Goal: Task Accomplishment & Management: Manage account settings

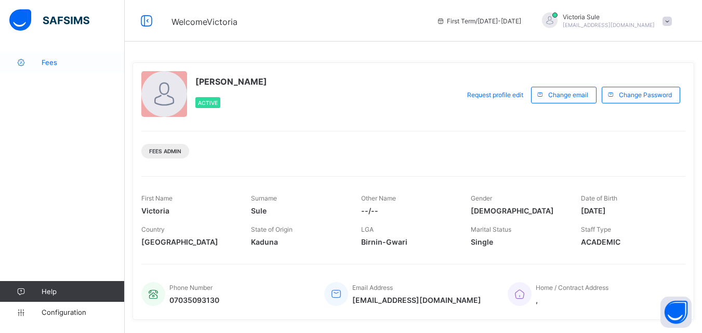
click at [48, 65] on span "Fees" at bounding box center [83, 62] width 83 height 8
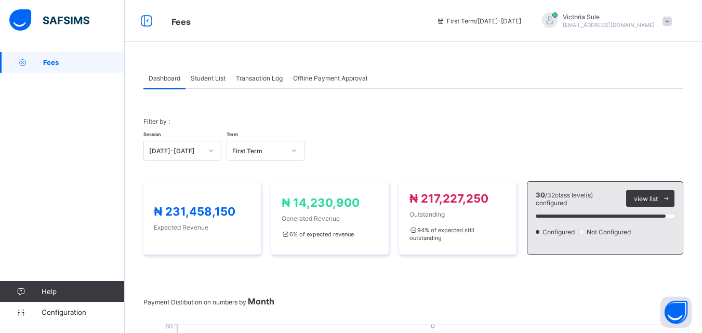
click at [205, 74] on span "Student List" at bounding box center [208, 78] width 35 height 8
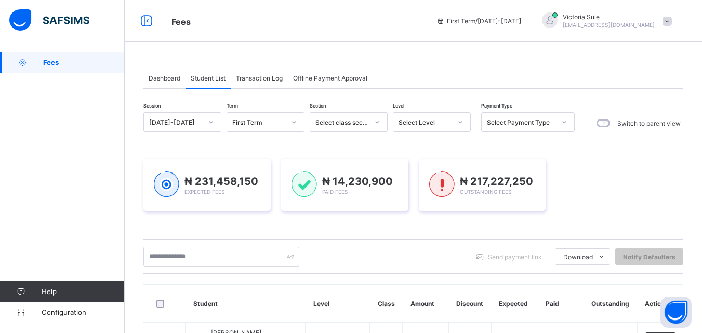
click at [412, 123] on div "Select Level" at bounding box center [424, 122] width 53 height 8
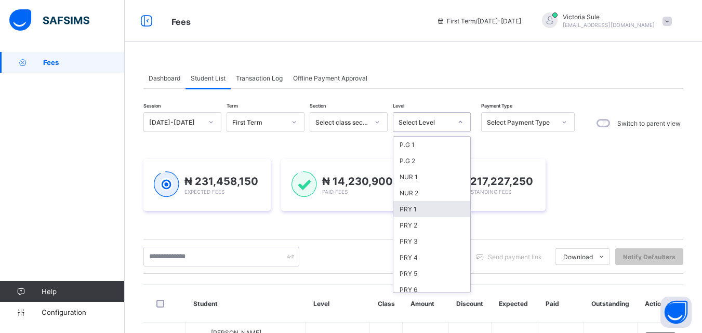
click at [422, 208] on div "PRY 1" at bounding box center [431, 209] width 77 height 16
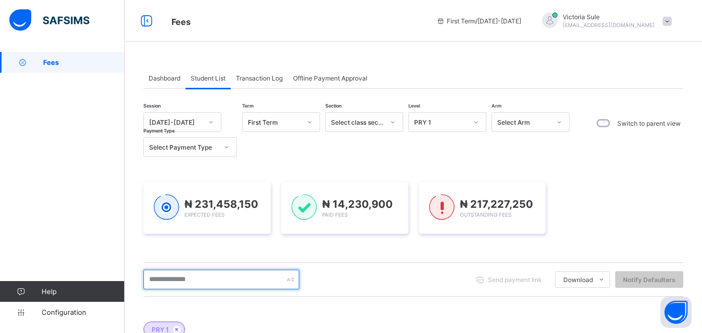
click at [281, 283] on input "text" at bounding box center [221, 280] width 156 height 20
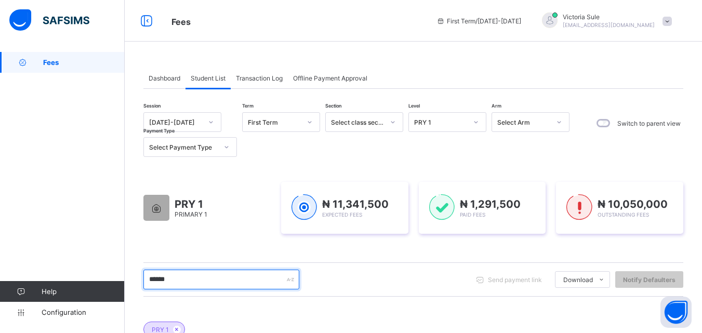
type input "******"
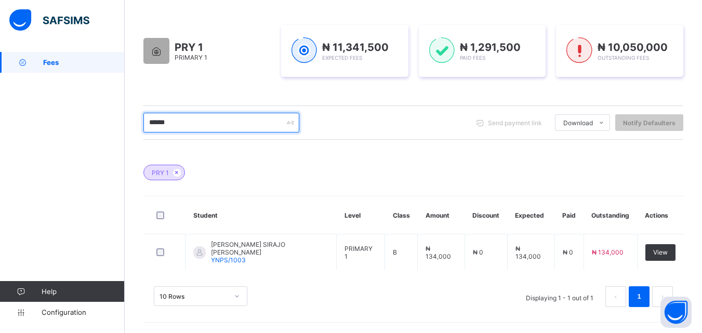
scroll to position [155, 0]
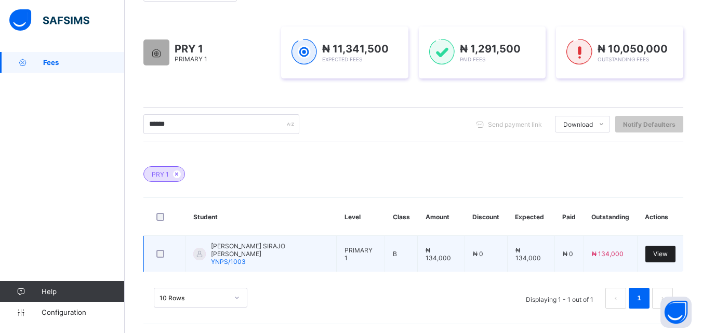
click at [663, 257] on span "View" at bounding box center [660, 254] width 15 height 8
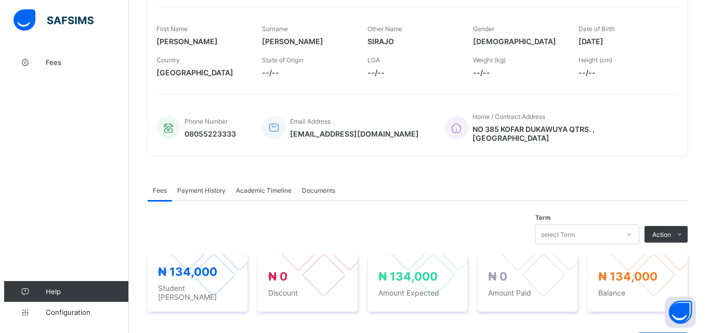
scroll to position [311, 0]
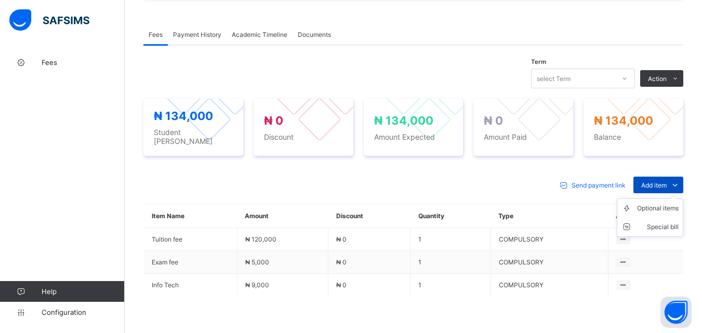
click at [666, 181] on span "Add item" at bounding box center [653, 185] width 25 height 8
click at [672, 203] on div "Optional items" at bounding box center [658, 208] width 42 height 10
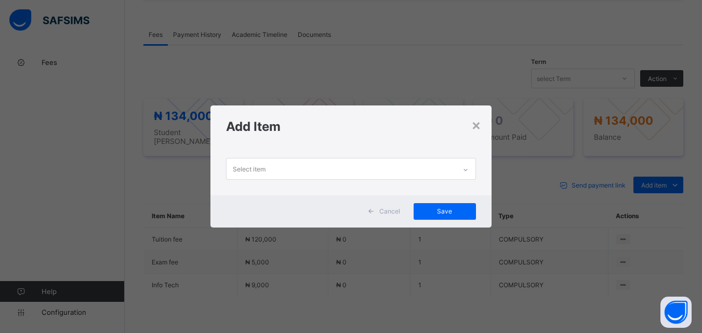
click at [466, 168] on icon at bounding box center [465, 170] width 6 height 10
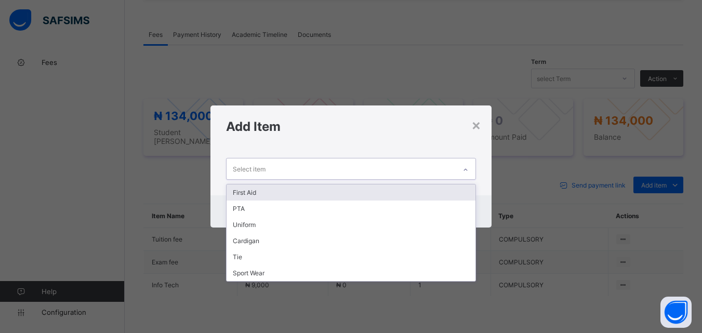
click at [451, 192] on div "First Aid" at bounding box center [350, 192] width 248 height 16
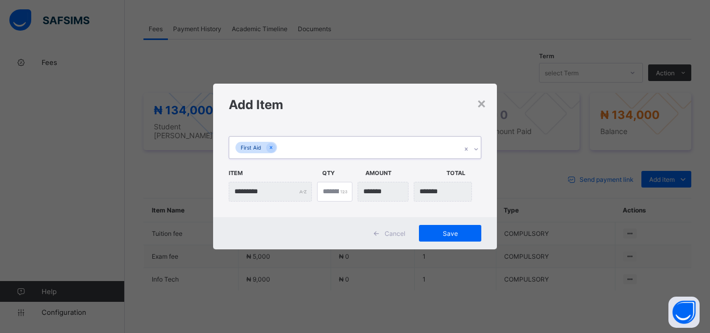
click at [476, 151] on icon at bounding box center [476, 149] width 6 height 10
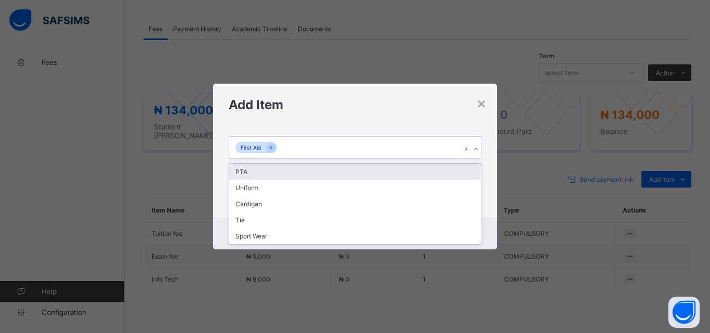
click at [456, 174] on div "PTA" at bounding box center [354, 172] width 251 height 16
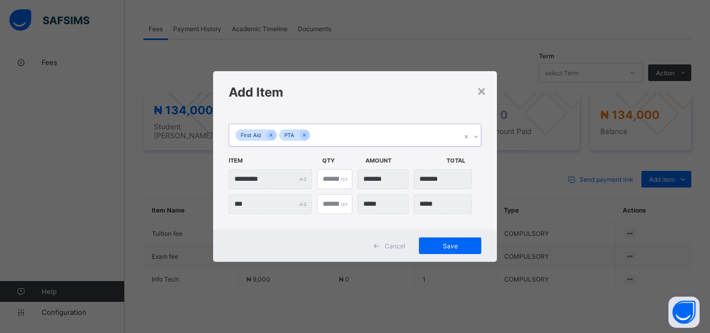
click at [477, 137] on icon at bounding box center [476, 136] width 6 height 10
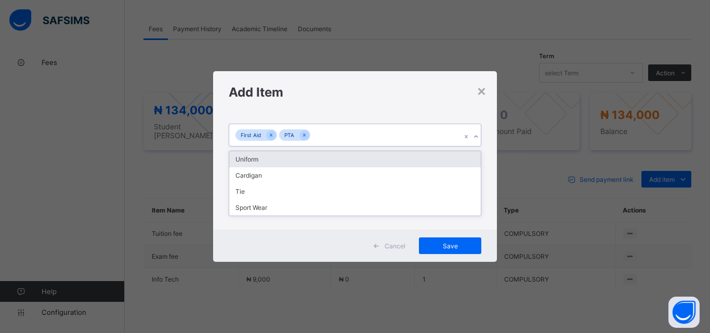
click at [456, 154] on div "Uniform" at bounding box center [354, 159] width 251 height 16
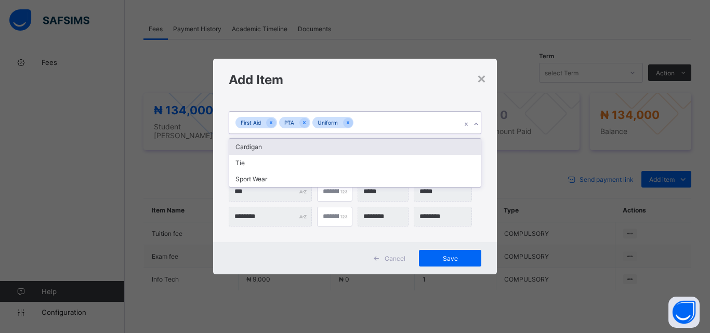
click at [477, 122] on icon at bounding box center [476, 124] width 6 height 10
click at [457, 150] on div "Cardigan" at bounding box center [354, 147] width 251 height 16
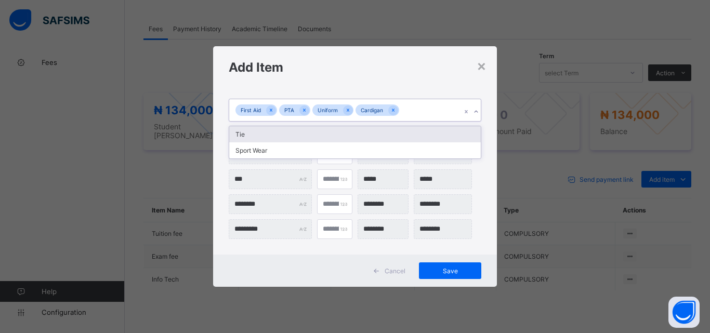
click at [475, 111] on icon at bounding box center [476, 111] width 6 height 10
click at [456, 138] on div "Tie" at bounding box center [354, 134] width 251 height 16
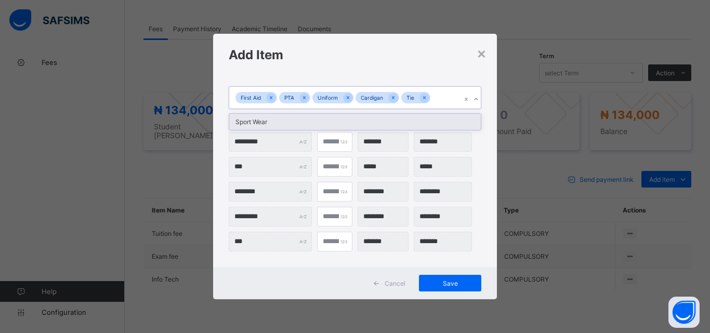
click at [473, 100] on icon at bounding box center [476, 99] width 6 height 10
click at [477, 99] on icon at bounding box center [476, 99] width 6 height 10
click at [476, 99] on icon at bounding box center [476, 99] width 6 height 10
click at [456, 125] on div "Sport Wear" at bounding box center [354, 122] width 251 height 16
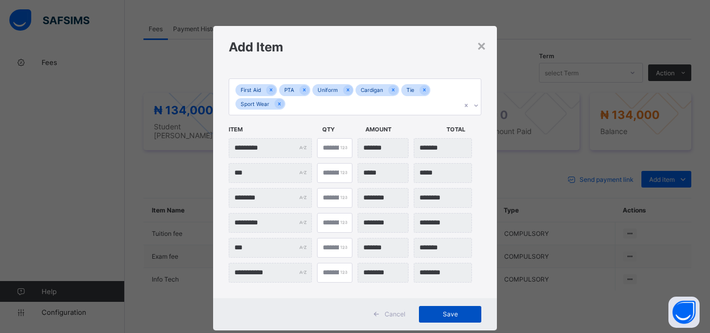
click at [448, 320] on div "Save" at bounding box center [450, 314] width 62 height 17
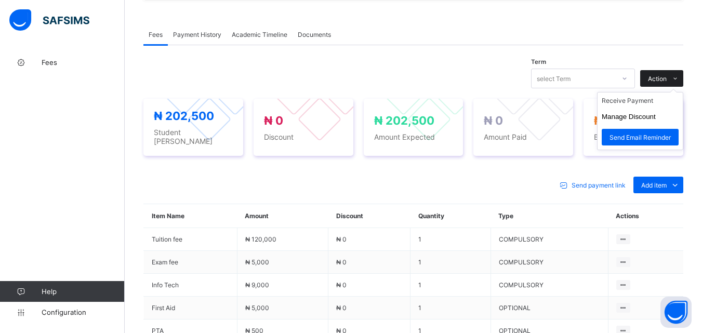
click at [666, 75] on span "Action" at bounding box center [657, 79] width 19 height 8
click at [648, 97] on li "Receive Payment" at bounding box center [639, 100] width 85 height 16
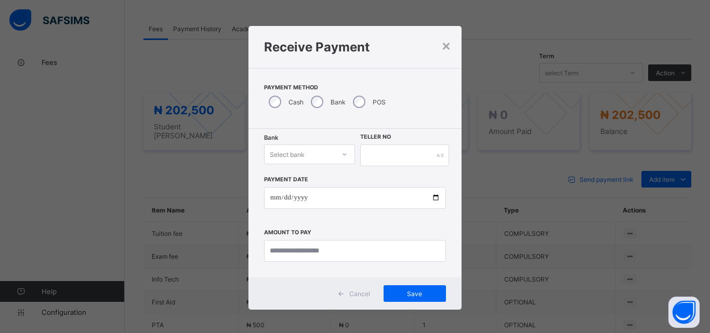
click at [342, 152] on icon at bounding box center [344, 154] width 6 height 10
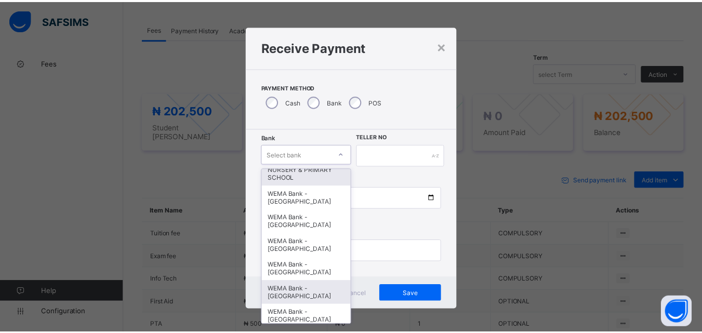
scroll to position [319, 0]
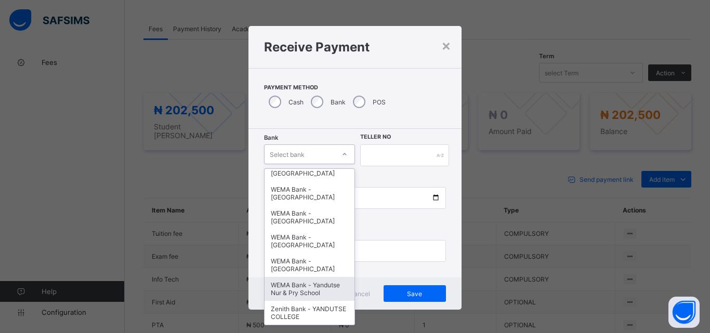
click at [307, 284] on div "WEMA Bank - Yandutse Nur & Pry School" at bounding box center [309, 289] width 90 height 24
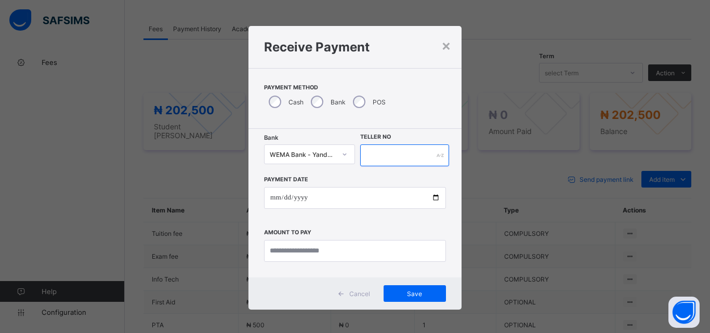
click at [383, 153] on input "text" at bounding box center [404, 155] width 89 height 22
type input "**********"
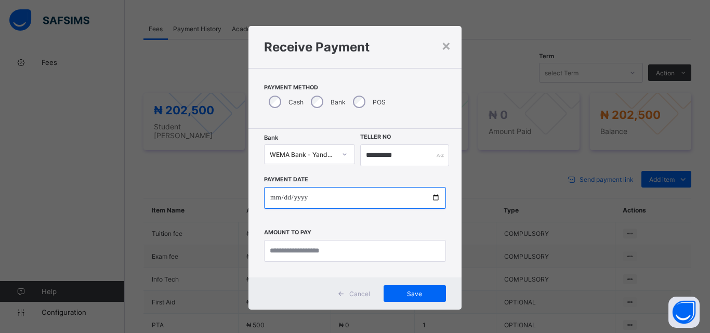
click at [433, 198] on input "date" at bounding box center [355, 198] width 182 height 22
type input "**********"
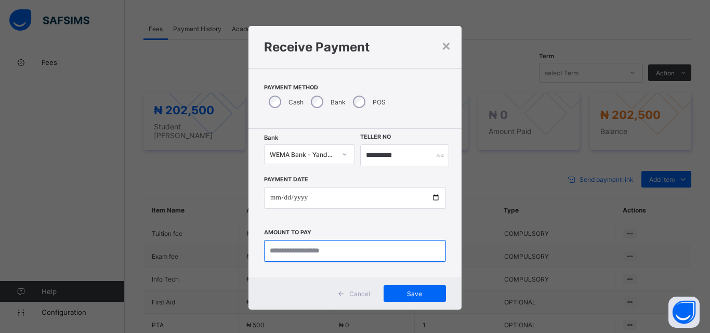
click at [281, 250] on input "currency" at bounding box center [355, 251] width 182 height 22
type input "*********"
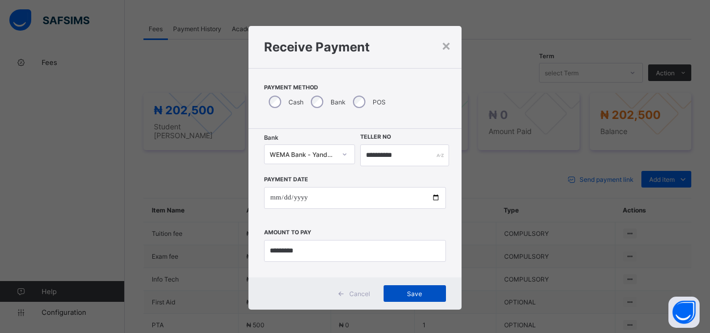
click at [416, 293] on span "Save" at bounding box center [414, 294] width 47 height 8
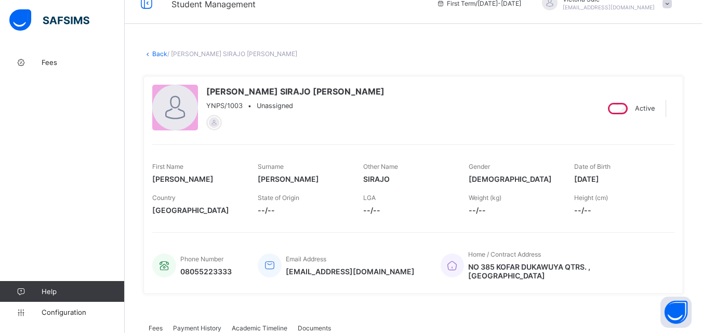
scroll to position [0, 0]
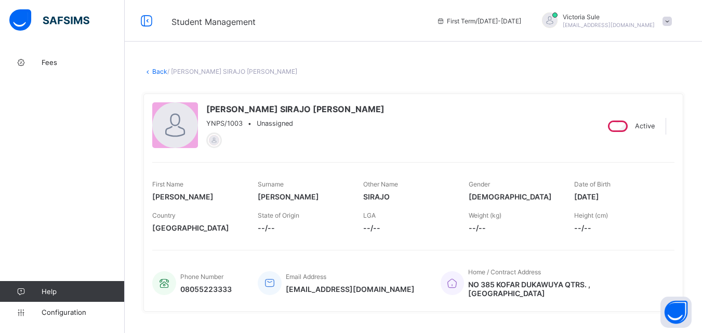
click at [160, 70] on link "Back" at bounding box center [159, 72] width 15 height 8
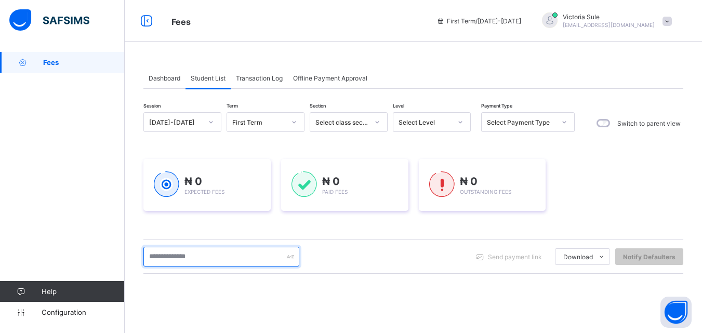
click at [243, 259] on input "text" at bounding box center [221, 257] width 156 height 20
type input "*****"
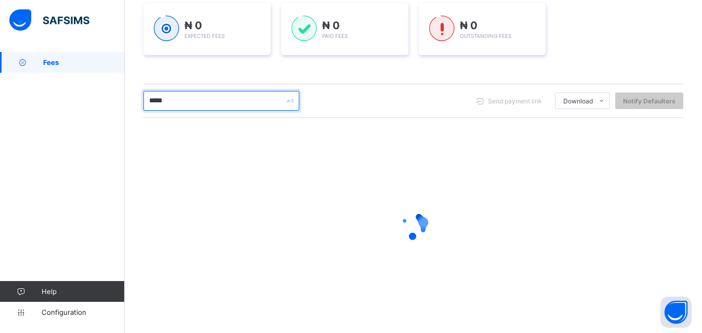
scroll to position [52, 0]
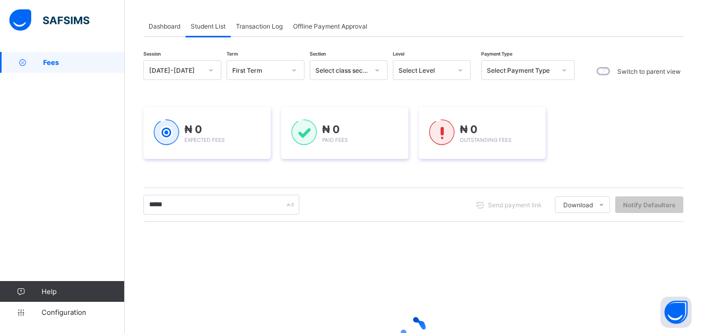
click at [429, 72] on div "Select Level" at bounding box center [424, 70] width 53 height 8
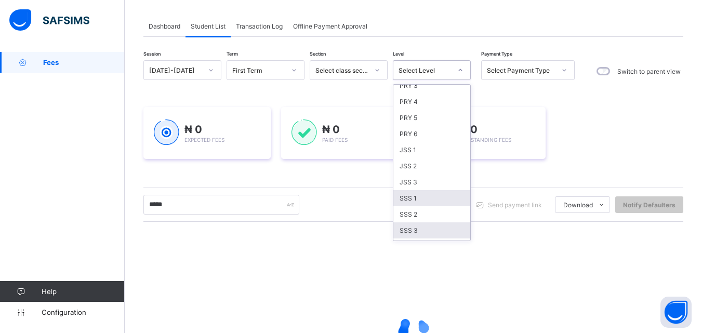
scroll to position [208, 0]
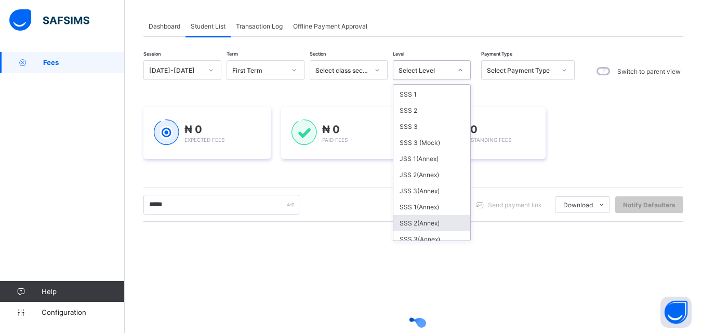
click at [433, 223] on div "SSS 2(Annex)" at bounding box center [431, 223] width 77 height 16
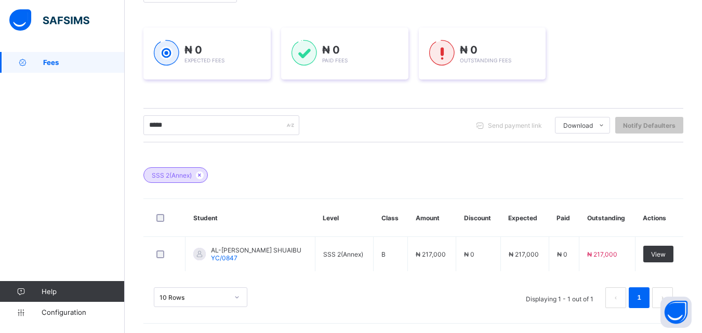
scroll to position [155, 0]
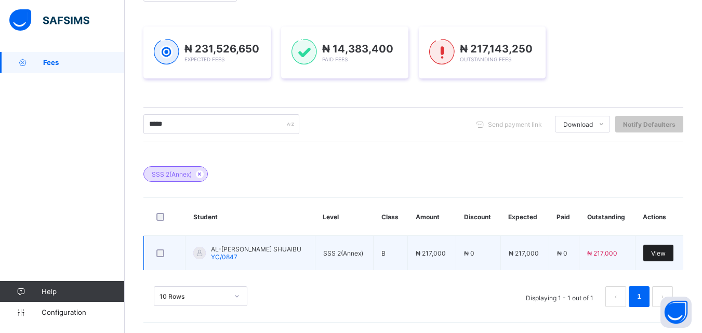
click at [657, 254] on span "View" at bounding box center [658, 253] width 15 height 8
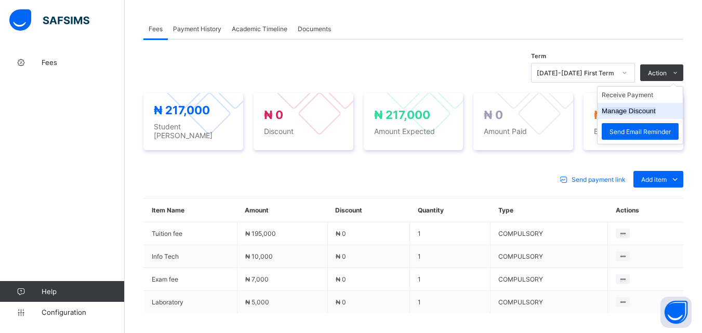
scroll to position [312, 0]
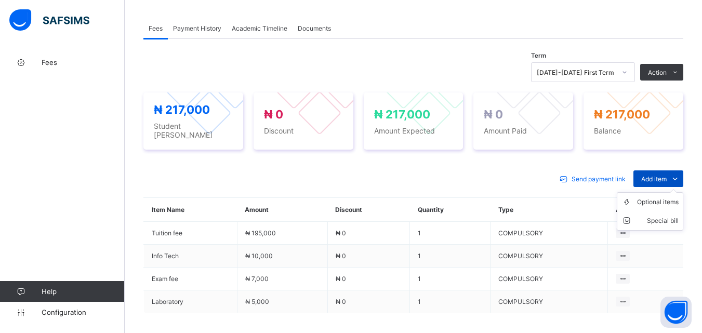
click at [666, 175] on span "Add item" at bounding box center [653, 179] width 25 height 8
click at [660, 197] on div "Optional items" at bounding box center [658, 202] width 42 height 10
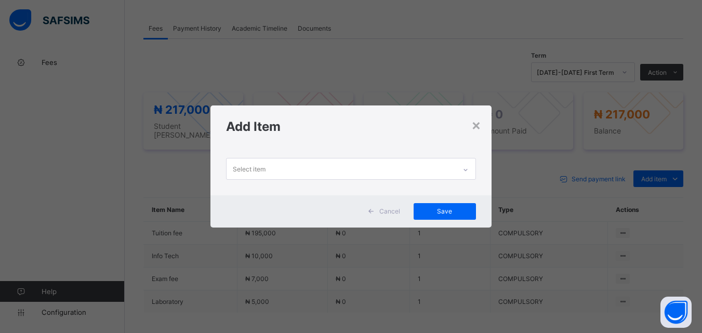
click at [465, 170] on icon at bounding box center [465, 170] width 6 height 10
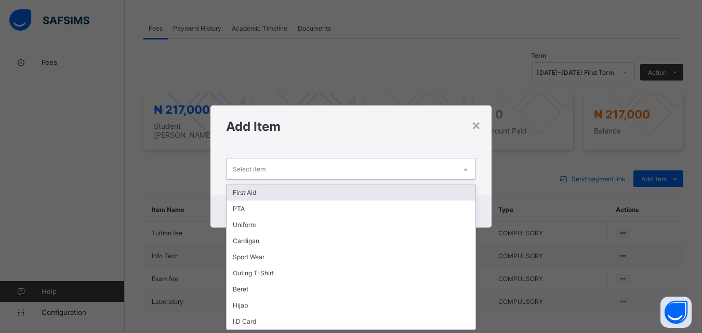
click at [443, 195] on div "First Aid" at bounding box center [350, 192] width 248 height 16
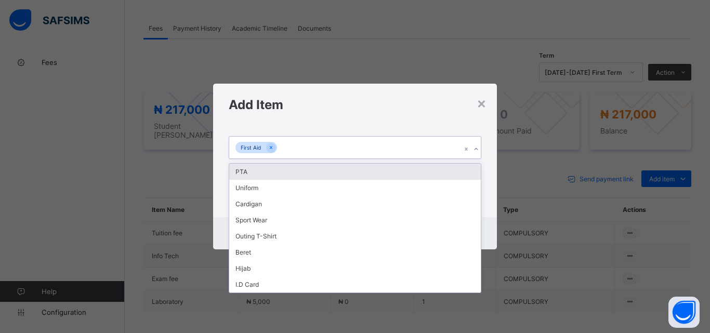
click at [478, 150] on icon at bounding box center [476, 149] width 6 height 10
click at [462, 177] on div "PTA" at bounding box center [354, 172] width 251 height 16
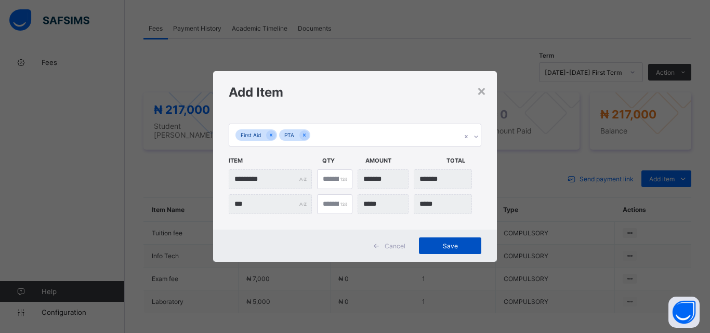
click at [455, 243] on span "Save" at bounding box center [449, 246] width 47 height 8
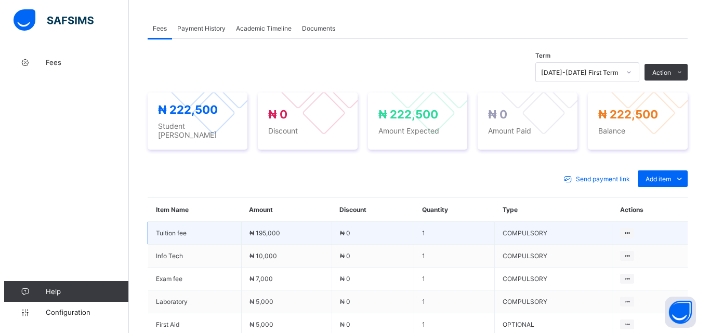
scroll to position [260, 0]
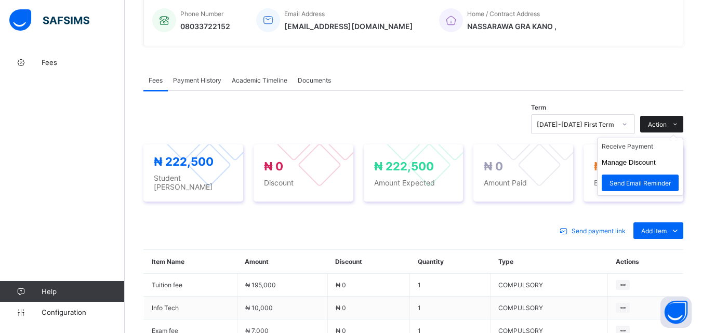
click at [677, 119] on span at bounding box center [674, 124] width 17 height 17
click at [654, 150] on li "Receive Payment" at bounding box center [639, 146] width 85 height 16
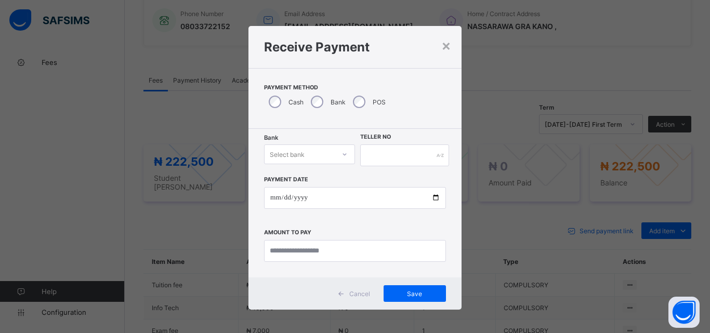
click at [321, 153] on div "Select bank" at bounding box center [299, 154] width 70 height 15
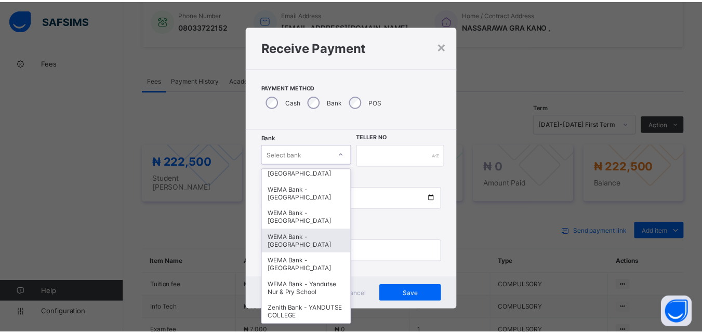
scroll to position [319, 0]
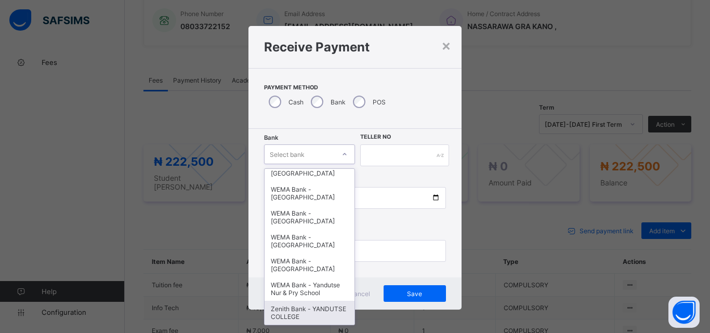
click at [299, 315] on div "Zenith Bank - YANDUTSE COLLEGE" at bounding box center [309, 313] width 90 height 24
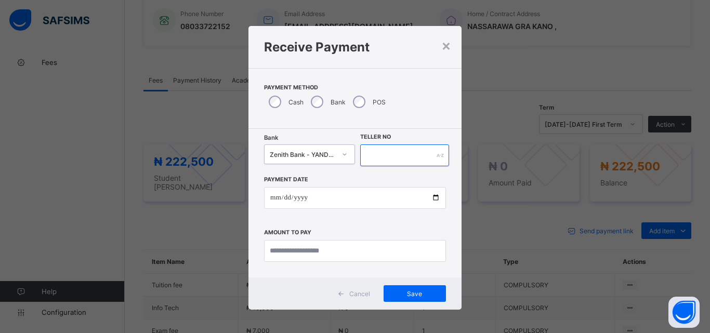
click at [384, 162] on input "text" at bounding box center [404, 155] width 89 height 22
type input "*"
type input "**********"
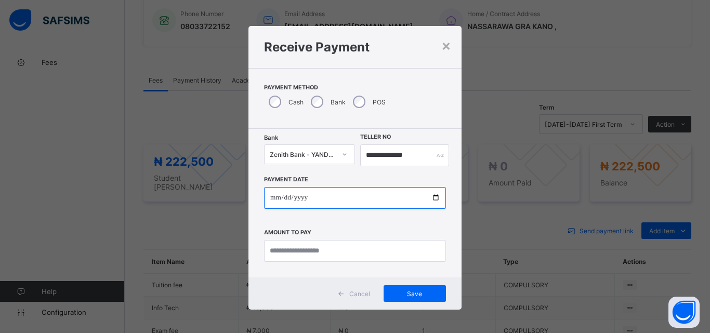
click at [428, 197] on input "date" at bounding box center [355, 198] width 182 height 22
type input "**********"
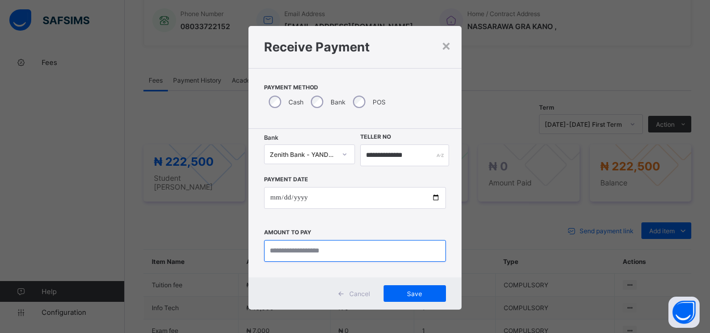
click at [307, 250] on input "currency" at bounding box center [355, 251] width 182 height 22
type input "*********"
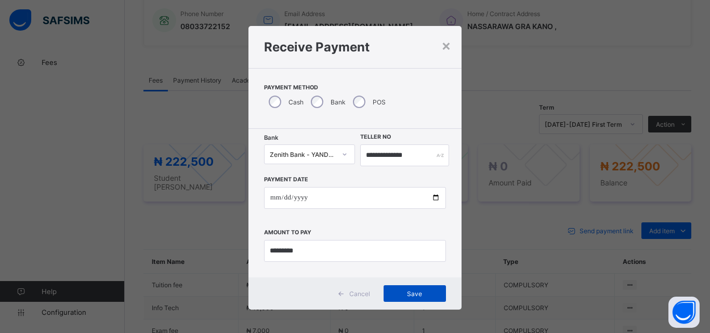
click at [413, 295] on span "Save" at bounding box center [414, 294] width 47 height 8
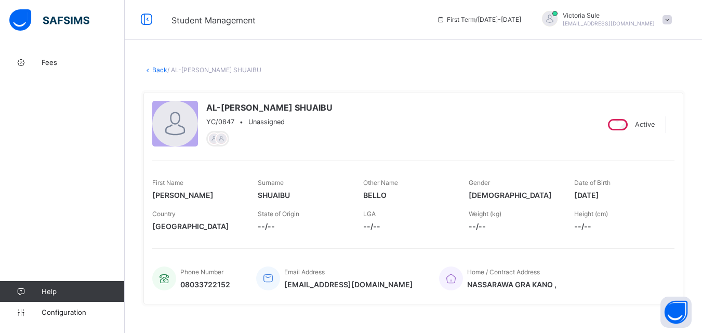
scroll to position [0, 0]
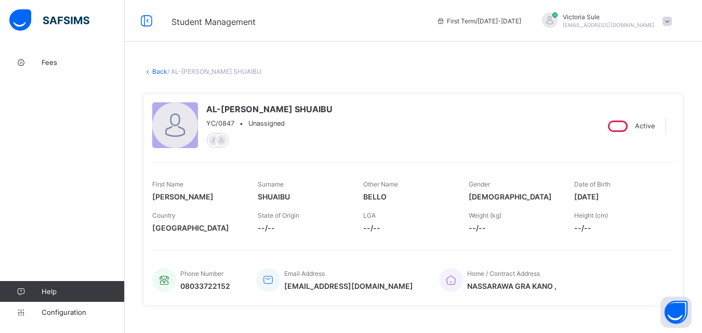
click at [154, 70] on link "Back" at bounding box center [159, 72] width 15 height 8
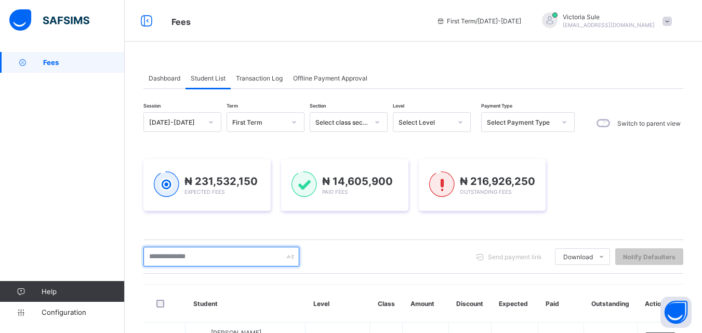
click at [204, 260] on input "text" at bounding box center [221, 257] width 156 height 20
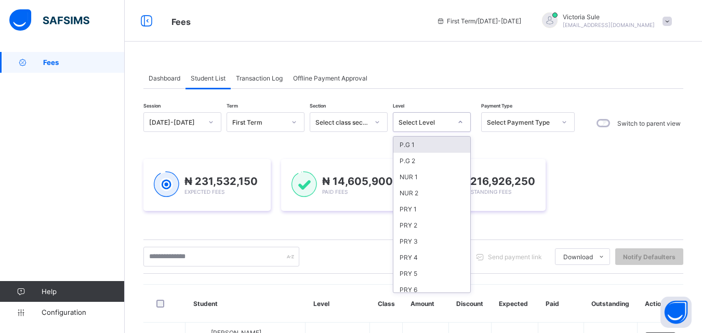
click at [428, 130] on div "Select Level" at bounding box center [432, 122] width 78 height 20
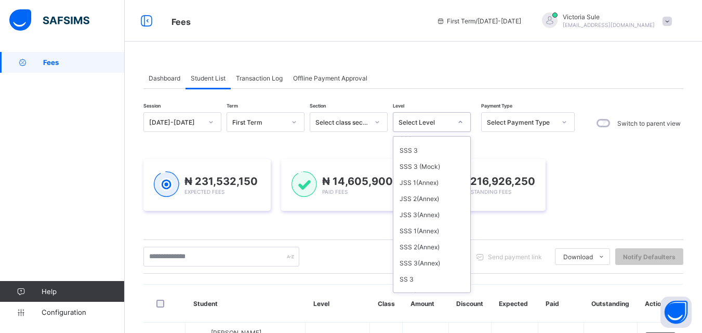
scroll to position [260, 0]
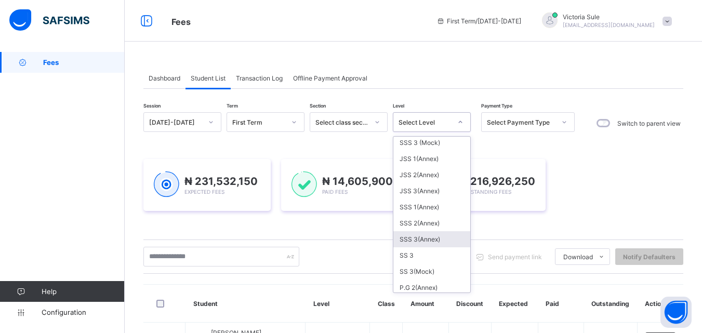
click at [415, 239] on div "SSS 3(Annex)" at bounding box center [431, 239] width 77 height 16
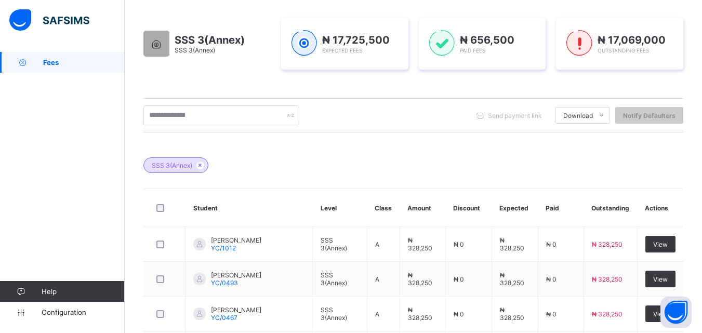
scroll to position [104, 0]
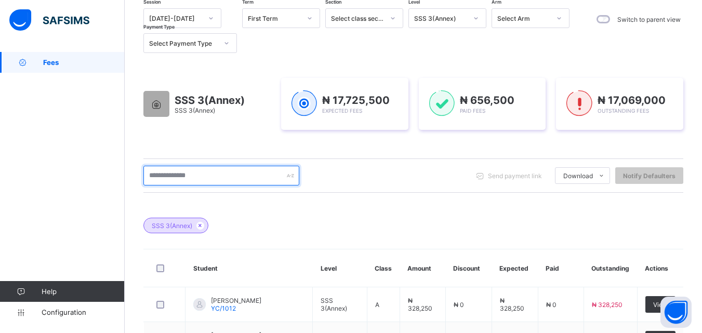
click at [232, 182] on input "text" at bounding box center [221, 176] width 156 height 20
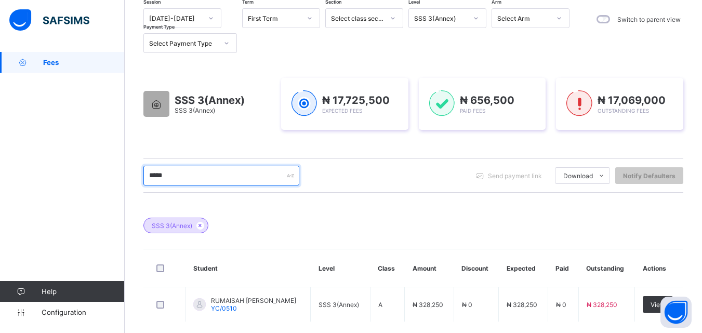
type input "*****"
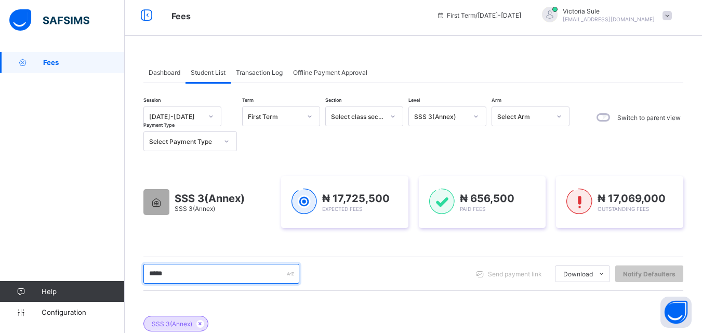
scroll to position [0, 0]
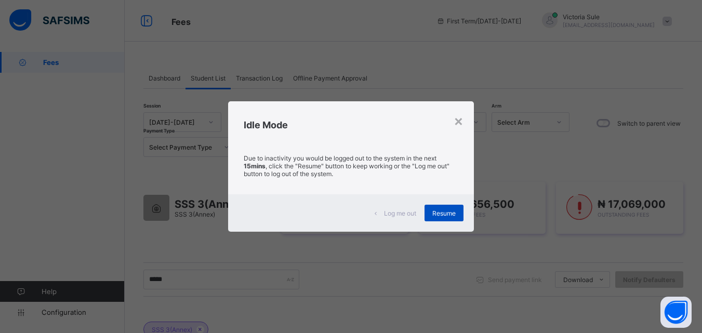
click at [446, 217] on span "Resume" at bounding box center [443, 213] width 23 height 8
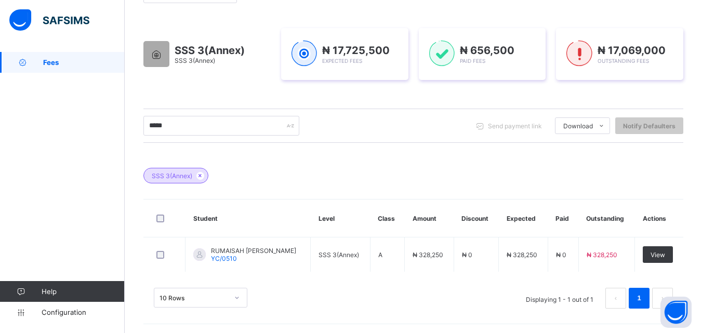
scroll to position [155, 0]
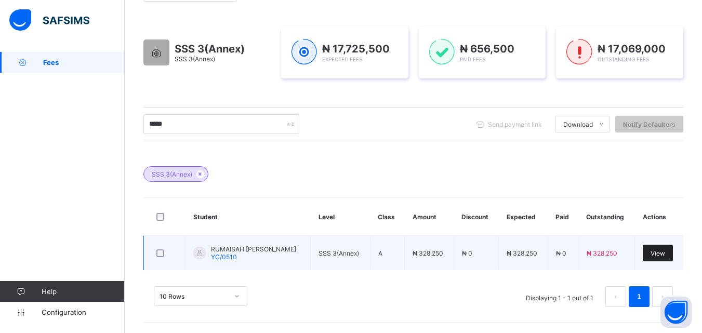
click at [659, 251] on span "View" at bounding box center [657, 253] width 15 height 8
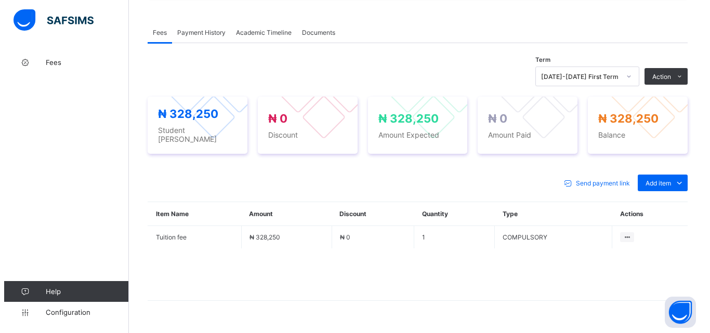
scroll to position [312, 0]
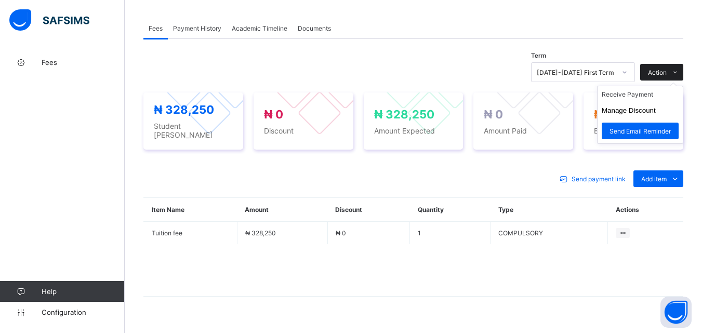
click at [666, 73] on span "Action" at bounding box center [657, 73] width 19 height 8
click at [647, 100] on li "Receive Payment" at bounding box center [639, 94] width 85 height 16
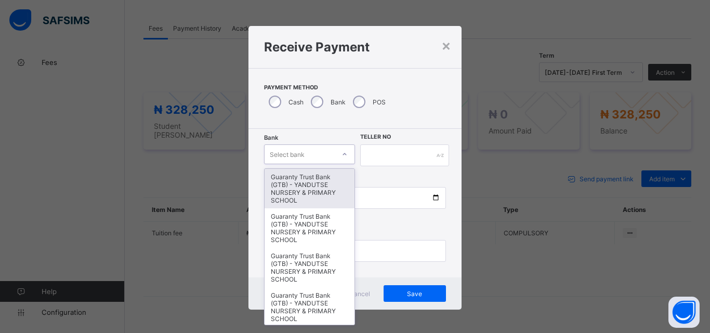
click at [343, 155] on icon at bounding box center [344, 154] width 6 height 10
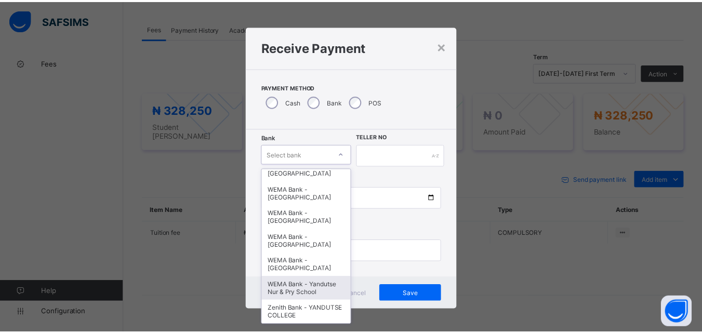
scroll to position [319, 0]
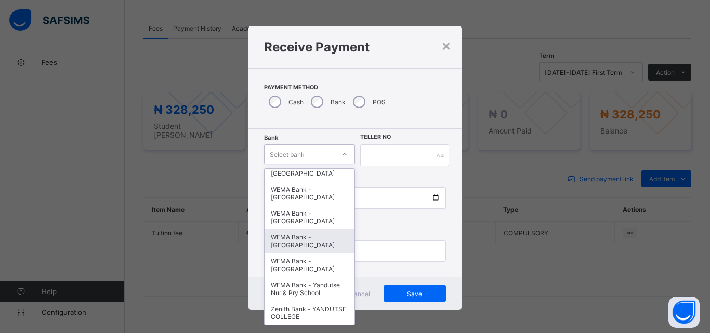
click at [324, 243] on div "WEMA Bank - [GEOGRAPHIC_DATA]" at bounding box center [309, 241] width 90 height 24
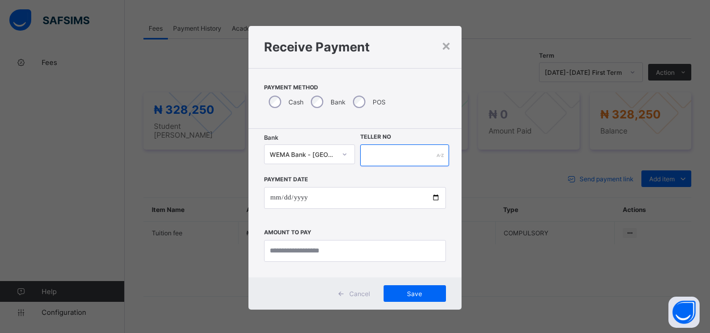
click at [396, 148] on input "text" at bounding box center [404, 155] width 89 height 22
type input "**********"
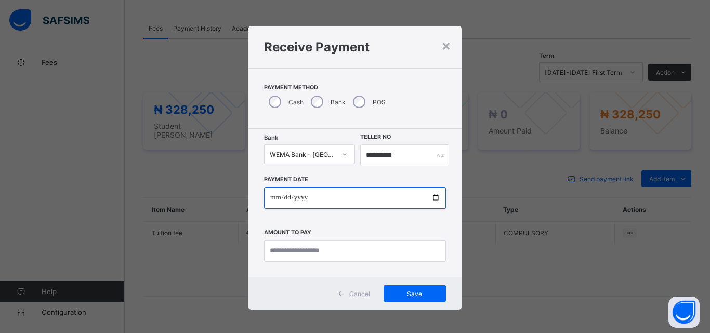
click at [436, 199] on input "date" at bounding box center [355, 198] width 182 height 22
type input "**********"
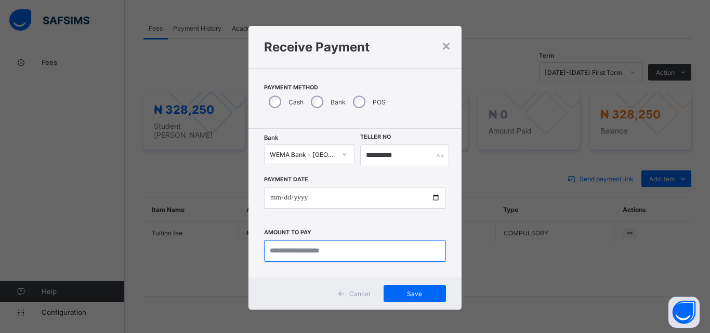
click at [272, 255] on input "currency" at bounding box center [355, 251] width 182 height 22
type input "*********"
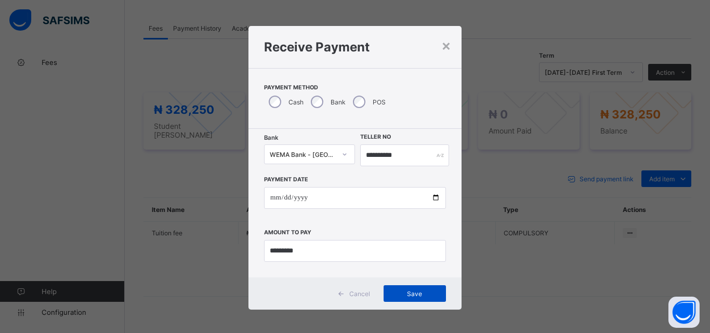
click at [400, 294] on span "Save" at bounding box center [414, 294] width 47 height 8
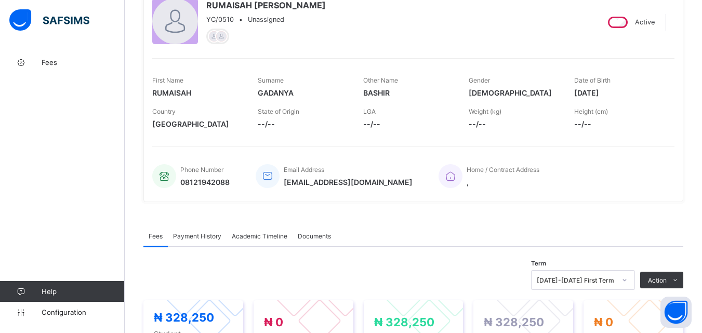
scroll to position [0, 0]
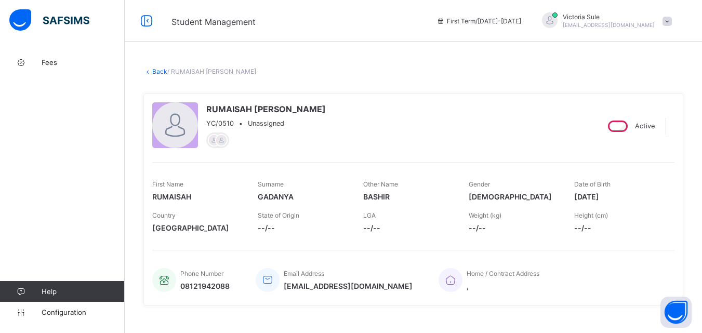
click at [157, 71] on link "Back" at bounding box center [159, 72] width 15 height 8
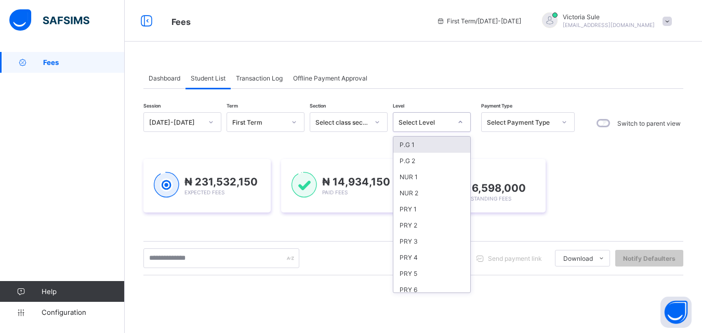
click at [417, 125] on div "Select Level" at bounding box center [424, 122] width 53 height 8
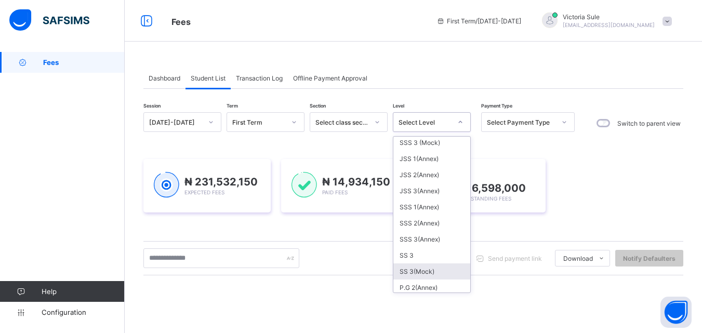
scroll to position [208, 0]
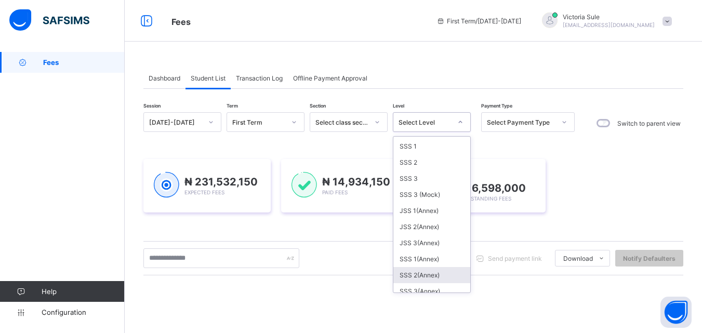
click at [421, 244] on div "JSS 3(Annex)" at bounding box center [431, 243] width 77 height 16
click at [425, 228] on div "₦ 231,532,150 Expected Fees ₦ 14,934,150 Paid Fees ₦ 216,598,000 Outstanding Fe…" at bounding box center [413, 185] width 540 height 85
click at [425, 212] on div "₦ 216,598,000 Outstanding Fees" at bounding box center [482, 186] width 127 height 54
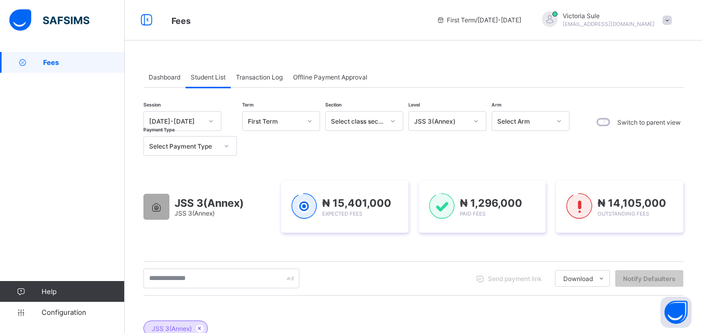
scroll to position [0, 0]
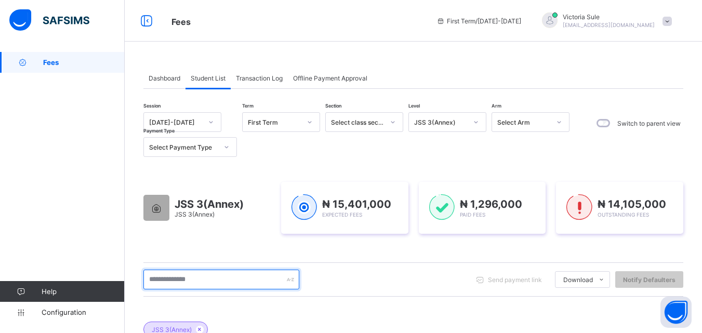
click at [231, 274] on input "text" at bounding box center [221, 280] width 156 height 20
type input "******"
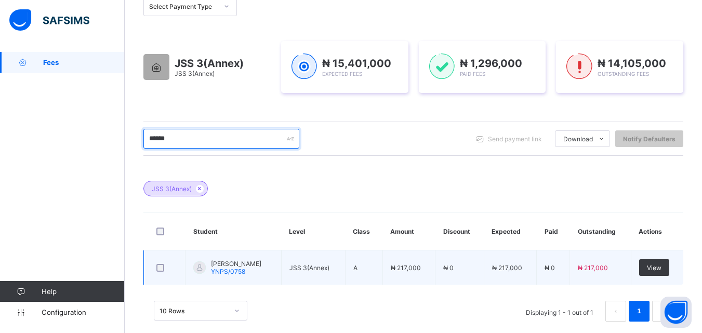
scroll to position [155, 0]
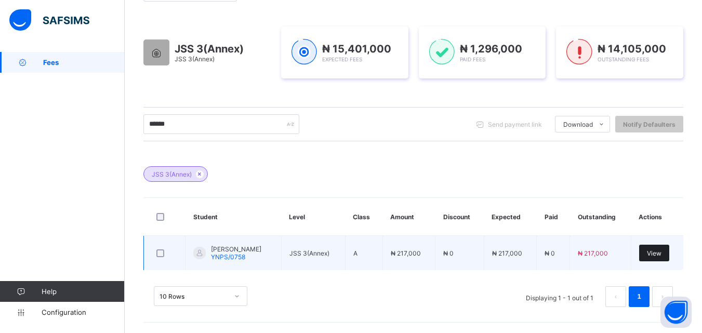
click at [661, 251] on span "View" at bounding box center [654, 253] width 15 height 8
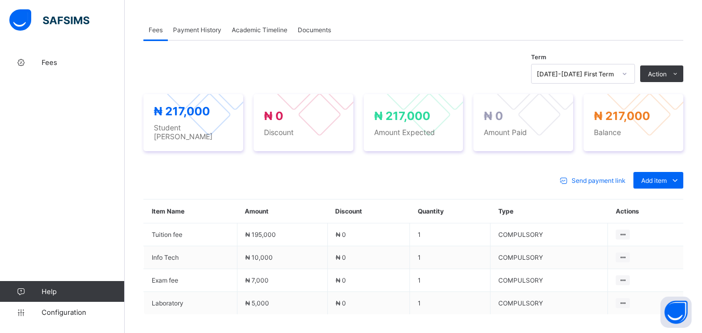
scroll to position [312, 0]
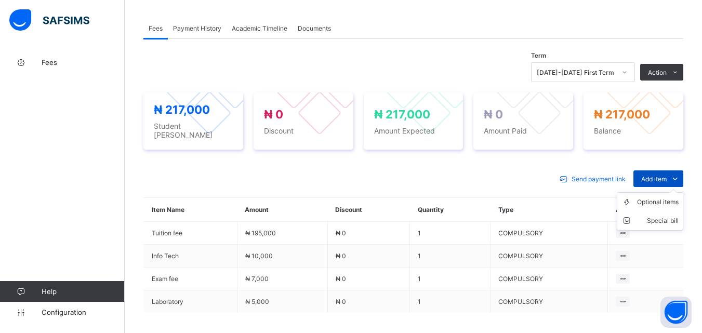
click at [652, 175] on span "Add item" at bounding box center [653, 179] width 25 height 8
click at [659, 197] on div "Optional items" at bounding box center [658, 202] width 42 height 10
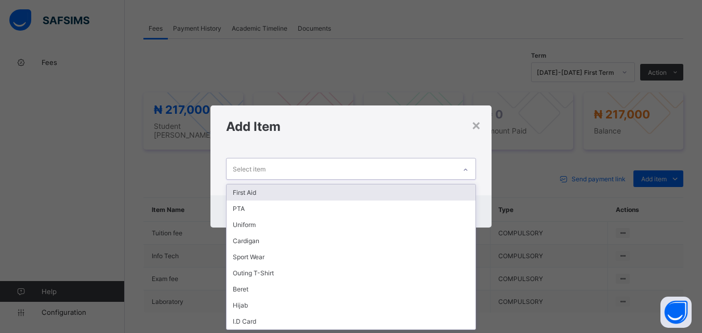
click at [470, 162] on div at bounding box center [466, 170] width 18 height 17
click at [447, 187] on div "First Aid" at bounding box center [350, 192] width 248 height 16
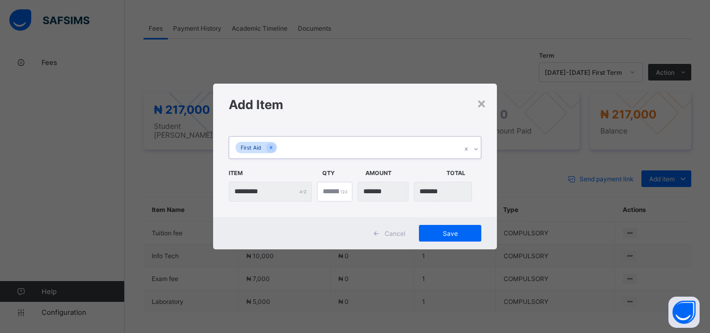
click at [477, 145] on div at bounding box center [476, 149] width 10 height 17
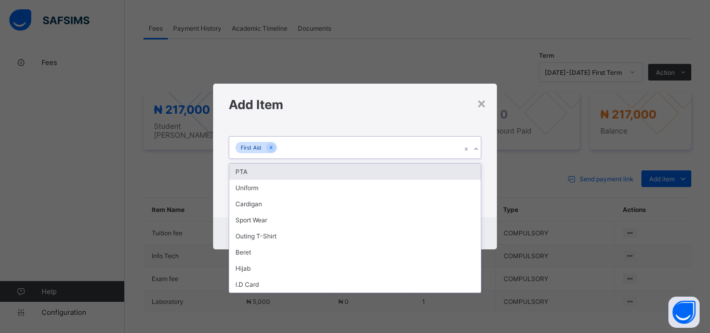
click at [460, 174] on div "PTA" at bounding box center [354, 172] width 251 height 16
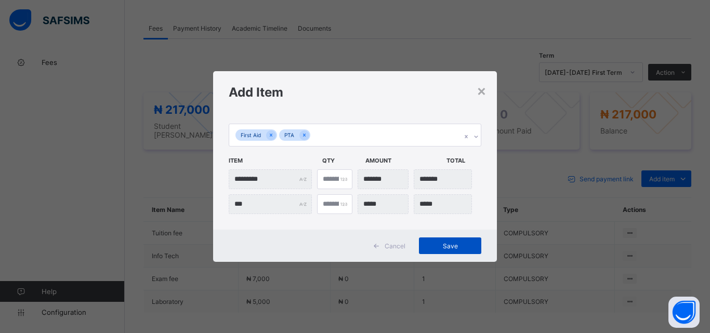
click at [453, 248] on span "Save" at bounding box center [449, 246] width 47 height 8
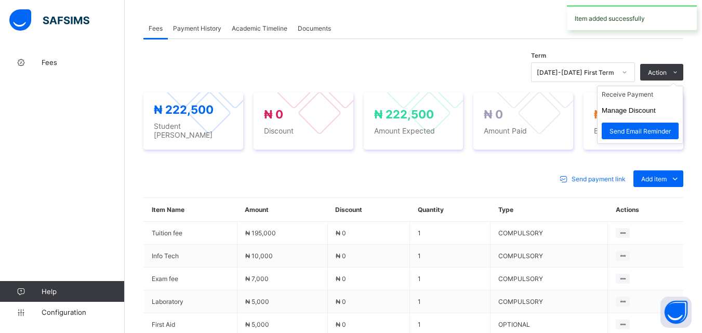
click at [664, 86] on ul "Receive Payment Manage Discount Send Email Reminder" at bounding box center [640, 115] width 86 height 58
click at [644, 94] on li "Receive Payment" at bounding box center [639, 94] width 85 height 16
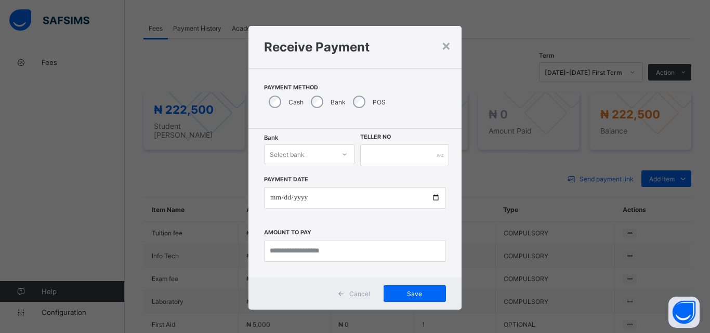
click at [344, 155] on icon at bounding box center [344, 154] width 6 height 10
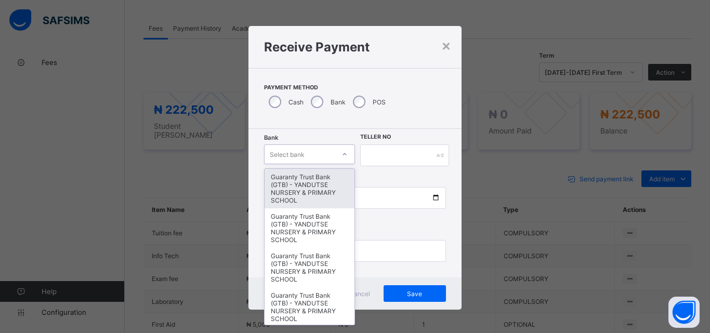
click at [323, 189] on div "Guaranty Trust Bank (GTB) - YANDUTSE NURSERY & PRIMARY SCHOOL" at bounding box center [309, 188] width 90 height 39
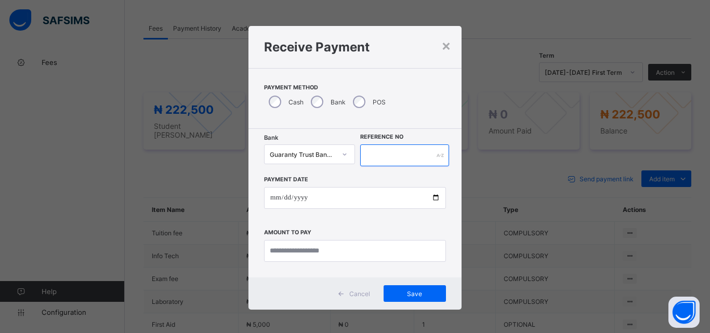
click at [376, 155] on input "text" at bounding box center [404, 155] width 89 height 22
type input "*********"
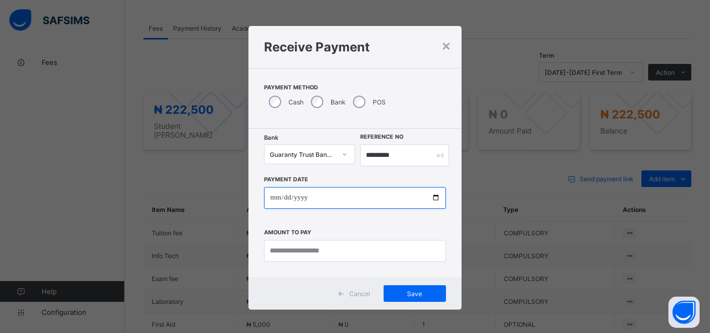
click at [433, 198] on input "date" at bounding box center [355, 198] width 182 height 22
type input "**********"
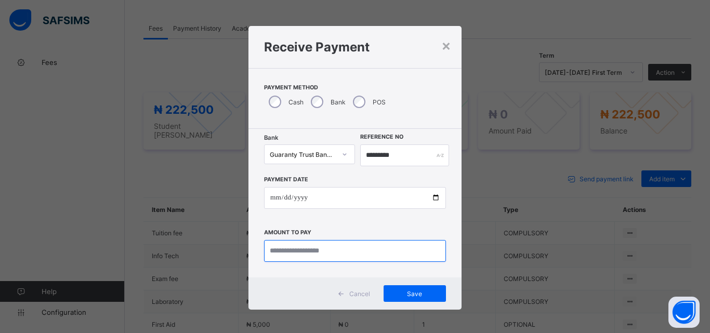
click at [297, 251] on input "currency" at bounding box center [355, 251] width 182 height 22
type input "*********"
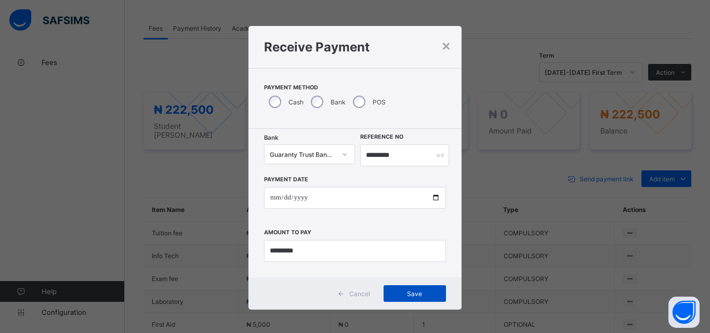
click at [419, 292] on span "Save" at bounding box center [414, 294] width 47 height 8
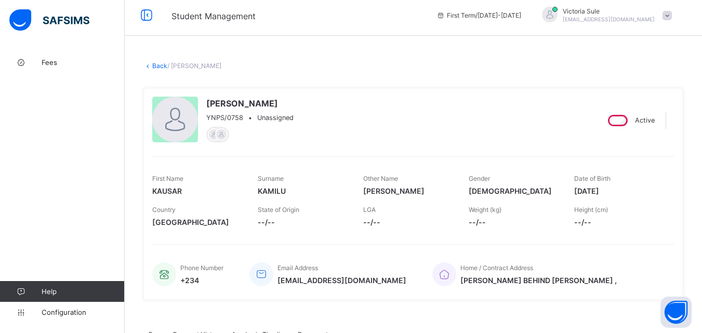
scroll to position [0, 0]
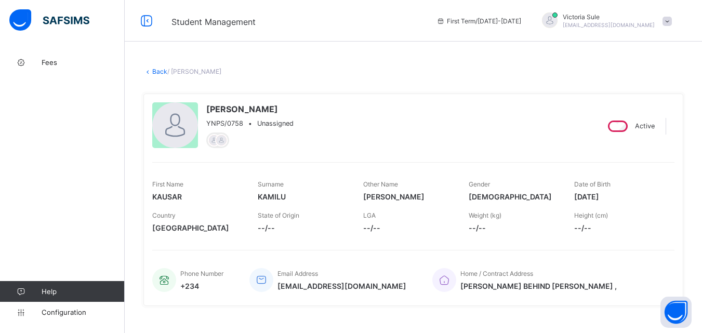
click at [154, 72] on link "Back" at bounding box center [159, 72] width 15 height 8
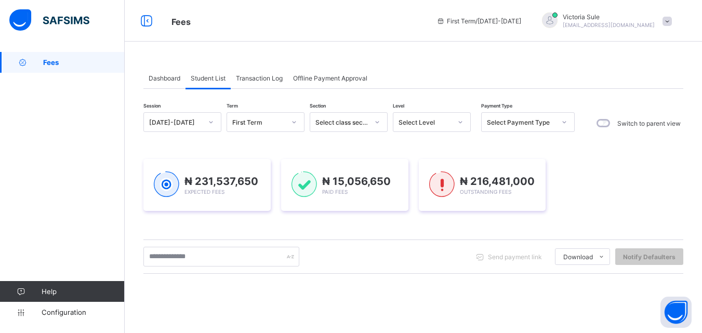
click at [450, 118] on div "Select Level" at bounding box center [424, 122] width 53 height 8
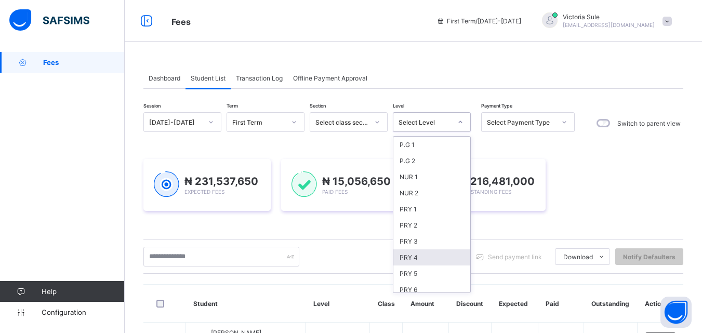
click at [418, 259] on div "PRY 4" at bounding box center [431, 257] width 77 height 16
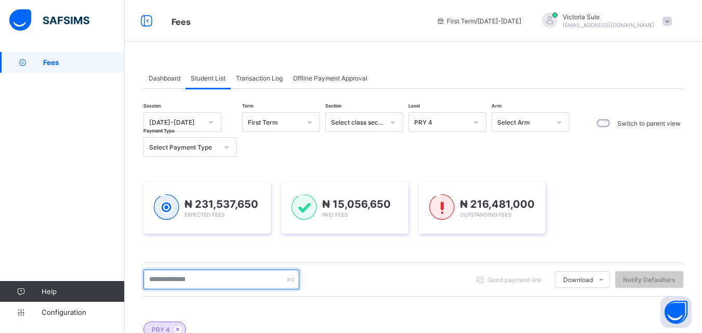
click at [199, 282] on input "text" at bounding box center [221, 280] width 156 height 20
click at [214, 281] on input "******" at bounding box center [221, 280] width 156 height 20
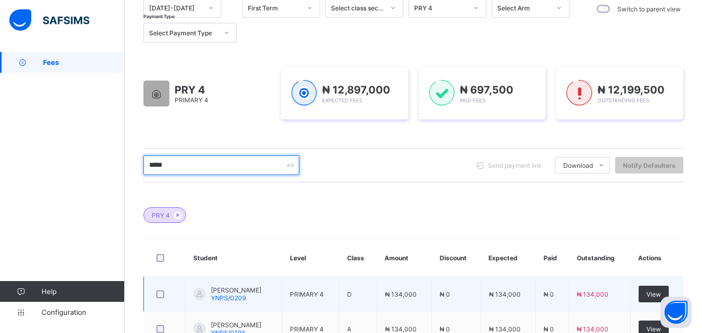
scroll to position [66, 0]
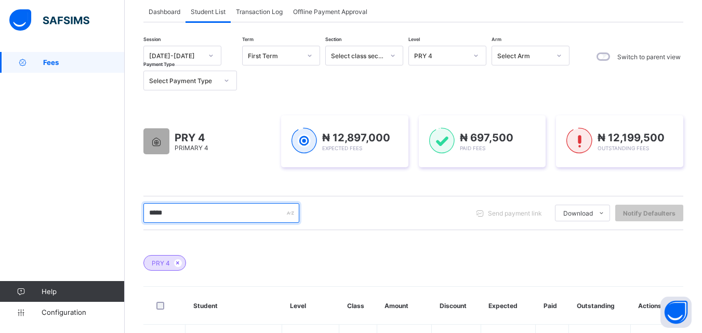
click at [224, 217] on input "*****" at bounding box center [221, 213] width 156 height 20
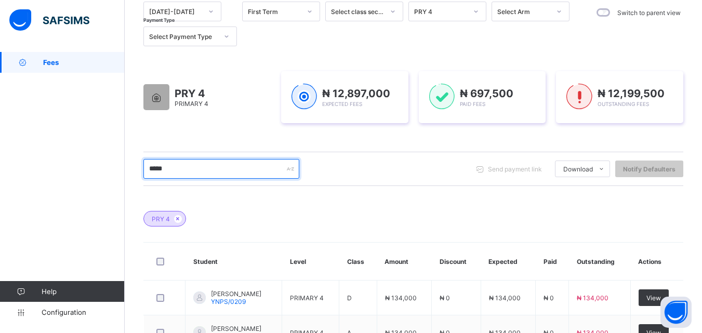
scroll to position [222, 0]
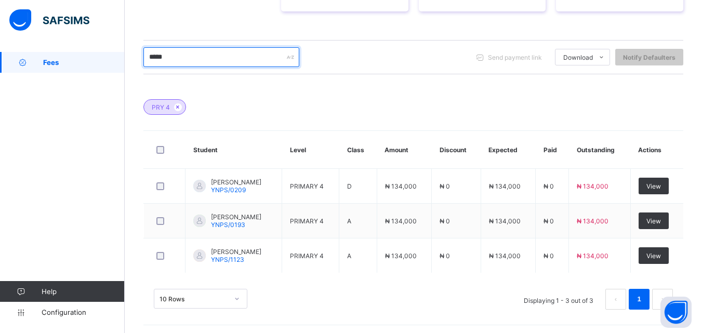
click at [191, 63] on input "*****" at bounding box center [221, 57] width 156 height 20
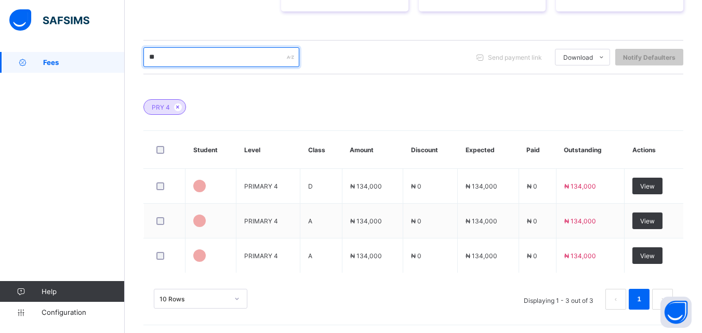
type input "*"
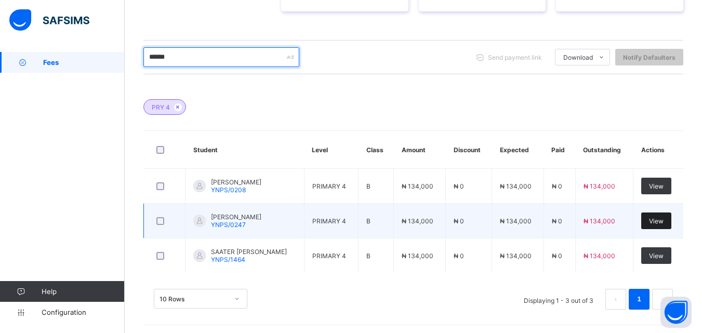
type input "******"
click at [671, 224] on div "View" at bounding box center [656, 220] width 30 height 17
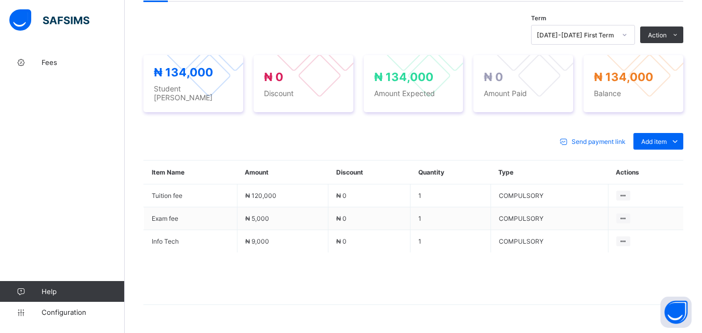
scroll to position [364, 0]
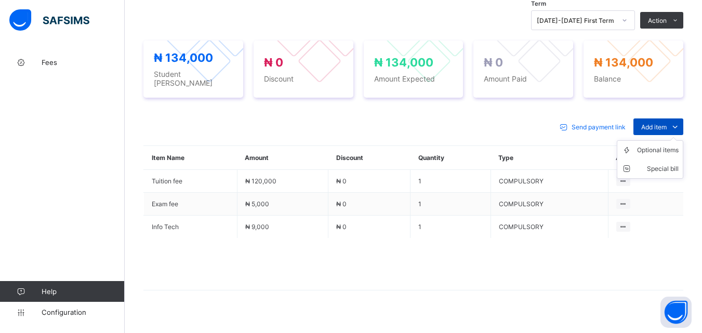
click at [660, 123] on span "Add item" at bounding box center [653, 127] width 25 height 8
click at [662, 150] on li "Optional items" at bounding box center [649, 150] width 65 height 19
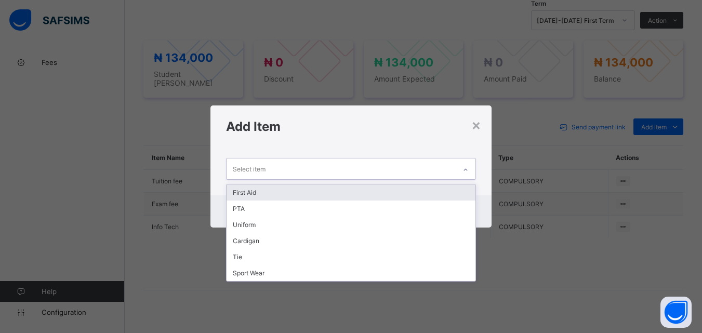
click at [463, 172] on div at bounding box center [466, 170] width 18 height 17
click at [463, 189] on div "First Aid" at bounding box center [350, 192] width 248 height 16
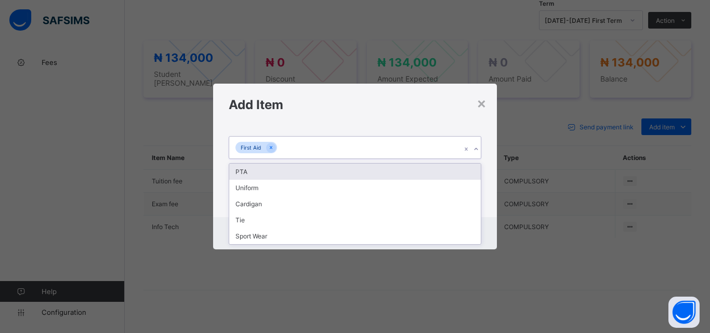
click at [475, 148] on icon at bounding box center [476, 149] width 6 height 10
click at [467, 172] on div "PTA" at bounding box center [354, 172] width 251 height 16
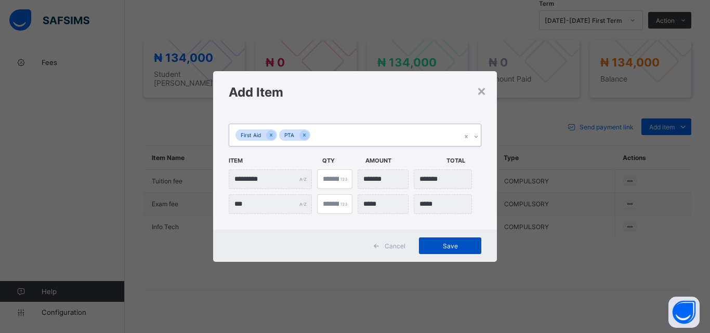
click at [443, 244] on span "Save" at bounding box center [449, 246] width 47 height 8
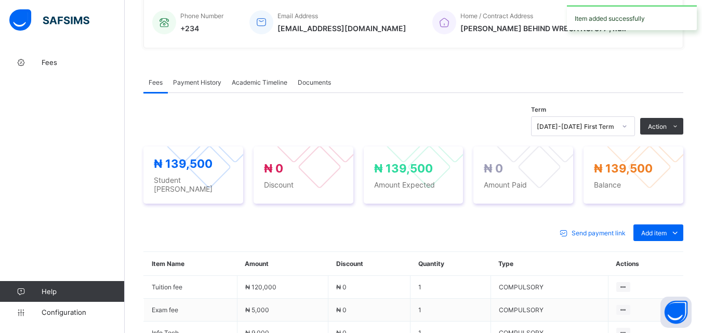
scroll to position [156, 0]
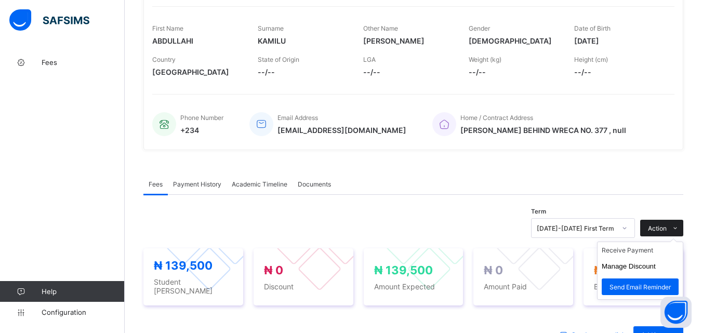
click at [666, 228] on span "Action" at bounding box center [657, 228] width 19 height 8
click at [647, 251] on li "Receive Payment" at bounding box center [639, 250] width 85 height 16
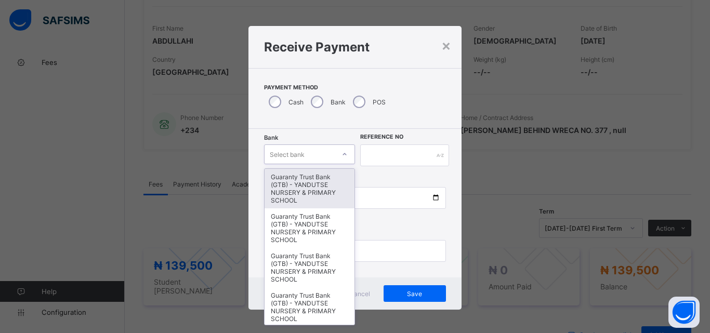
click at [327, 158] on div "Select bank" at bounding box center [299, 154] width 70 height 15
click at [316, 200] on div "Guaranty Trust Bank (GTB) - YANDUTSE NURSERY & PRIMARY SCHOOL" at bounding box center [309, 188] width 90 height 39
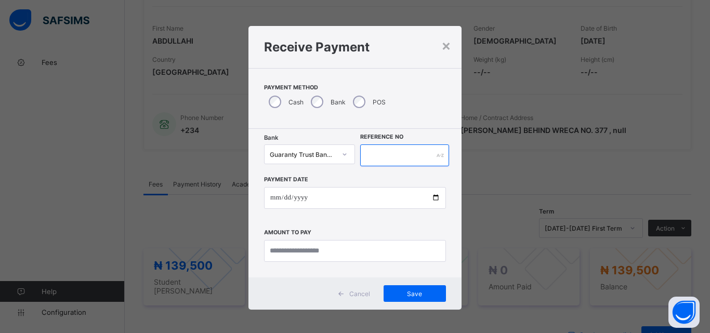
click at [407, 154] on input "text" at bounding box center [404, 155] width 89 height 22
type input "*********"
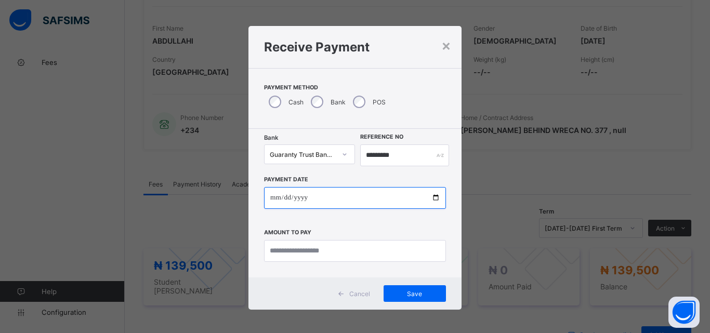
click at [434, 198] on input "date" at bounding box center [355, 198] width 182 height 22
type input "**********"
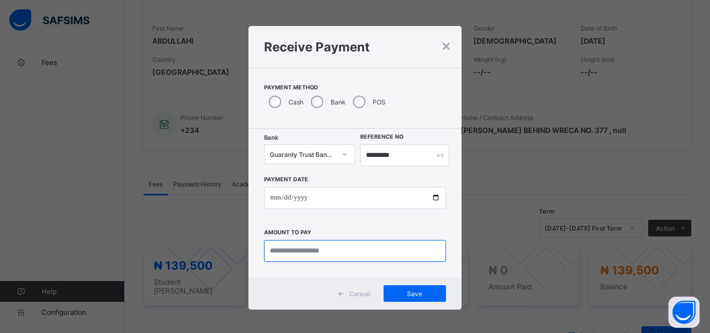
click at [295, 254] on input "currency" at bounding box center [355, 251] width 182 height 22
type input "*********"
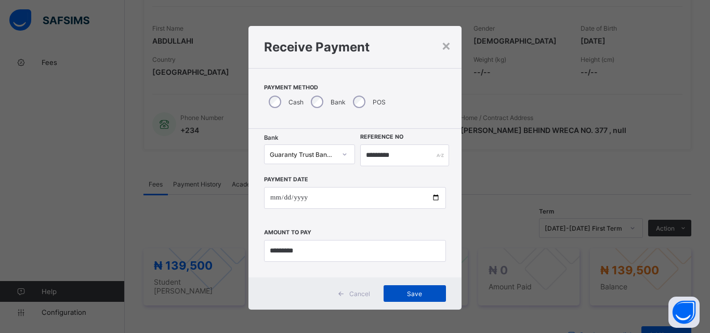
click at [401, 291] on span "Save" at bounding box center [414, 294] width 47 height 8
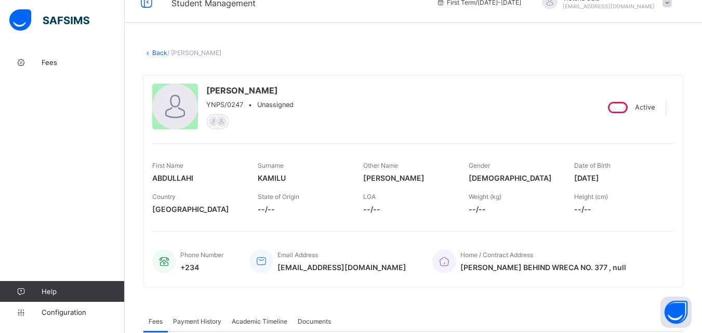
scroll to position [0, 0]
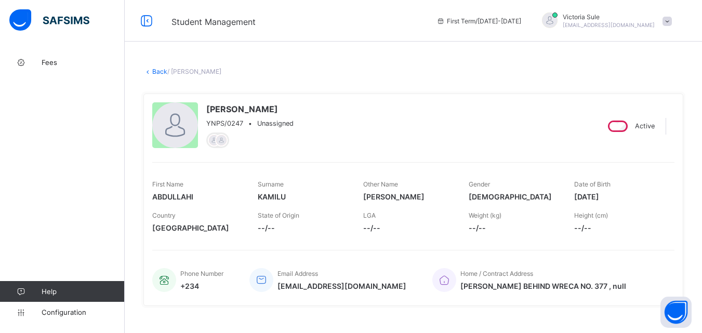
click at [158, 71] on link "Back" at bounding box center [159, 72] width 15 height 8
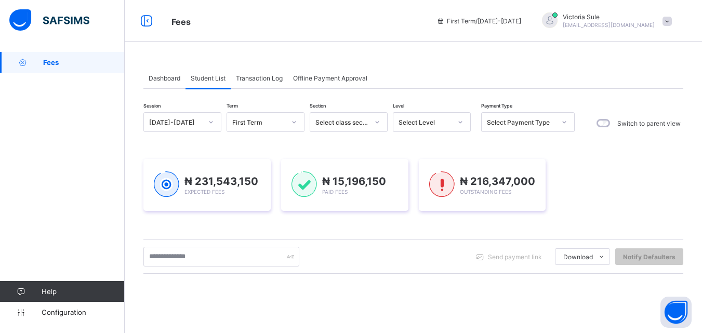
click at [407, 117] on div "Select Level" at bounding box center [421, 122] width 57 height 15
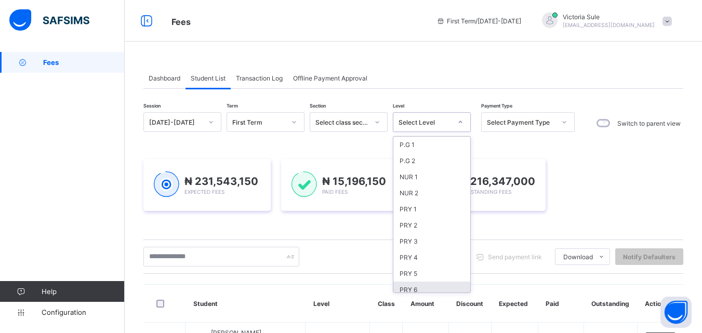
click at [423, 274] on div "PRY 5" at bounding box center [431, 273] width 77 height 16
click at [409, 266] on div "Send payment link Download Students Payment Students Payment Status Student Ite…" at bounding box center [413, 257] width 540 height 20
click at [412, 266] on div "Send payment link Download Students Payment Students Payment Status Student Ite…" at bounding box center [413, 257] width 540 height 20
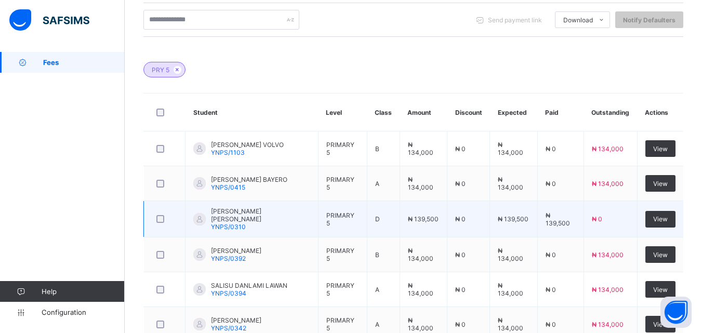
scroll to position [52, 0]
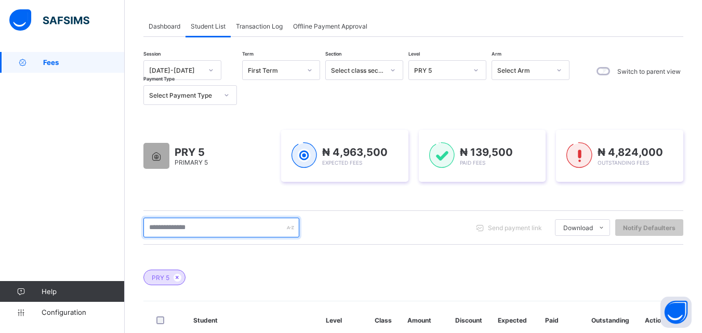
click at [210, 233] on input "text" at bounding box center [221, 228] width 156 height 20
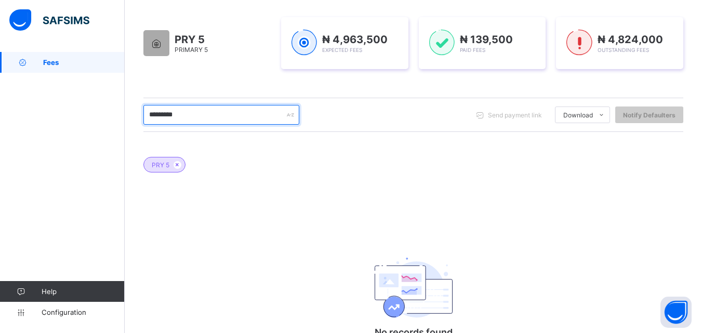
scroll to position [167, 0]
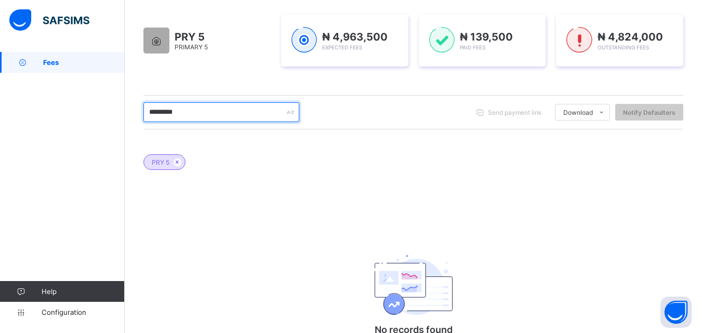
click at [241, 115] on input "*********" at bounding box center [221, 112] width 156 height 20
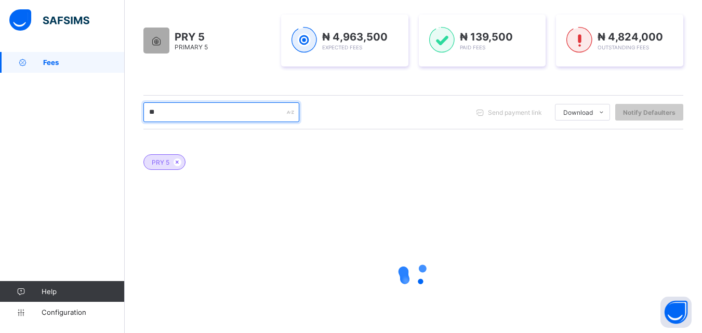
type input "*"
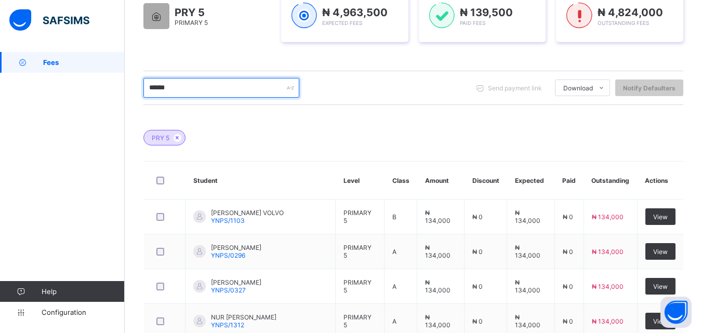
scroll to position [191, 0]
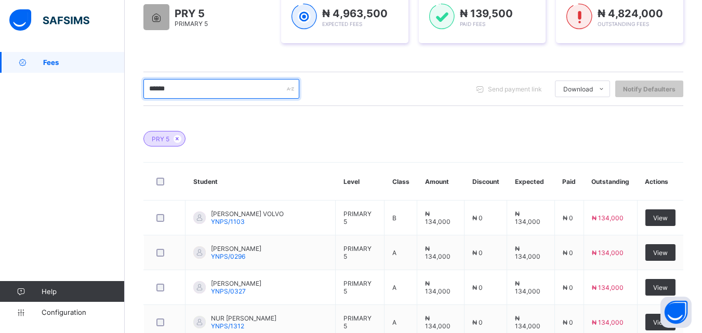
click at [156, 92] on input "******" at bounding box center [221, 89] width 156 height 20
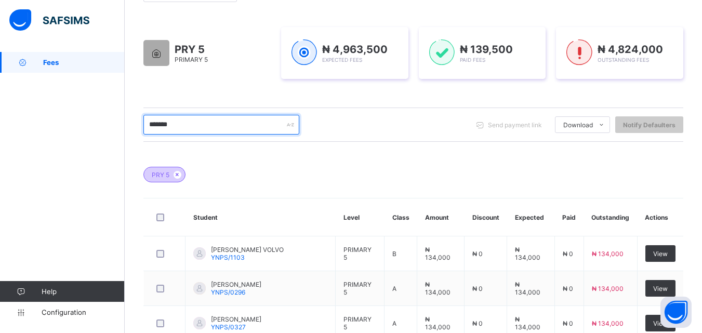
scroll to position [156, 0]
drag, startPoint x: 185, startPoint y: 128, endPoint x: 151, endPoint y: 137, distance: 36.0
click at [151, 137] on div "******* Send payment link Download Students Payment Students Payment Status Stu…" at bounding box center [413, 123] width 540 height 34
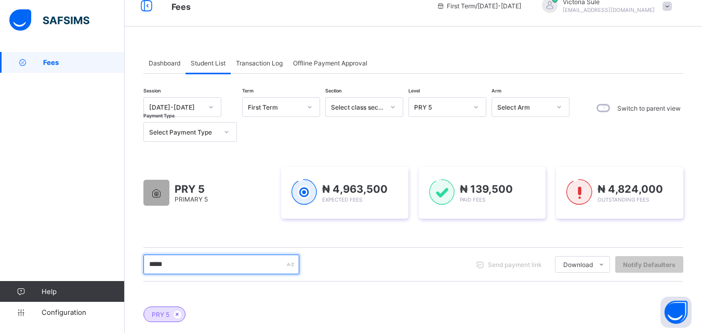
scroll to position [0, 0]
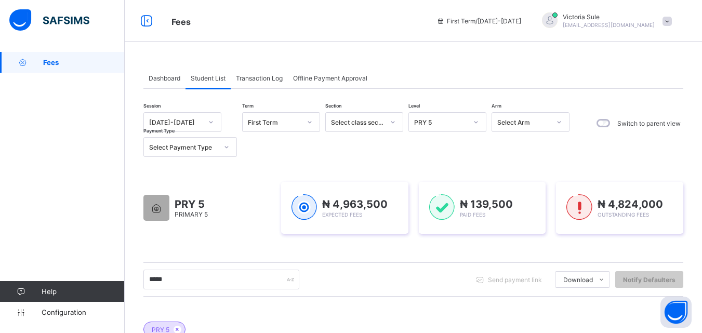
click at [459, 123] on div "PRY 5" at bounding box center [440, 122] width 53 height 8
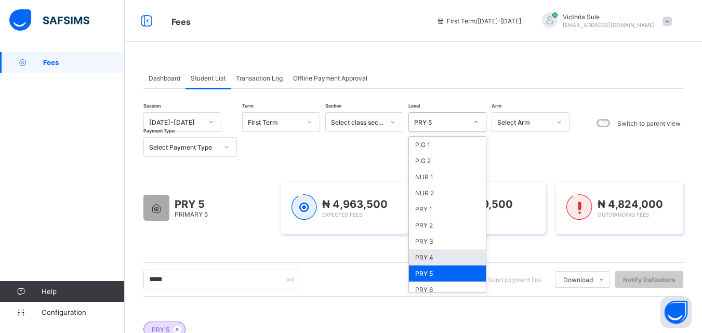
click at [437, 256] on div "PRY 4" at bounding box center [447, 257] width 77 height 16
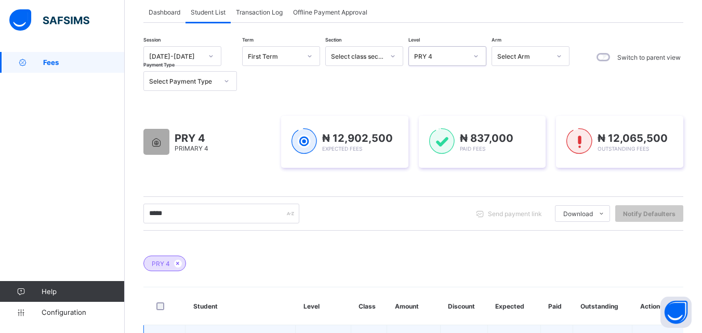
scroll to position [51, 0]
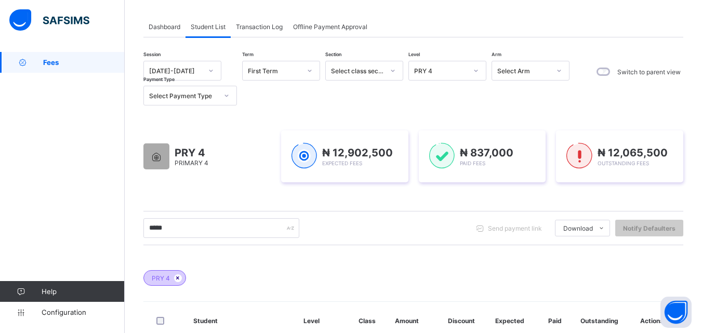
click at [181, 279] on icon at bounding box center [178, 278] width 9 height 6
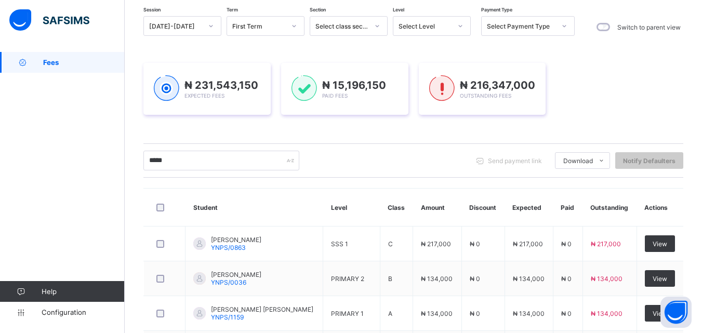
scroll to position [88, 0]
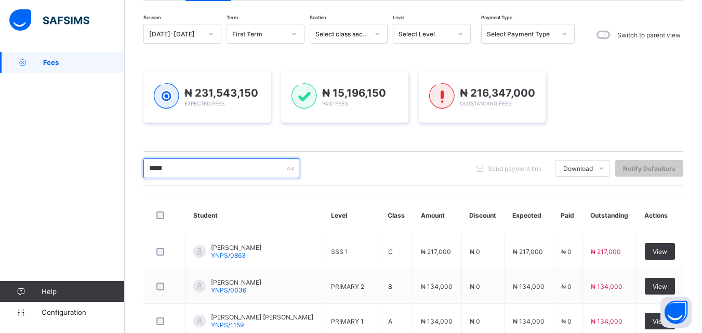
drag, startPoint x: 194, startPoint y: 163, endPoint x: 135, endPoint y: 180, distance: 61.0
click at [126, 172] on div "Dashboard Student List Transaction Log Offline Payment Approval Student List Mo…" at bounding box center [413, 304] width 577 height 681
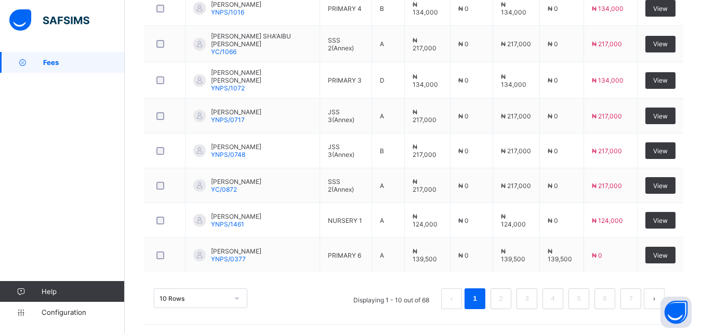
scroll to position [402, 0]
click at [505, 294] on link "2" at bounding box center [501, 298] width 10 height 14
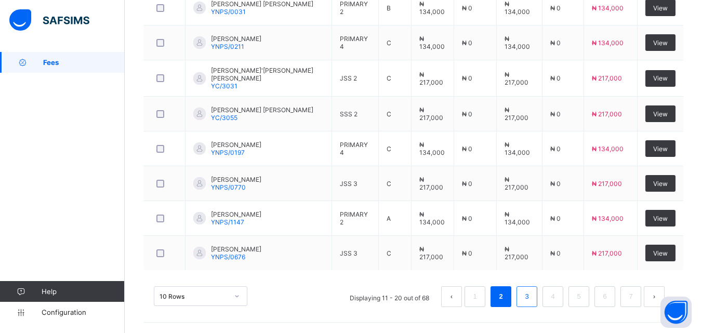
click at [529, 301] on link "3" at bounding box center [527, 297] width 10 height 14
click at [557, 292] on link "4" at bounding box center [553, 297] width 10 height 14
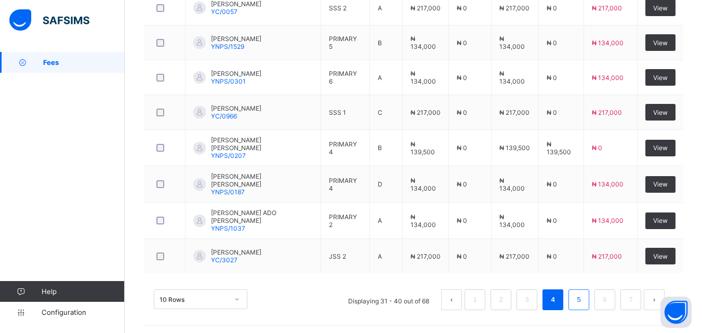
click at [583, 302] on link "5" at bounding box center [579, 300] width 10 height 14
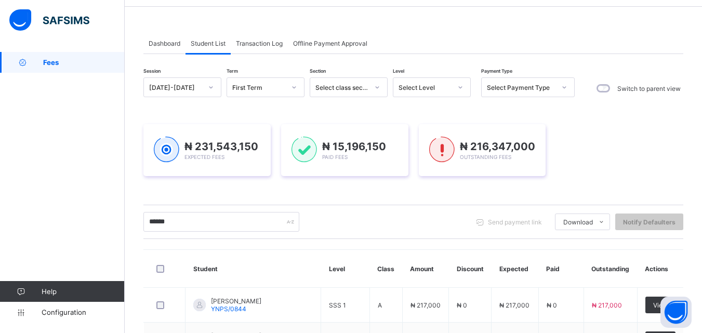
scroll to position [0, 0]
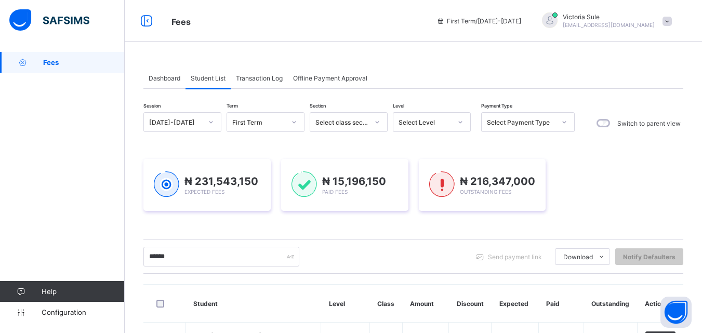
click at [427, 121] on div "Select Level" at bounding box center [424, 122] width 53 height 8
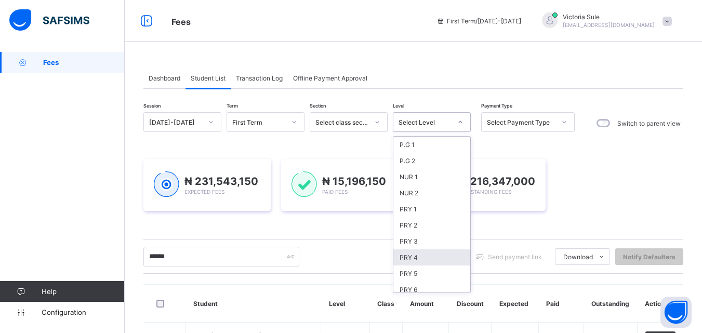
click at [418, 258] on div "PRY 4" at bounding box center [431, 257] width 77 height 16
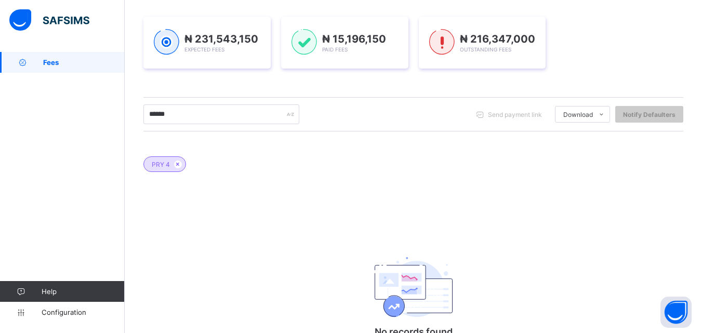
scroll to position [167, 0]
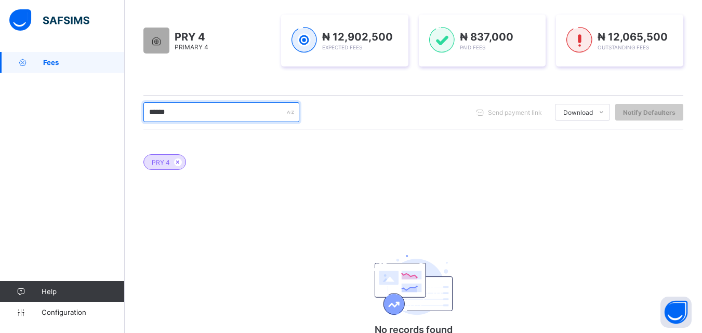
click at [191, 121] on input "******" at bounding box center [221, 112] width 156 height 20
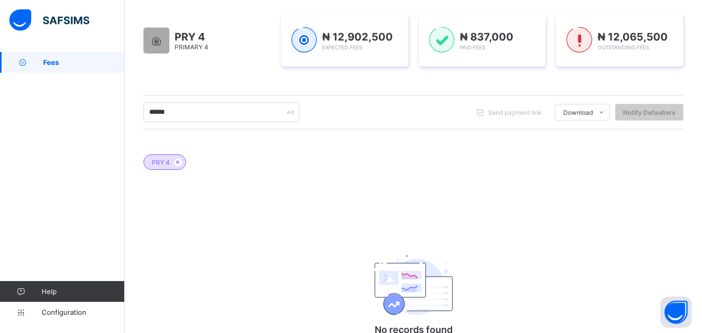
click at [172, 7] on div "PRY 4 PRIMARY 4 ₦ 12,902,500 Expected Fees ₦ 837,000 Paid Fees ₦ 12,065,500 Out…" at bounding box center [413, 40] width 540 height 83
drag, startPoint x: 193, startPoint y: 101, endPoint x: 193, endPoint y: 111, distance: 9.9
click at [193, 108] on div "****** Send payment link Download Students Payment Students Payment Status Stud…" at bounding box center [413, 112] width 540 height 34
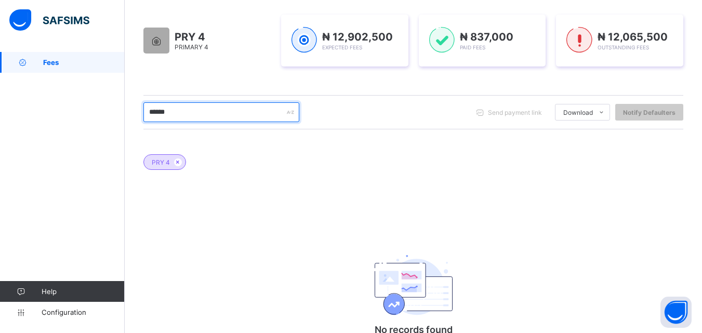
click at [193, 111] on input "******" at bounding box center [221, 112] width 156 height 20
drag, startPoint x: 188, startPoint y: 114, endPoint x: 114, endPoint y: 126, distance: 74.3
click at [114, 126] on div "Fees First Term / 2025-2026 Victoria Sule sulevictoria9@gmail.com Fees Help Con…" at bounding box center [351, 114] width 702 height 562
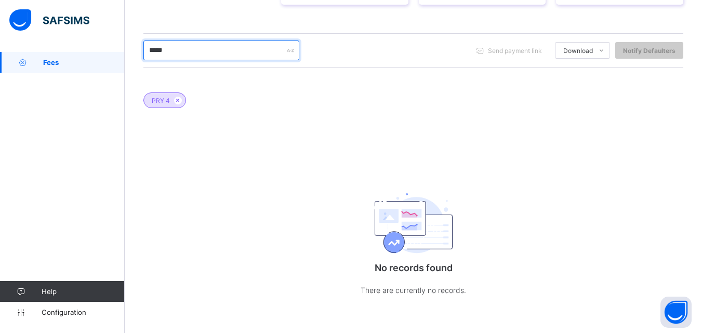
scroll to position [22, 0]
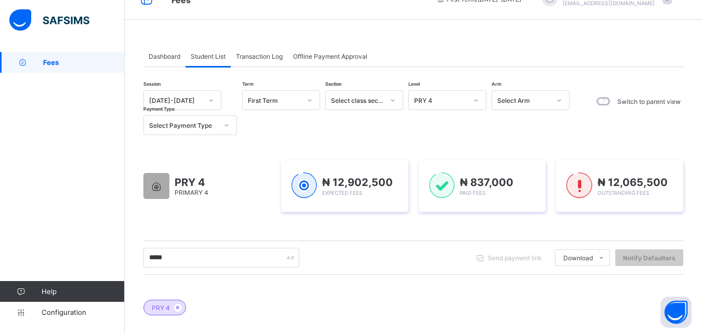
click at [483, 95] on div at bounding box center [476, 100] width 18 height 17
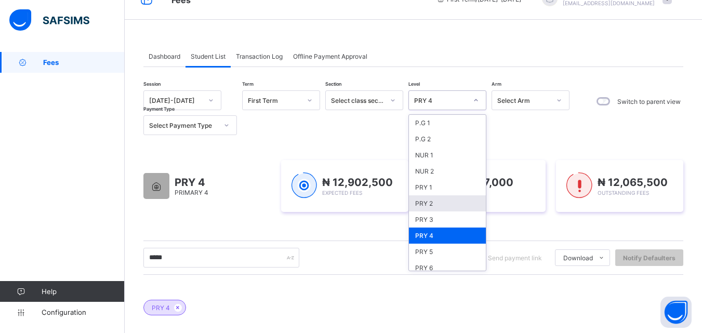
click at [443, 204] on div "PRY 2" at bounding box center [447, 203] width 77 height 16
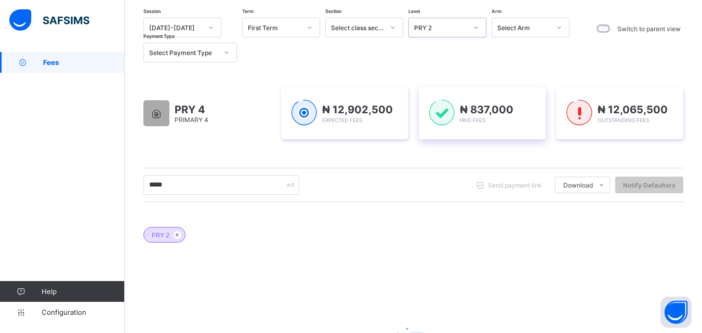
scroll to position [178, 0]
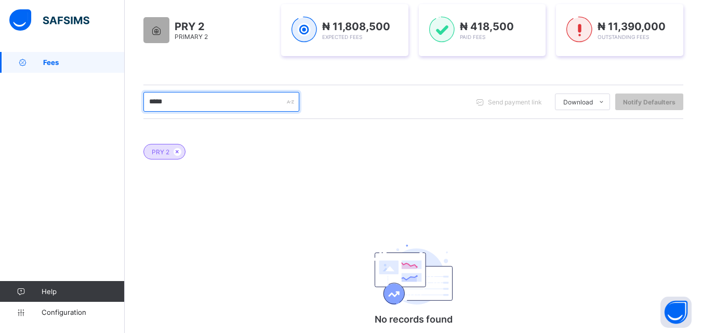
drag, startPoint x: 184, startPoint y: 102, endPoint x: 132, endPoint y: 106, distance: 52.1
click at [132, 106] on div "Dashboard Student List Transaction Log Offline Payment Approval Student List Mo…" at bounding box center [413, 129] width 577 height 510
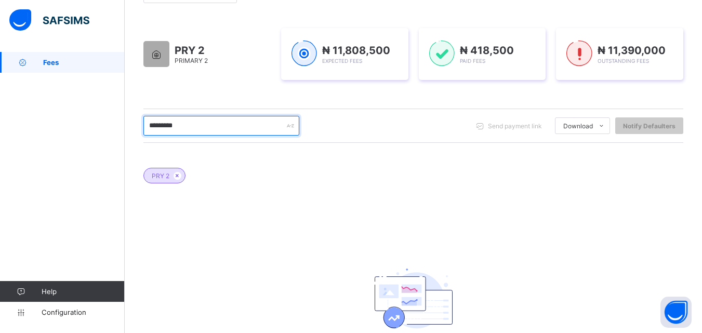
scroll to position [22, 0]
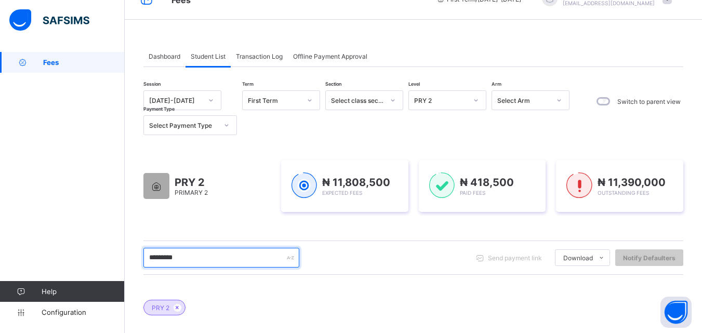
drag, startPoint x: 202, startPoint y: 261, endPoint x: 142, endPoint y: 268, distance: 59.7
click at [142, 268] on div "Dashboard Student List Transaction Log Offline Payment Approval Student List Mo…" at bounding box center [413, 285] width 577 height 510
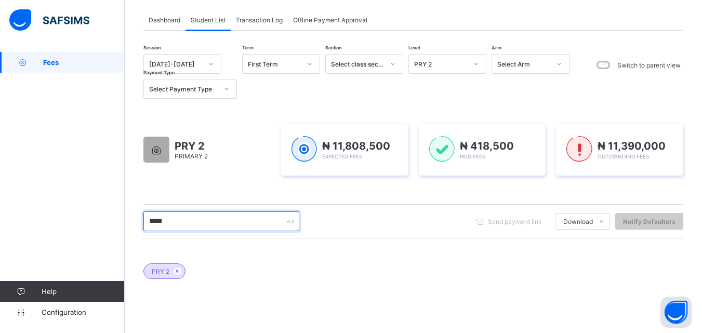
scroll to position [118, 0]
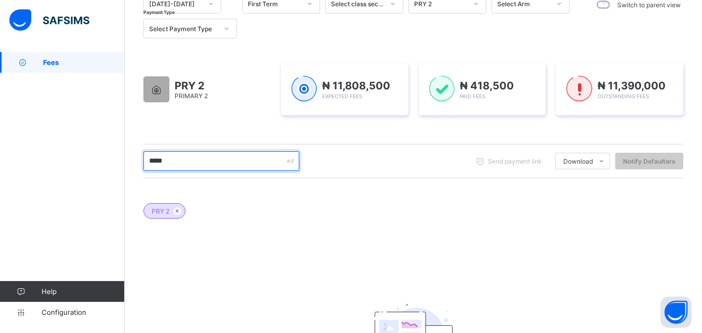
drag, startPoint x: 211, startPoint y: 161, endPoint x: 128, endPoint y: 149, distance: 83.5
click at [128, 149] on div "Dashboard Student List Transaction Log Offline Payment Approval Student List Mo…" at bounding box center [413, 189] width 577 height 510
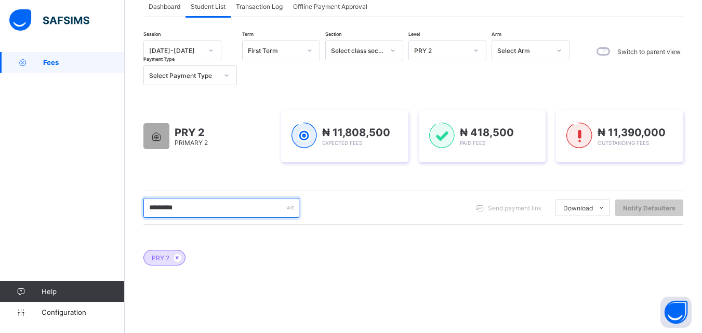
scroll to position [0, 0]
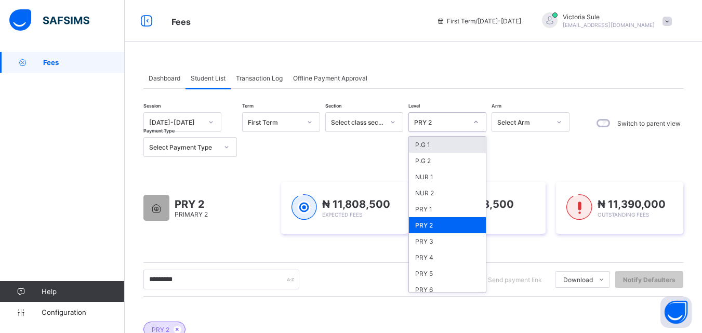
click at [438, 125] on div "PRY 2" at bounding box center [440, 122] width 53 height 8
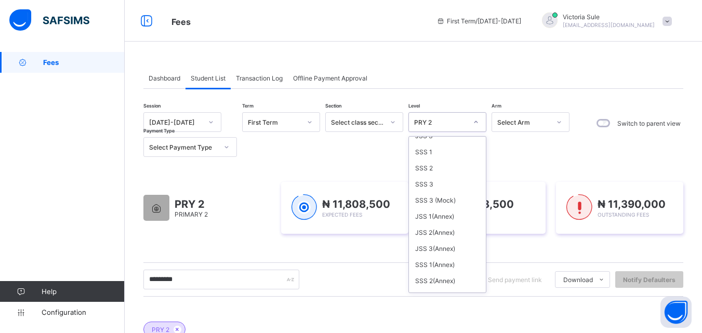
scroll to position [208, 0]
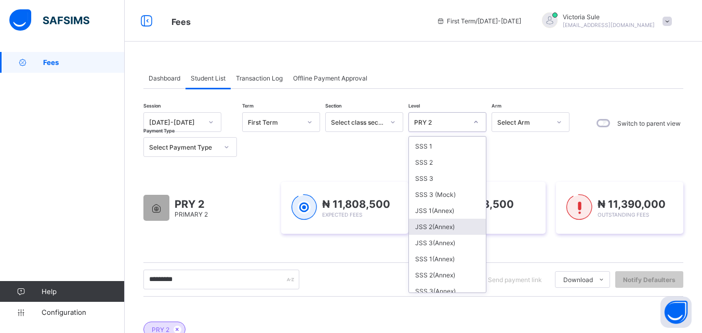
click at [439, 223] on div "JSS 2(Annex)" at bounding box center [447, 227] width 77 height 16
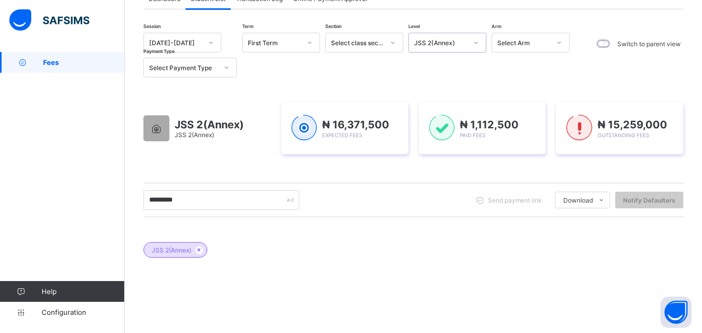
scroll to position [74, 0]
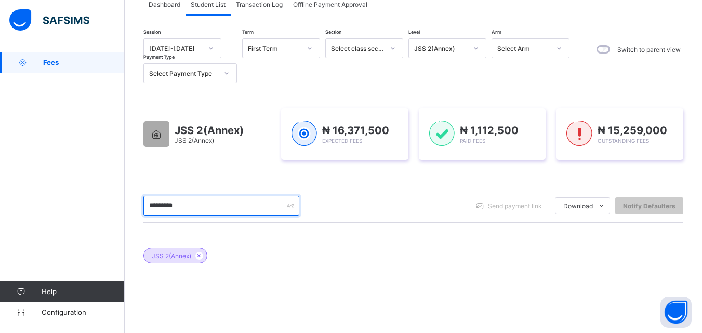
drag, startPoint x: 206, startPoint y: 208, endPoint x: 147, endPoint y: 210, distance: 58.7
click at [147, 210] on input "*********" at bounding box center [221, 206] width 156 height 20
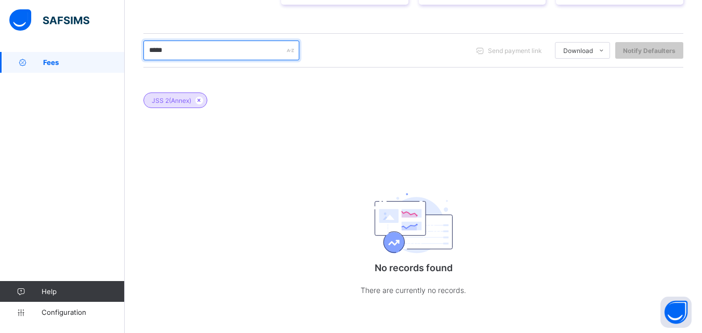
scroll to position [22, 0]
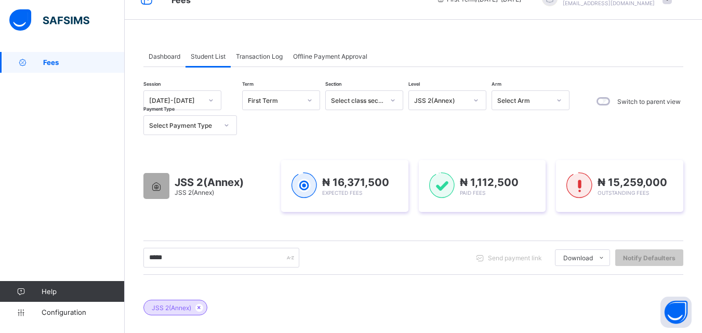
click at [463, 100] on div "JSS 2(Annex)" at bounding box center [440, 101] width 53 height 8
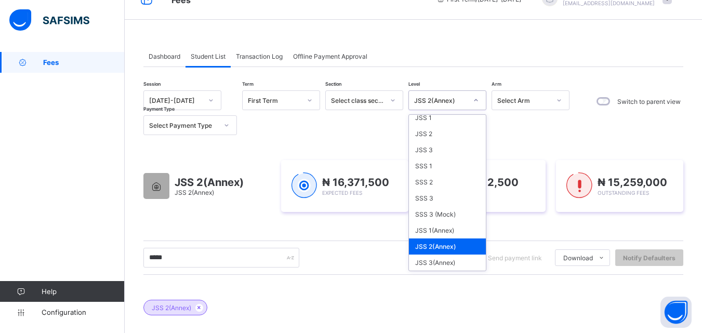
scroll to position [156, 0]
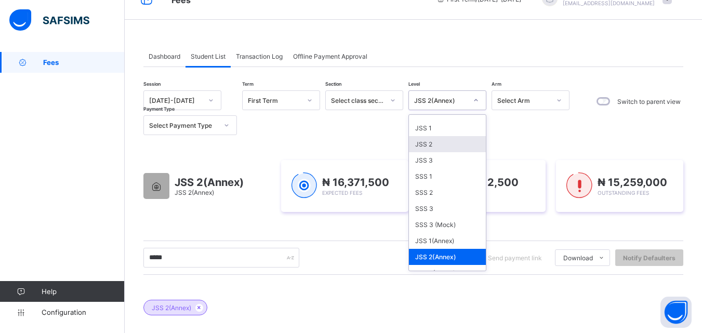
click at [440, 149] on div "JSS 2" at bounding box center [447, 144] width 77 height 16
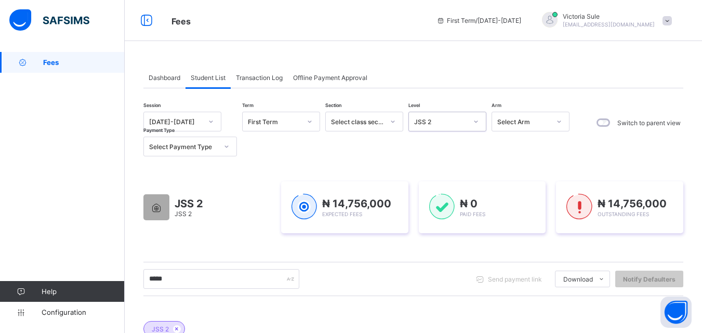
scroll to position [0, 0]
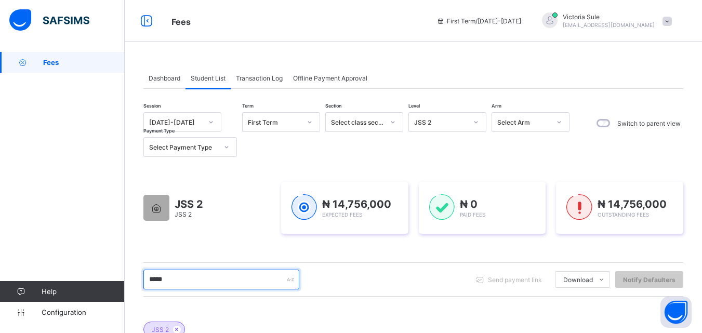
drag, startPoint x: 203, startPoint y: 283, endPoint x: 145, endPoint y: 297, distance: 59.8
click at [145, 297] on div "Session 2025-2026 Term First Term Section Select class section Level JSS 2 Arm …" at bounding box center [413, 329] width 540 height 434
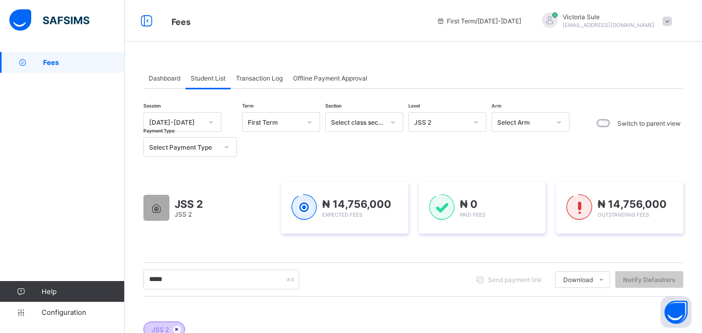
click at [176, 328] on icon at bounding box center [176, 329] width 9 height 6
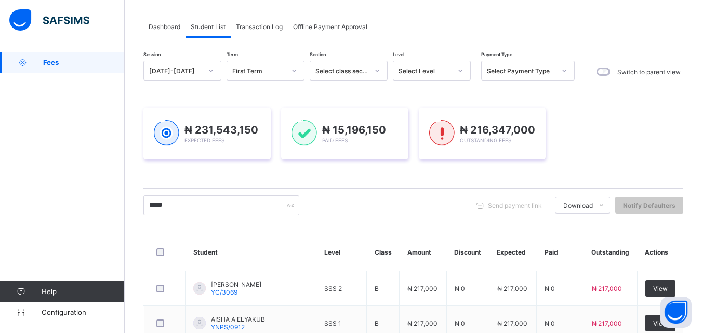
scroll to position [36, 0]
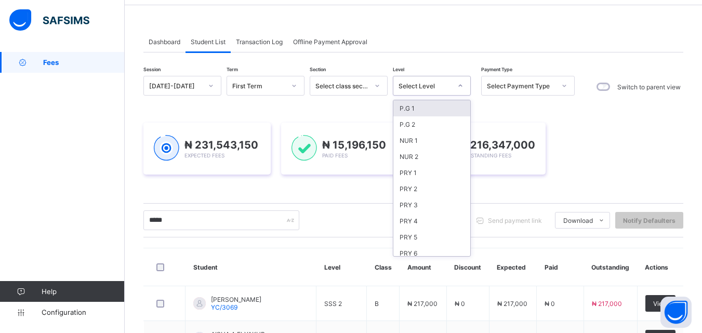
click at [442, 81] on div "Select Level" at bounding box center [421, 85] width 57 height 15
click at [410, 232] on div "JSS 2" at bounding box center [431, 233] width 77 height 16
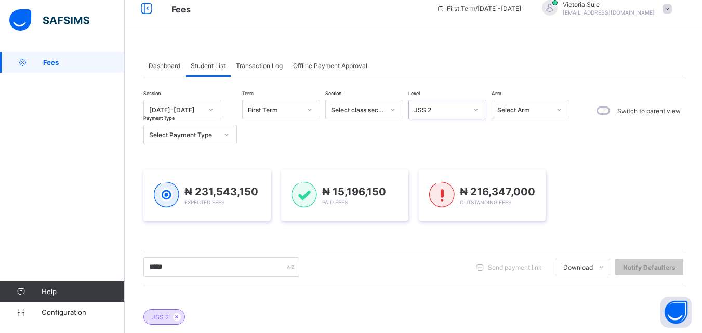
scroll to position [11, 0]
click at [433, 103] on div "JSS 2" at bounding box center [447, 111] width 78 height 20
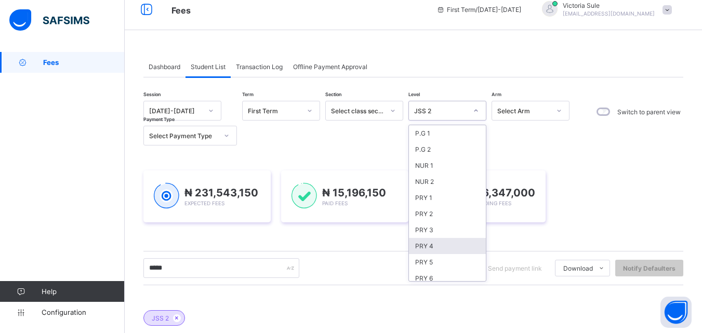
scroll to position [208, 0]
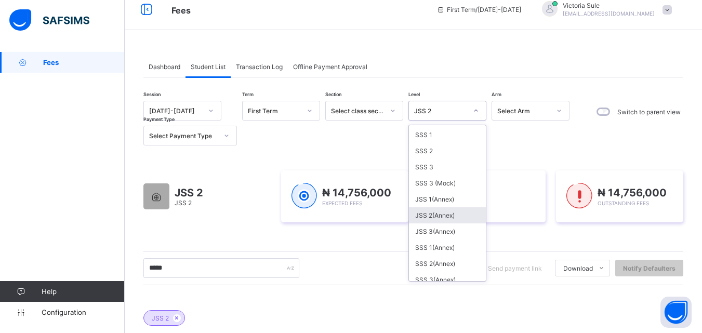
click at [440, 220] on div "JSS 2(Annex)" at bounding box center [447, 215] width 77 height 16
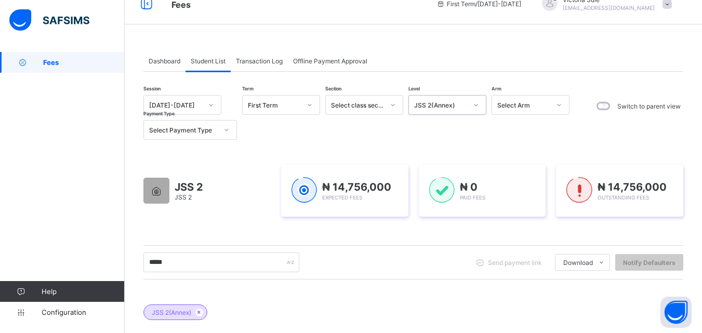
scroll to position [0, 0]
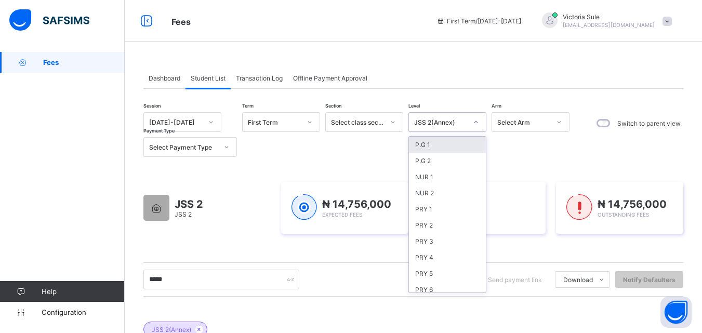
click at [468, 119] on div at bounding box center [476, 122] width 18 height 17
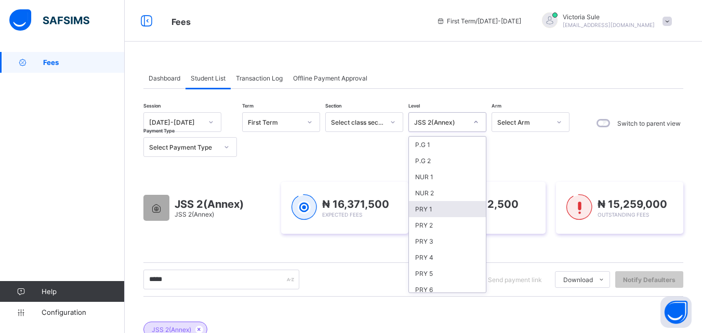
click at [376, 270] on div "***** Send payment link Download Students Payment Students Payment Status Stude…" at bounding box center [413, 280] width 540 height 20
click at [449, 121] on div "JSS 2(Annex)" at bounding box center [440, 122] width 53 height 8
click at [432, 221] on div "JSS 2" at bounding box center [447, 218] width 77 height 16
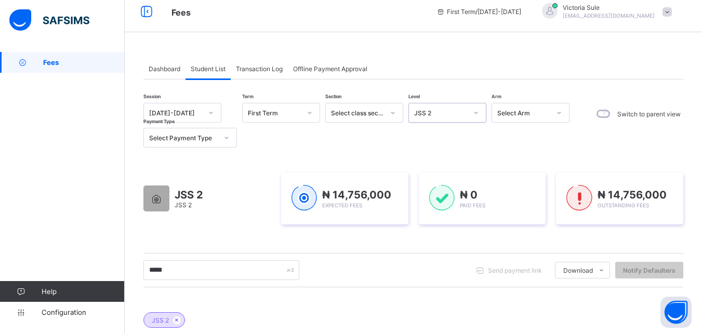
scroll to position [0, 0]
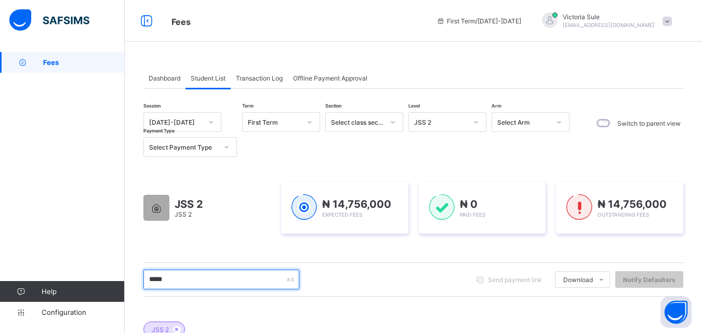
drag, startPoint x: 198, startPoint y: 282, endPoint x: 144, endPoint y: 291, distance: 54.9
click at [144, 291] on div "***** Send payment link Download Students Payment Students Payment Status Stude…" at bounding box center [413, 279] width 540 height 34
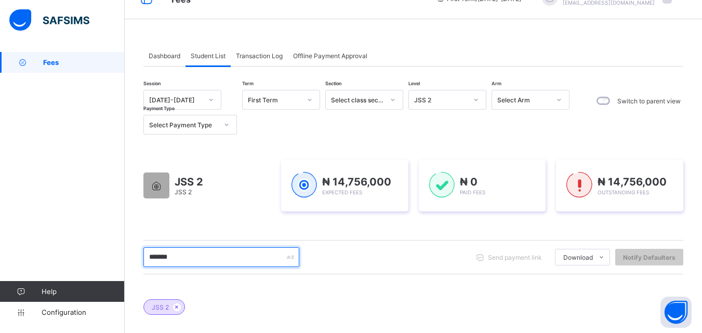
scroll to position [22, 0]
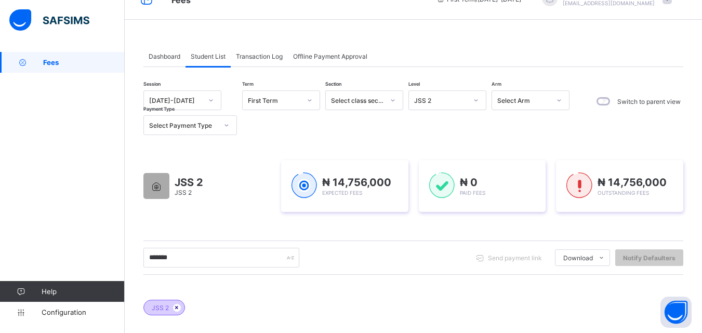
click at [179, 308] on icon at bounding box center [176, 307] width 9 height 6
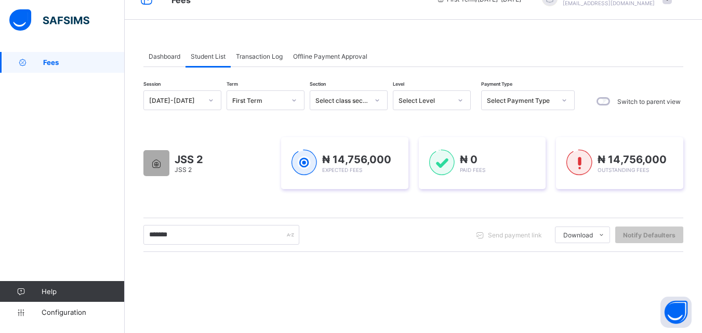
scroll to position [163, 0]
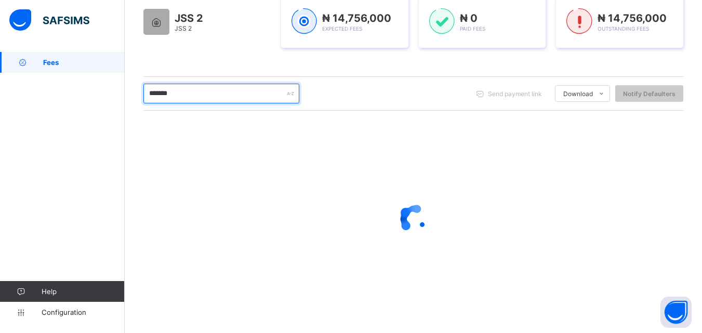
click at [195, 91] on input "*******" at bounding box center [221, 94] width 156 height 20
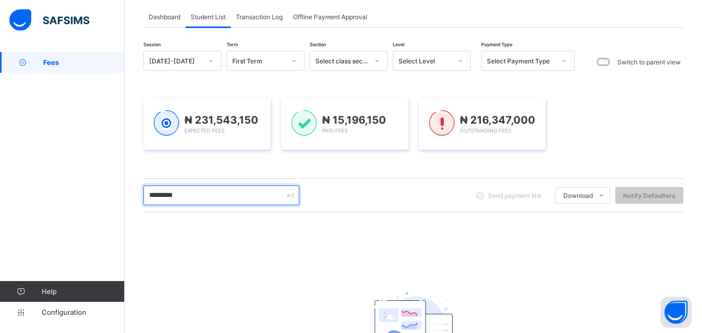
scroll to position [57, 0]
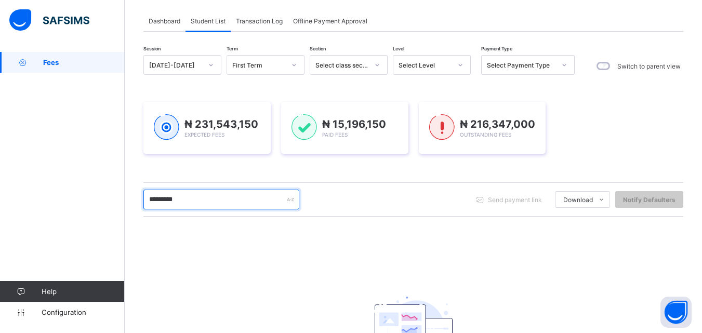
click at [183, 202] on input "*********" at bounding box center [221, 200] width 156 height 20
click at [185, 202] on input "**********" at bounding box center [221, 200] width 156 height 20
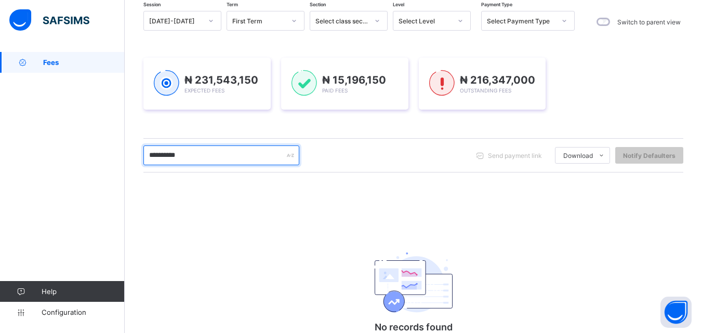
scroll to position [5, 0]
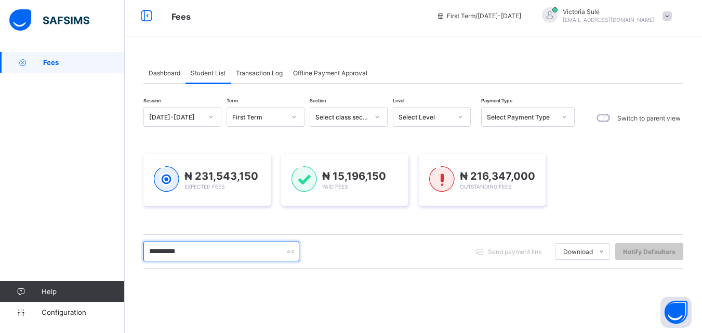
click at [218, 245] on input "**********" at bounding box center [221, 252] width 156 height 20
click at [203, 256] on input "****" at bounding box center [221, 252] width 156 height 20
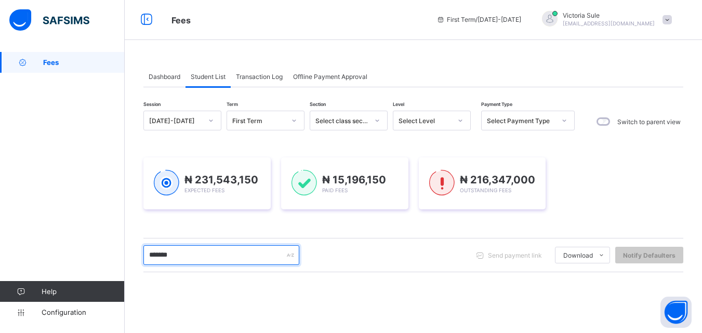
scroll to position [0, 0]
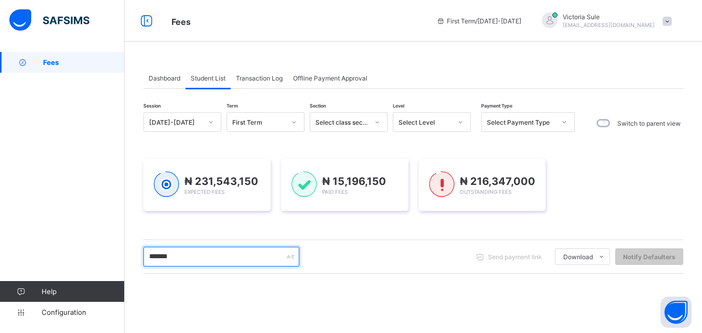
click at [173, 255] on input "*******" at bounding box center [221, 257] width 156 height 20
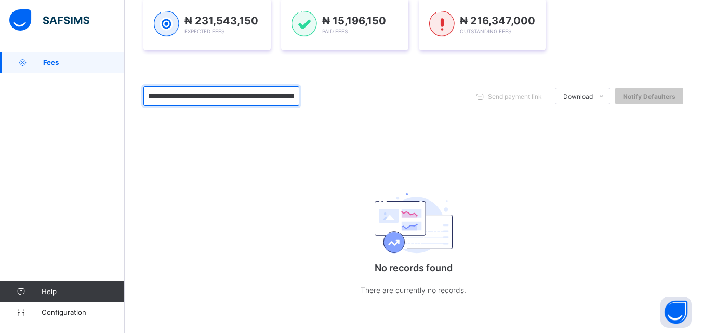
scroll to position [0, 29]
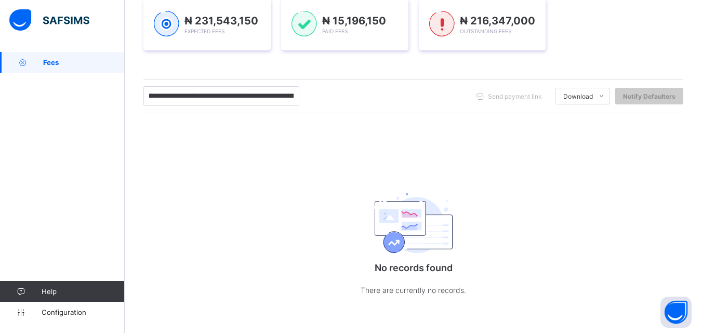
click at [506, 199] on div "No records found There are currently no records." at bounding box center [414, 241] width 208 height 153
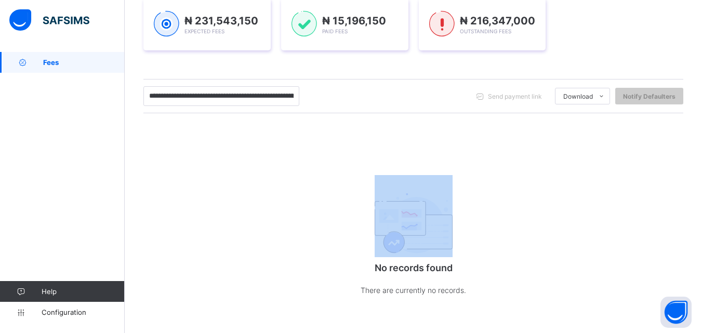
click at [506, 199] on div "No records found There are currently no records." at bounding box center [414, 241] width 208 height 153
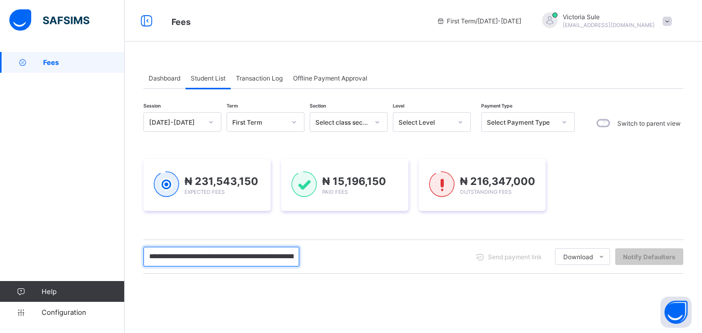
drag, startPoint x: 212, startPoint y: 265, endPoint x: 147, endPoint y: 267, distance: 65.0
click at [147, 267] on div "**********" at bounding box center [413, 256] width 540 height 34
click at [289, 257] on div "**********" at bounding box center [221, 257] width 156 height 20
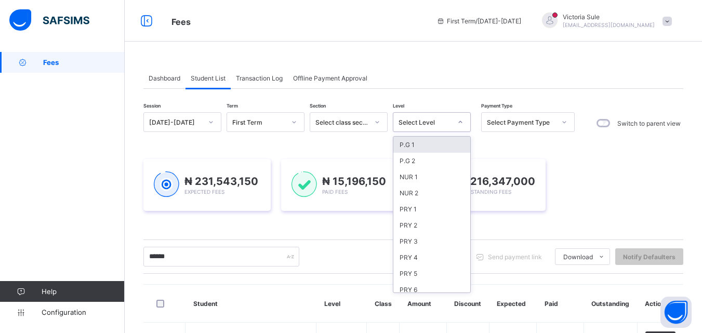
click at [419, 126] on div "Select Level" at bounding box center [421, 122] width 57 height 15
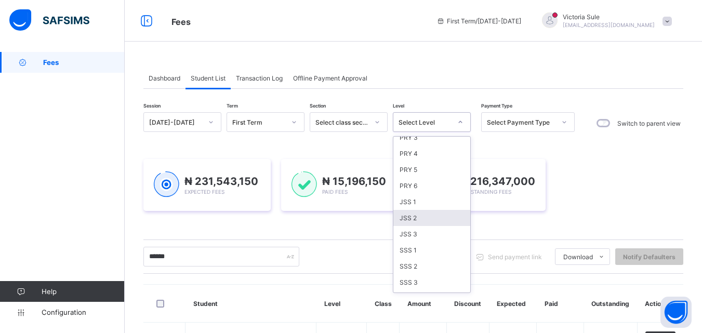
click at [413, 222] on div "JSS 2" at bounding box center [431, 218] width 77 height 16
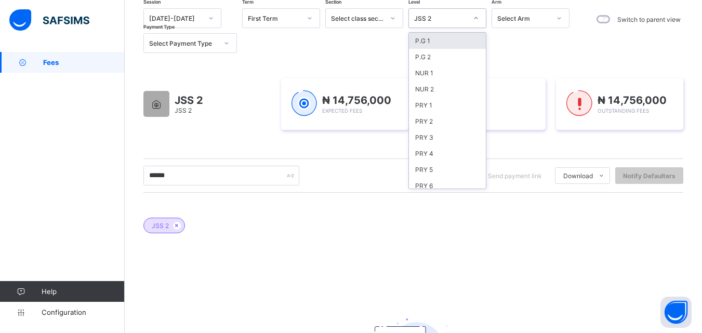
click at [438, 19] on div "JSS 2" at bounding box center [440, 19] width 53 height 8
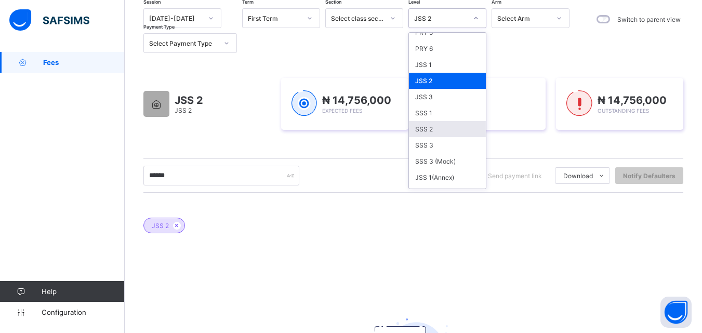
scroll to position [156, 0]
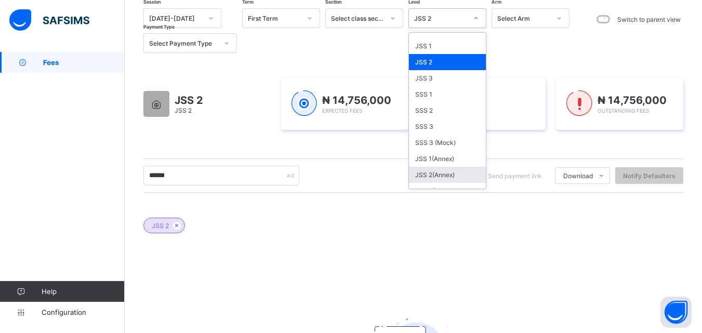
click at [432, 177] on div "JSS 2(Annex)" at bounding box center [447, 175] width 77 height 16
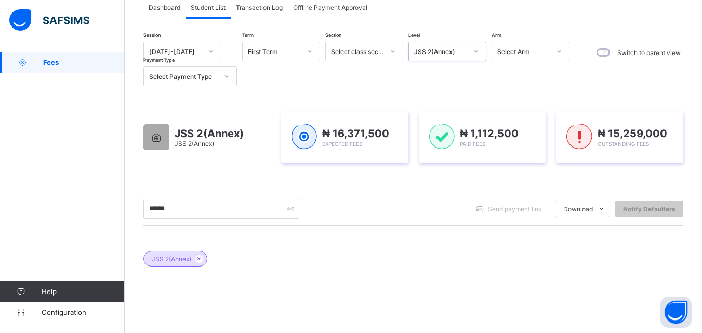
scroll to position [66, 0]
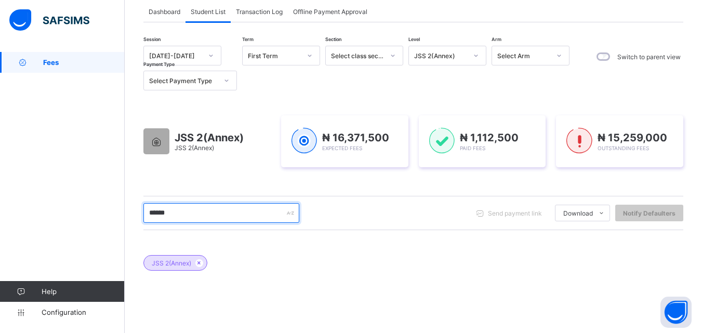
drag, startPoint x: 179, startPoint y: 209, endPoint x: 137, endPoint y: 219, distance: 43.2
click at [137, 219] on div "Dashboard Student List Transaction Log Offline Payment Approval Student List Mo…" at bounding box center [413, 240] width 577 height 510
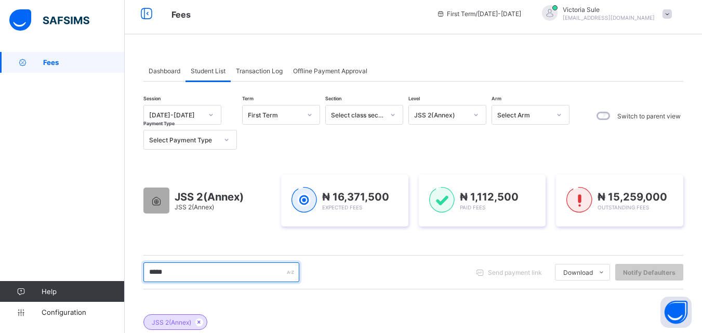
scroll to position [0, 0]
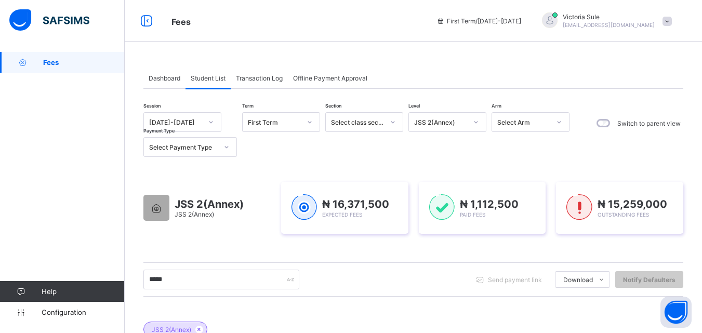
click at [439, 117] on div "JSS 2(Annex)" at bounding box center [437, 122] width 57 height 15
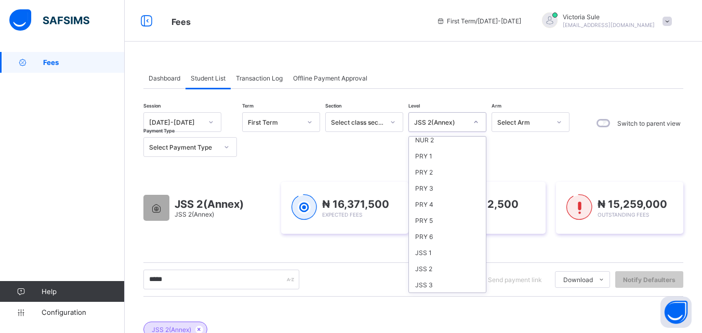
scroll to position [52, 0]
click at [421, 272] on div "JSS 2" at bounding box center [447, 270] width 77 height 16
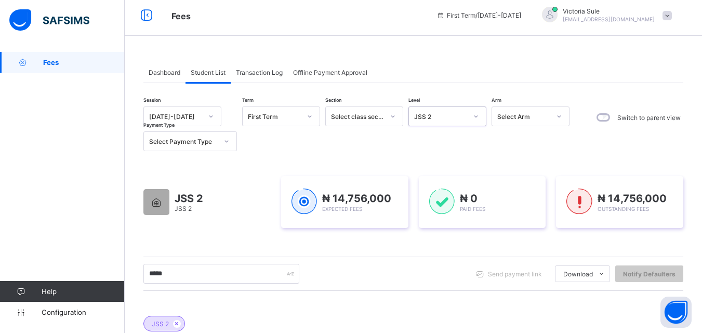
scroll to position [0, 0]
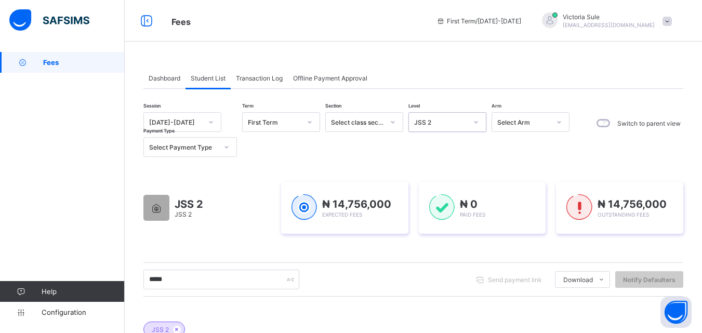
click at [446, 128] on div "JSS 2" at bounding box center [437, 122] width 57 height 15
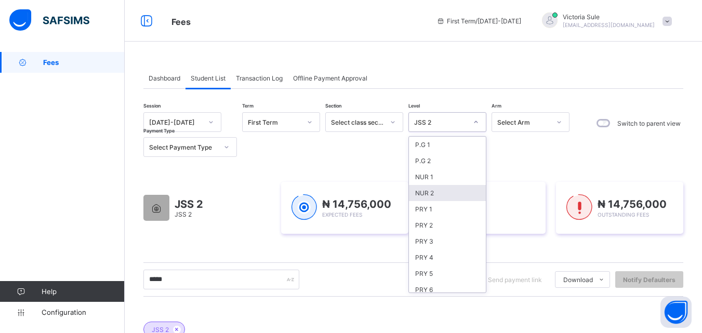
click at [319, 261] on div "Session 2025-2026 Term First Term Section Select class section Level option JSS…" at bounding box center [413, 329] width 540 height 434
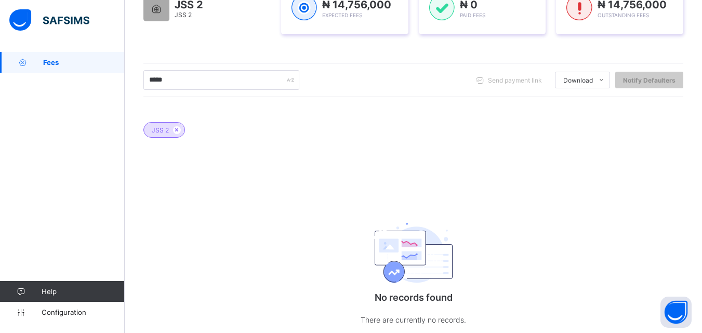
scroll to position [208, 0]
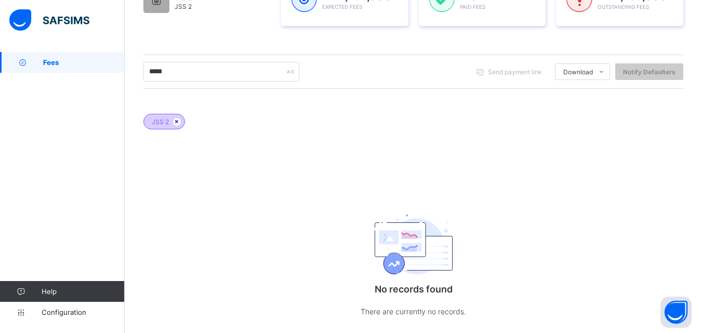
click at [177, 121] on icon at bounding box center [176, 121] width 9 height 6
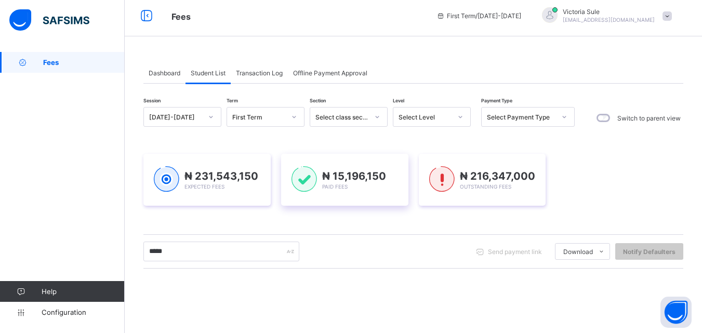
scroll to position [0, 0]
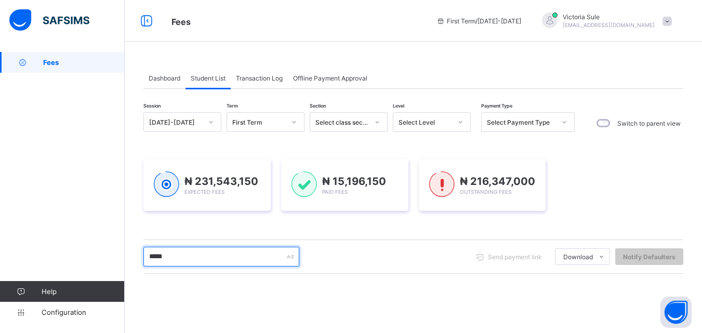
drag, startPoint x: 207, startPoint y: 260, endPoint x: 134, endPoint y: 255, distance: 73.4
click at [134, 255] on div "Dashboard Student List Transaction Log Offline Payment Approval Student List Mo…" at bounding box center [413, 273] width 577 height 442
type input "*"
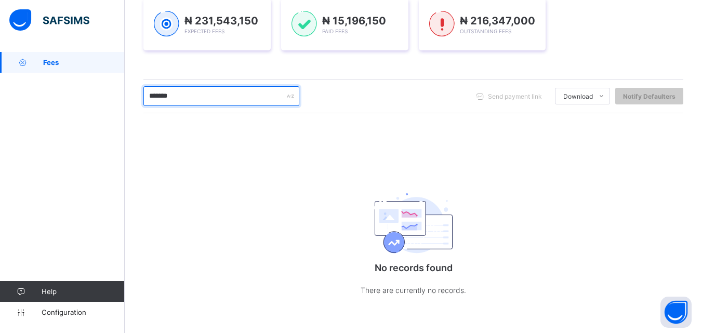
scroll to position [161, 0]
click at [174, 93] on input "*******" at bounding box center [221, 96] width 156 height 20
click at [176, 99] on input "*****" at bounding box center [221, 96] width 156 height 20
click at [176, 97] on input "*****" at bounding box center [221, 96] width 156 height 20
click at [181, 96] on input "*****" at bounding box center [221, 96] width 156 height 20
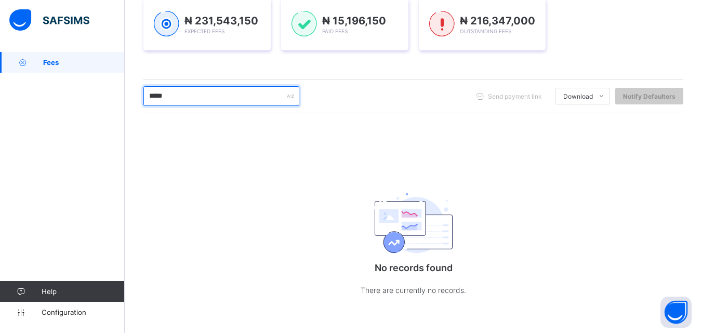
click at [185, 97] on input "*****" at bounding box center [221, 96] width 156 height 20
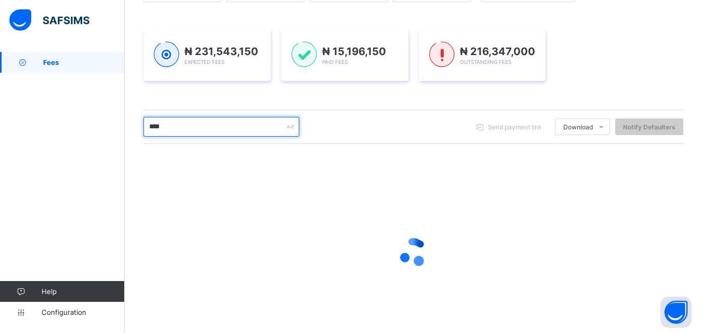
scroll to position [111, 0]
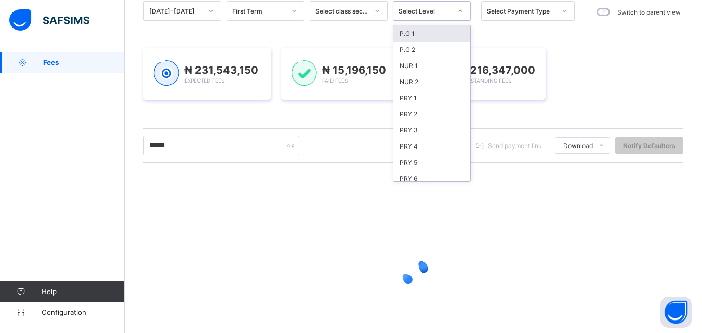
click at [450, 15] on div "Select Level" at bounding box center [421, 11] width 57 height 15
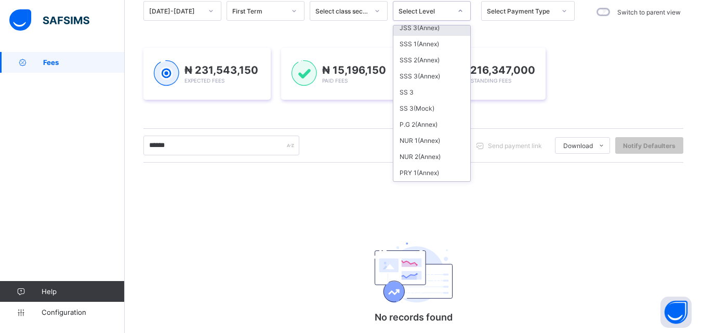
scroll to position [156, 0]
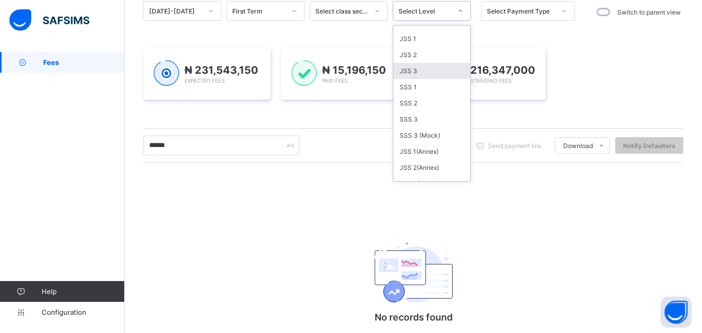
click at [411, 75] on div "JSS 3" at bounding box center [431, 71] width 77 height 16
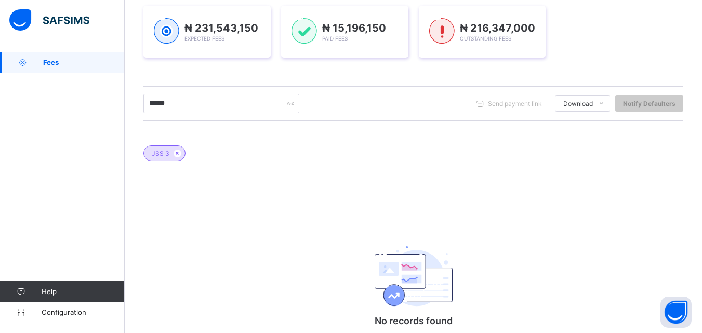
scroll to position [178, 0]
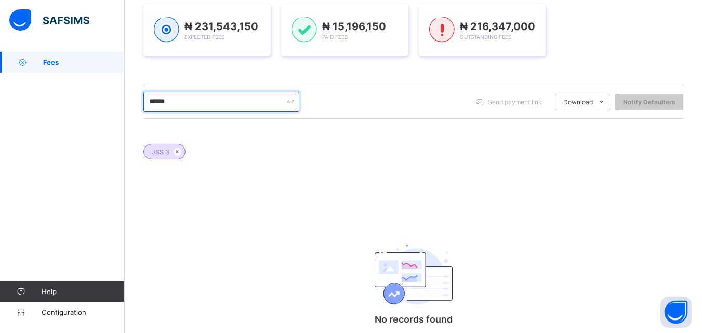
drag, startPoint x: 188, startPoint y: 108, endPoint x: 131, endPoint y: 115, distance: 57.5
click at [131, 115] on div "Dashboard Student List Transaction Log Offline Payment Approval Student List Mo…" at bounding box center [413, 129] width 577 height 510
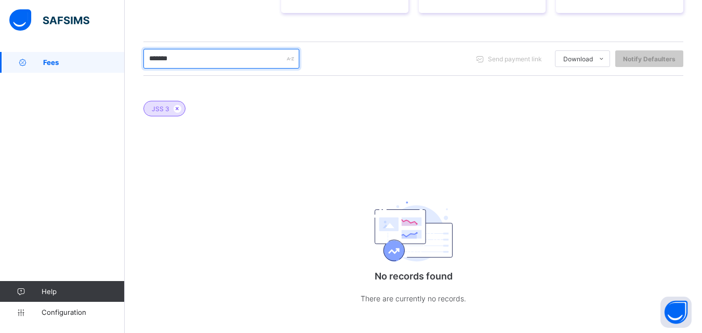
scroll to position [230, 0]
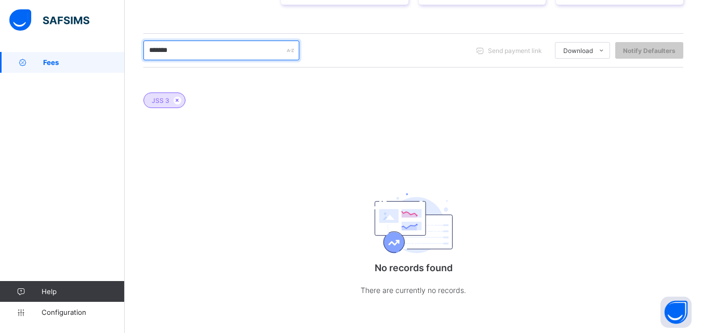
click at [213, 54] on input "*******" at bounding box center [221, 51] width 156 height 20
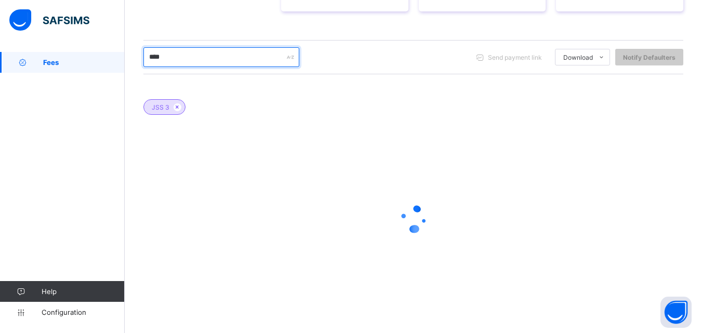
scroll to position [222, 0]
type input "****"
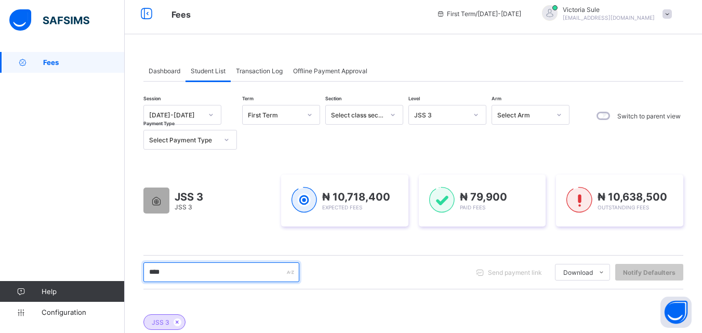
scroll to position [0, 0]
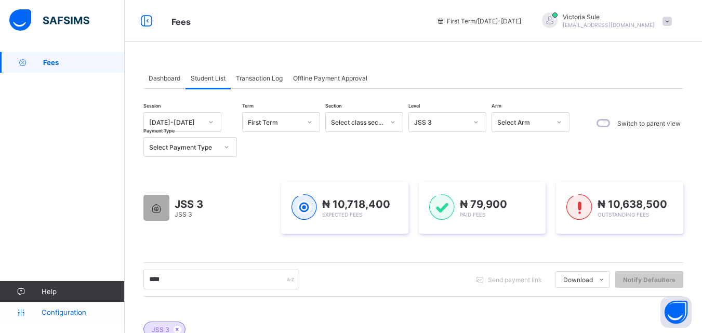
click at [76, 310] on span "Configuration" at bounding box center [83, 312] width 83 height 8
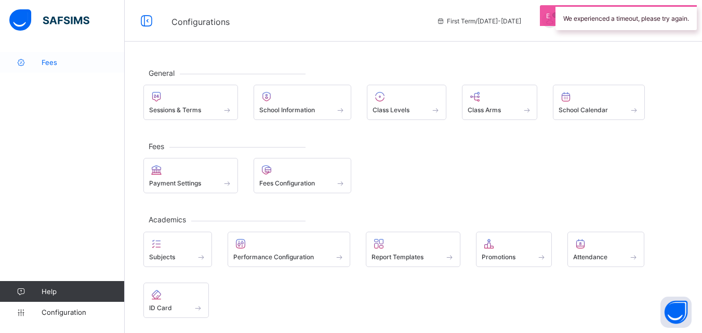
click at [48, 67] on link "Fees" at bounding box center [62, 62] width 125 height 21
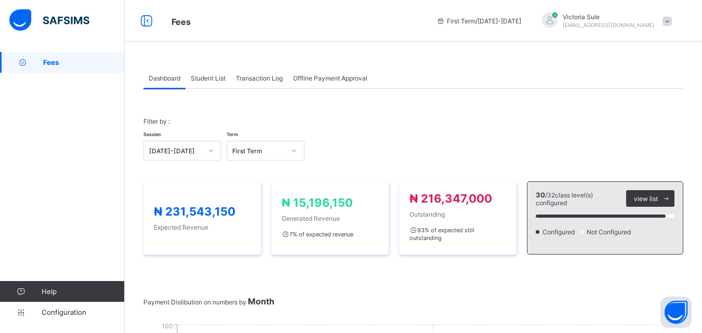
click at [214, 76] on span "Student List" at bounding box center [208, 78] width 35 height 8
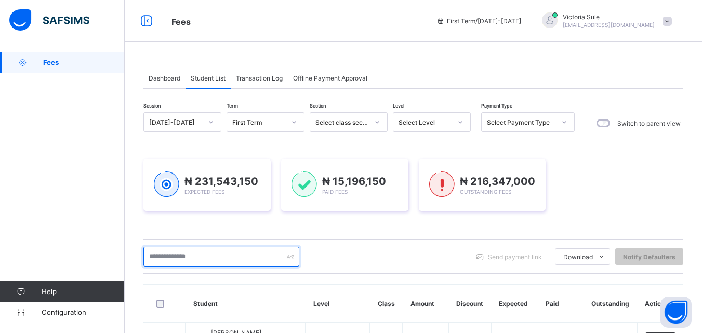
click at [205, 255] on input "text" at bounding box center [221, 257] width 156 height 20
drag, startPoint x: 183, startPoint y: 261, endPoint x: 132, endPoint y: 265, distance: 51.6
type input "***"
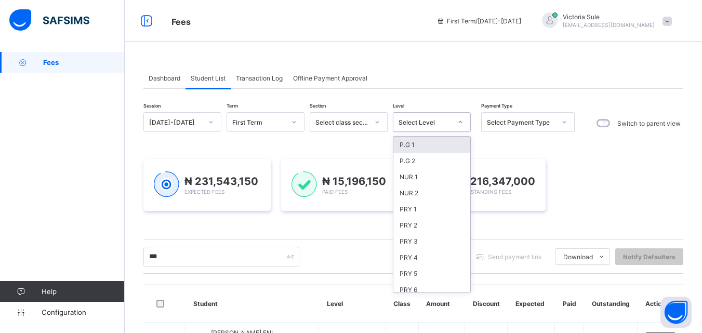
click at [438, 124] on div "Select Level" at bounding box center [424, 122] width 53 height 8
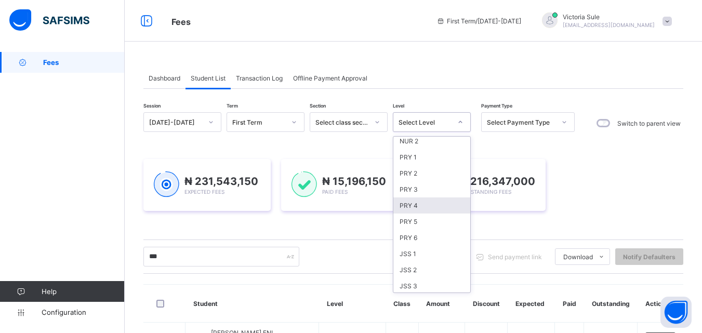
click at [438, 204] on div "PRY 4" at bounding box center [431, 205] width 77 height 16
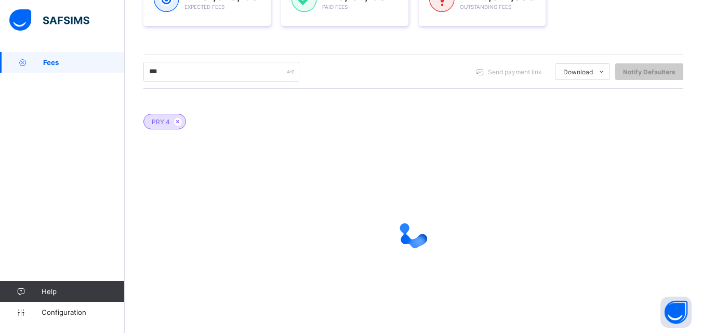
scroll to position [155, 0]
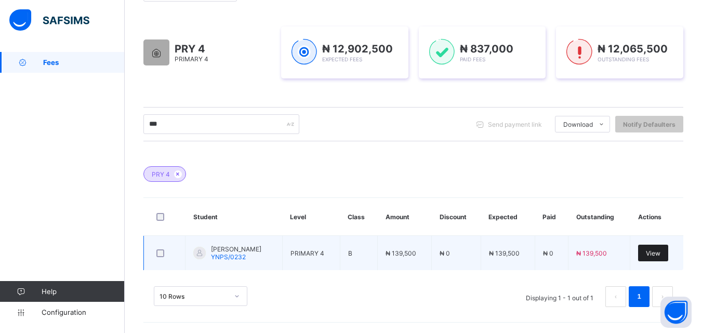
click at [659, 255] on span "View" at bounding box center [653, 253] width 15 height 8
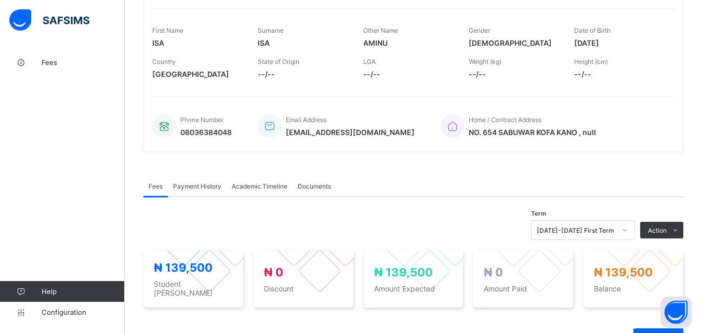
scroll to position [156, 0]
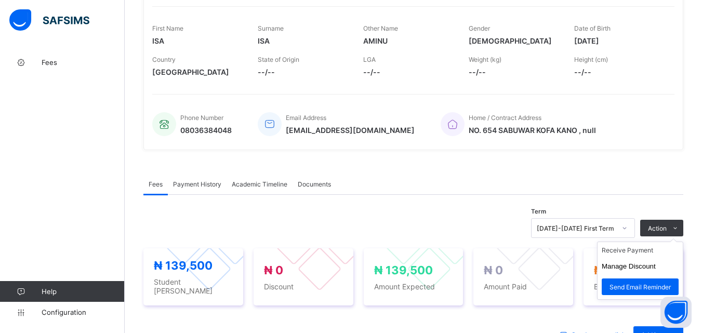
click at [682, 242] on ul "Receive Payment Manage Discount Send Email Reminder" at bounding box center [640, 271] width 86 height 58
click at [655, 252] on li "Receive Payment" at bounding box center [639, 250] width 85 height 16
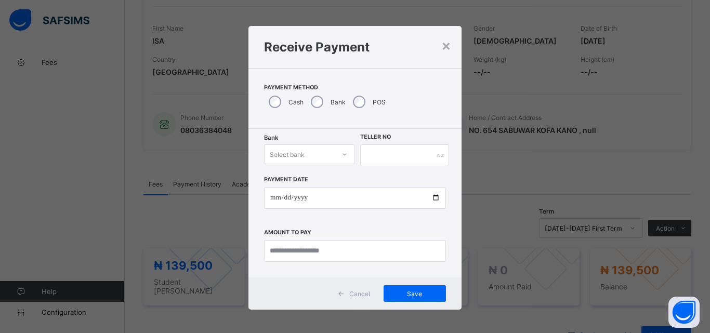
click at [329, 158] on div "Select bank" at bounding box center [299, 154] width 70 height 15
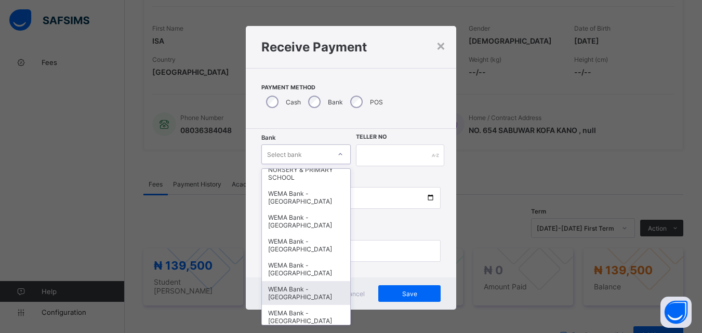
scroll to position [319, 0]
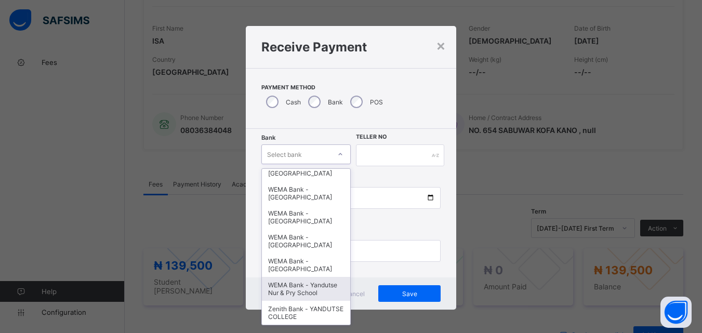
click at [300, 292] on div "WEMA Bank - Yandutse Nur & Pry School" at bounding box center [306, 289] width 89 height 24
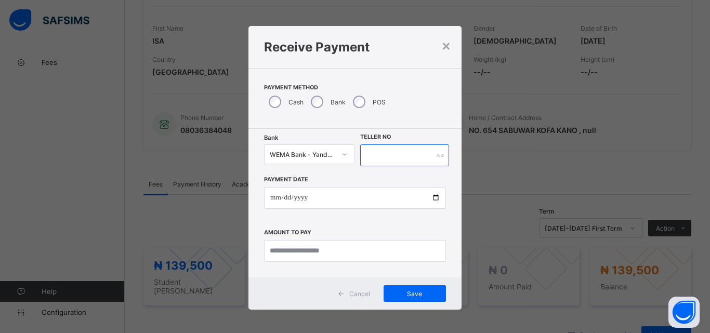
click at [385, 155] on input "text" at bounding box center [404, 155] width 89 height 22
type input "**********"
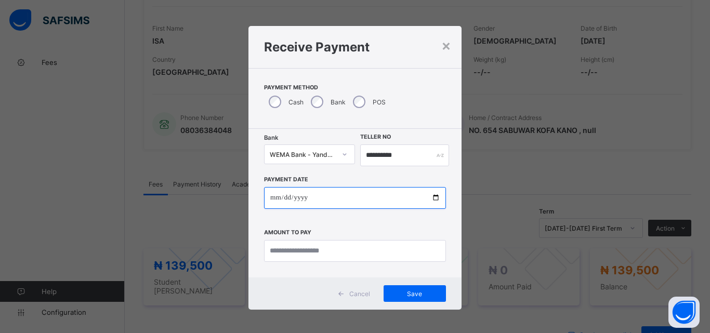
click at [434, 200] on input "date" at bounding box center [355, 198] width 182 height 22
type input "**********"
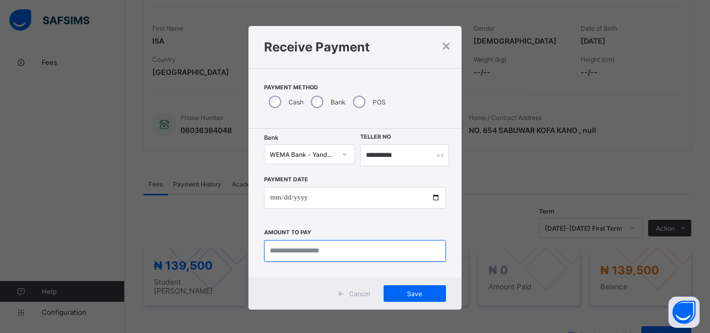
click at [299, 253] on input "currency" at bounding box center [355, 251] width 182 height 22
type input "*********"
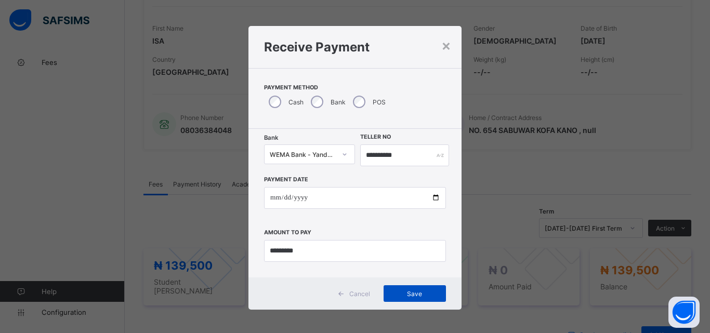
click at [404, 297] on span "Save" at bounding box center [414, 294] width 47 height 8
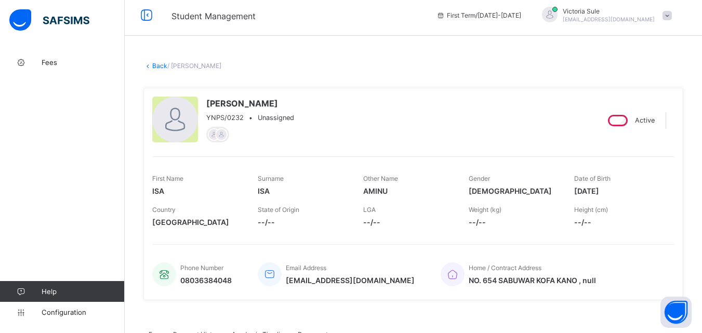
scroll to position [0, 0]
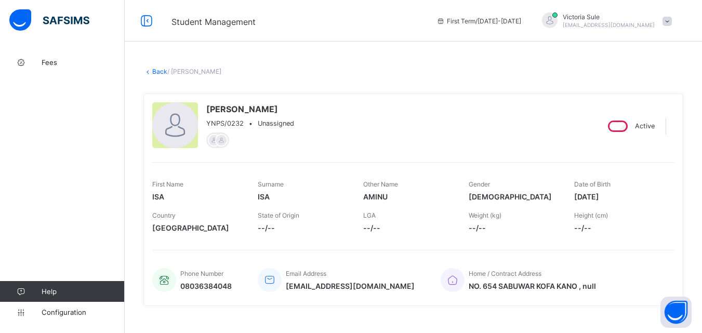
click at [159, 73] on link "Back" at bounding box center [159, 72] width 15 height 8
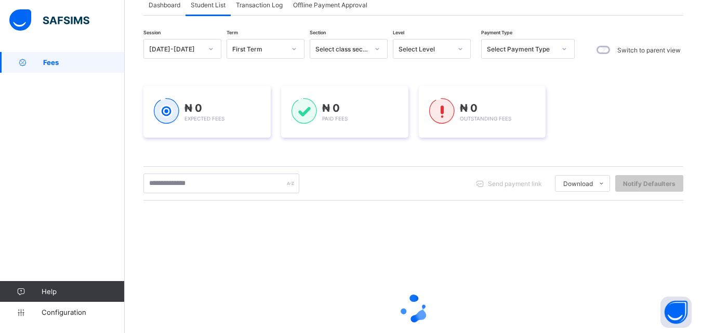
scroll to position [156, 0]
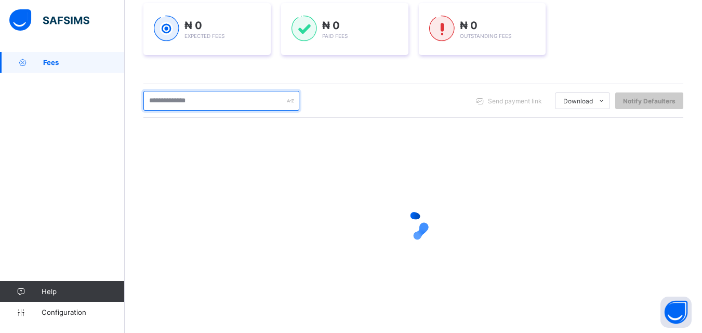
click at [192, 101] on input "text" at bounding box center [221, 101] width 156 height 20
type input "******"
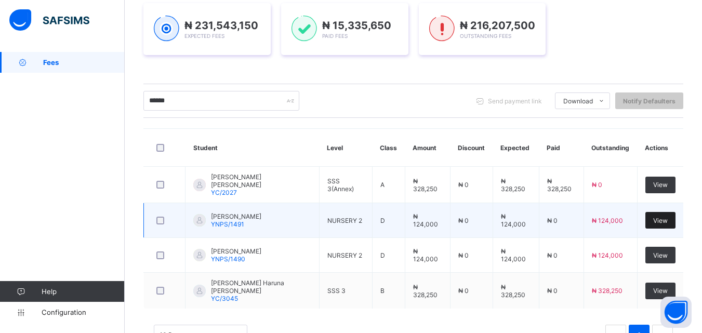
click at [664, 219] on span "View" at bounding box center [660, 221] width 15 height 8
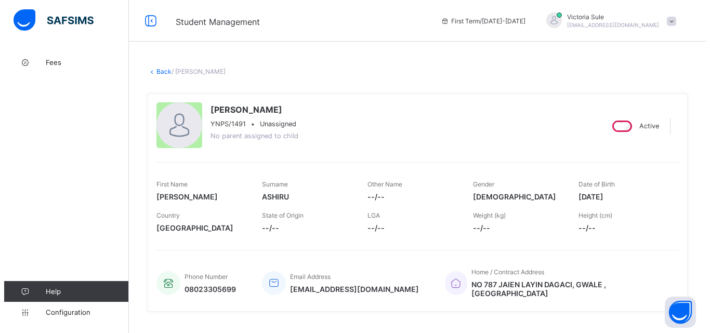
scroll to position [350, 0]
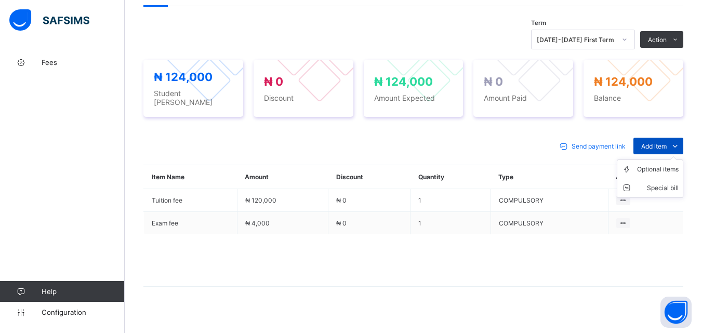
click at [657, 142] on span "Add item" at bounding box center [653, 146] width 25 height 8
click at [661, 164] on div "Optional items" at bounding box center [658, 169] width 42 height 10
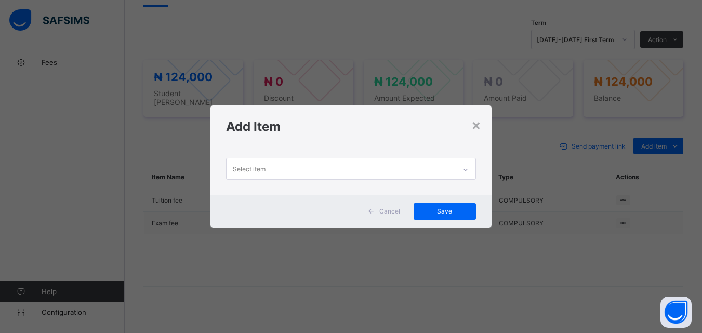
click at [467, 168] on icon at bounding box center [465, 170] width 6 height 10
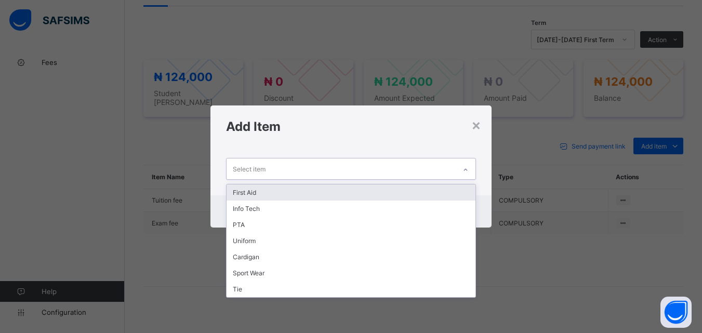
click at [445, 190] on div "First Aid" at bounding box center [350, 192] width 248 height 16
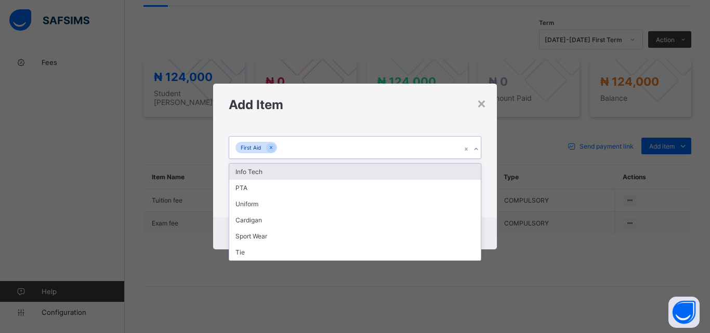
click at [478, 143] on div at bounding box center [476, 149] width 10 height 17
click at [457, 170] on div "Info Tech" at bounding box center [354, 172] width 251 height 16
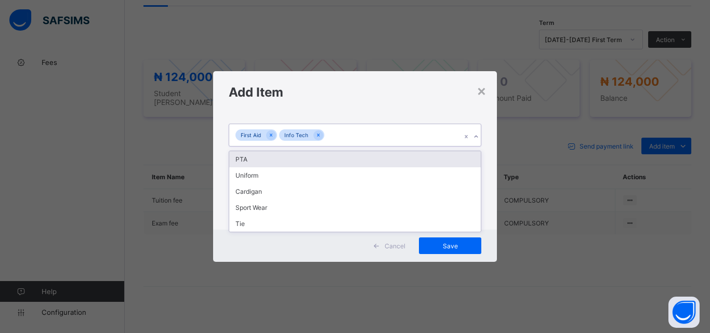
click at [477, 135] on icon at bounding box center [476, 136] width 6 height 10
click at [455, 162] on div "PTA" at bounding box center [354, 159] width 251 height 16
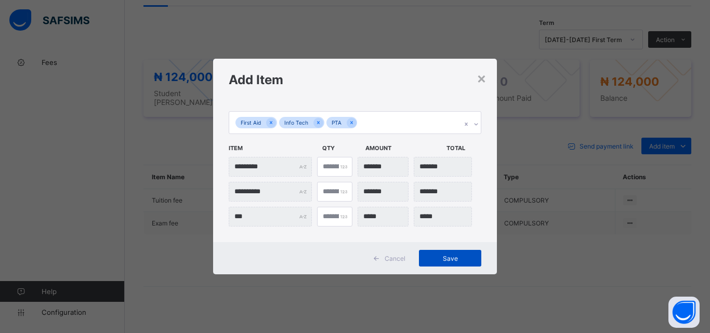
click at [445, 260] on span "Save" at bounding box center [449, 259] width 47 height 8
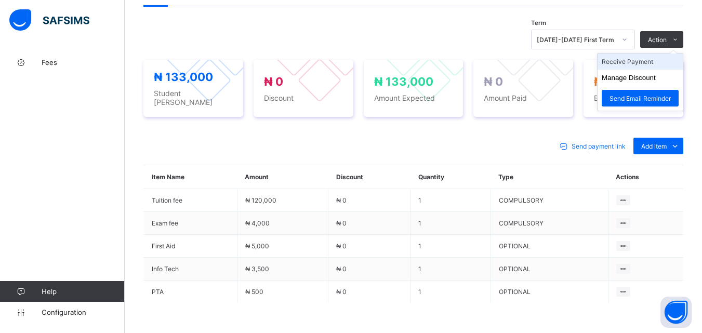
click at [642, 59] on li "Receive Payment" at bounding box center [639, 62] width 85 height 16
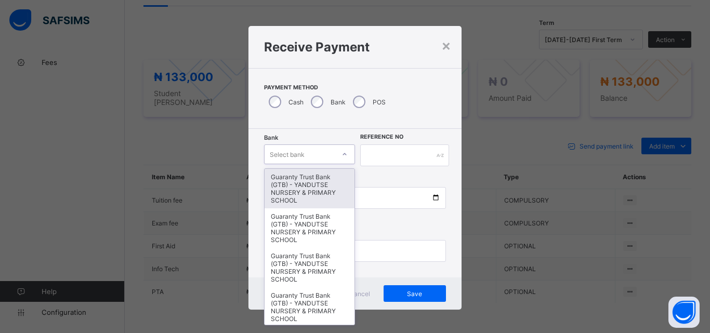
click at [336, 157] on div at bounding box center [345, 154] width 18 height 17
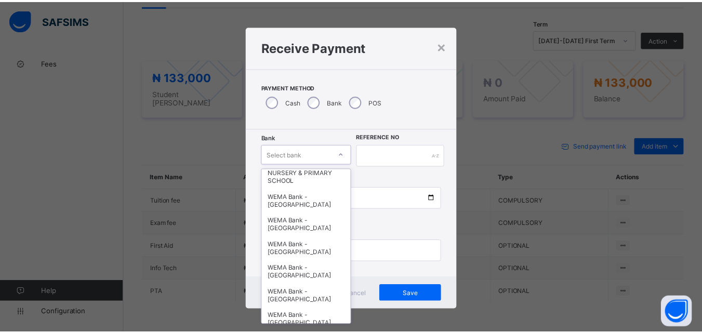
scroll to position [319, 0]
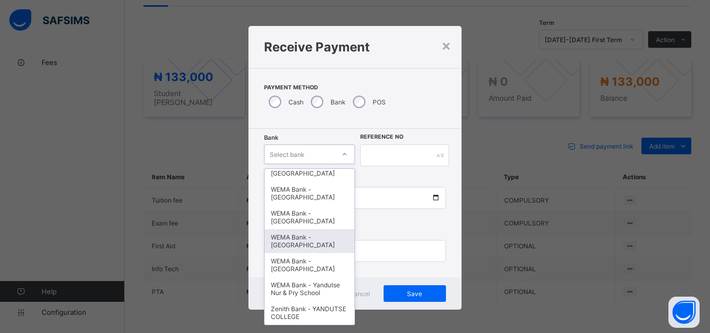
click at [324, 241] on div "WEMA Bank - [GEOGRAPHIC_DATA]" at bounding box center [309, 241] width 90 height 24
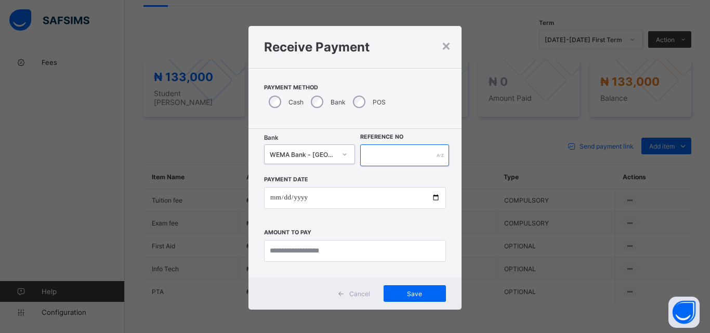
click at [388, 152] on input "text" at bounding box center [404, 155] width 89 height 22
type input "**********"
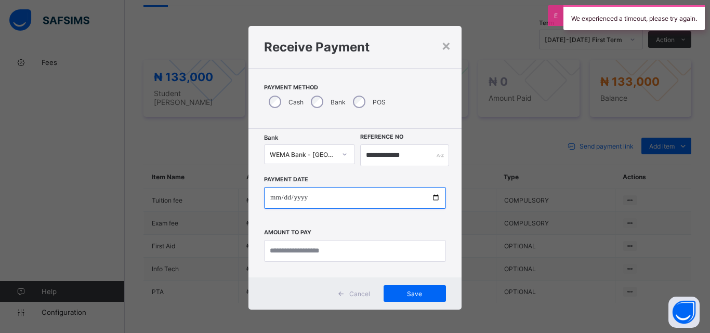
click at [435, 199] on input "date" at bounding box center [355, 198] width 182 height 22
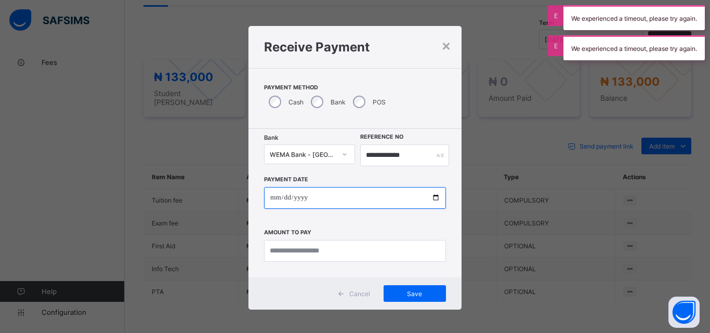
type input "**********"
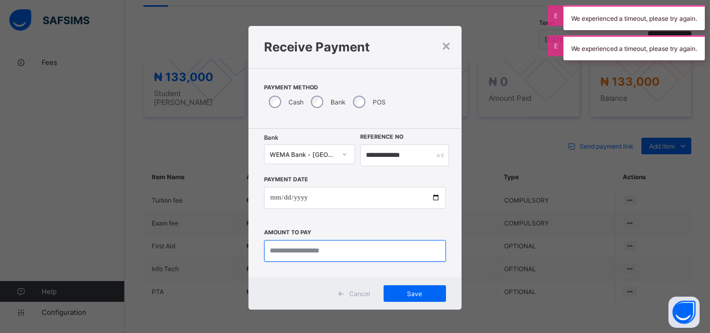
click at [296, 250] on input "currency" at bounding box center [355, 251] width 182 height 22
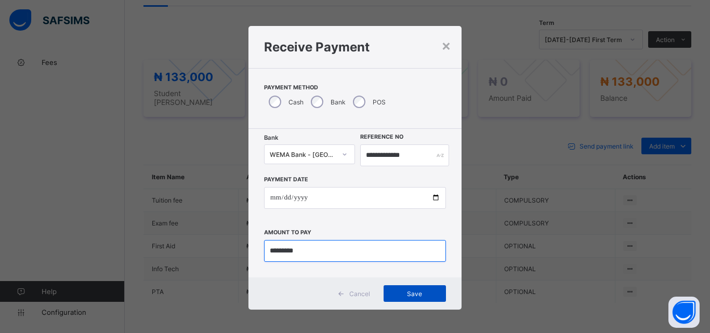
type input "*********"
click at [408, 292] on span "Save" at bounding box center [414, 294] width 47 height 8
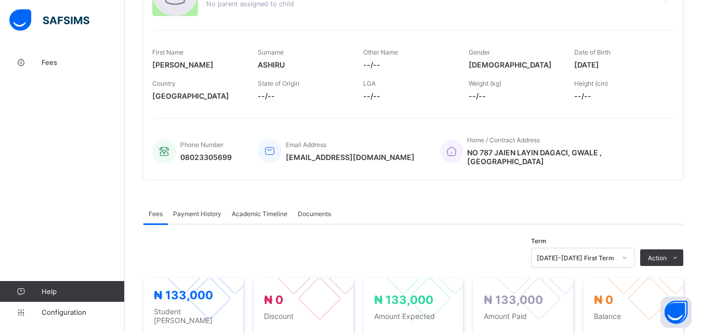
scroll to position [0, 0]
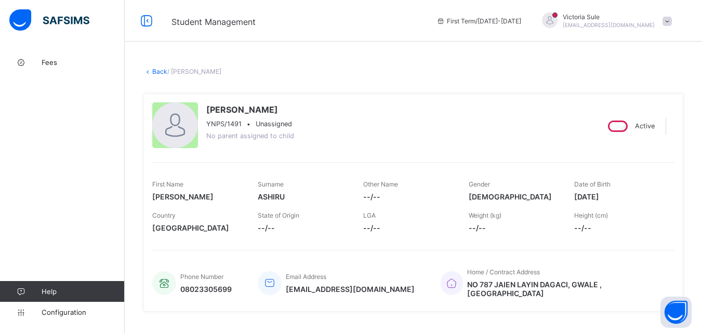
click at [152, 69] on link "Back" at bounding box center [159, 72] width 15 height 8
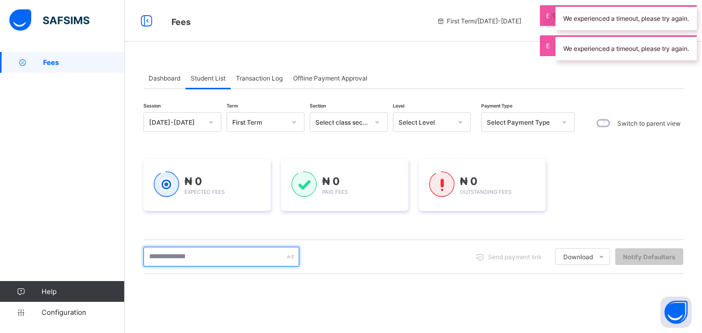
click at [216, 262] on input "text" at bounding box center [221, 257] width 156 height 20
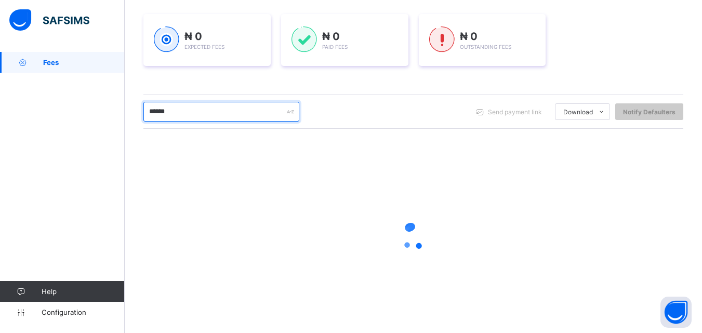
scroll to position [163, 0]
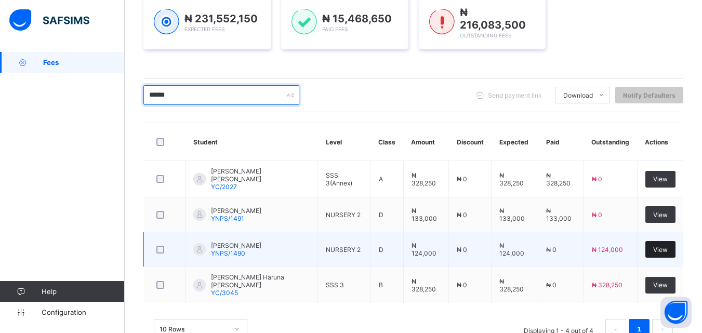
type input "******"
click at [663, 248] on span "View" at bounding box center [660, 250] width 15 height 8
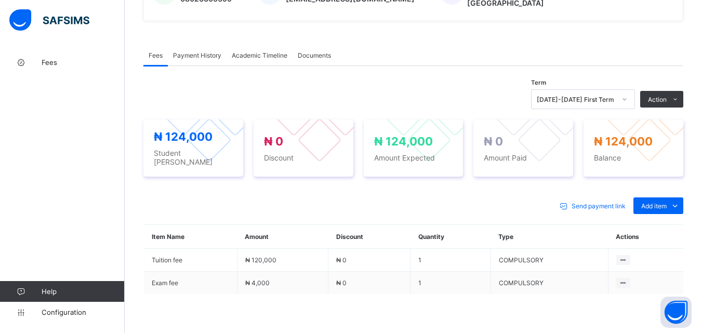
scroll to position [350, 0]
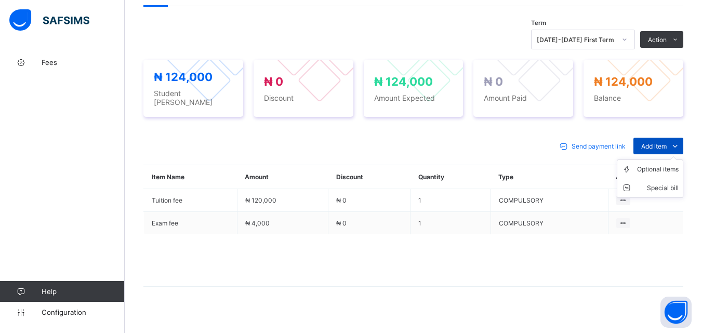
click at [678, 141] on icon at bounding box center [674, 146] width 11 height 10
click at [665, 164] on div "Optional items" at bounding box center [658, 169] width 42 height 10
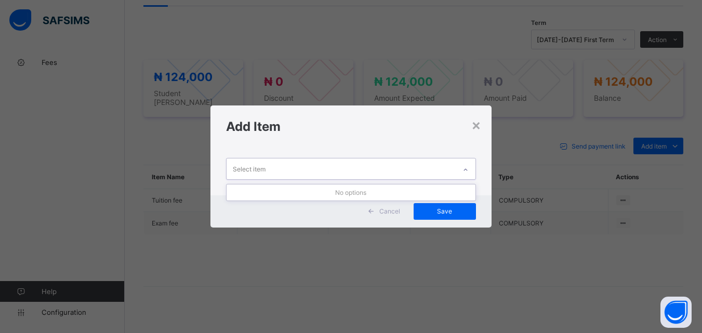
click at [460, 165] on div at bounding box center [466, 170] width 18 height 17
click at [468, 172] on icon at bounding box center [465, 170] width 6 height 10
click at [468, 168] on icon at bounding box center [465, 170] width 6 height 10
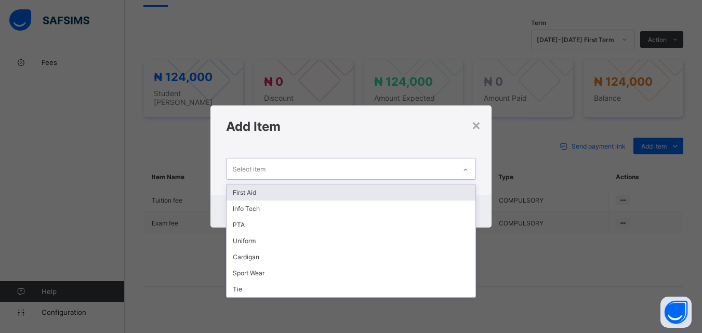
click at [441, 192] on div "First Aid" at bounding box center [350, 192] width 248 height 16
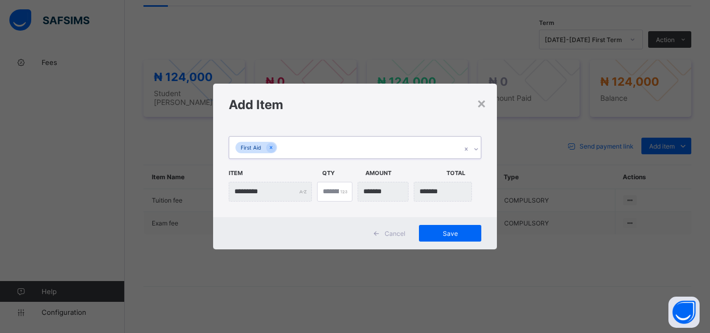
click at [474, 150] on icon at bounding box center [476, 149] width 6 height 10
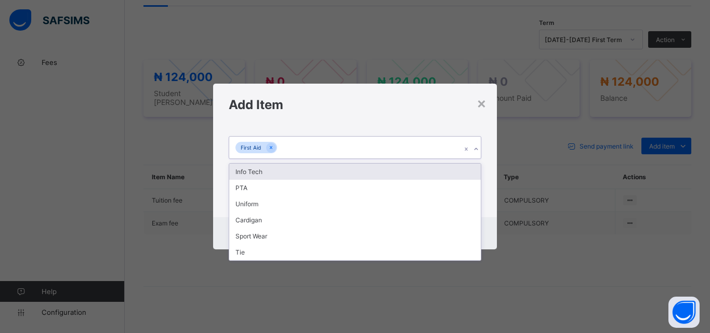
click at [462, 173] on div "Info Tech" at bounding box center [354, 172] width 251 height 16
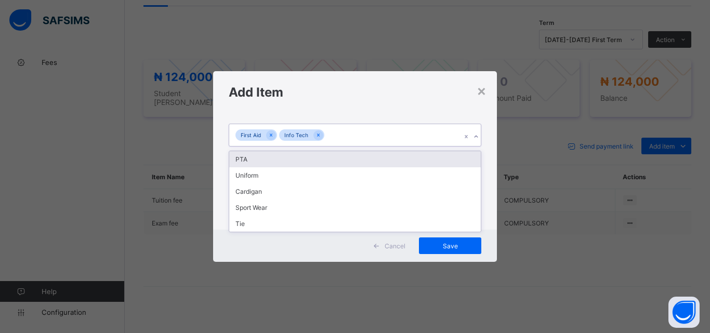
click at [473, 137] on icon at bounding box center [476, 136] width 6 height 10
click at [459, 163] on div "PTA" at bounding box center [354, 159] width 251 height 16
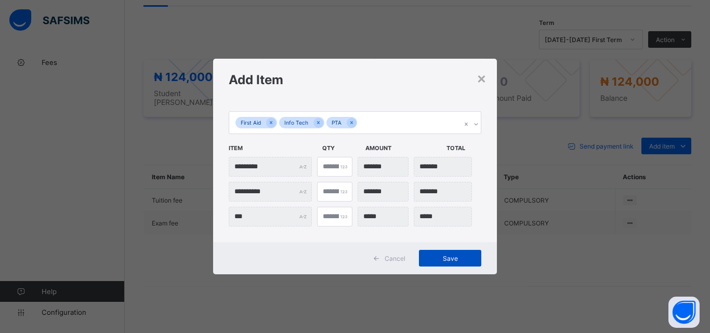
click at [441, 260] on span "Save" at bounding box center [449, 259] width 47 height 8
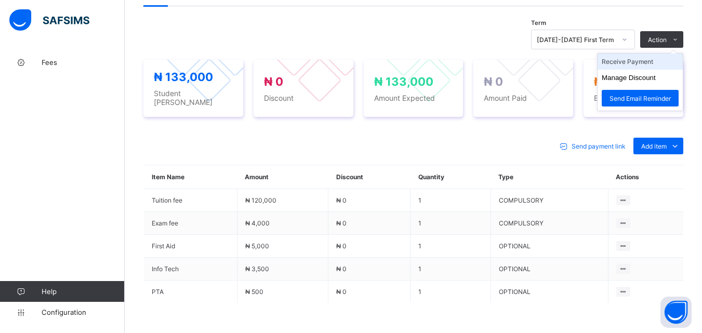
click at [651, 56] on li "Receive Payment" at bounding box center [639, 62] width 85 height 16
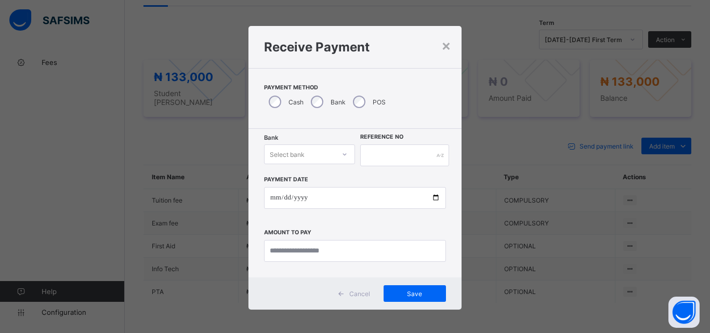
click at [343, 151] on icon at bounding box center [344, 154] width 6 height 10
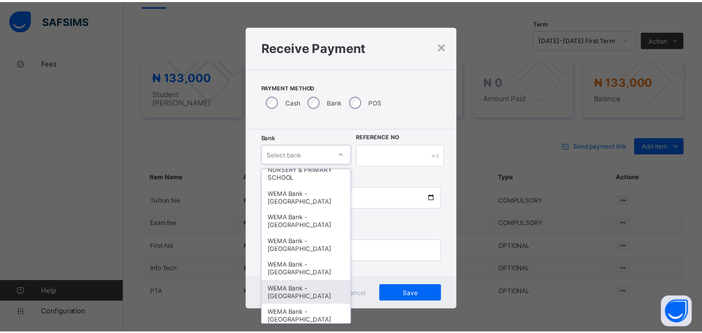
scroll to position [319, 0]
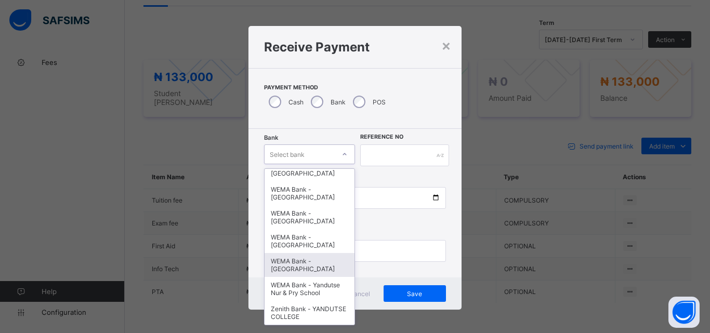
click at [317, 260] on div "WEMA Bank - [GEOGRAPHIC_DATA]" at bounding box center [309, 265] width 90 height 24
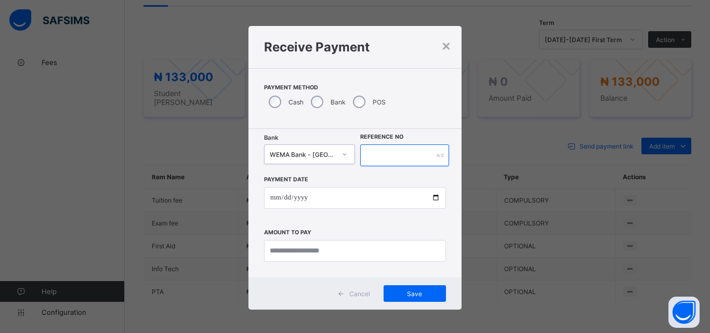
click at [393, 161] on input "text" at bounding box center [404, 155] width 89 height 22
type input "*********"
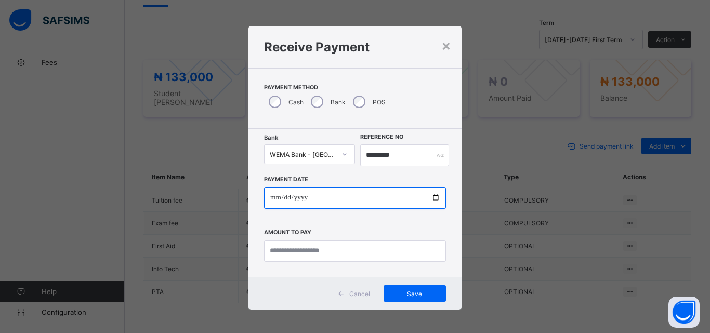
click at [432, 194] on input "date" at bounding box center [355, 198] width 182 height 22
type input "**********"
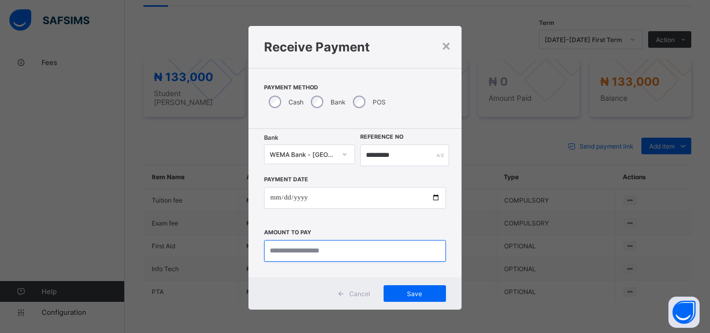
click at [287, 254] on input "currency" at bounding box center [355, 251] width 182 height 22
type input "*********"
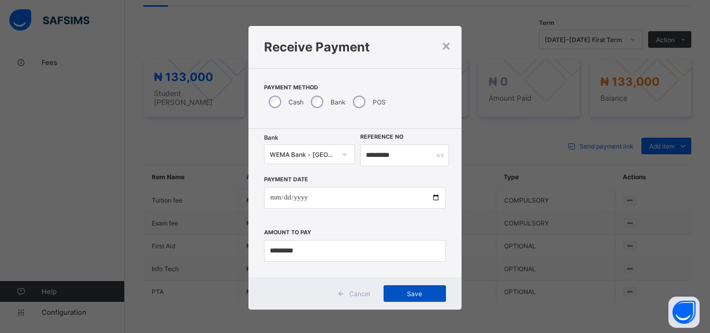
click at [421, 297] on span "Save" at bounding box center [414, 294] width 47 height 8
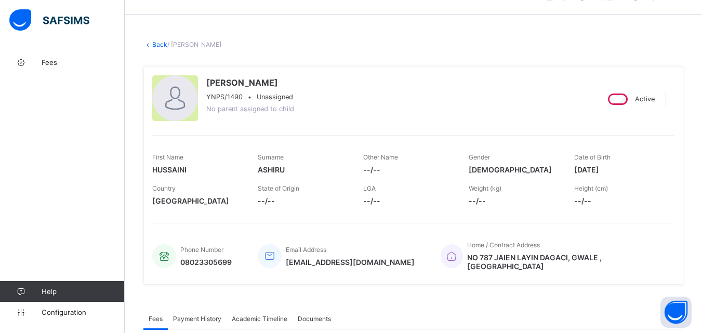
scroll to position [0, 0]
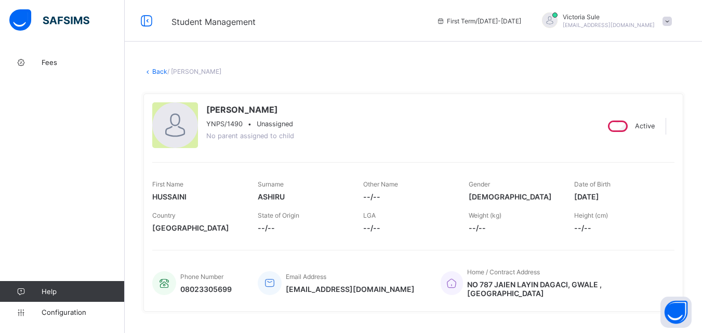
click at [157, 73] on link "Back" at bounding box center [159, 72] width 15 height 8
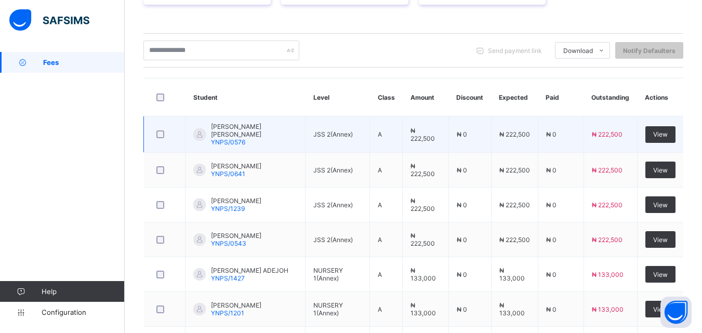
scroll to position [52, 0]
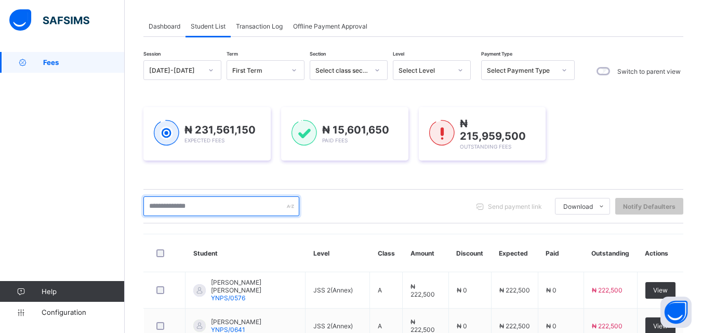
click at [221, 209] on input "text" at bounding box center [221, 206] width 156 height 20
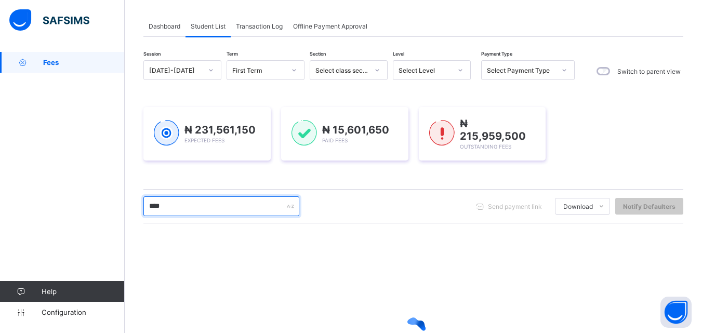
type input "****"
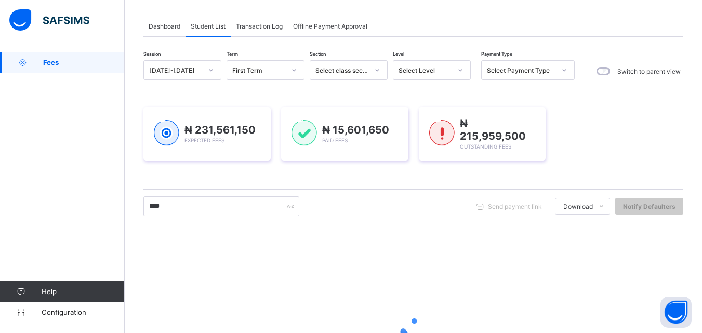
click at [420, 65] on div "Select Level" at bounding box center [421, 70] width 57 height 15
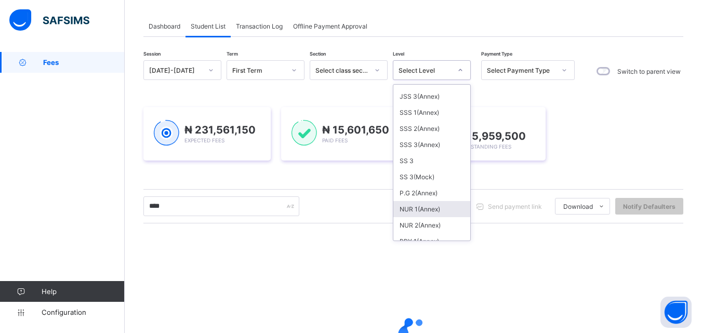
scroll to position [312, 0]
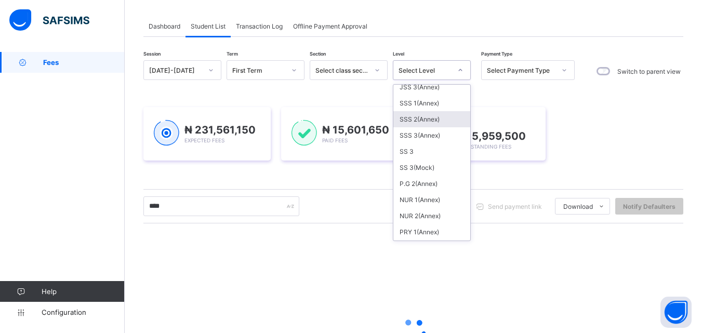
click at [422, 121] on div "SSS 2(Annex)" at bounding box center [431, 119] width 77 height 16
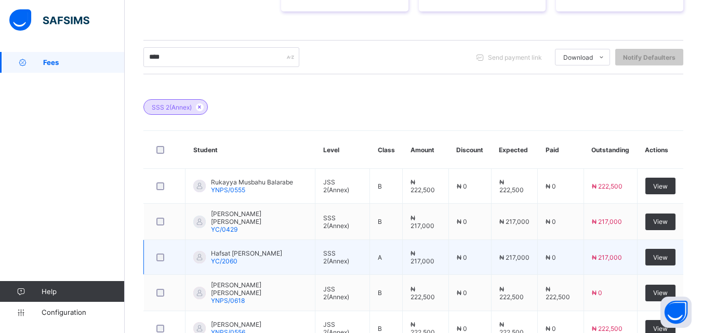
scroll to position [331, 0]
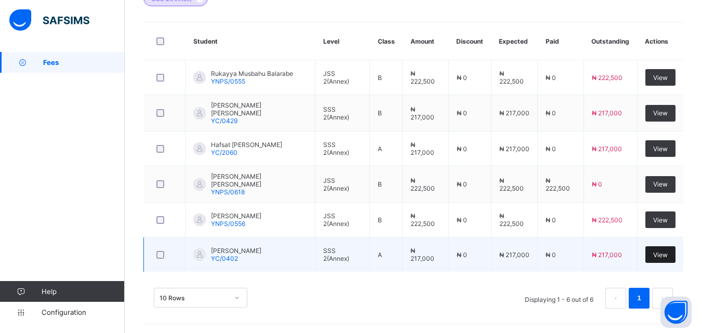
click at [668, 252] on span "View" at bounding box center [660, 255] width 15 height 8
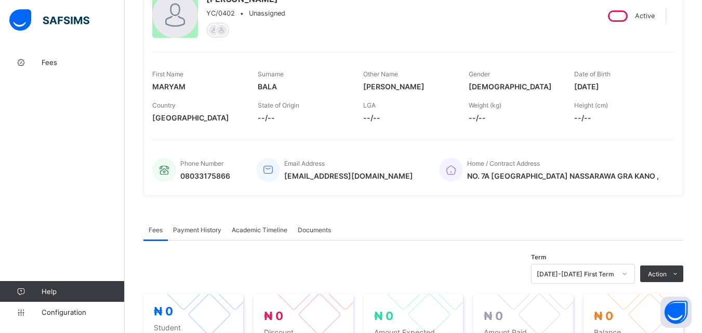
scroll to position [260, 0]
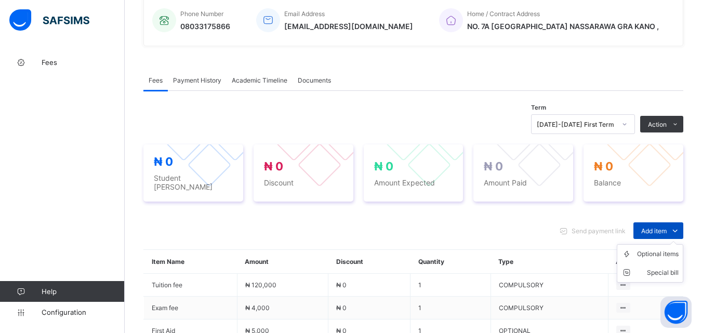
click at [646, 227] on div "Add item" at bounding box center [658, 230] width 50 height 17
click at [646, 249] on div "Optional items" at bounding box center [658, 254] width 42 height 10
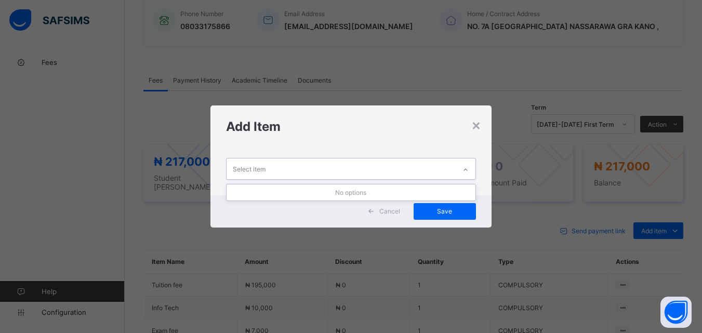
click at [469, 167] on icon at bounding box center [465, 170] width 6 height 10
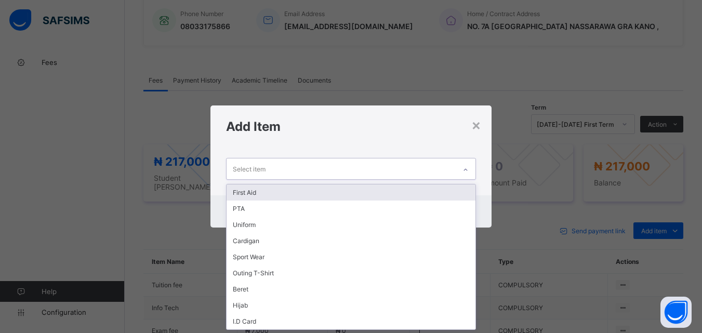
click at [432, 190] on div "First Aid" at bounding box center [350, 192] width 248 height 16
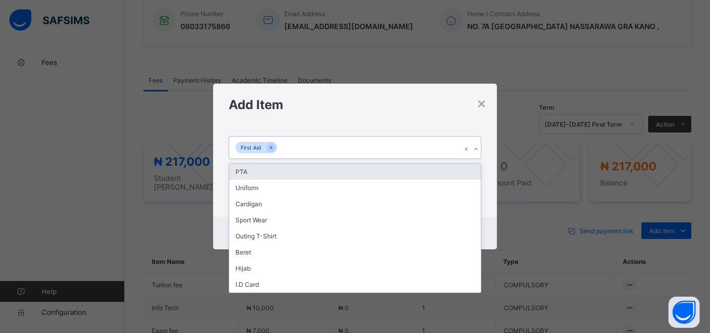
click at [475, 150] on icon at bounding box center [476, 149] width 6 height 10
click at [464, 166] on div "PTA" at bounding box center [354, 172] width 251 height 16
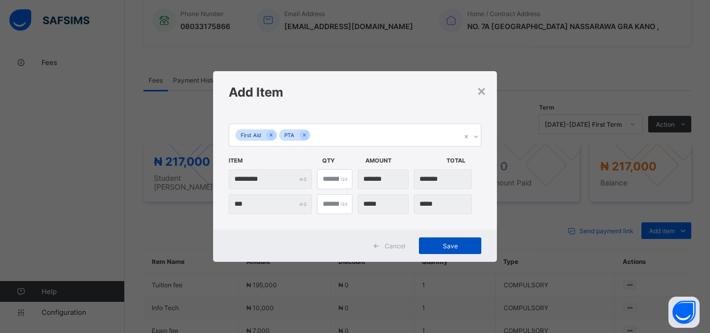
click at [438, 250] on div "Save" at bounding box center [450, 245] width 62 height 17
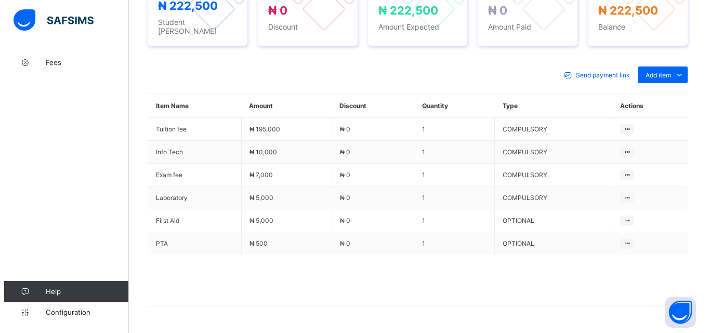
scroll to position [208, 0]
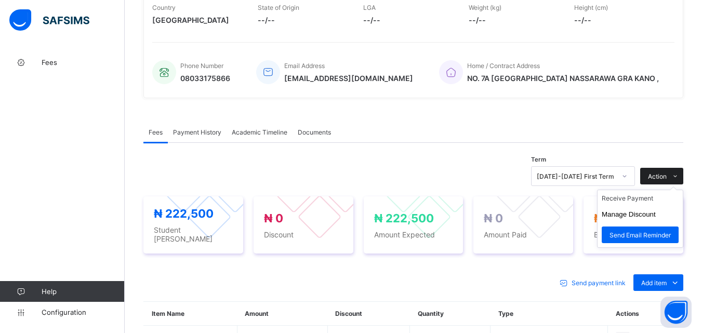
click at [666, 172] on span "Action" at bounding box center [657, 176] width 19 height 8
click at [654, 202] on li "Receive Payment" at bounding box center [639, 198] width 85 height 16
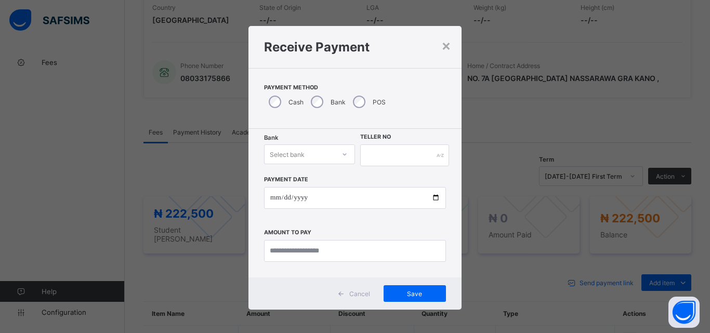
click at [325, 155] on div "Select bank" at bounding box center [299, 154] width 70 height 15
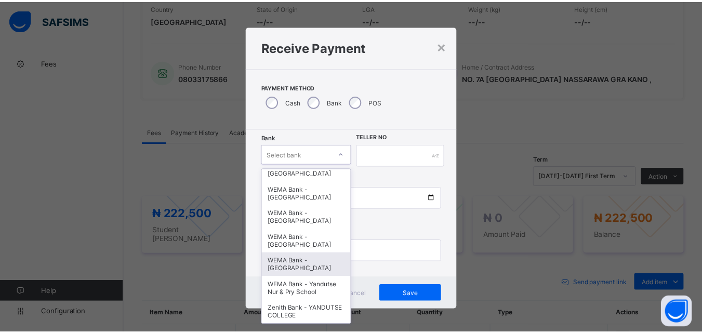
scroll to position [319, 0]
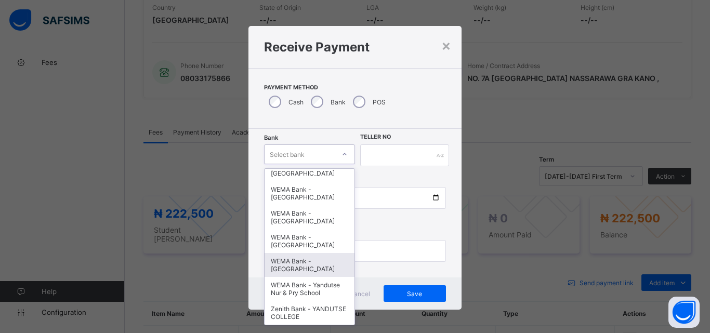
click at [308, 264] on div "WEMA Bank - [GEOGRAPHIC_DATA]" at bounding box center [309, 265] width 90 height 24
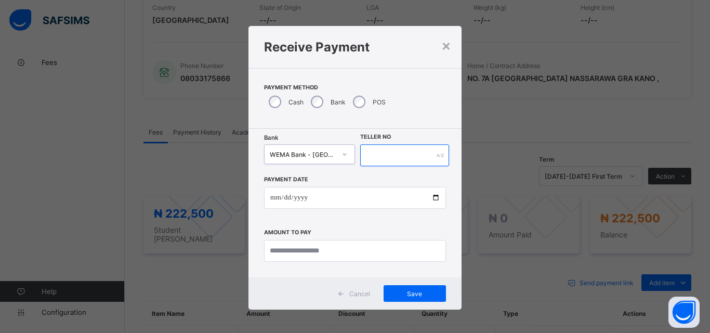
click at [382, 160] on input "text" at bounding box center [404, 155] width 89 height 22
type input "**********"
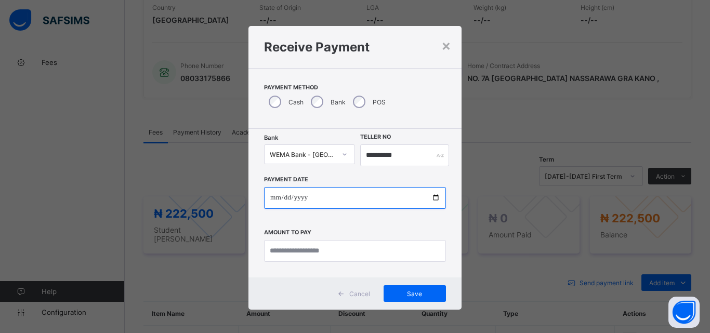
click at [433, 197] on input "date" at bounding box center [355, 198] width 182 height 22
type input "**********"
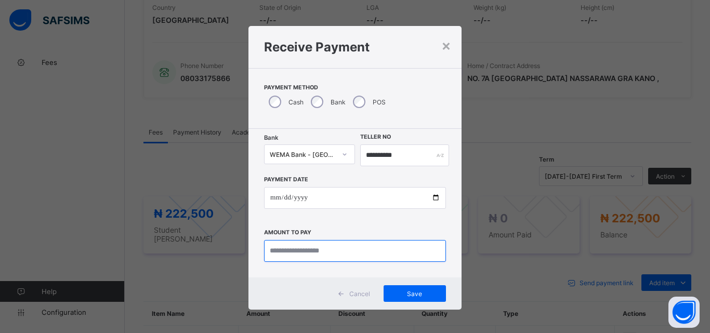
click at [310, 257] on input "currency" at bounding box center [355, 251] width 182 height 22
click at [308, 255] on input "currency" at bounding box center [355, 251] width 182 height 22
click at [308, 252] on input "currency" at bounding box center [355, 251] width 182 height 22
type input "*********"
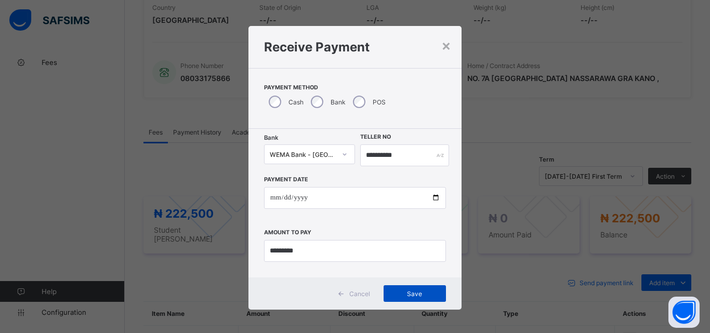
click at [391, 293] on span "Save" at bounding box center [414, 294] width 47 height 8
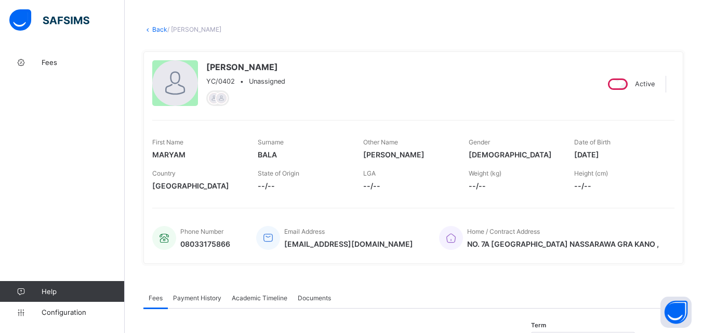
scroll to position [0, 0]
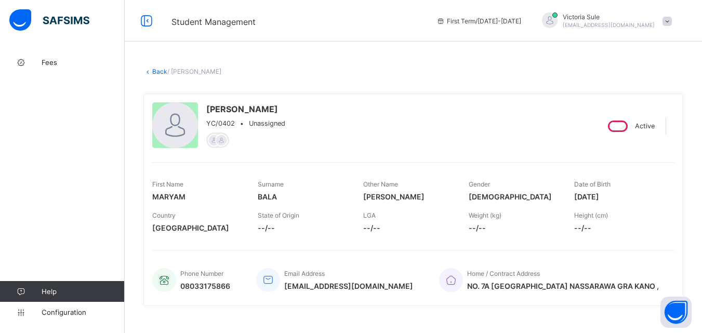
click at [158, 72] on link "Back" at bounding box center [159, 72] width 15 height 8
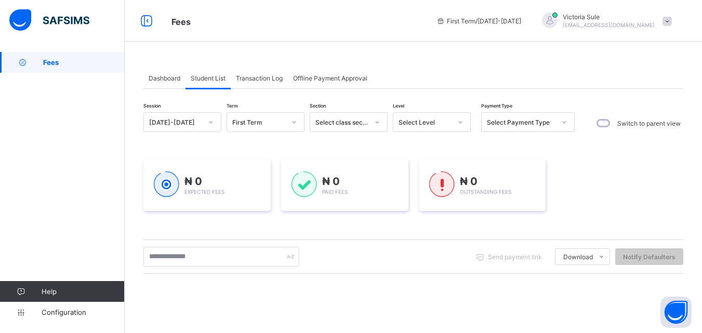
click at [435, 122] on div "Select Level" at bounding box center [424, 122] width 53 height 8
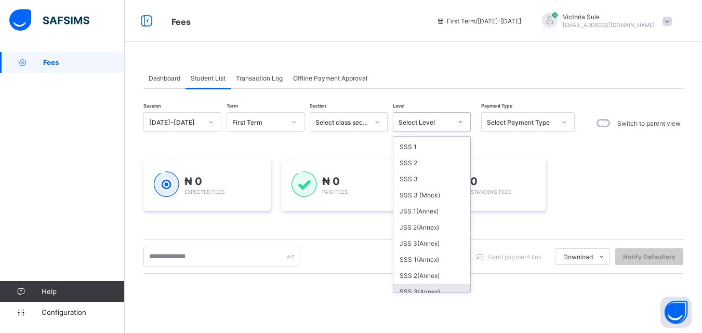
scroll to position [208, 0]
click at [425, 241] on div "JSS 3(Annex)" at bounding box center [431, 243] width 77 height 16
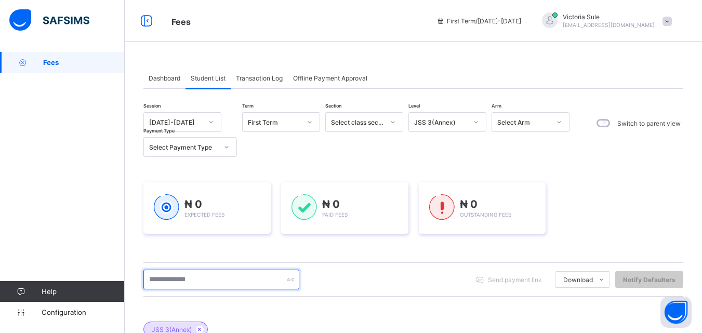
click at [224, 280] on input "text" at bounding box center [221, 280] width 156 height 20
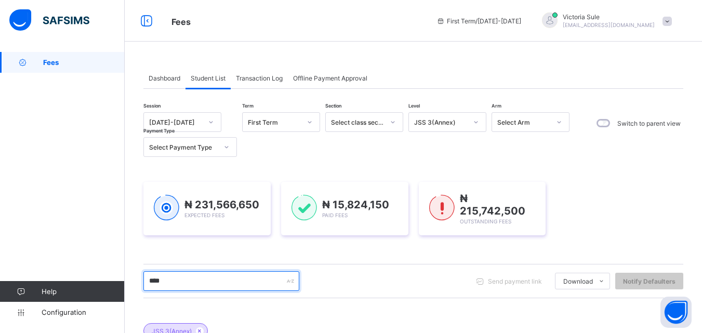
type input "****"
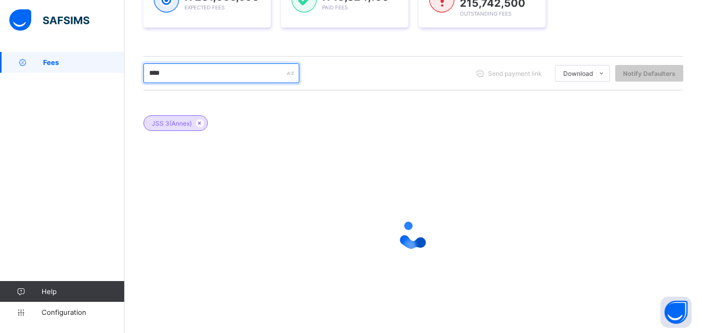
scroll to position [155, 0]
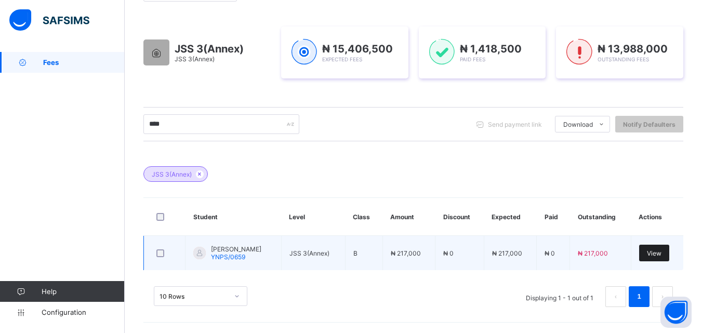
click at [658, 255] on span "View" at bounding box center [654, 253] width 15 height 8
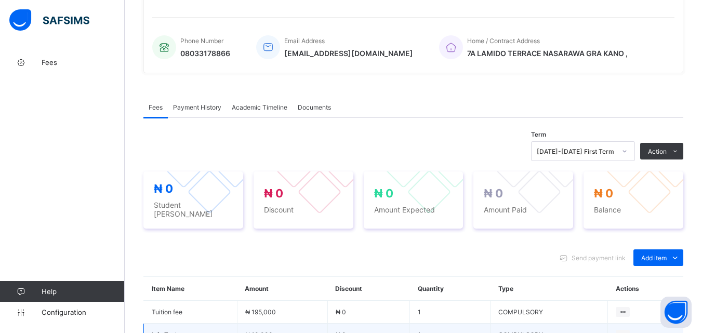
scroll to position [367, 0]
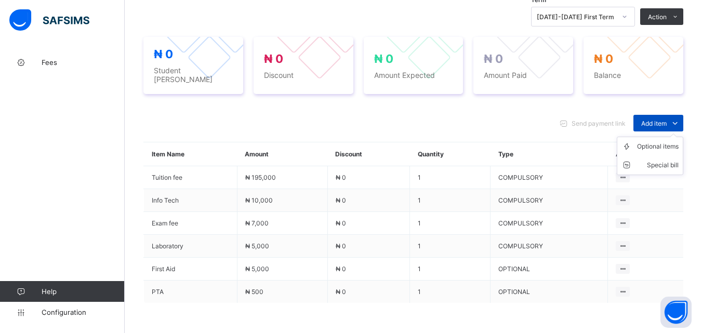
click at [679, 119] on icon at bounding box center [674, 123] width 11 height 10
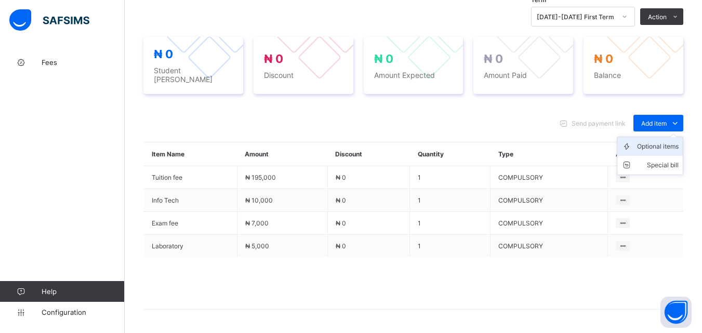
click at [671, 143] on div "Optional items" at bounding box center [658, 146] width 42 height 10
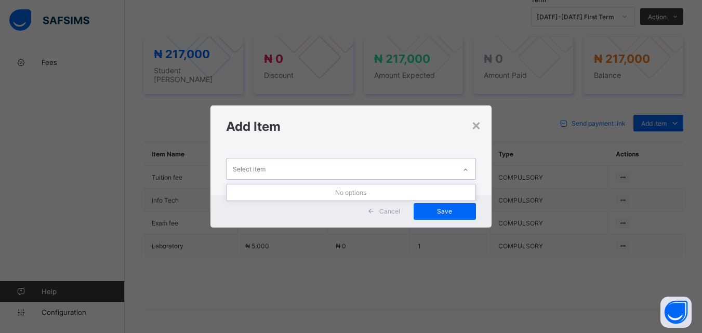
click at [464, 168] on icon at bounding box center [465, 170] width 6 height 10
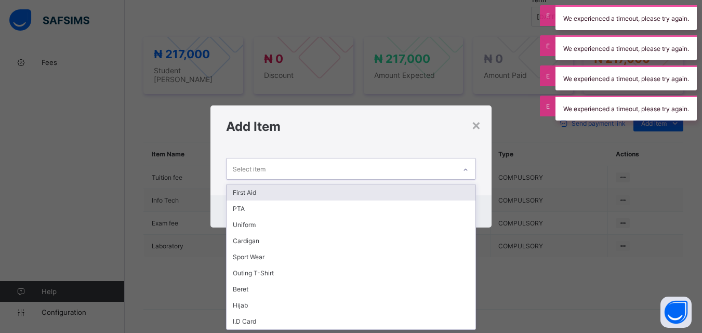
click at [458, 188] on div "First Aid" at bounding box center [350, 192] width 248 height 16
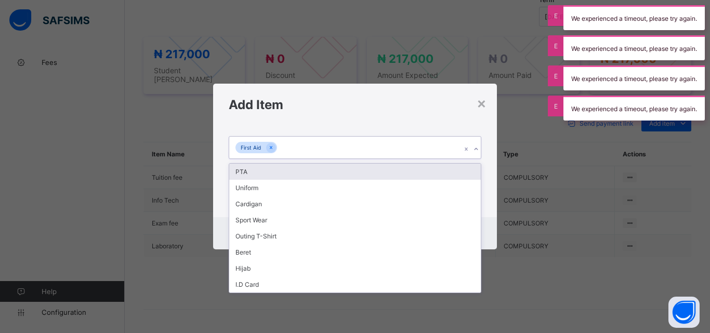
click at [474, 152] on icon at bounding box center [476, 149] width 6 height 10
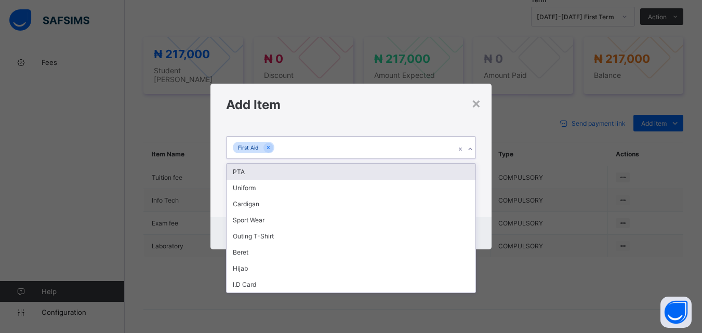
click at [457, 175] on div "PTA" at bounding box center [350, 172] width 248 height 16
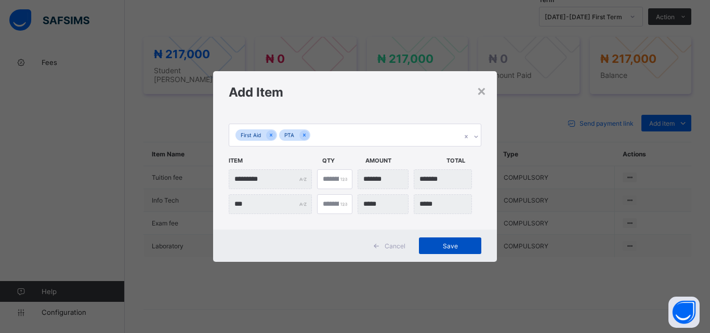
click at [451, 249] on span "Save" at bounding box center [449, 246] width 47 height 8
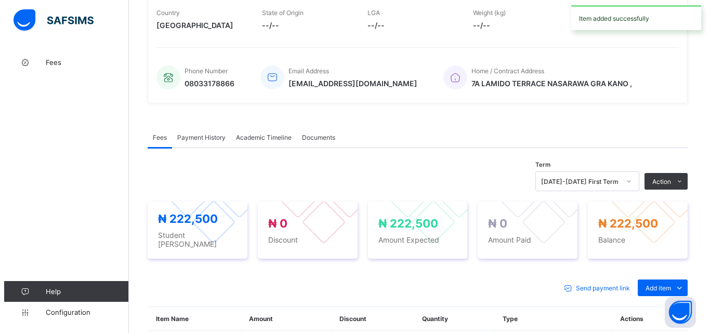
scroll to position [159, 0]
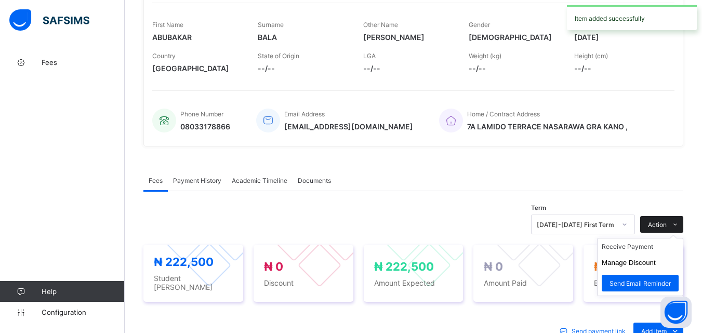
click at [652, 227] on div "Action" at bounding box center [661, 224] width 43 height 17
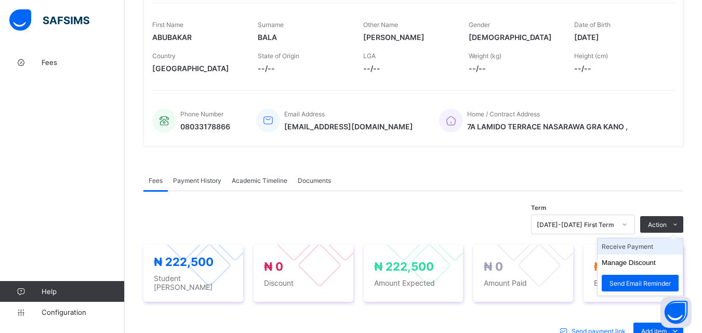
click at [644, 254] on li "Receive Payment" at bounding box center [639, 246] width 85 height 16
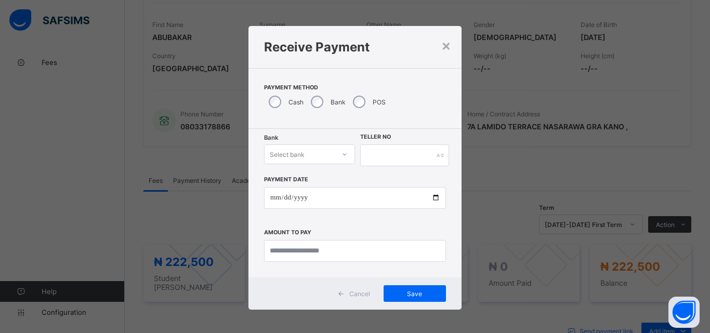
click at [325, 155] on div "Select bank" at bounding box center [299, 154] width 70 height 15
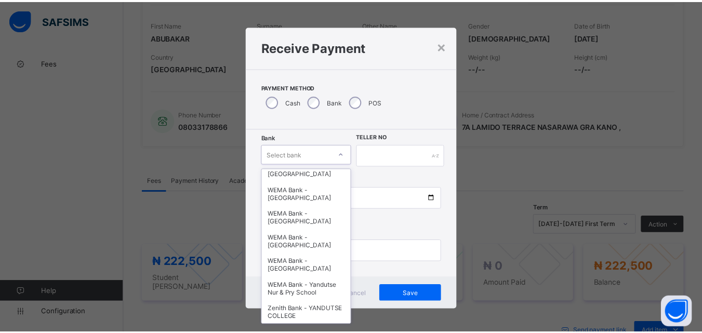
scroll to position [312, 0]
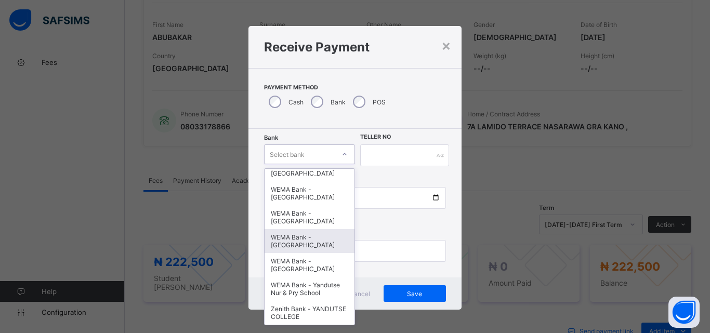
click at [326, 250] on div "WEMA Bank - [GEOGRAPHIC_DATA]" at bounding box center [309, 241] width 90 height 24
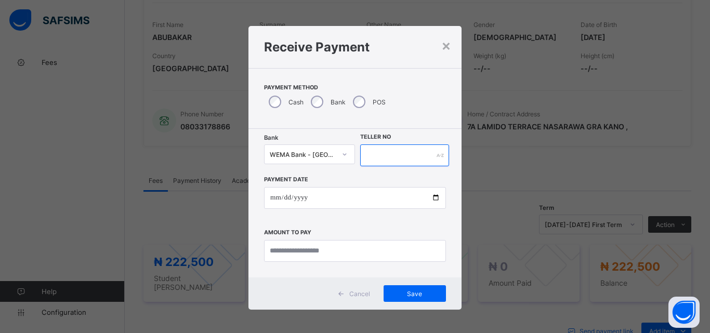
click at [394, 154] on input "text" at bounding box center [404, 155] width 89 height 22
type input "**********"
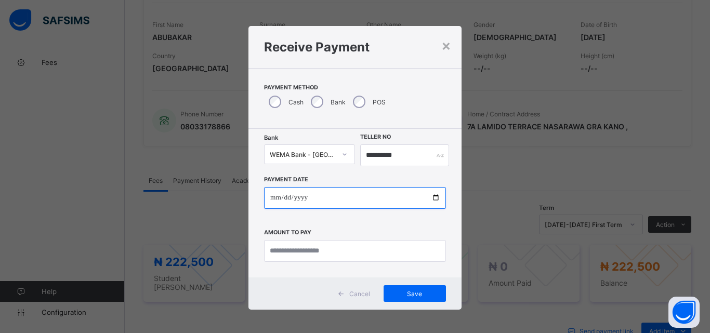
click at [435, 197] on input "date" at bounding box center [355, 198] width 182 height 22
type input "**********"
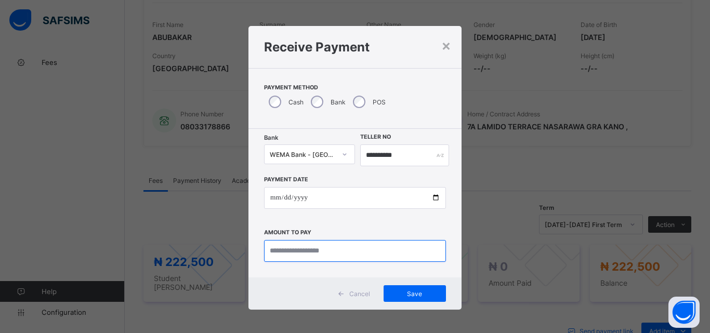
click at [301, 252] on input "currency" at bounding box center [355, 251] width 182 height 22
type input "*********"
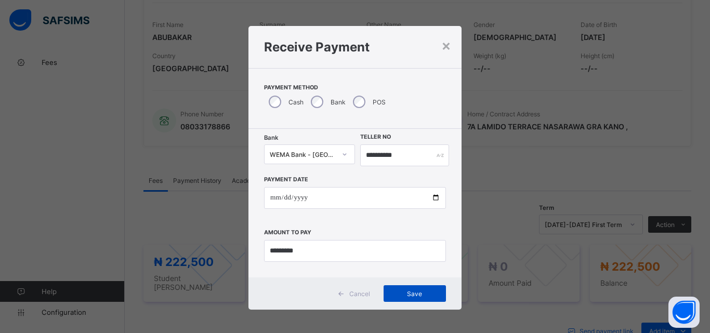
click at [414, 298] on div "Save" at bounding box center [414, 293] width 62 height 17
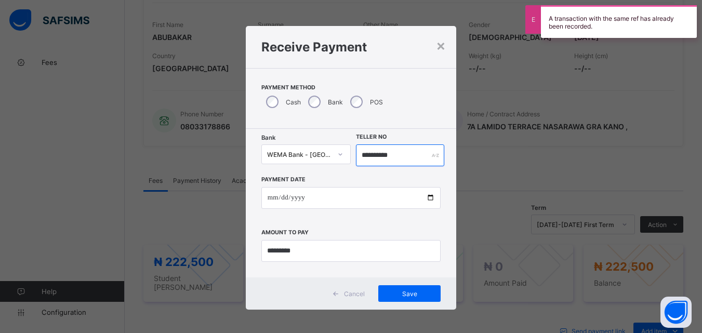
click at [403, 156] on input "**********" at bounding box center [400, 155] width 88 height 22
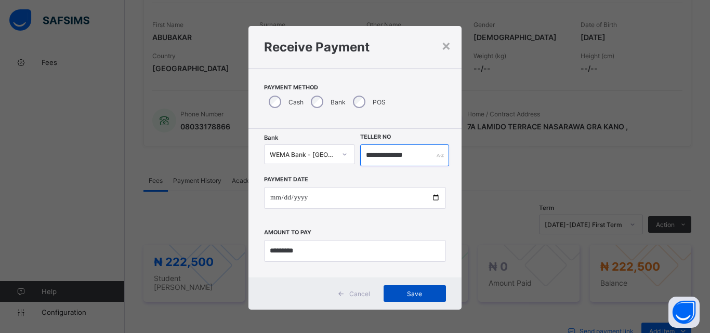
type input "**********"
click at [411, 291] on span "Save" at bounding box center [414, 294] width 47 height 8
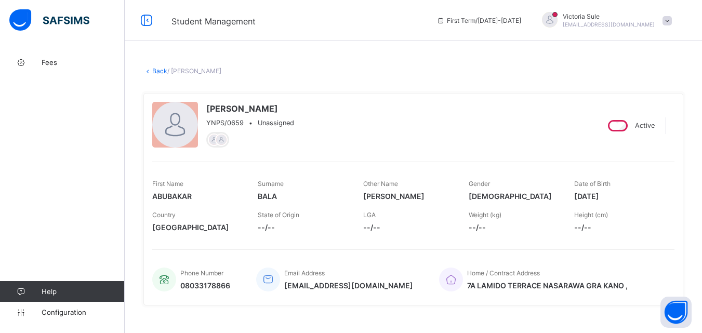
scroll to position [0, 0]
click at [162, 73] on link "Back" at bounding box center [159, 72] width 15 height 8
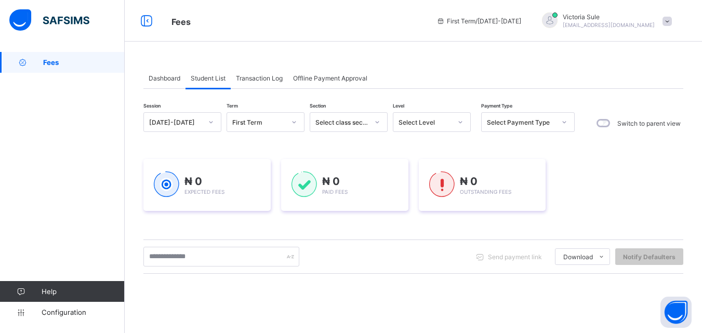
click at [433, 132] on div "Level Select Level" at bounding box center [432, 123] width 78 height 22
click at [442, 121] on div "Select Level" at bounding box center [424, 122] width 53 height 8
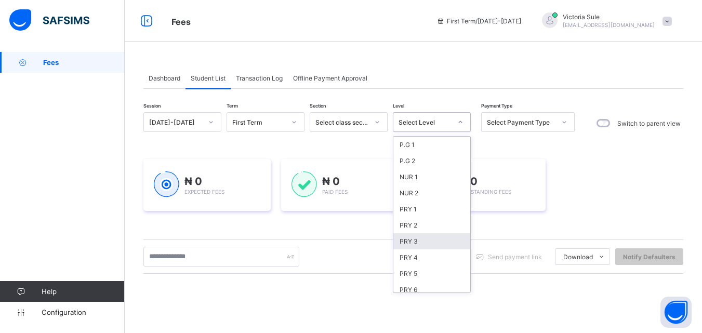
click at [422, 236] on div "PRY 3" at bounding box center [431, 241] width 77 height 16
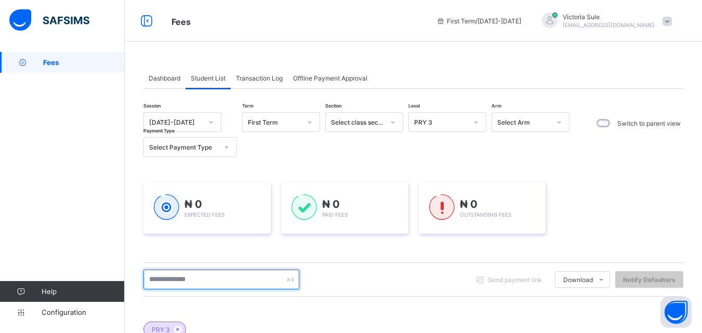
click at [228, 273] on input "text" at bounding box center [221, 280] width 156 height 20
type input "****"
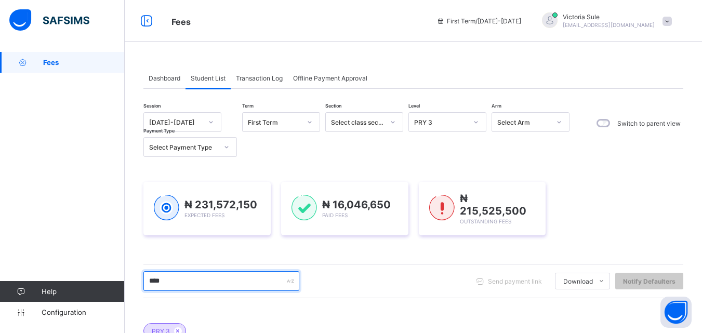
scroll to position [190, 0]
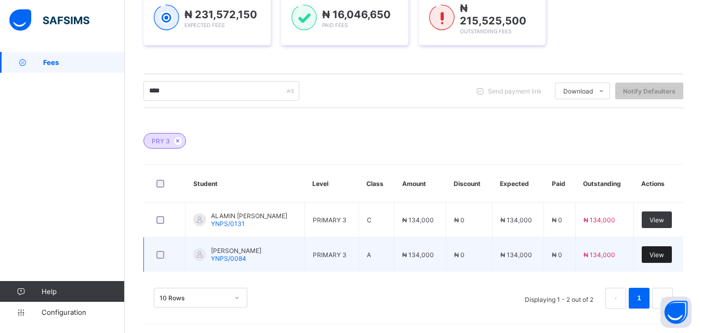
click at [665, 258] on div "View" at bounding box center [657, 254] width 30 height 17
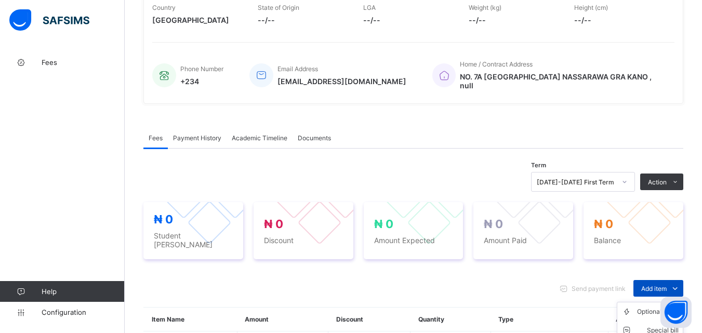
click at [675, 280] on span at bounding box center [674, 288] width 17 height 17
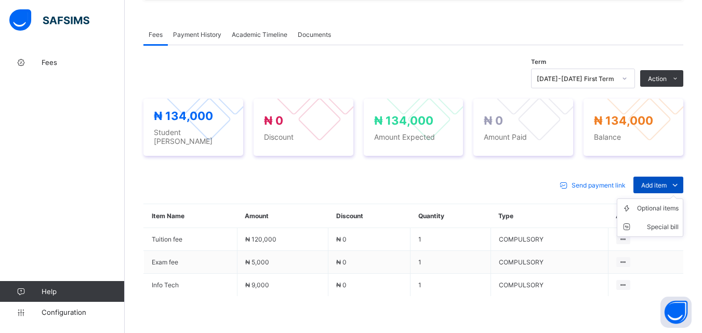
scroll to position [312, 0]
click at [666, 181] on span "Add item" at bounding box center [653, 185] width 25 height 8
click at [673, 203] on div "Optional items" at bounding box center [658, 208] width 42 height 10
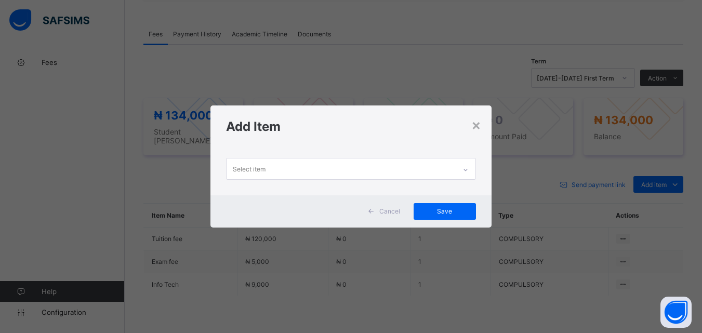
click at [466, 171] on icon at bounding box center [465, 170] width 6 height 10
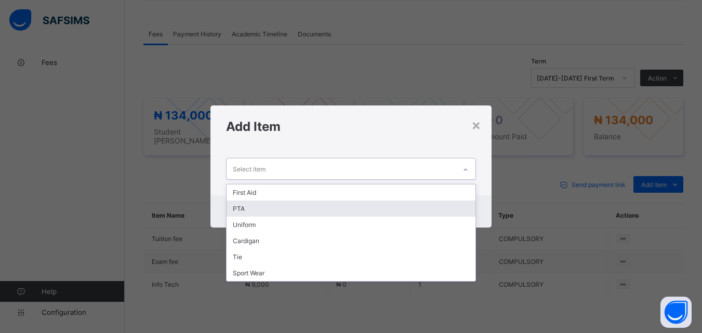
click at [450, 201] on div "PTA" at bounding box center [350, 209] width 248 height 16
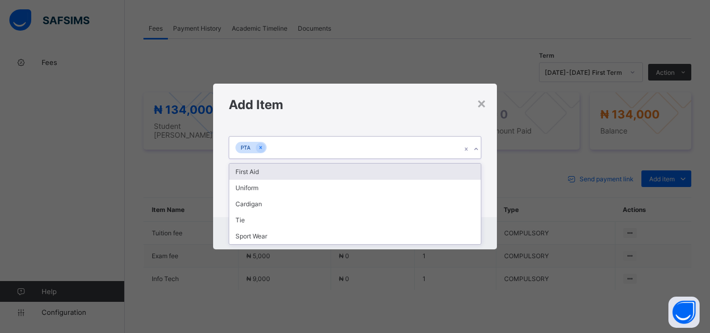
click at [479, 151] on div at bounding box center [476, 149] width 10 height 17
click at [449, 170] on div "First Aid" at bounding box center [354, 172] width 251 height 16
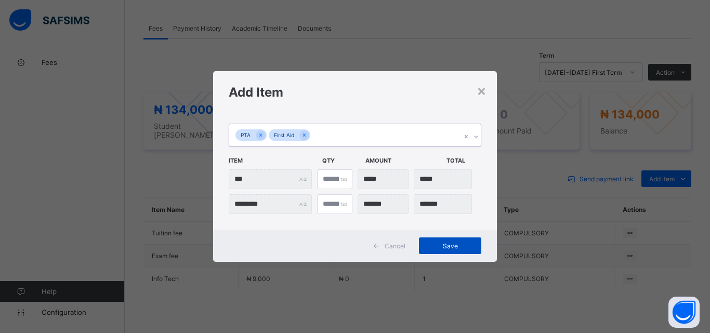
drag, startPoint x: 454, startPoint y: 247, endPoint x: 463, endPoint y: 248, distance: 9.9
click at [454, 248] on span "Save" at bounding box center [449, 246] width 47 height 8
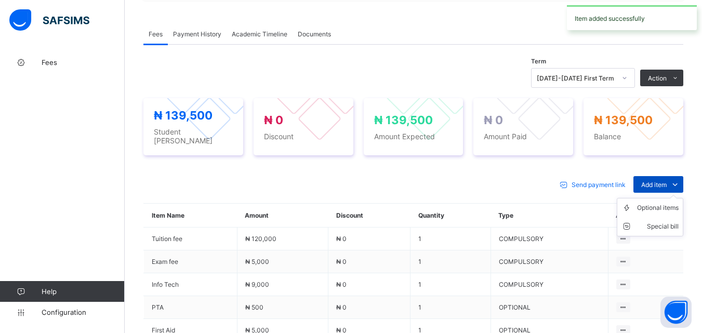
click at [677, 179] on icon at bounding box center [674, 184] width 11 height 10
click at [671, 221] on div "Special bill" at bounding box center [658, 226] width 42 height 10
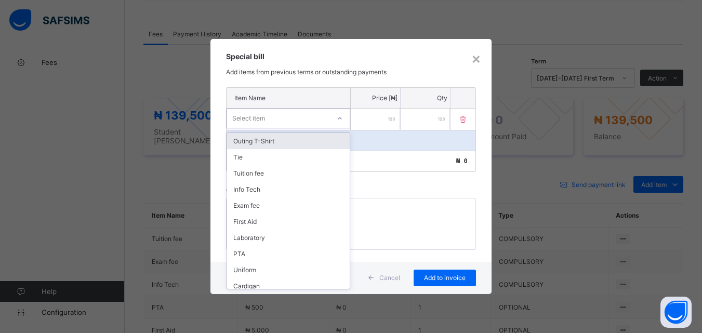
click at [341, 118] on icon at bounding box center [340, 118] width 6 height 10
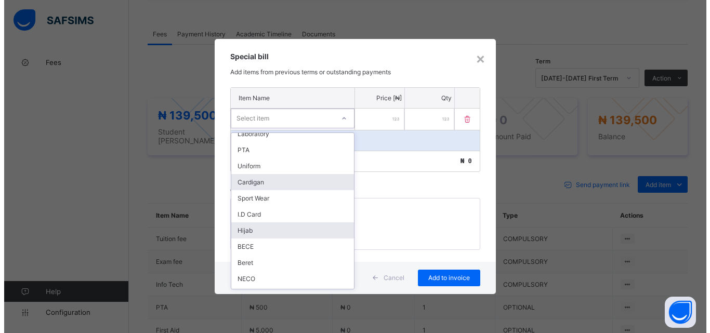
scroll to position [150, 0]
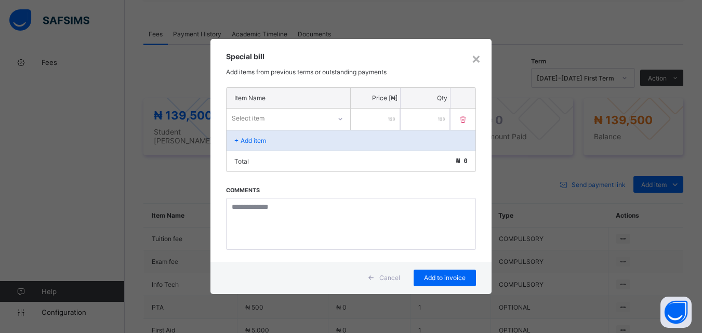
click at [459, 66] on div "Special bill Add items from previous terms or outstanding payments" at bounding box center [350, 63] width 281 height 48
click at [477, 55] on div "×" at bounding box center [476, 58] width 10 height 18
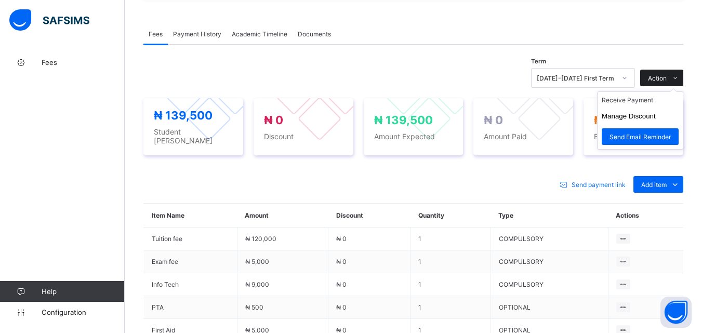
click at [675, 71] on span at bounding box center [674, 78] width 17 height 17
click at [658, 97] on li "Receive Payment" at bounding box center [639, 100] width 85 height 16
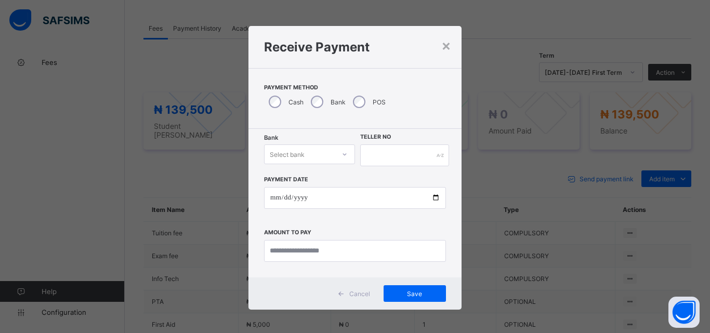
click at [316, 153] on div "Select bank" at bounding box center [299, 154] width 70 height 15
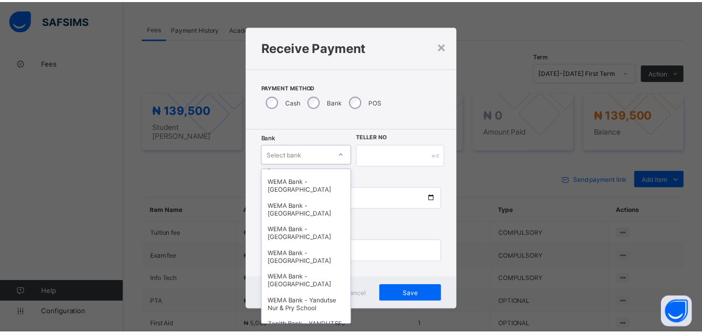
scroll to position [312, 0]
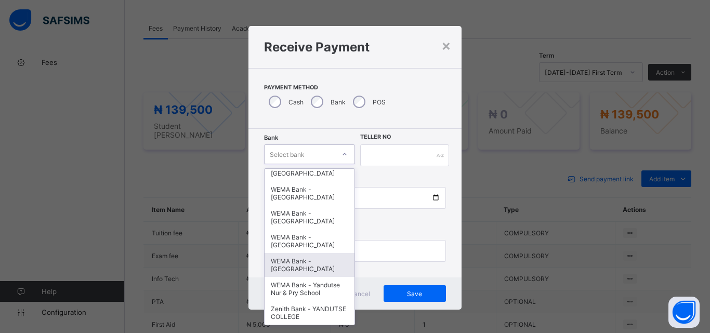
click at [302, 266] on div "WEMA Bank - [GEOGRAPHIC_DATA]" at bounding box center [309, 265] width 90 height 24
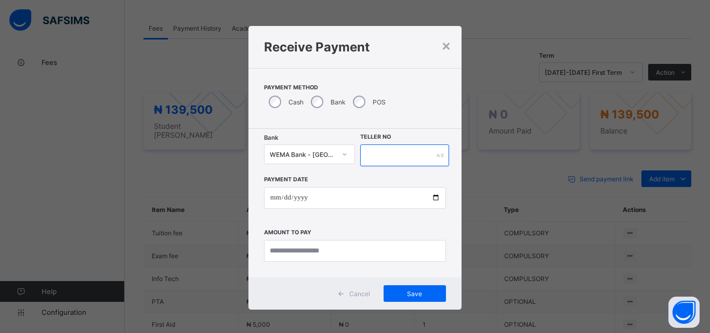
click at [405, 154] on input "text" at bounding box center [404, 155] width 89 height 22
type input "**********"
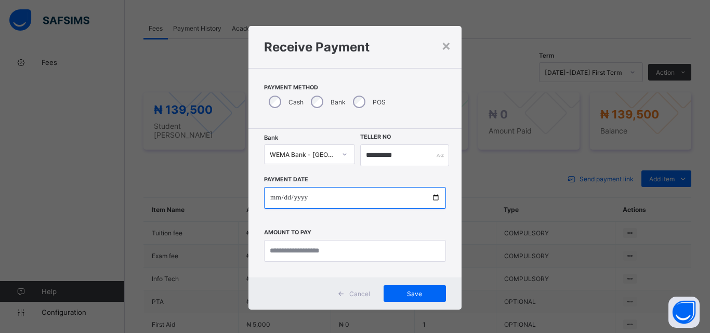
click at [428, 201] on input "date" at bounding box center [355, 198] width 182 height 22
click at [434, 198] on input "date" at bounding box center [355, 198] width 182 height 22
type input "**********"
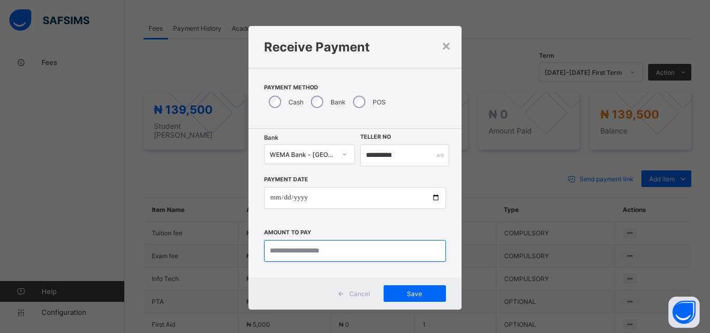
click at [283, 254] on input "currency" at bounding box center [355, 251] width 182 height 22
click at [283, 249] on input "currency" at bounding box center [355, 251] width 182 height 22
click at [283, 247] on input "currency" at bounding box center [355, 251] width 182 height 22
type input "*********"
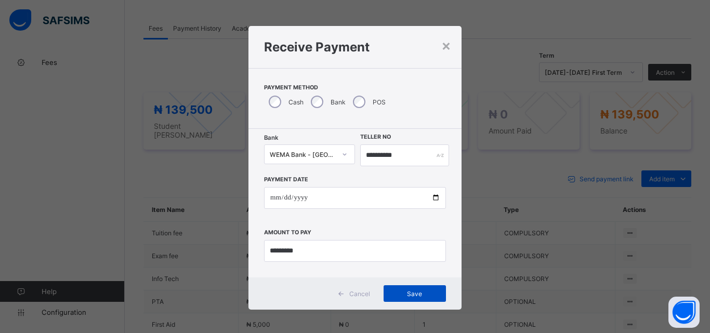
click at [411, 291] on span "Save" at bounding box center [414, 294] width 47 height 8
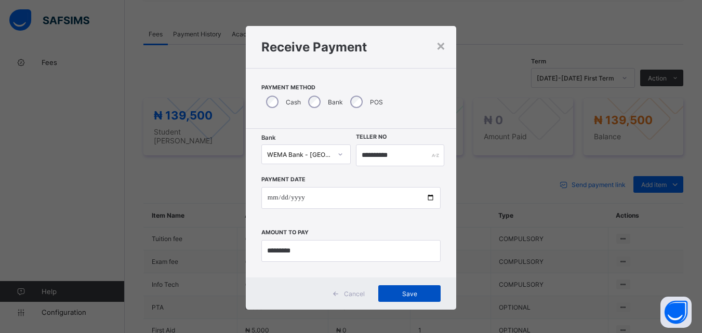
click at [411, 293] on span "Save" at bounding box center [409, 294] width 47 height 8
click at [438, 46] on div "×" at bounding box center [441, 45] width 10 height 18
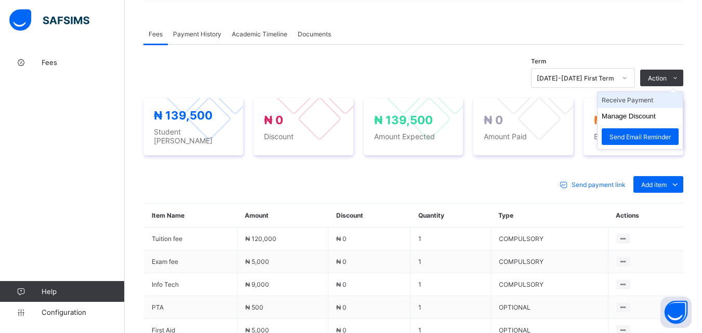
click at [641, 94] on li "Receive Payment" at bounding box center [639, 100] width 85 height 16
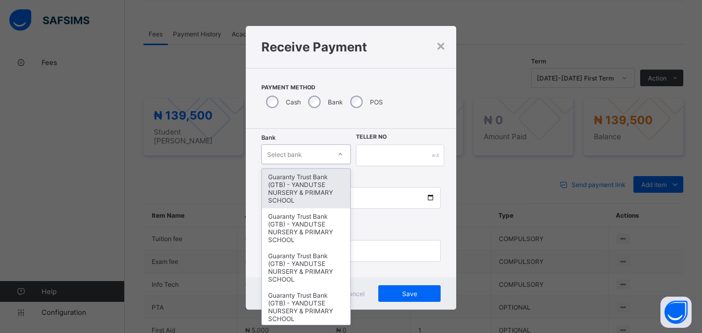
click at [318, 157] on div "Select bank" at bounding box center [296, 154] width 69 height 15
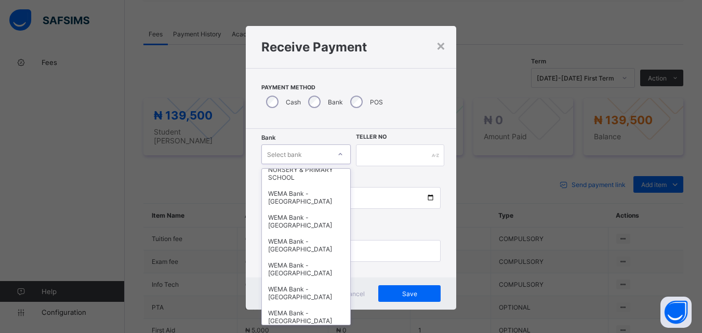
scroll to position [319, 0]
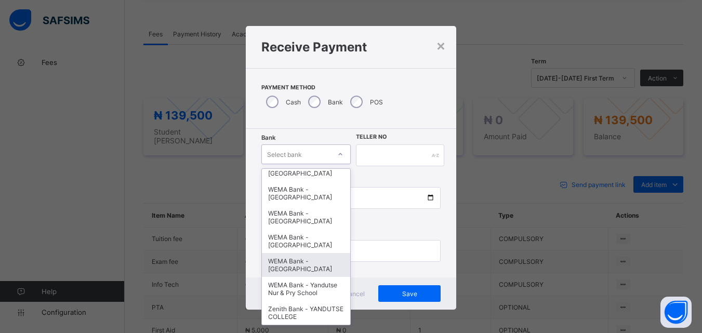
click at [318, 254] on div "WEMA Bank - [GEOGRAPHIC_DATA]" at bounding box center [306, 265] width 89 height 24
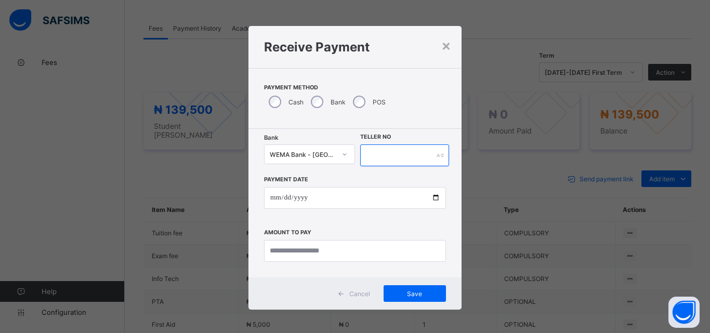
click at [381, 160] on input "text" at bounding box center [404, 155] width 89 height 22
type input "**********"
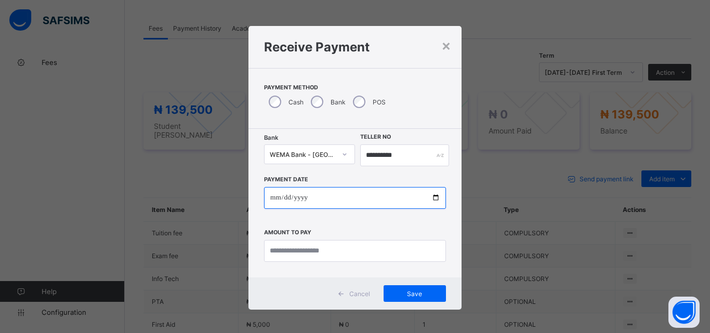
click at [430, 195] on input "date" at bounding box center [355, 198] width 182 height 22
type input "**********"
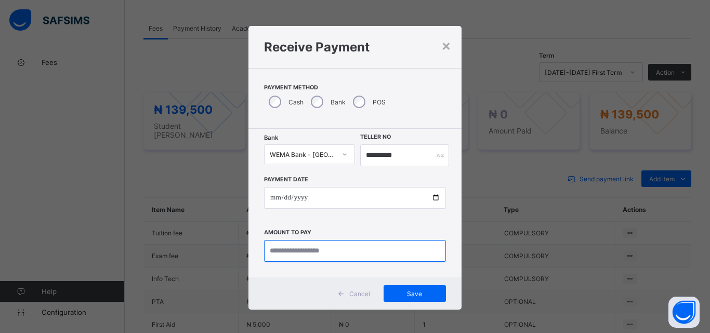
click at [281, 248] on input "currency" at bounding box center [355, 251] width 182 height 22
type input "*********"
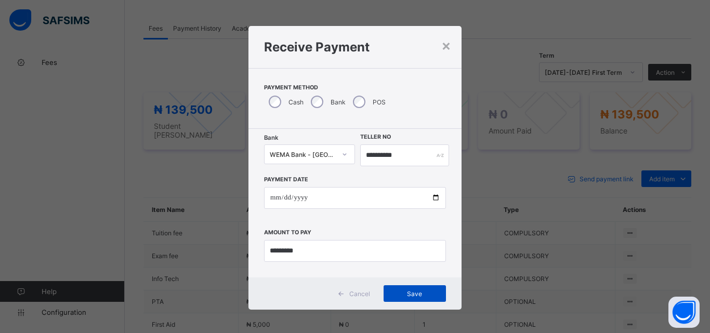
click at [424, 292] on span "Save" at bounding box center [414, 294] width 47 height 8
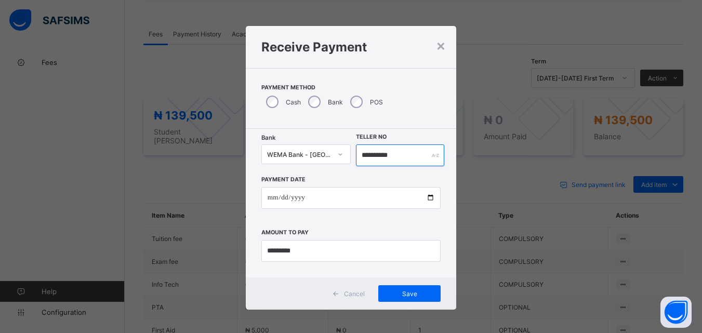
click at [404, 157] on input "**********" at bounding box center [400, 155] width 88 height 22
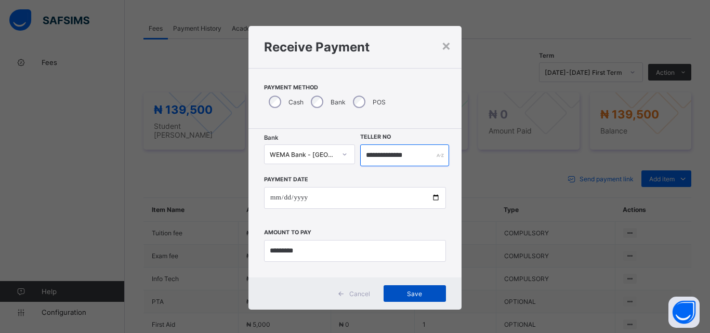
type input "**********"
click at [410, 296] on span "Save" at bounding box center [414, 294] width 47 height 8
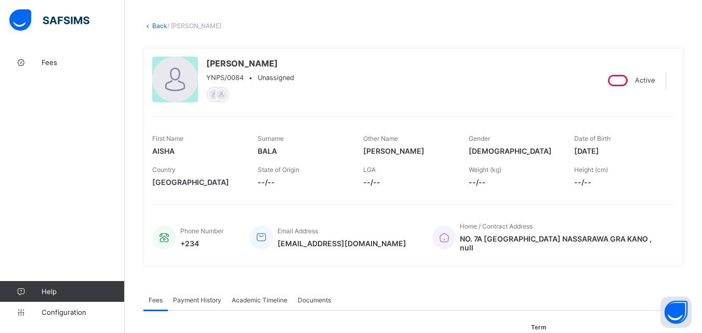
scroll to position [0, 0]
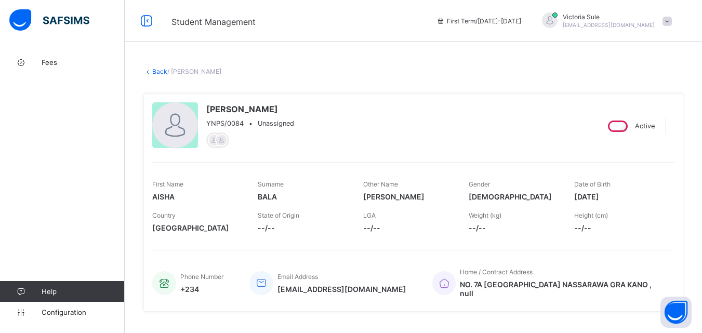
click at [161, 68] on link "Back" at bounding box center [159, 72] width 15 height 8
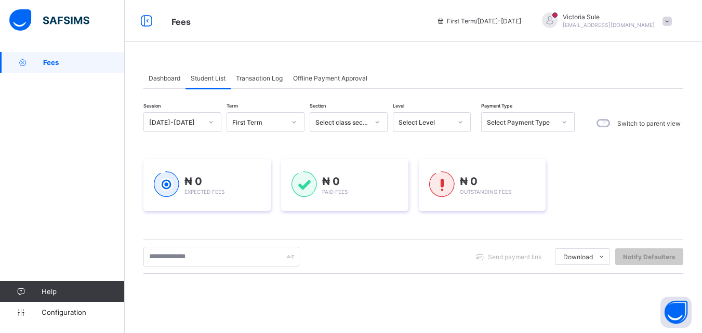
click at [353, 122] on div "Select class section" at bounding box center [341, 122] width 53 height 8
click at [428, 123] on div "Select Level" at bounding box center [424, 122] width 53 height 8
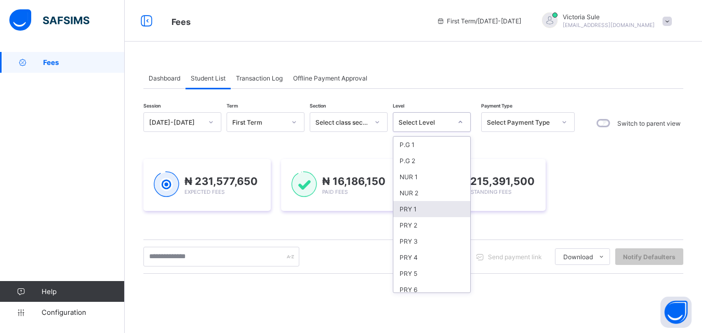
scroll to position [156, 0]
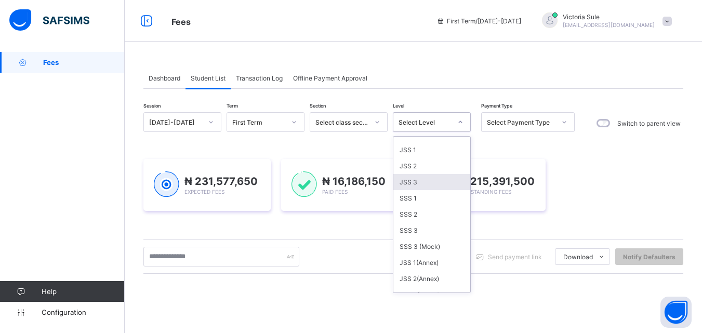
click at [426, 182] on div "JSS 3" at bounding box center [431, 182] width 77 height 16
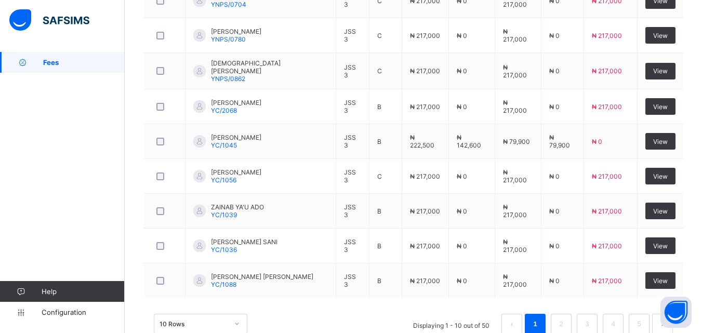
scroll to position [469, 0]
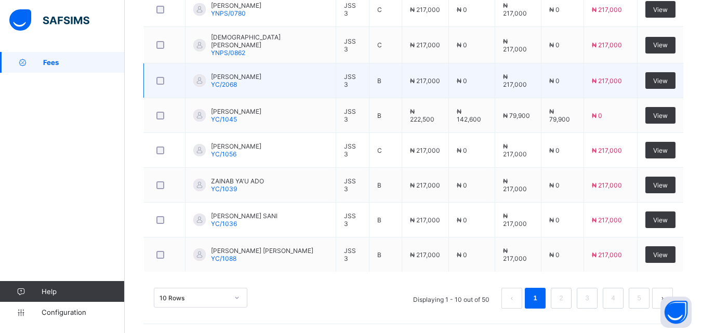
click at [179, 65] on td at bounding box center [165, 80] width 42 height 35
click at [179, 72] on td at bounding box center [165, 80] width 42 height 35
click at [179, 74] on td at bounding box center [165, 80] width 42 height 35
click at [180, 75] on td at bounding box center [165, 80] width 42 height 35
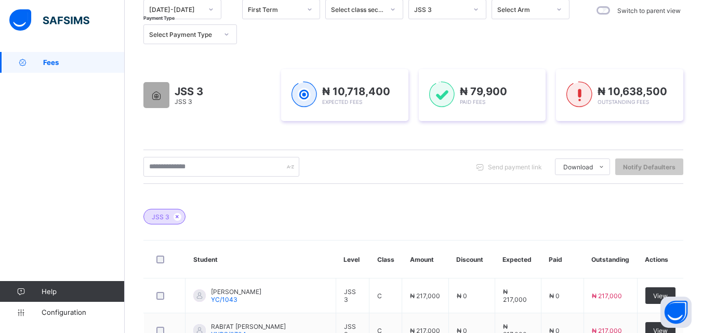
scroll to position [1, 0]
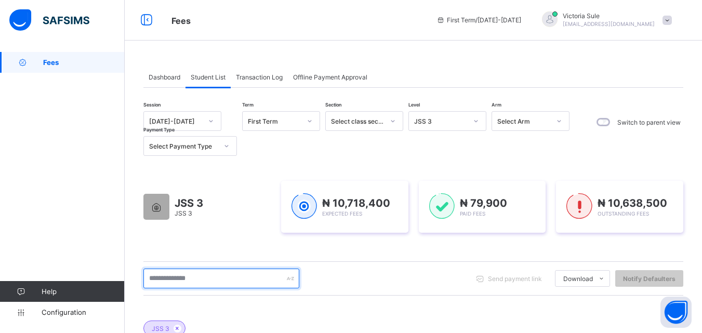
click at [230, 284] on input "text" at bounding box center [221, 279] width 156 height 20
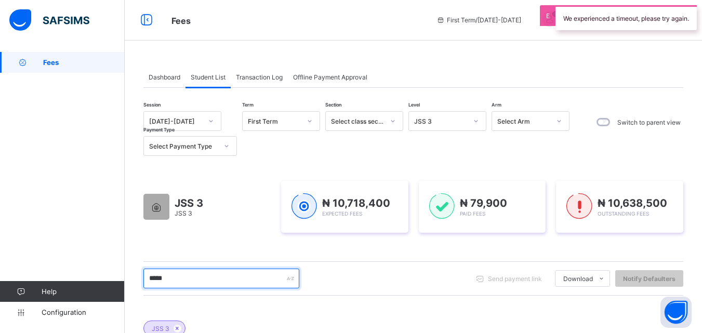
type input "*****"
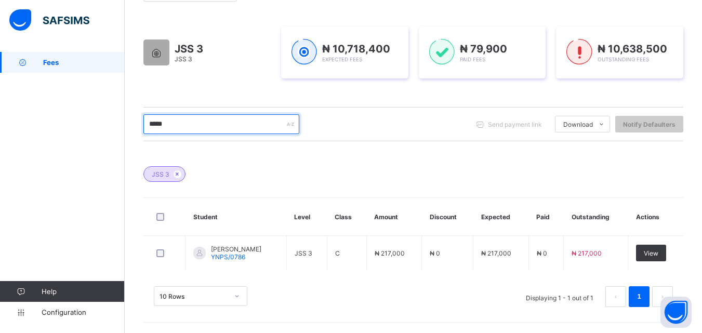
scroll to position [155, 0]
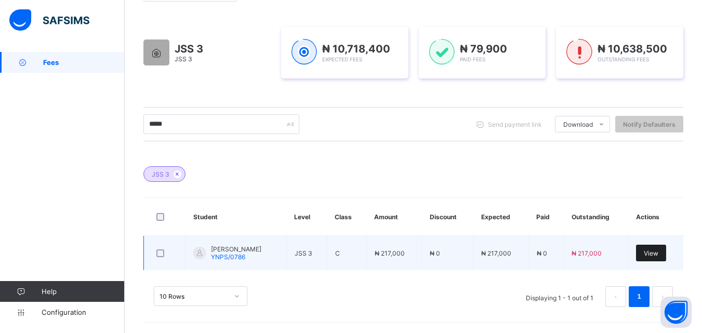
click at [657, 255] on span "View" at bounding box center [651, 253] width 15 height 8
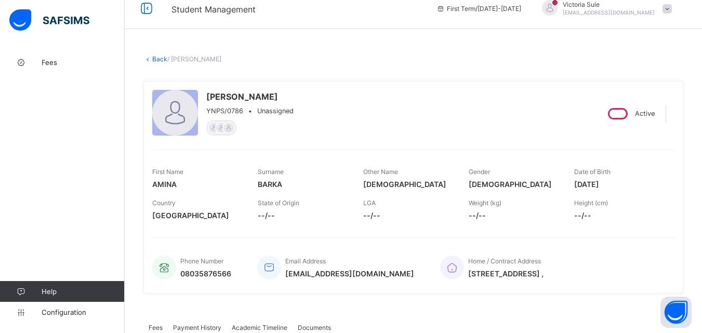
scroll to position [416, 0]
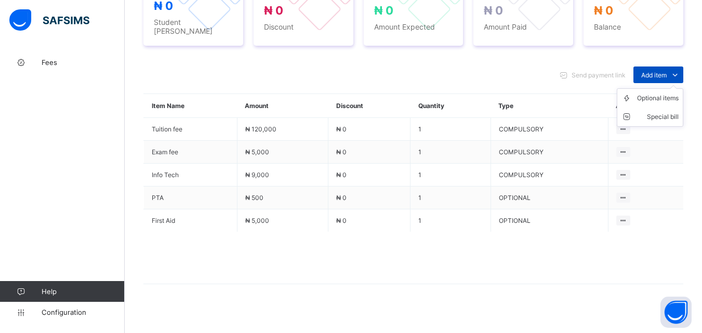
click at [659, 71] on span "Add item" at bounding box center [653, 75] width 25 height 8
click at [0, 0] on div "Optional items" at bounding box center [0, 0] width 0 height 0
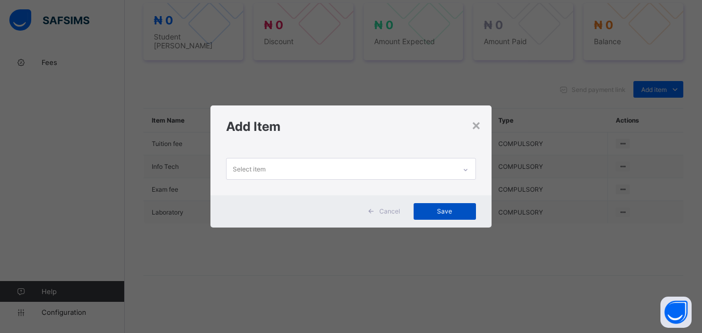
click at [472, 167] on div at bounding box center [466, 170] width 18 height 17
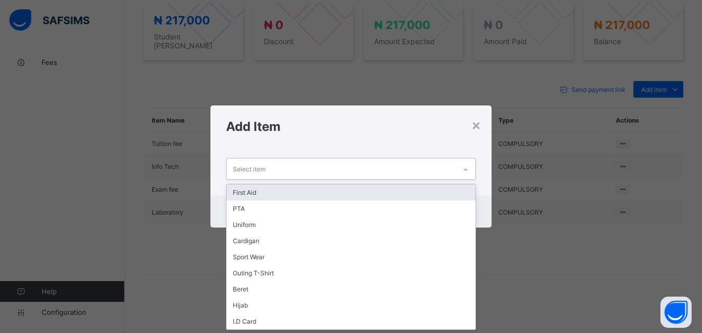
scroll to position [396, 0]
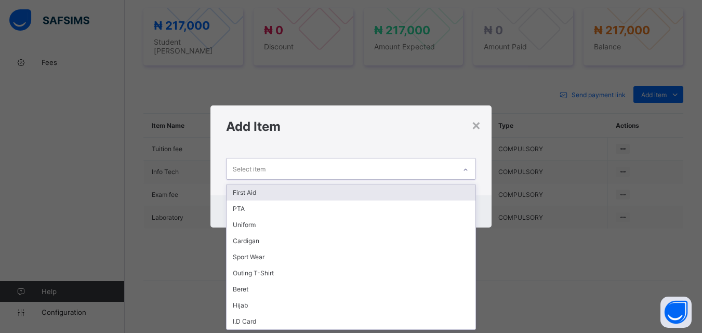
click at [420, 194] on div "First Aid" at bounding box center [350, 192] width 248 height 16
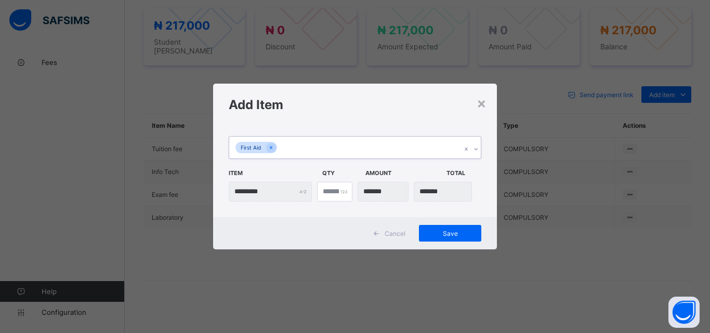
click at [476, 150] on icon at bounding box center [476, 149] width 6 height 10
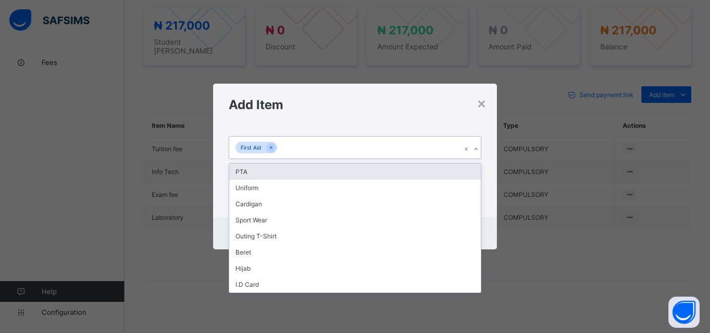
click at [461, 169] on div "PTA" at bounding box center [354, 172] width 251 height 16
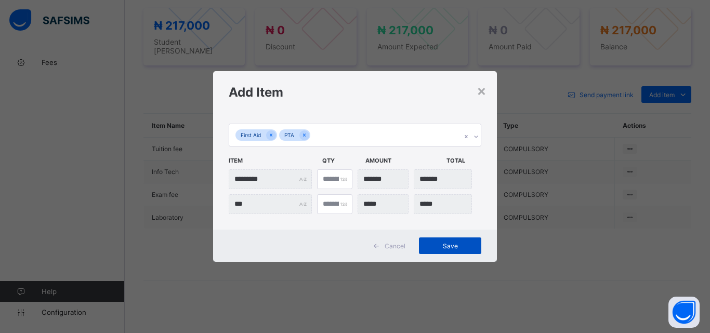
click at [454, 246] on span "Save" at bounding box center [449, 246] width 47 height 8
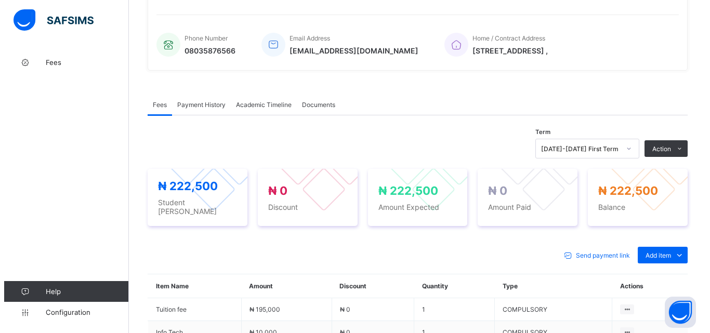
scroll to position [188, 0]
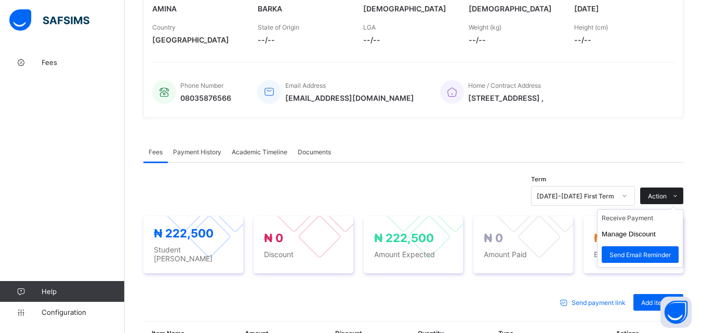
click at [660, 196] on span "Action" at bounding box center [657, 196] width 19 height 8
click at [636, 223] on li "Receive Payment" at bounding box center [639, 218] width 85 height 16
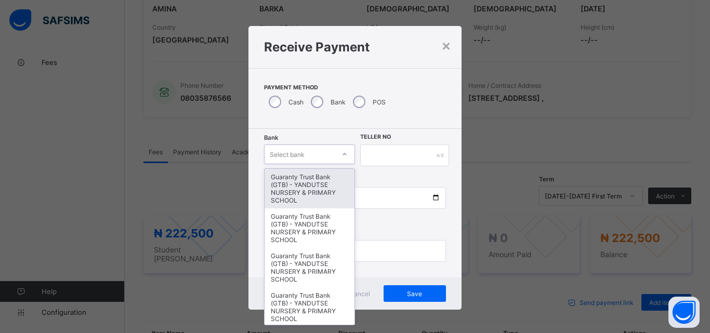
click at [324, 153] on div "Select bank" at bounding box center [299, 154] width 70 height 15
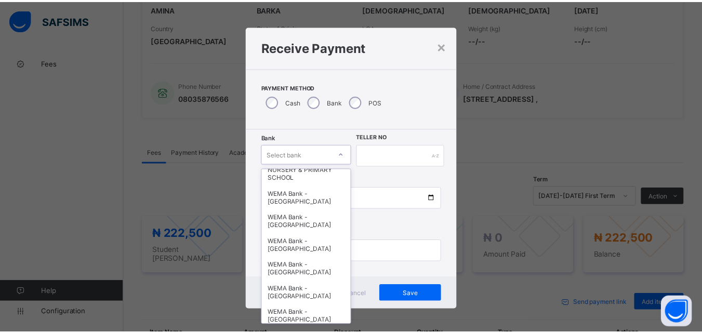
scroll to position [319, 0]
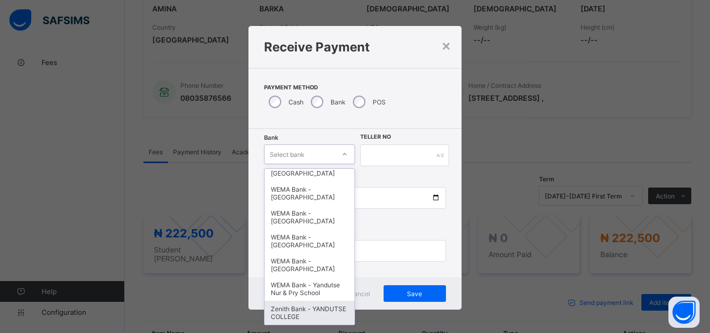
click at [299, 315] on div "Zenith Bank - YANDUTSE COLLEGE" at bounding box center [309, 313] width 90 height 24
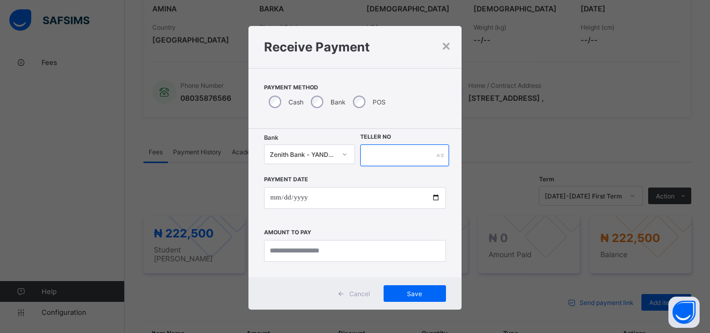
click at [386, 163] on input "text" at bounding box center [404, 155] width 89 height 22
type input "**********"
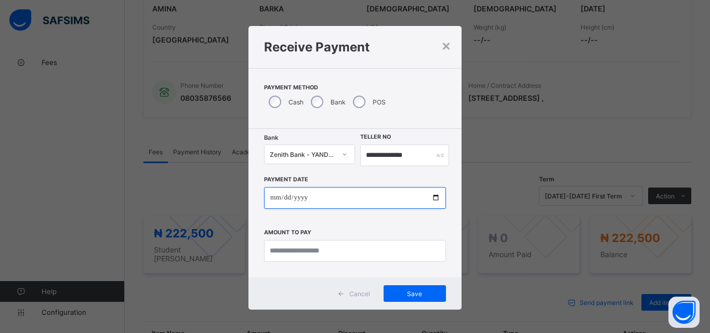
click at [433, 195] on input "date" at bounding box center [355, 198] width 182 height 22
type input "**********"
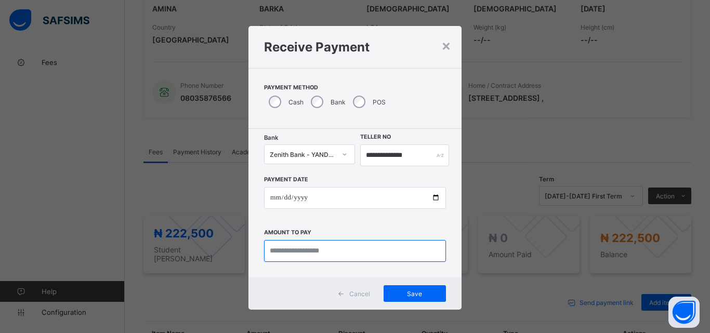
click at [321, 247] on input "currency" at bounding box center [355, 251] width 182 height 22
click at [318, 249] on input "currency" at bounding box center [355, 251] width 182 height 22
type input "*********"
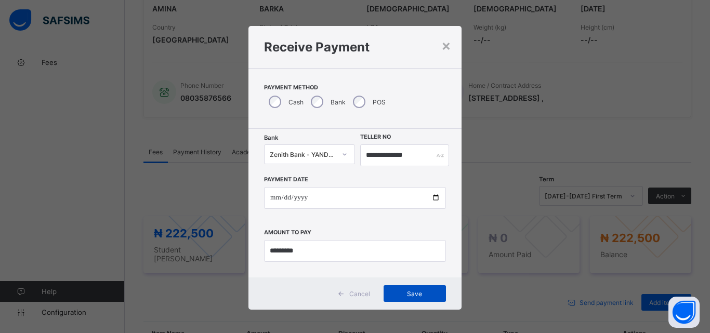
click at [391, 298] on div "Save" at bounding box center [414, 293] width 62 height 17
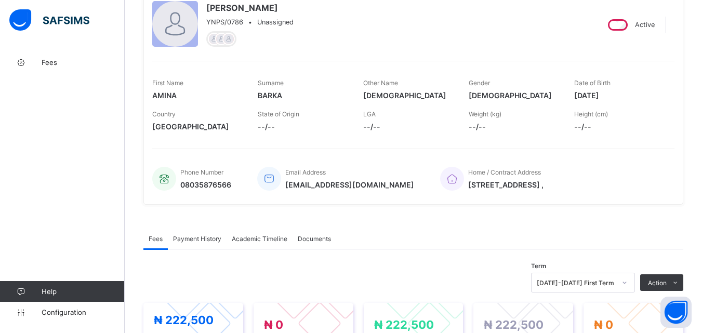
scroll to position [0, 0]
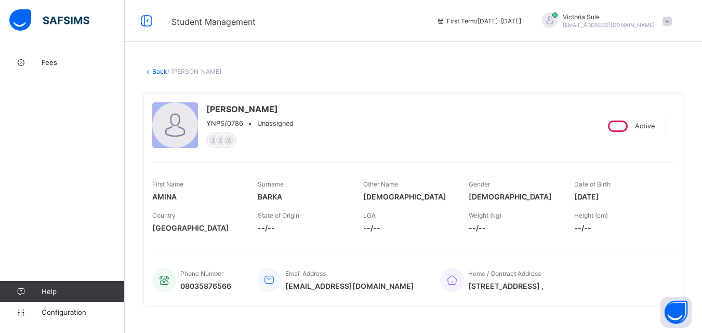
click at [161, 73] on link "Back" at bounding box center [159, 72] width 15 height 8
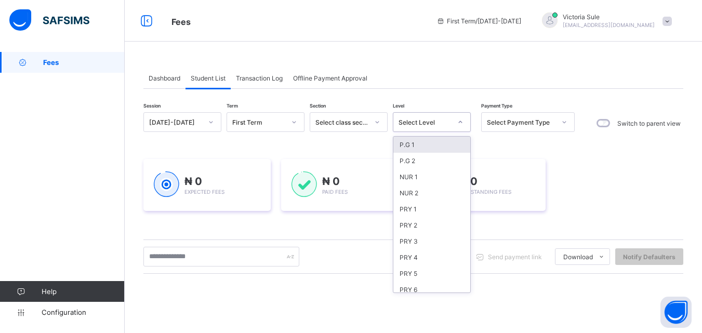
click at [423, 125] on div "Select Level" at bounding box center [424, 122] width 53 height 8
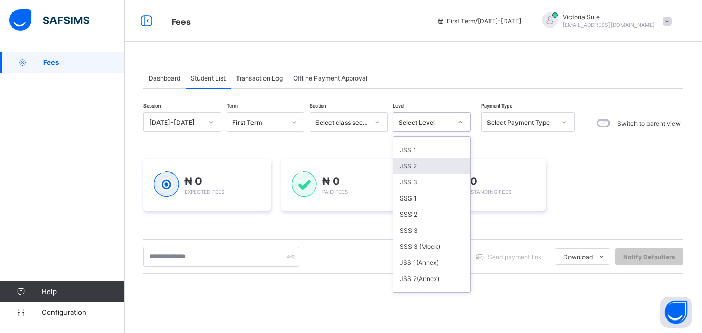
click at [420, 169] on div "JSS 2" at bounding box center [431, 166] width 77 height 16
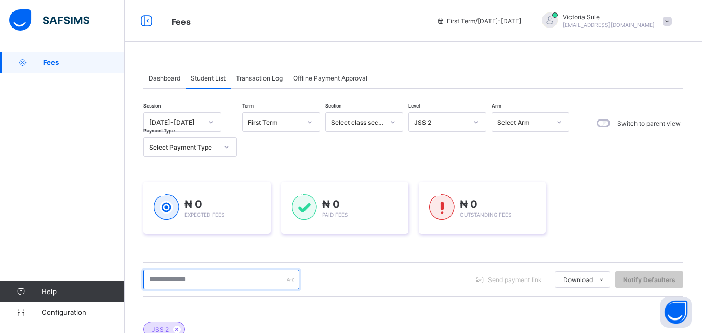
click at [216, 286] on input "text" at bounding box center [221, 280] width 156 height 20
type input "*****"
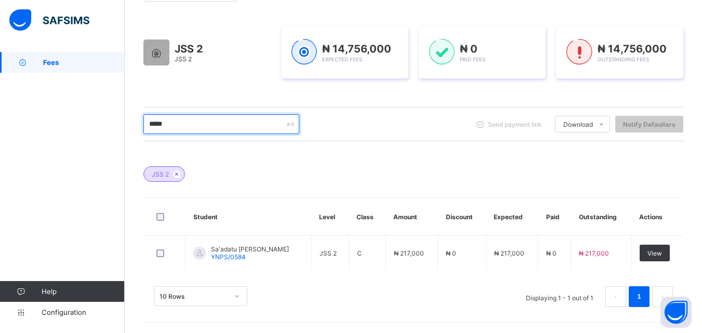
scroll to position [155, 0]
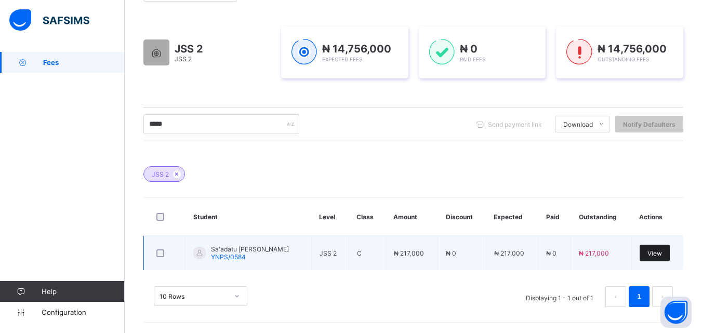
click at [670, 253] on div "View" at bounding box center [654, 253] width 30 height 17
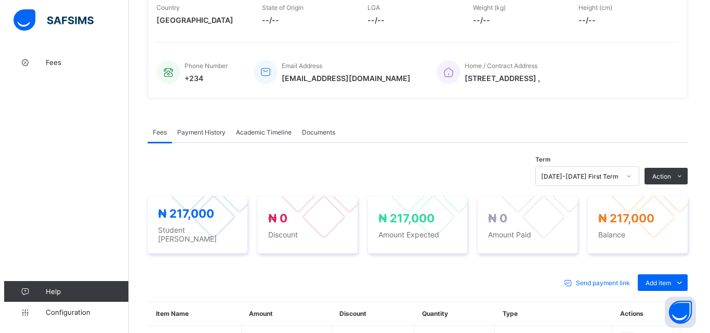
scroll to position [342, 0]
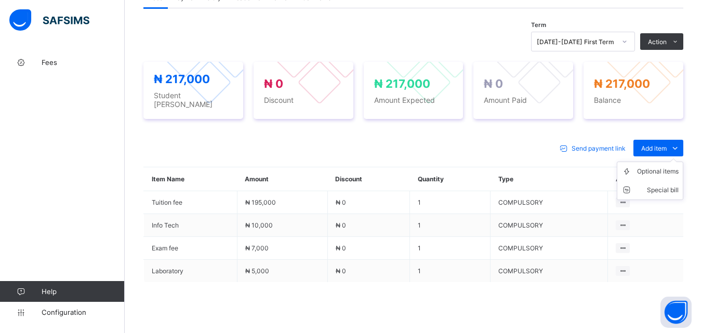
click at [671, 162] on ul "Optional items Special bill" at bounding box center [650, 181] width 66 height 38
click at [655, 169] on div "Optional items" at bounding box center [658, 171] width 42 height 10
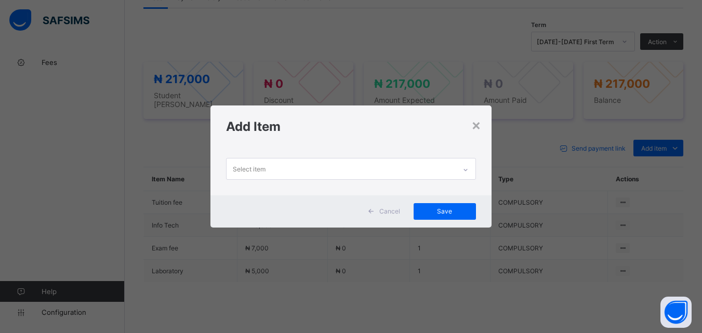
click at [465, 162] on div at bounding box center [466, 170] width 18 height 17
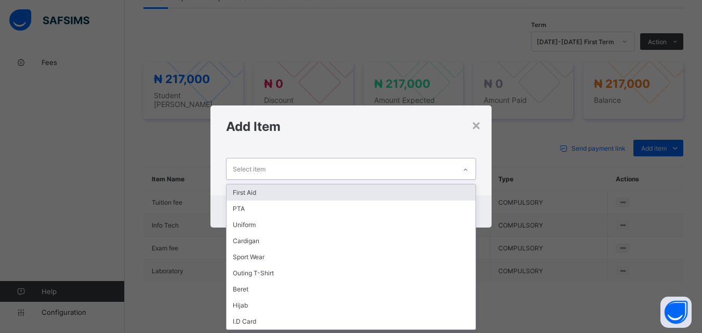
click at [430, 197] on div "First Aid" at bounding box center [350, 192] width 248 height 16
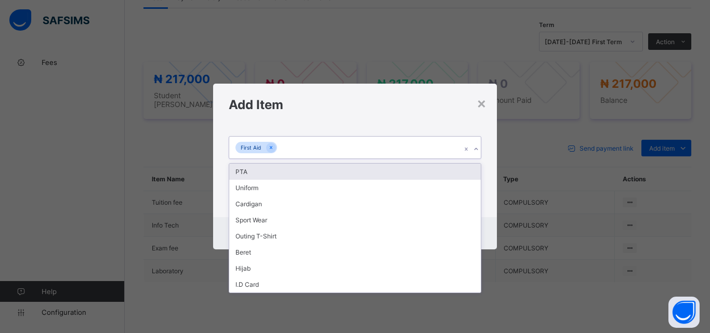
click at [479, 148] on div at bounding box center [476, 149] width 10 height 17
click at [455, 170] on div "PTA" at bounding box center [354, 172] width 251 height 16
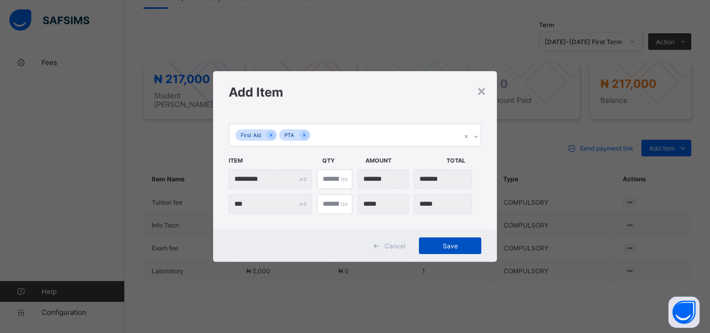
click at [437, 248] on span "Save" at bounding box center [449, 246] width 47 height 8
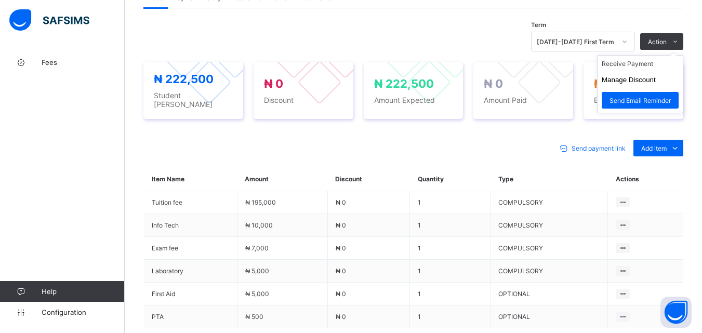
click at [666, 55] on ul "Receive Payment Manage Discount Send Email Reminder" at bounding box center [640, 84] width 86 height 58
click at [642, 68] on li "Receive Payment" at bounding box center [639, 64] width 85 height 16
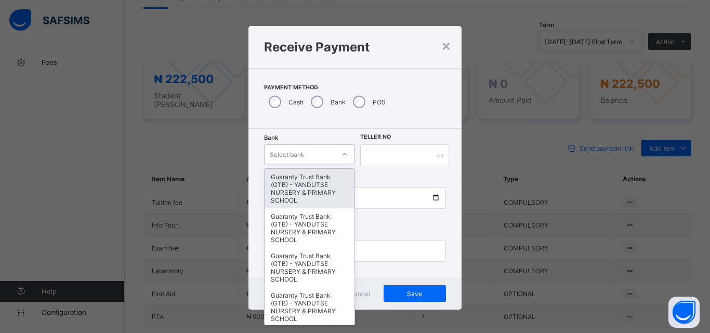
click at [350, 146] on div at bounding box center [345, 154] width 18 height 17
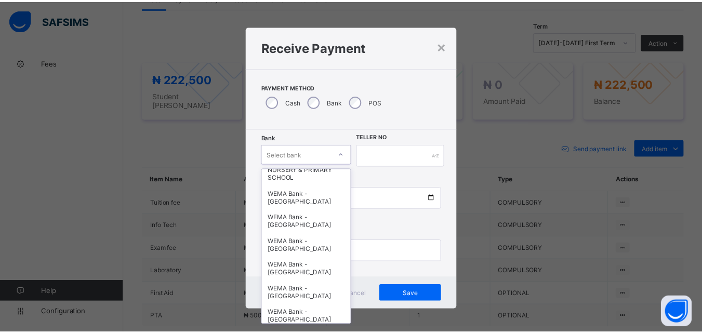
scroll to position [319, 0]
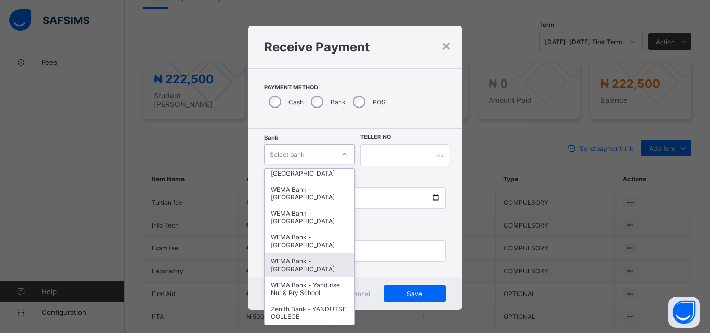
click at [336, 261] on div "WEMA Bank - YANDUTSE COLLEGE" at bounding box center [309, 265] width 90 height 24
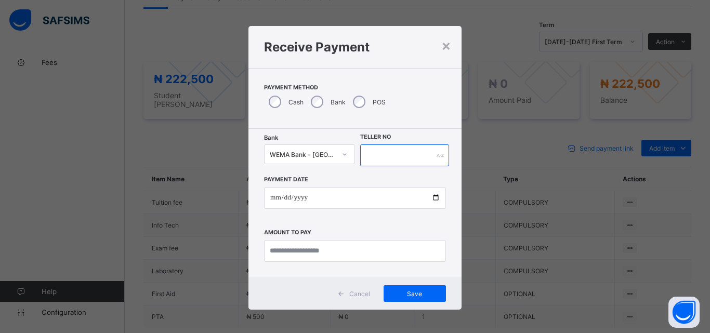
click at [407, 156] on input "text" at bounding box center [404, 155] width 89 height 22
type input "*********"
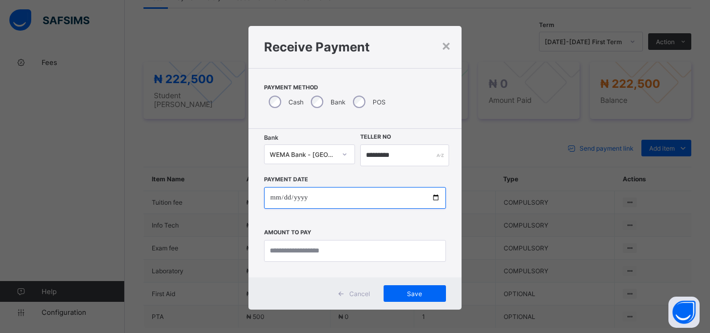
click at [433, 199] on input "date" at bounding box center [355, 198] width 182 height 22
type input "**********"
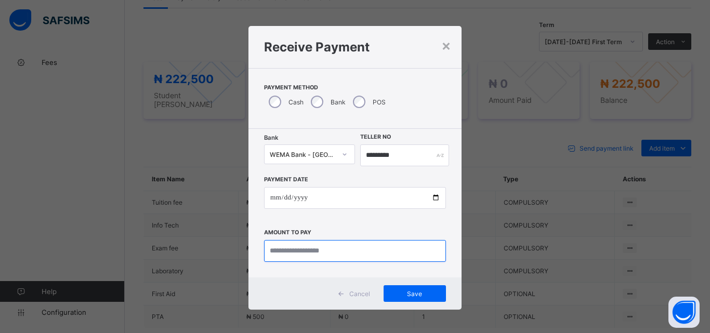
click at [328, 257] on input "currency" at bounding box center [355, 251] width 182 height 22
type input "*********"
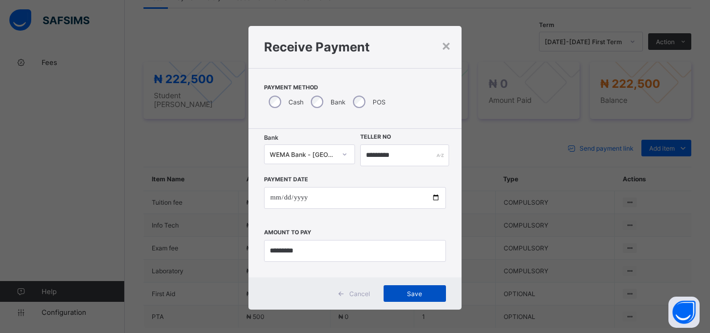
click at [414, 298] on div "Save" at bounding box center [414, 293] width 62 height 17
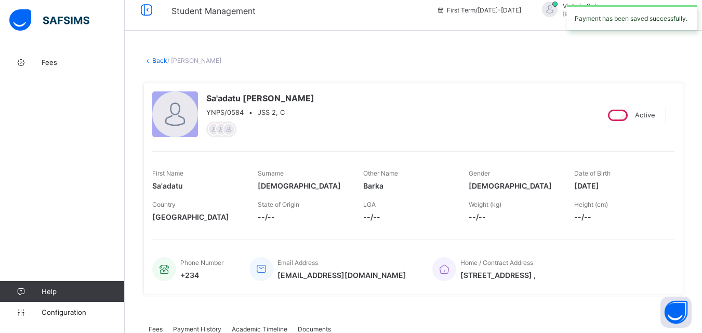
scroll to position [0, 0]
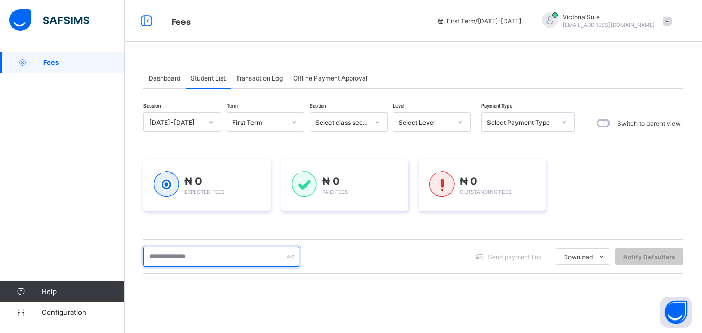
click at [213, 258] on input "text" at bounding box center [221, 257] width 156 height 20
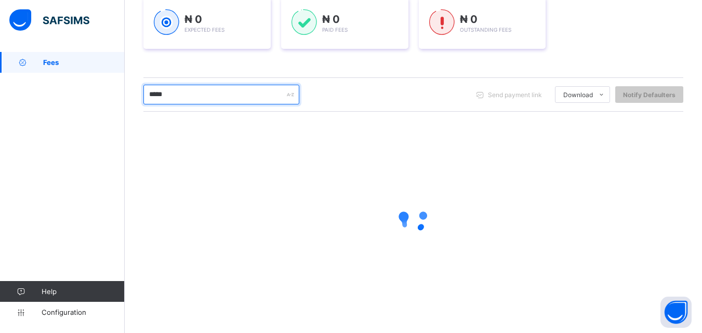
scroll to position [163, 0]
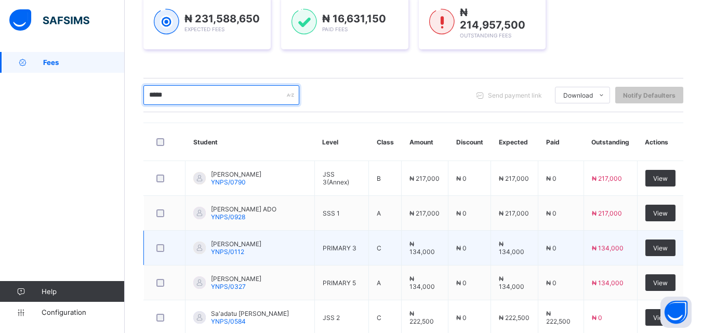
type input "*****"
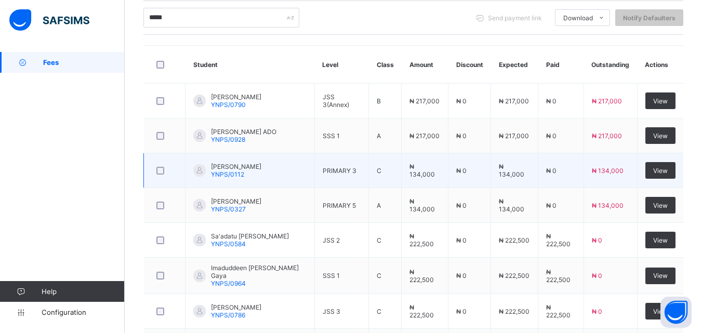
scroll to position [319, 0]
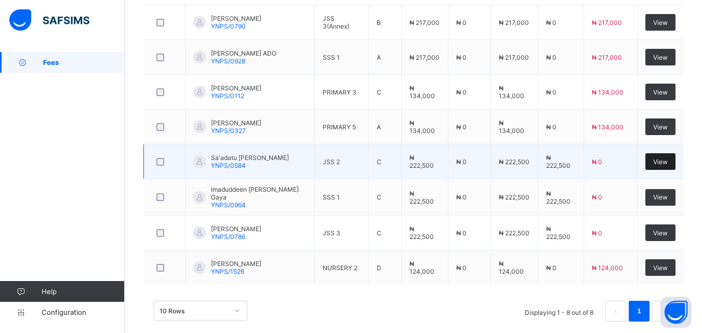
click at [668, 162] on span "View" at bounding box center [660, 162] width 15 height 8
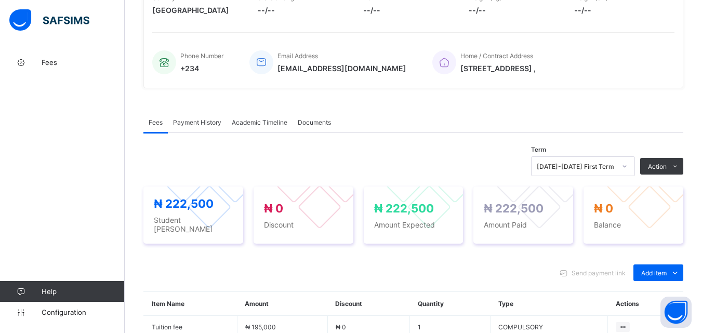
scroll to position [208, 0]
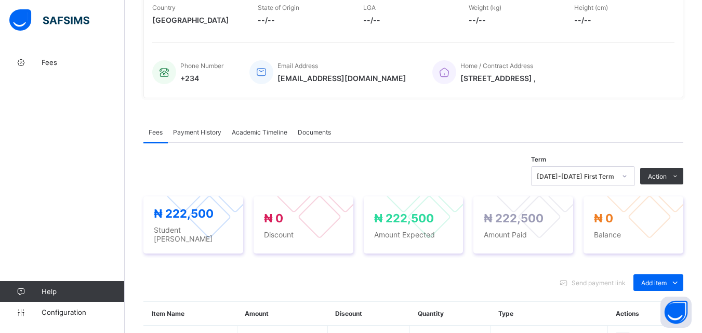
click at [202, 132] on span "Payment History" at bounding box center [197, 132] width 48 height 8
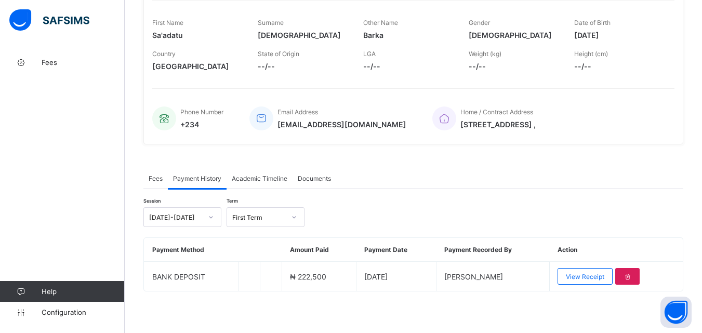
scroll to position [162, 0]
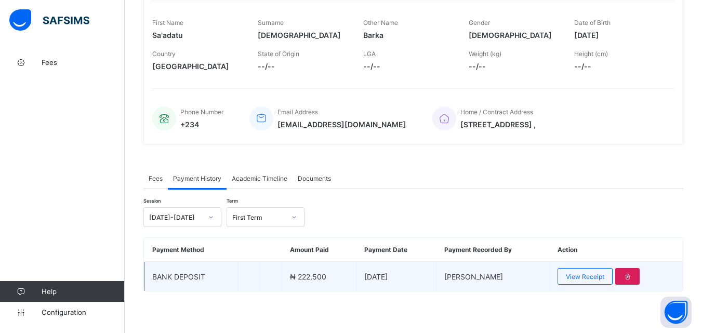
click at [581, 285] on td "View Receipt" at bounding box center [616, 277] width 133 height 30
click at [584, 281] on div "View Receipt" at bounding box center [584, 276] width 55 height 17
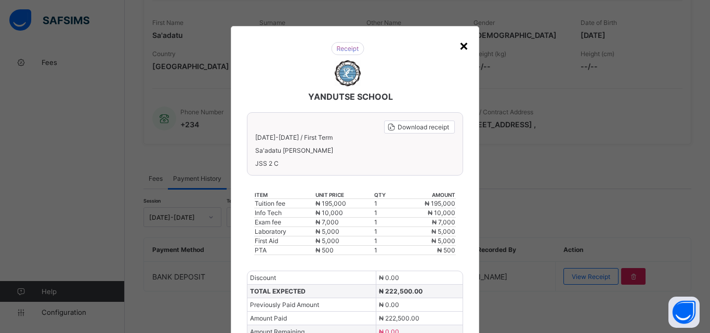
click at [459, 45] on div "×" at bounding box center [464, 45] width 10 height 18
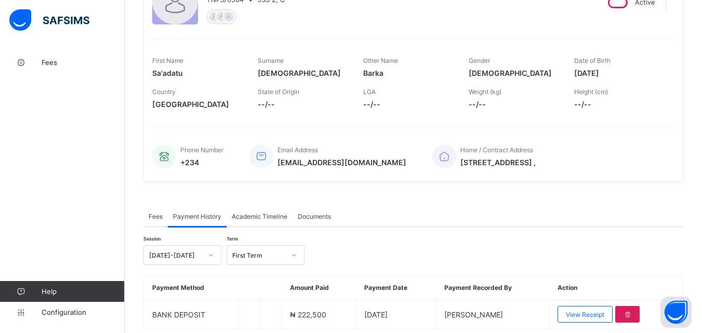
scroll to position [6, 0]
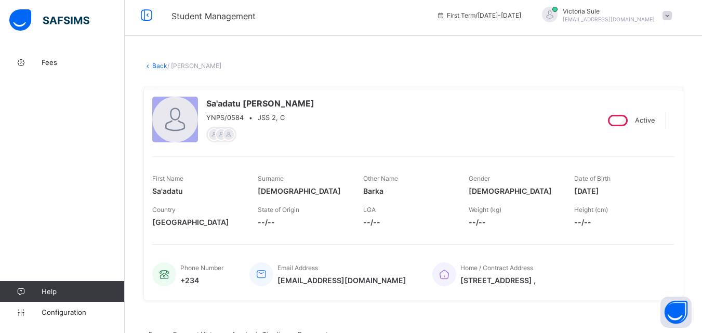
click at [159, 65] on link "Back" at bounding box center [159, 66] width 15 height 8
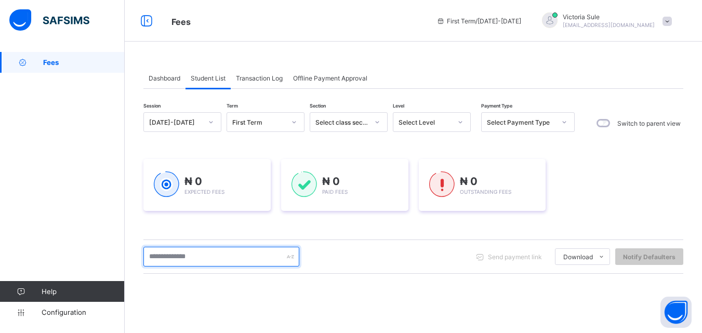
click at [194, 253] on input "text" at bounding box center [221, 257] width 156 height 20
type input "*****"
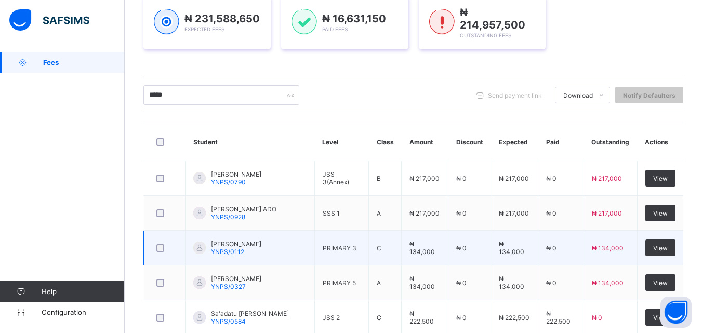
click at [662, 235] on td "View" at bounding box center [660, 248] width 46 height 35
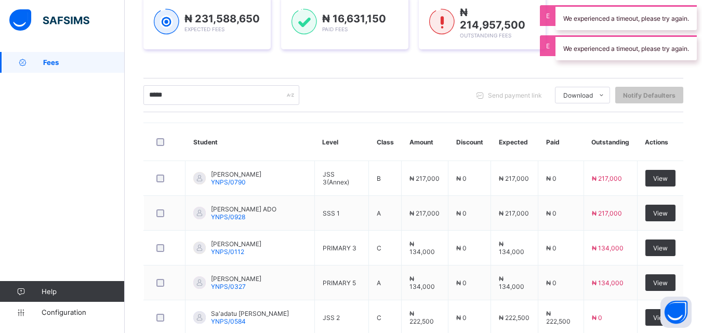
scroll to position [319, 0]
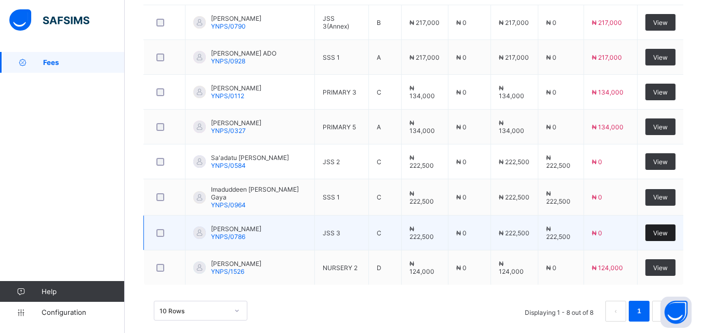
click at [655, 232] on div "View" at bounding box center [660, 232] width 30 height 17
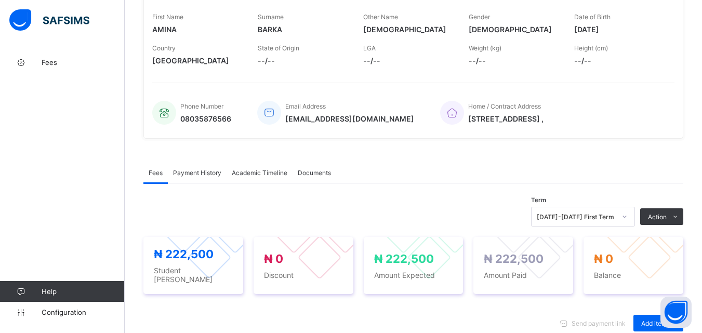
scroll to position [159, 0]
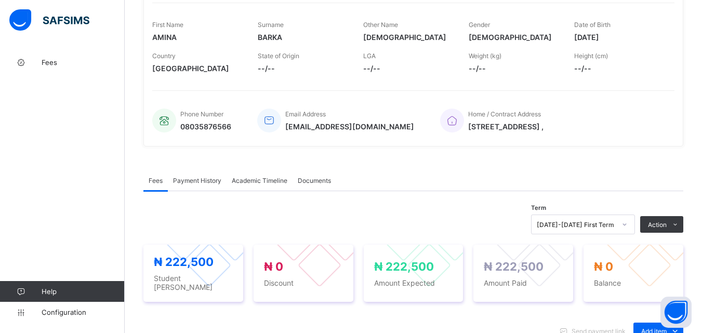
click at [196, 179] on span "Payment History" at bounding box center [197, 181] width 48 height 8
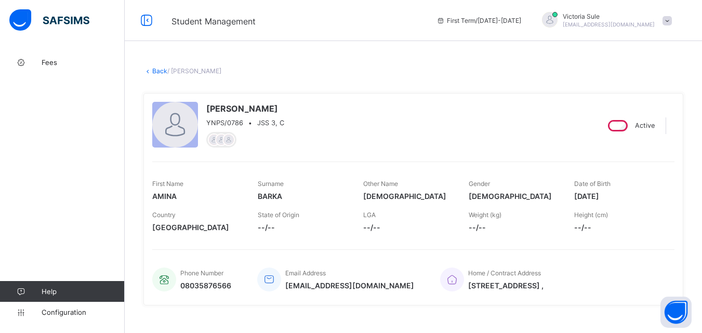
scroll to position [0, 0]
click at [155, 72] on link "Back" at bounding box center [159, 72] width 15 height 8
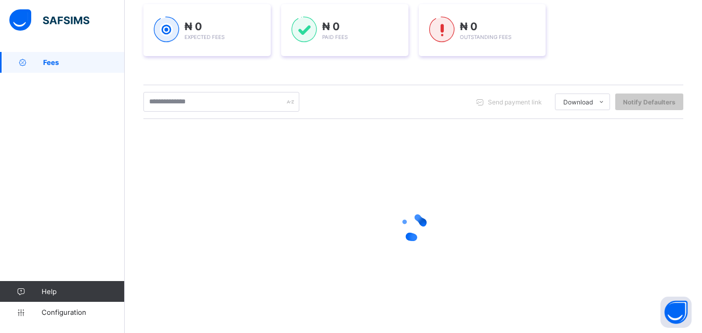
scroll to position [156, 0]
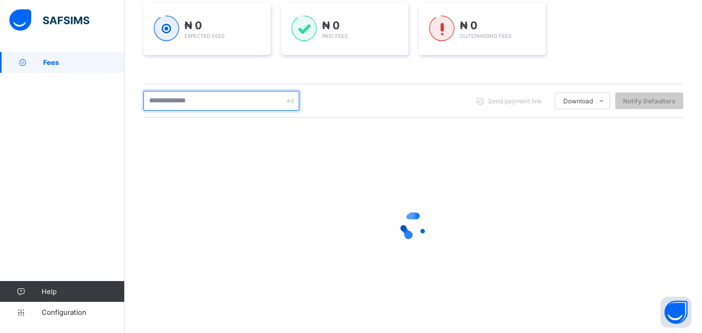
click at [199, 104] on input "text" at bounding box center [221, 101] width 156 height 20
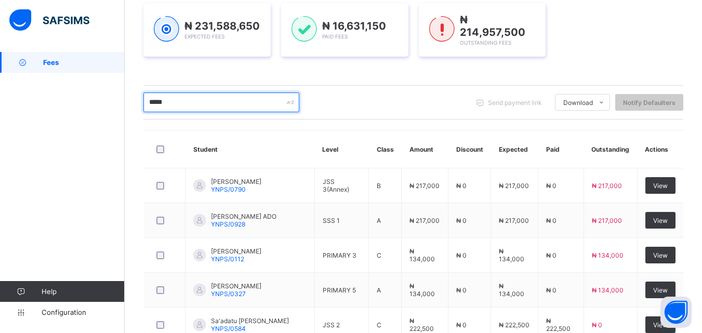
click at [121, 162] on div "Fees First Term / 2025-2026 Victoria Sule sulevictoria9@gmail.com Fees Help Con…" at bounding box center [351, 177] width 702 height 666
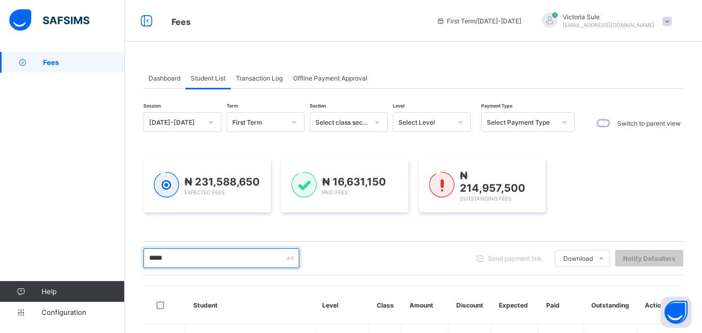
type input "*****"
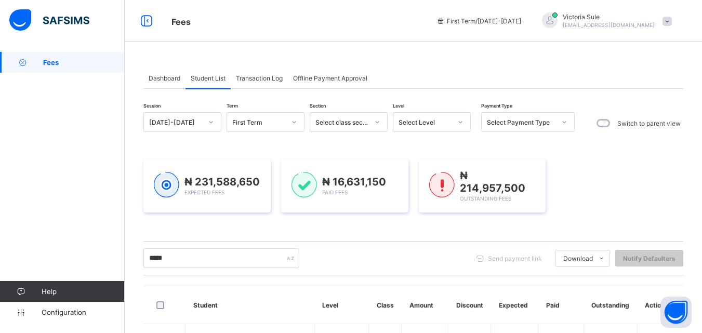
click at [442, 124] on div "Select Level" at bounding box center [424, 122] width 53 height 8
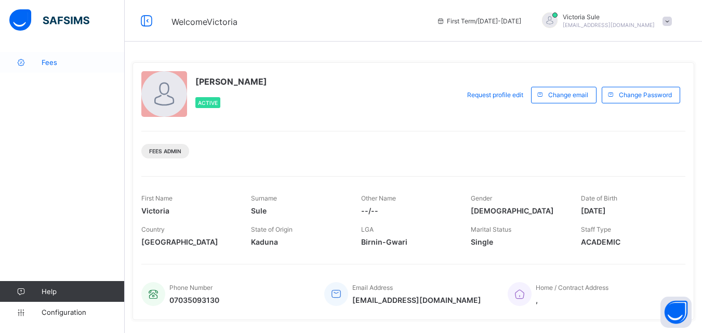
click at [46, 62] on span "Fees" at bounding box center [83, 62] width 83 height 8
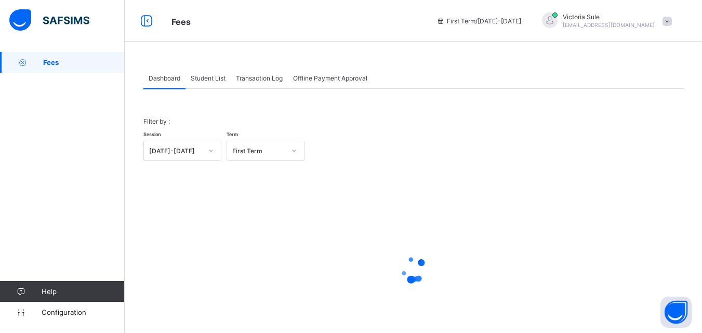
click at [213, 75] on span "Student List" at bounding box center [208, 78] width 35 height 8
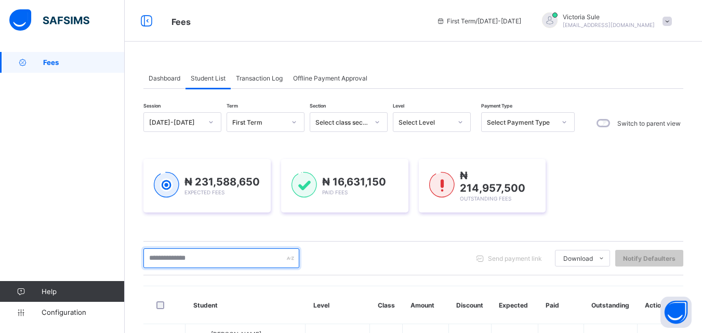
click at [182, 259] on input "text" at bounding box center [221, 258] width 156 height 20
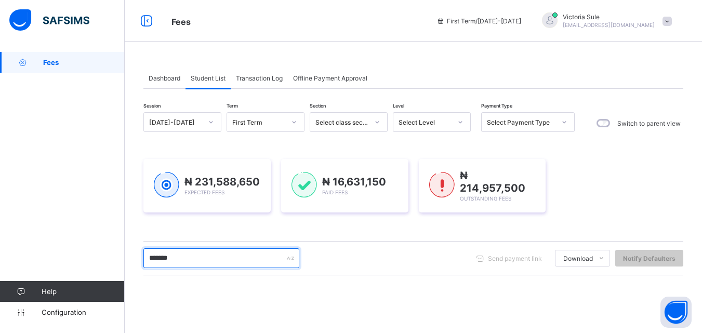
type input "*******"
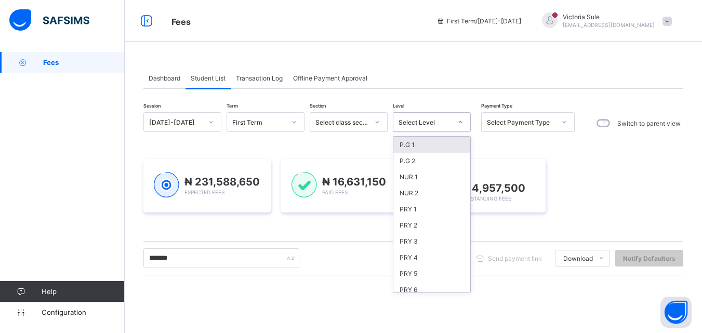
click at [441, 122] on div "Select Level" at bounding box center [424, 122] width 53 height 8
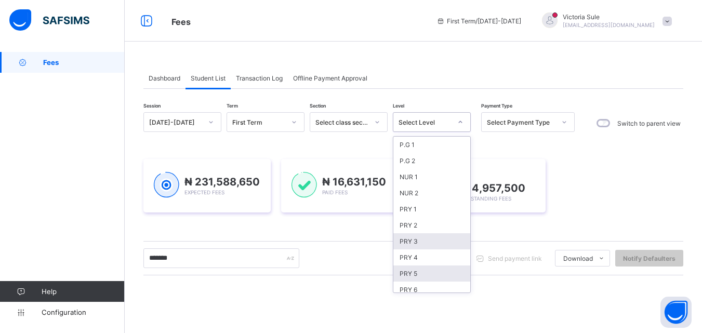
scroll to position [156, 0]
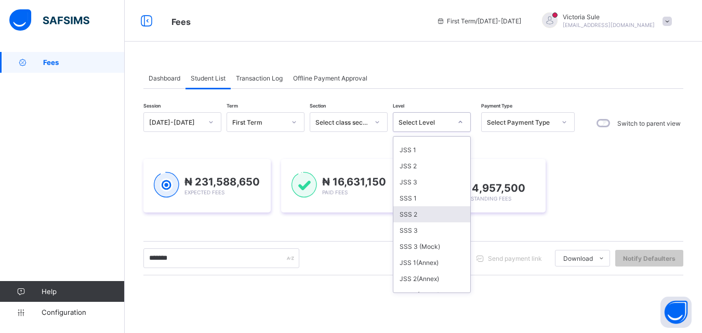
click at [428, 215] on div "SSS 2" at bounding box center [431, 214] width 77 height 16
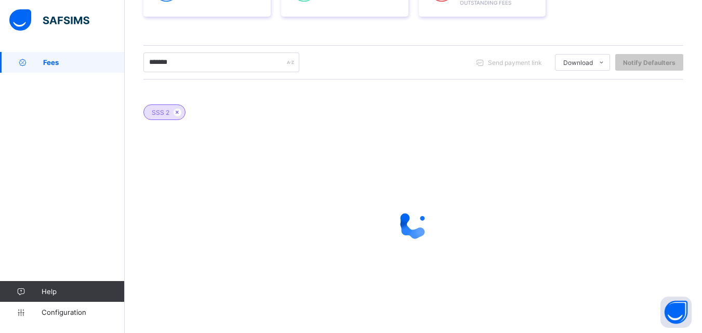
scroll to position [222, 0]
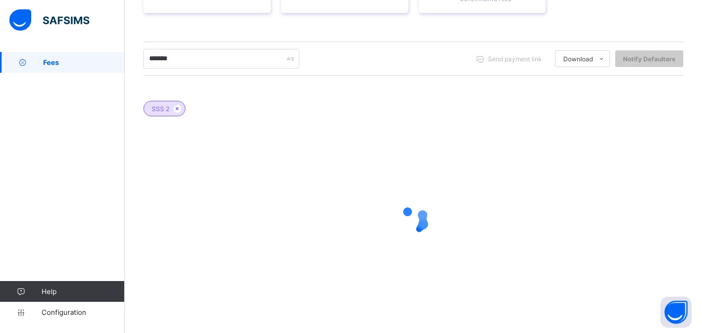
click at [384, 264] on div at bounding box center [413, 220] width 540 height 197
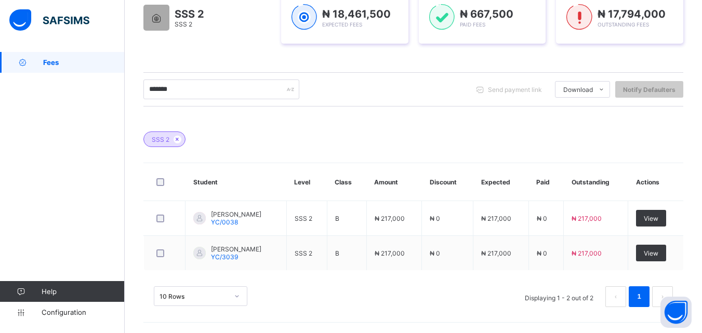
scroll to position [190, 0]
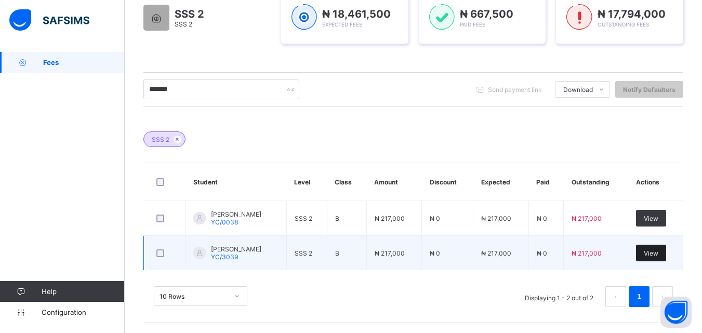
click at [658, 257] on span "View" at bounding box center [651, 253] width 15 height 8
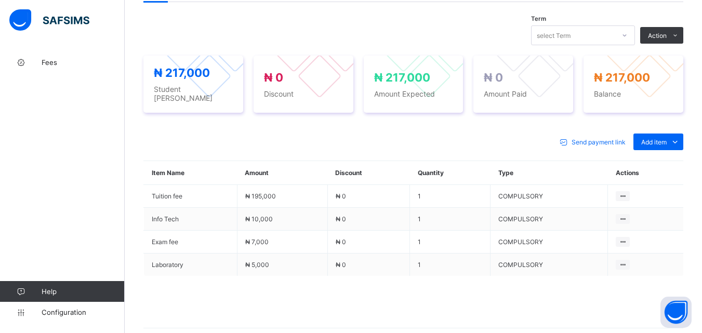
scroll to position [364, 0]
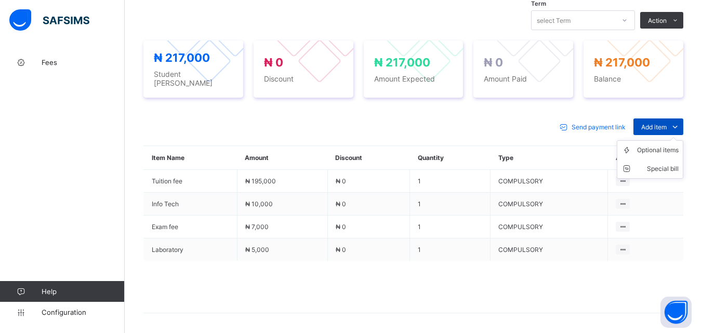
click at [666, 123] on span "Add item" at bounding box center [653, 127] width 25 height 8
click at [672, 148] on div "Optional items" at bounding box center [658, 150] width 42 height 10
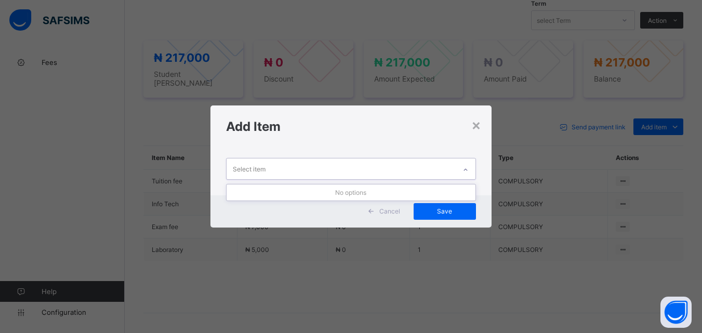
click at [468, 166] on icon at bounding box center [465, 170] width 6 height 10
click at [477, 121] on div "×" at bounding box center [476, 125] width 10 height 18
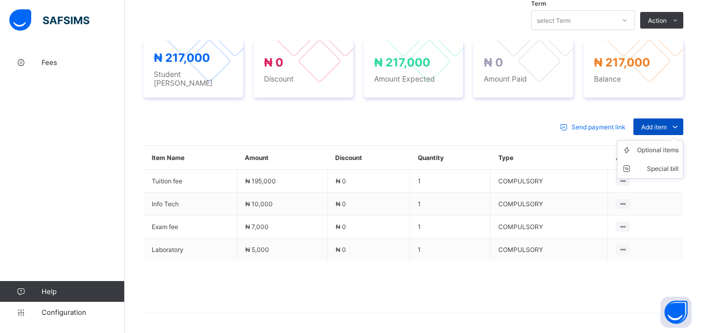
click at [653, 123] on span "Add item" at bounding box center [653, 127] width 25 height 8
click at [655, 148] on div "Optional items" at bounding box center [658, 150] width 42 height 10
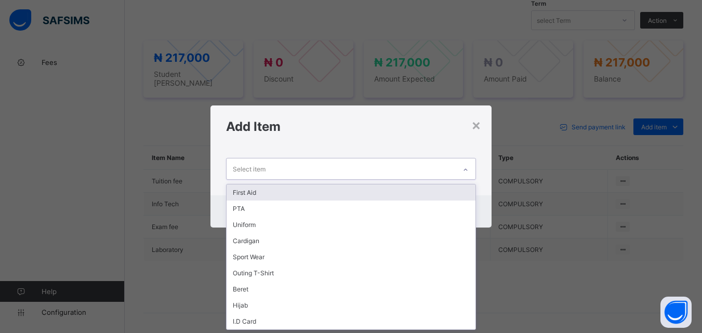
click at [467, 166] on icon at bounding box center [465, 170] width 6 height 10
click at [447, 193] on div "First Aid" at bounding box center [350, 192] width 248 height 16
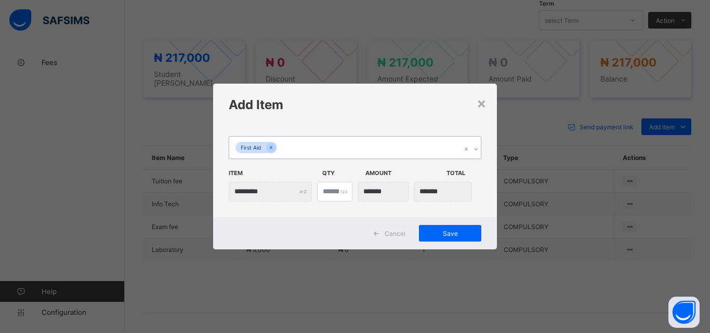
click at [473, 148] on icon at bounding box center [476, 149] width 6 height 10
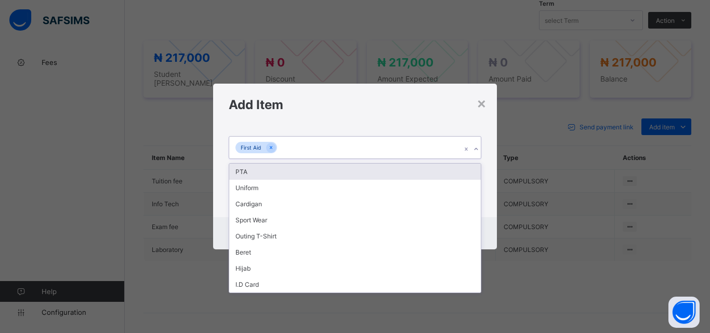
click at [469, 170] on div "PTA" at bounding box center [354, 172] width 251 height 16
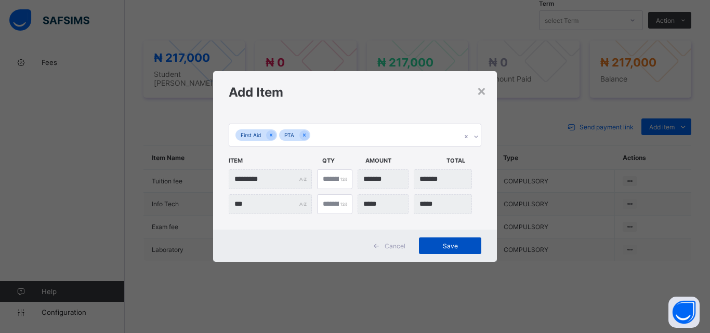
click at [446, 245] on span "Save" at bounding box center [449, 246] width 47 height 8
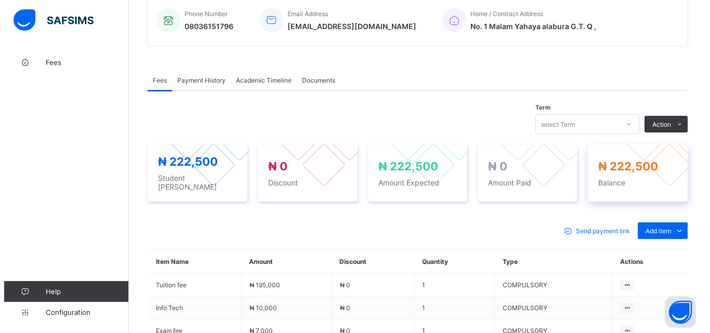
scroll to position [208, 0]
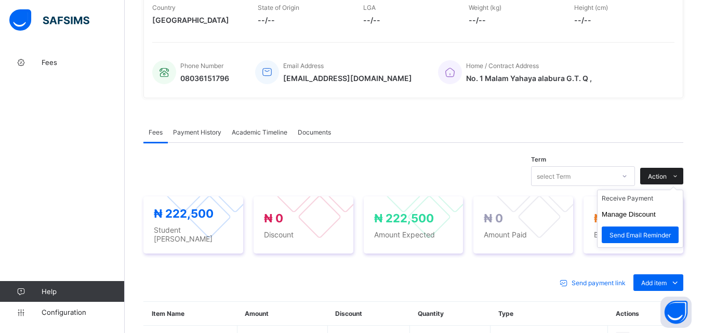
click at [666, 173] on span "Action" at bounding box center [657, 176] width 19 height 8
click at [649, 203] on li "Receive Payment" at bounding box center [639, 198] width 85 height 16
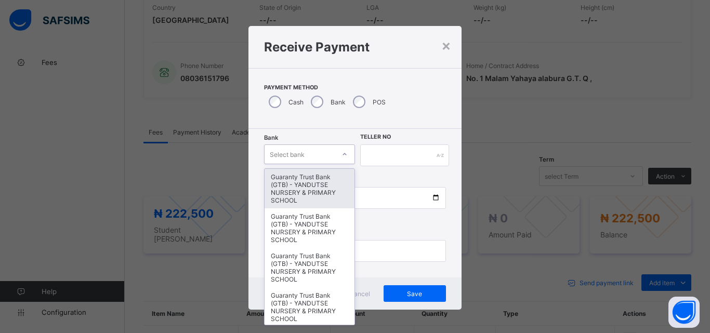
click at [338, 152] on div at bounding box center [345, 154] width 18 height 17
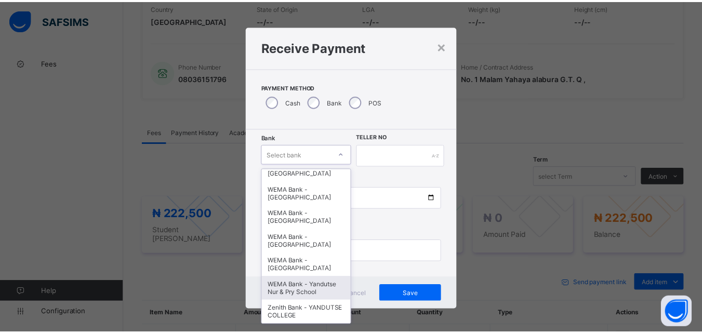
scroll to position [319, 0]
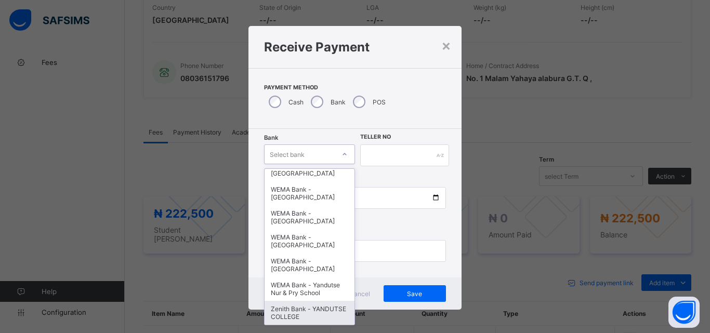
click at [303, 313] on div "Zenith Bank - YANDUTSE COLLEGE" at bounding box center [309, 313] width 90 height 24
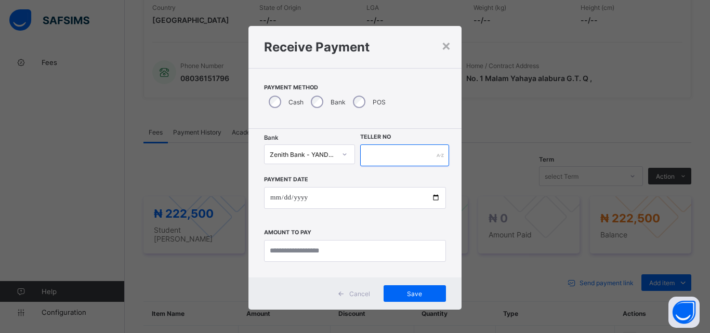
click at [386, 158] on input "text" at bounding box center [404, 155] width 89 height 22
type input "*"
type input "**********"
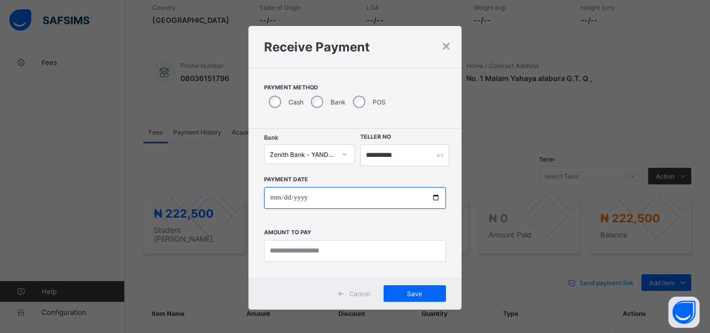
click at [432, 197] on input "date" at bounding box center [355, 198] width 182 height 22
type input "**********"
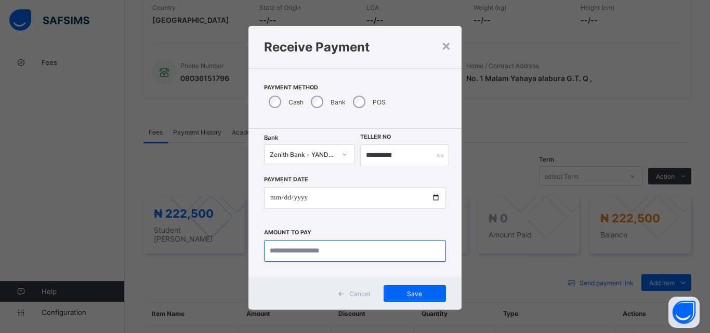
click at [290, 246] on input "currency" at bounding box center [355, 251] width 182 height 22
type input "*********"
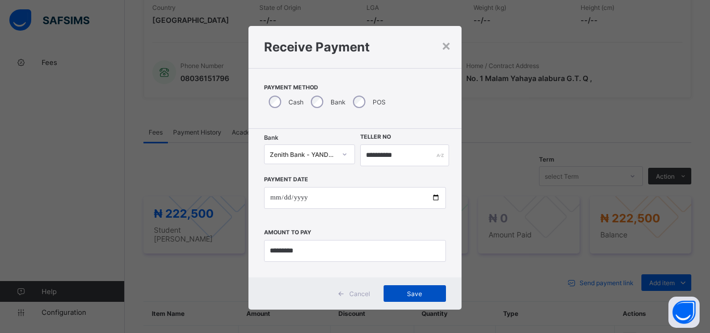
click at [397, 291] on span "Save" at bounding box center [414, 294] width 47 height 8
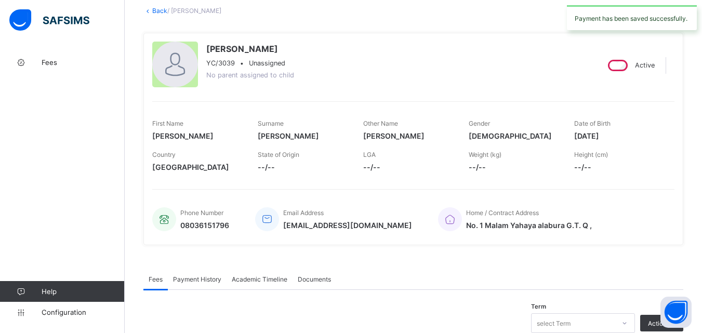
scroll to position [0, 0]
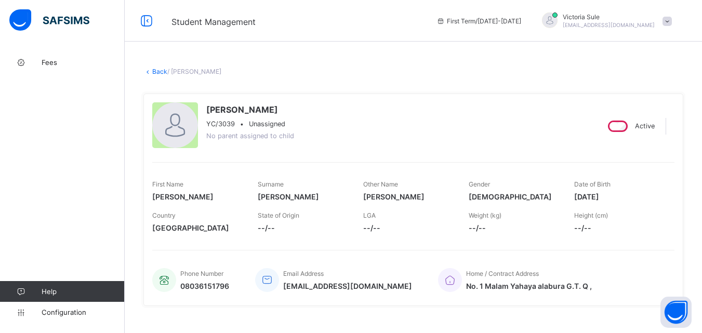
click at [155, 70] on link "Back" at bounding box center [159, 72] width 15 height 8
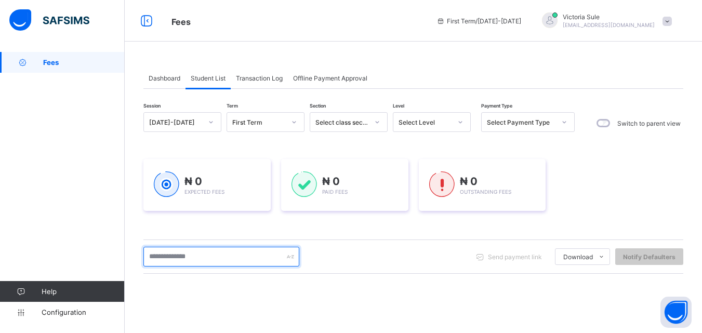
click at [261, 262] on input "text" at bounding box center [221, 257] width 156 height 20
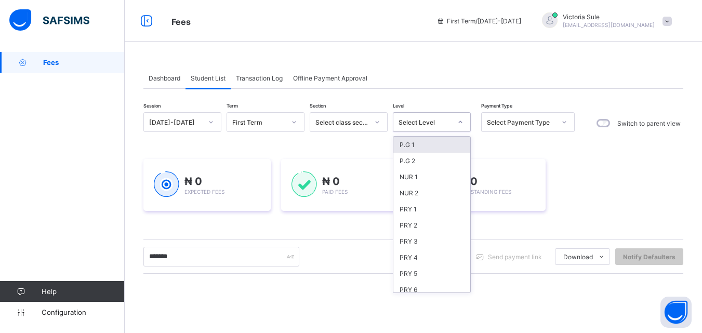
click at [430, 120] on div "Select Level" at bounding box center [424, 122] width 53 height 8
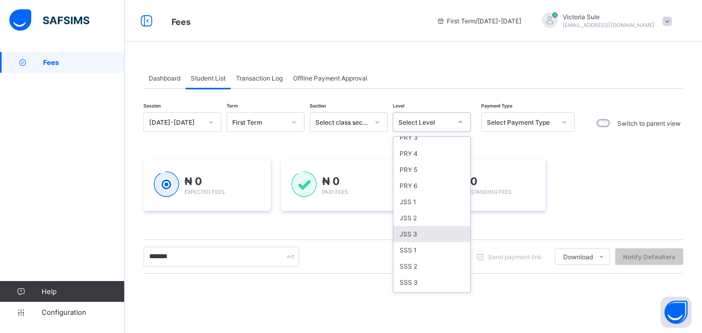
click at [427, 229] on div "JSS 3" at bounding box center [431, 234] width 77 height 16
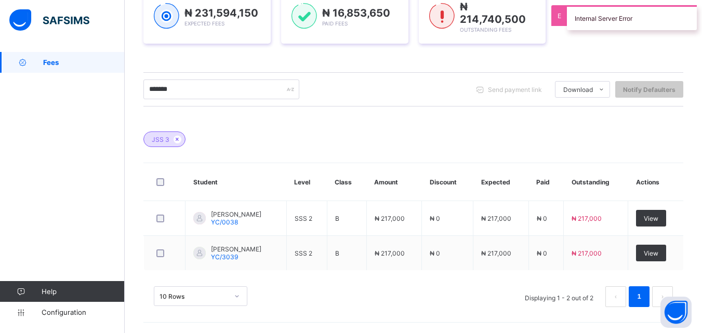
scroll to position [190, 0]
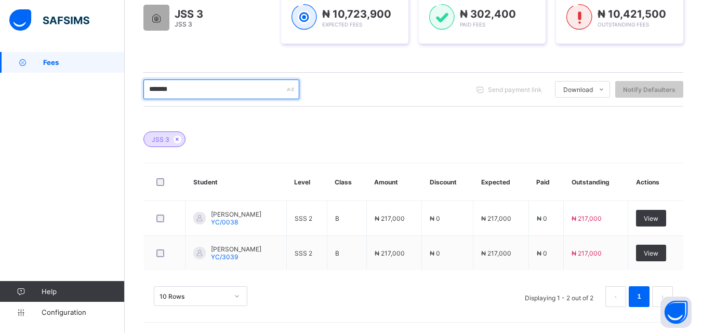
drag, startPoint x: 186, startPoint y: 91, endPoint x: 178, endPoint y: 97, distance: 10.2
click at [178, 97] on input "*******" at bounding box center [221, 89] width 156 height 20
drag, startPoint x: 182, startPoint y: 97, endPoint x: 115, endPoint y: 115, distance: 69.1
click at [115, 115] on div "Fees First Term / [DATE]-[DATE] [PERSON_NAME] [EMAIL_ADDRESS][DOMAIN_NAME] Fees…" at bounding box center [351, 71] width 702 height 523
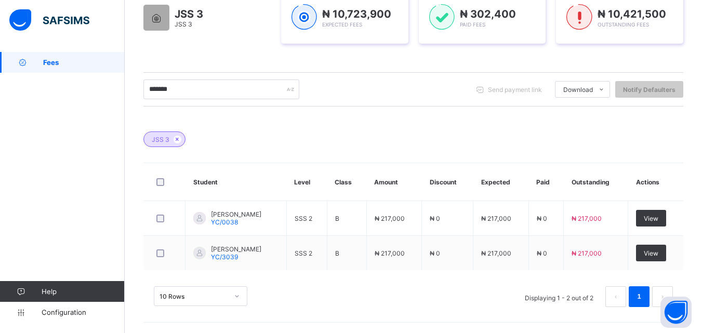
click at [219, 117] on div "JSS 3" at bounding box center [413, 134] width 540 height 36
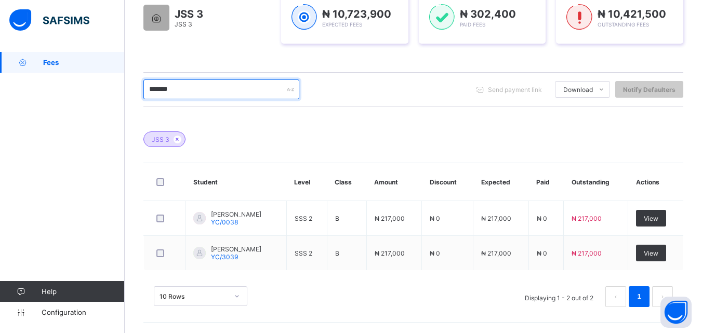
click at [247, 91] on input "*******" at bounding box center [221, 89] width 156 height 20
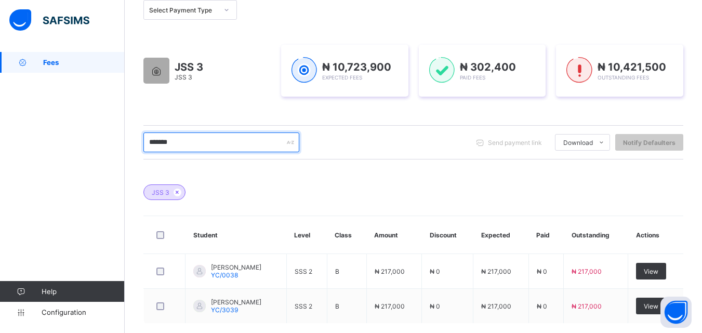
scroll to position [138, 0]
drag, startPoint x: 217, startPoint y: 143, endPoint x: 135, endPoint y: 160, distance: 83.7
click at [135, 160] on div "Dashboard Student List Transaction Log Offline Payment Approval Student List Mo…" at bounding box center [413, 149] width 577 height 471
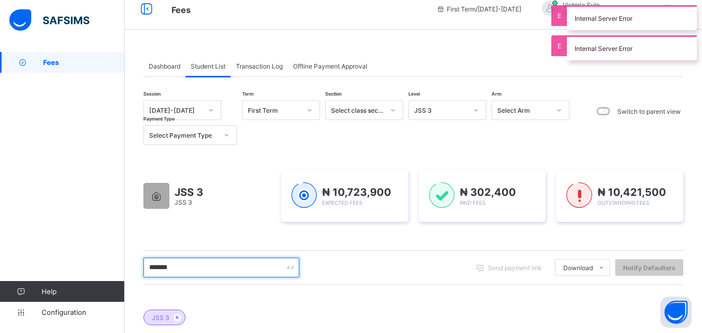
scroll to position [0, 0]
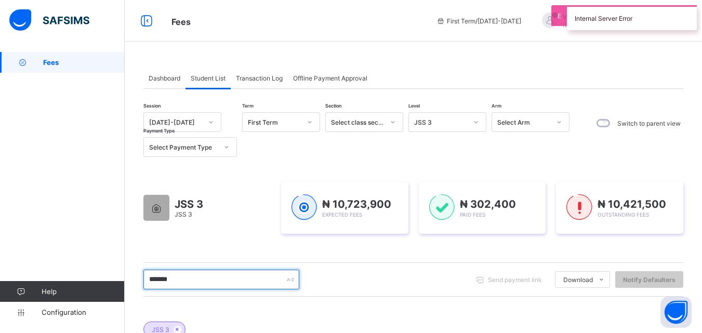
type input "*******"
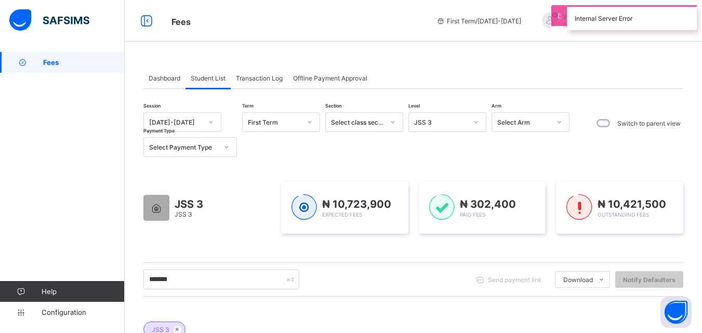
click at [452, 127] on div "JSS 3" at bounding box center [437, 122] width 57 height 15
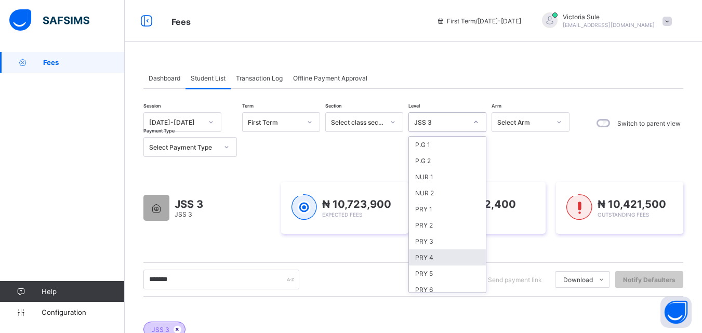
click at [175, 327] on icon at bounding box center [177, 329] width 9 height 6
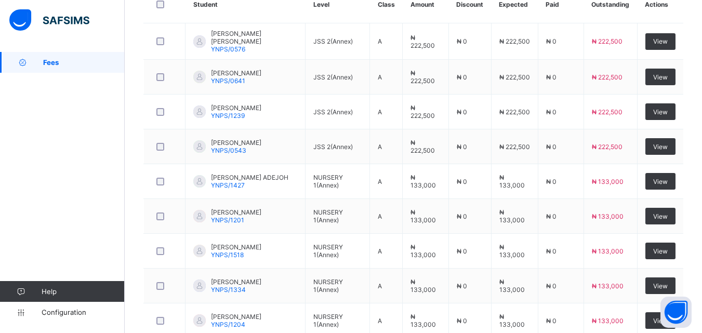
scroll to position [405, 0]
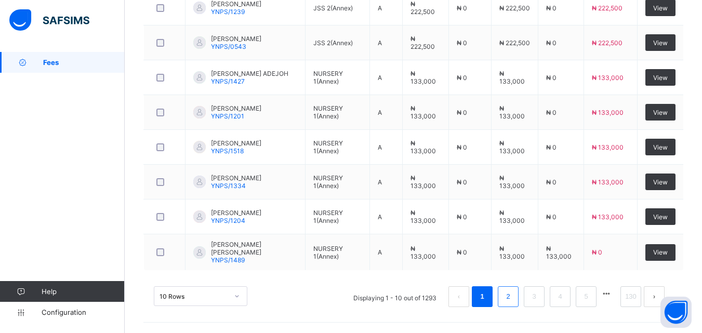
click at [513, 296] on link "2" at bounding box center [508, 297] width 10 height 14
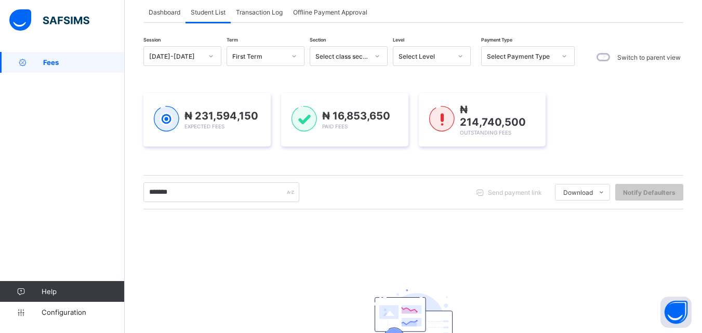
scroll to position [0, 0]
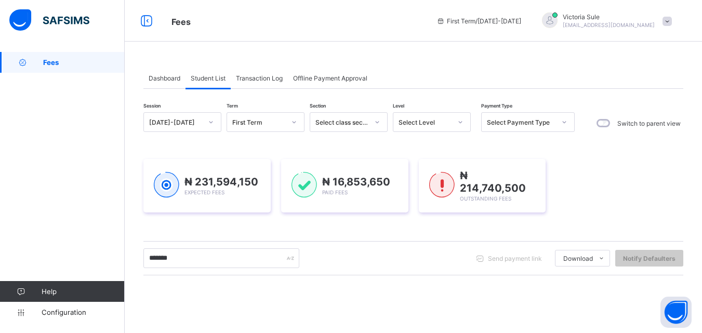
click at [438, 128] on div "Select Level" at bounding box center [421, 122] width 57 height 15
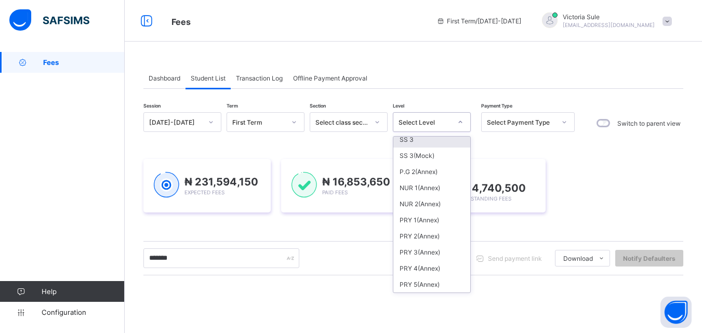
scroll to position [116, 0]
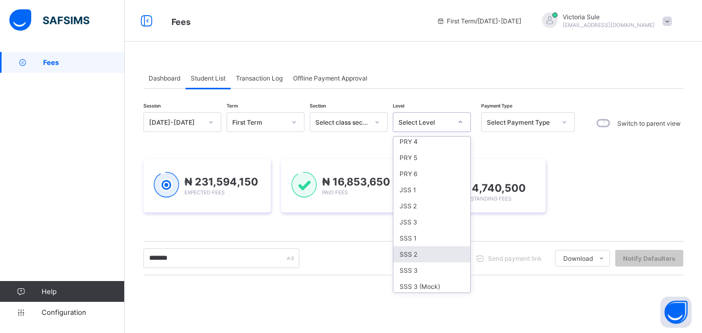
click at [412, 258] on div "SSS 2" at bounding box center [431, 254] width 77 height 16
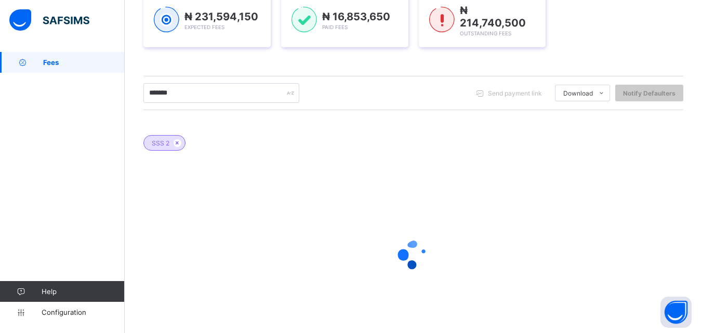
scroll to position [208, 0]
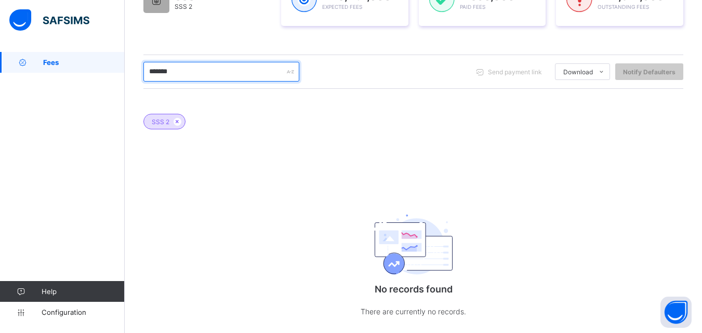
drag, startPoint x: 191, startPoint y: 71, endPoint x: 135, endPoint y: 74, distance: 56.7
click at [135, 74] on div "Dashboard Student List Transaction Log Offline Payment Approval Student List Mo…" at bounding box center [413, 99] width 577 height 510
click at [176, 125] on span at bounding box center [178, 122] width 8 height 8
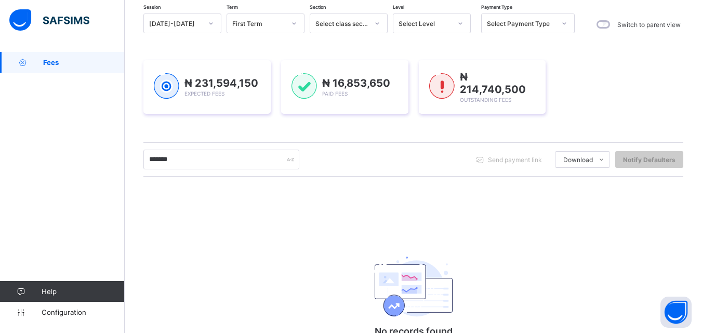
scroll to position [156, 0]
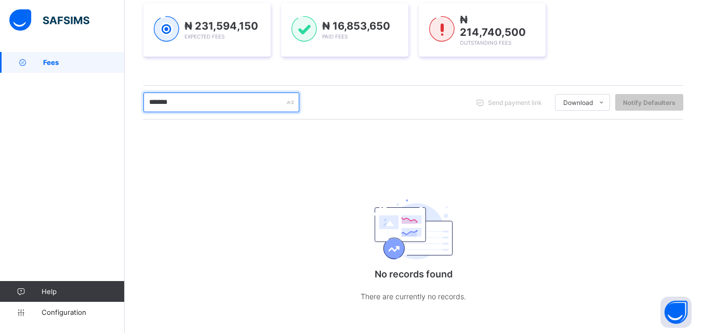
drag, startPoint x: 195, startPoint y: 101, endPoint x: 125, endPoint y: 125, distance: 74.1
click at [125, 125] on div "Dashboard Student List Transaction Log Offline Payment Approval Student List Mo…" at bounding box center [413, 117] width 577 height 443
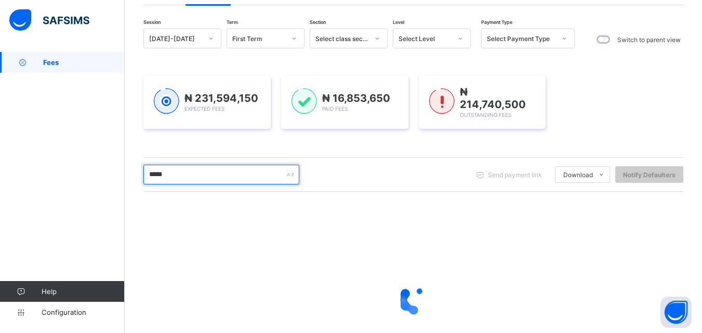
scroll to position [0, 0]
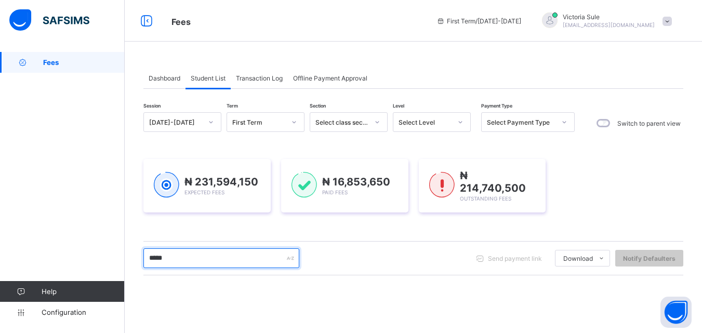
type input "*****"
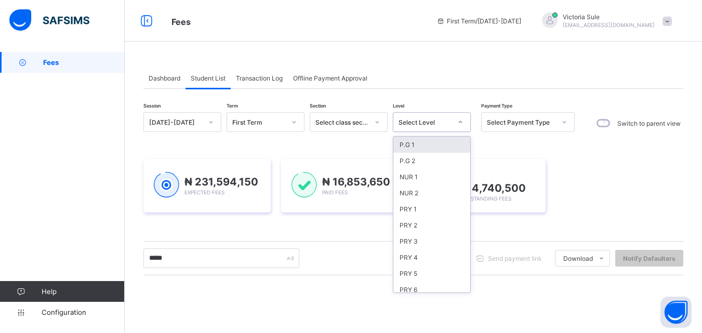
click at [448, 125] on div "Select Level" at bounding box center [424, 122] width 53 height 8
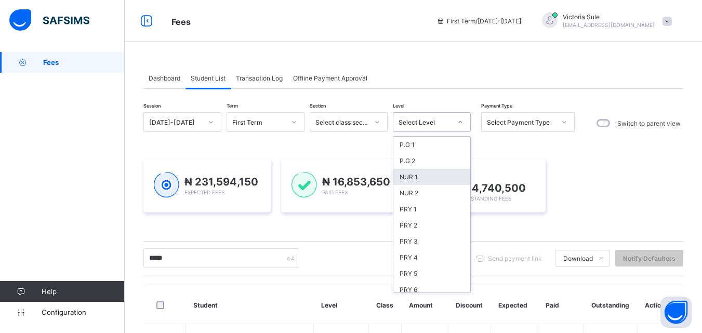
click at [434, 173] on div "NUR 1" at bounding box center [431, 177] width 77 height 16
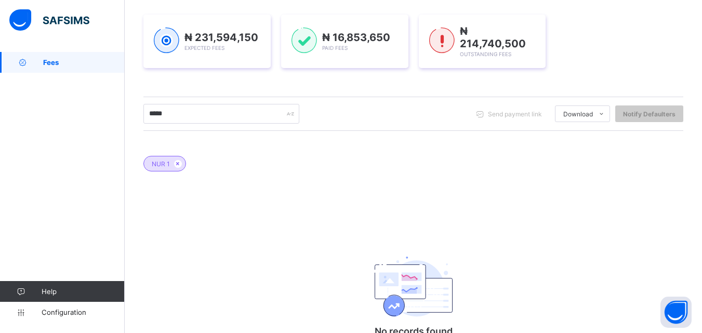
scroll to position [222, 0]
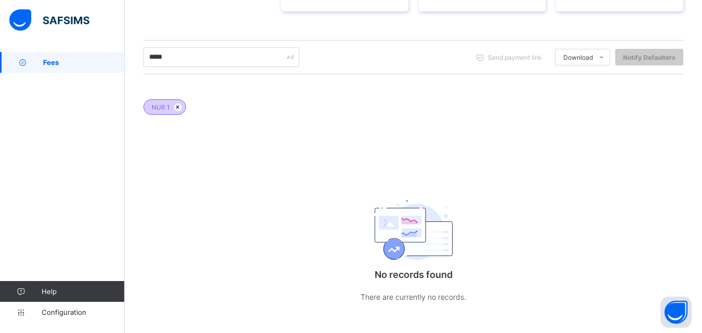
click at [177, 103] on span at bounding box center [178, 107] width 8 height 8
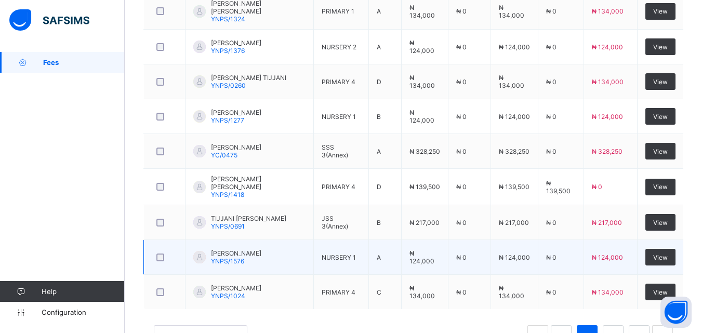
scroll to position [350, 0]
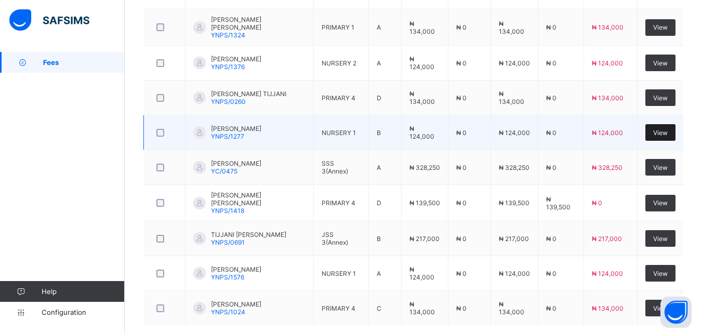
click at [665, 130] on span "View" at bounding box center [660, 133] width 15 height 8
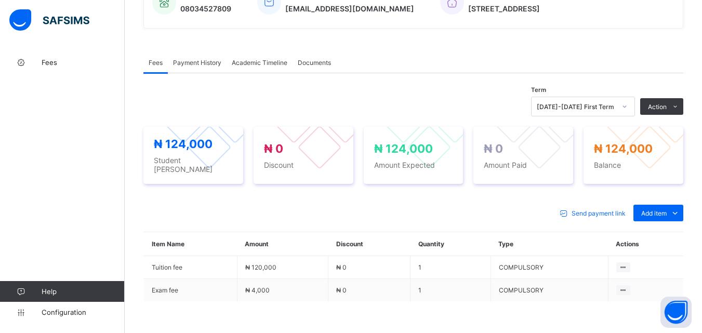
scroll to position [350, 0]
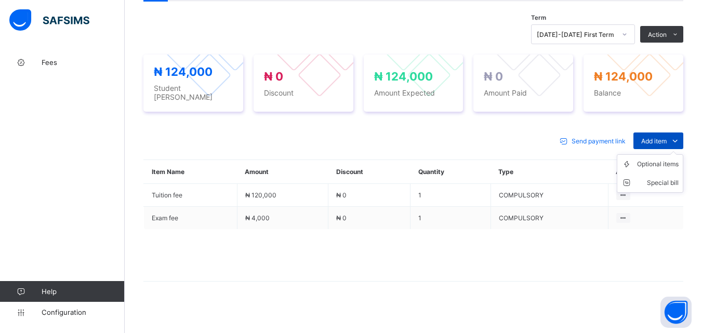
click at [650, 138] on span "Add item" at bounding box center [653, 141] width 25 height 8
click at [656, 162] on div "Optional items" at bounding box center [658, 164] width 42 height 10
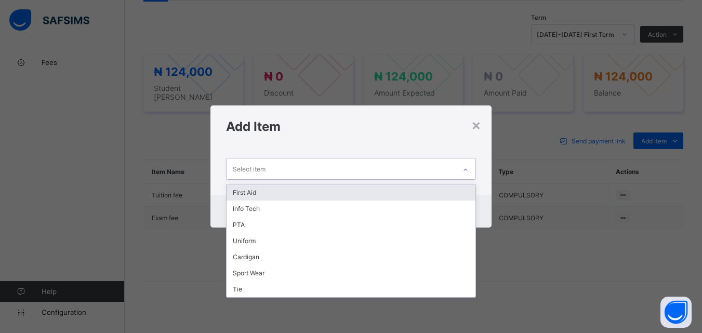
click at [465, 163] on div at bounding box center [466, 170] width 18 height 17
click at [461, 190] on div "First Aid" at bounding box center [350, 192] width 248 height 16
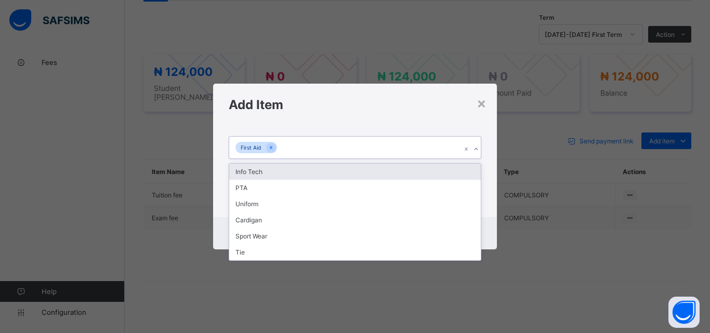
click at [474, 147] on icon at bounding box center [476, 149] width 6 height 10
click at [466, 174] on div "Info Tech" at bounding box center [354, 172] width 251 height 16
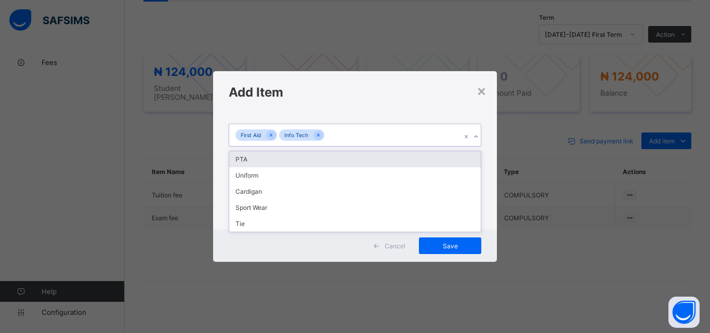
click at [476, 135] on icon at bounding box center [476, 136] width 6 height 10
click at [471, 153] on div "PTA" at bounding box center [354, 159] width 251 height 16
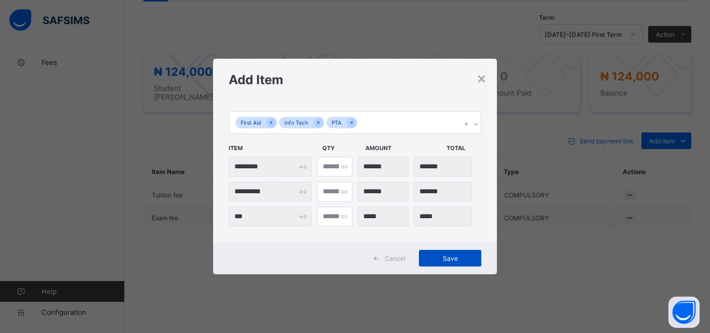
click at [433, 254] on div "Save" at bounding box center [450, 258] width 62 height 17
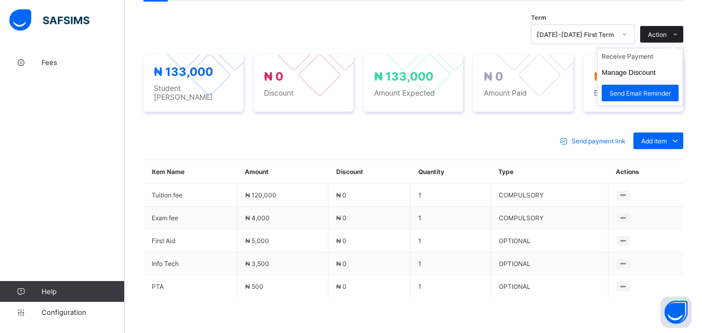
click at [666, 37] on span "Action" at bounding box center [657, 35] width 19 height 8
click at [640, 54] on li "Receive Payment" at bounding box center [639, 56] width 85 height 16
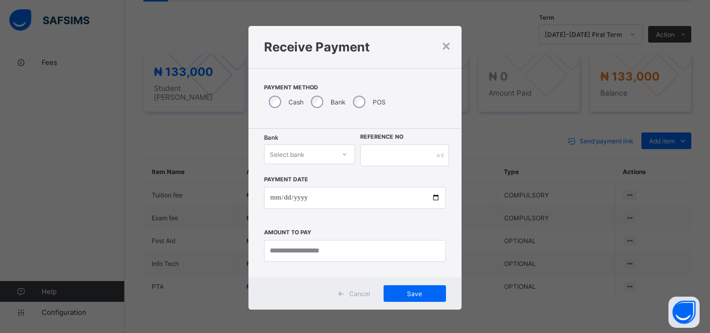
click at [336, 163] on div at bounding box center [345, 154] width 18 height 17
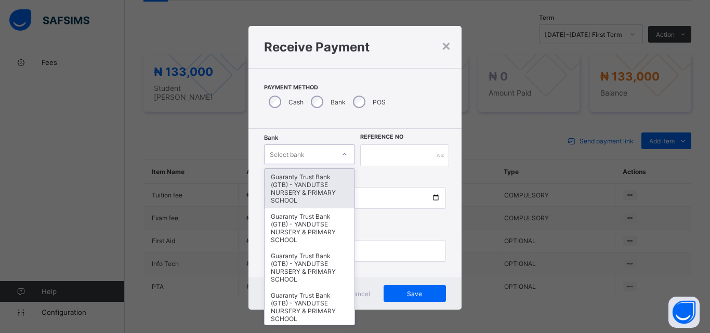
click at [318, 185] on div "Guaranty Trust Bank (GTB) - YANDUTSE NURSERY & PRIMARY SCHOOL" at bounding box center [309, 188] width 90 height 39
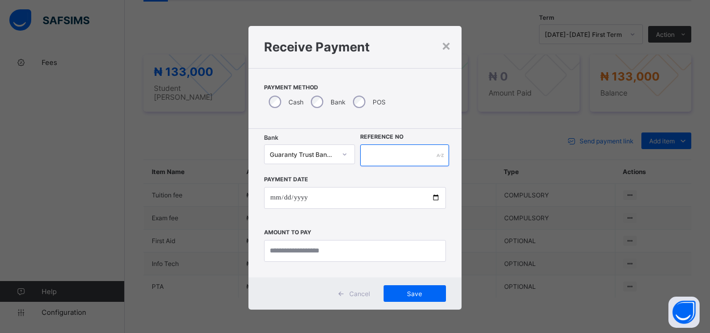
click at [395, 151] on input "text" at bounding box center [404, 155] width 89 height 22
type input "*********"
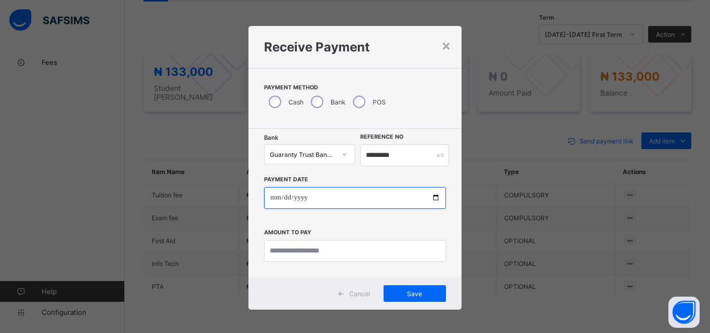
click at [432, 198] on input "date" at bounding box center [355, 198] width 182 height 22
type input "**********"
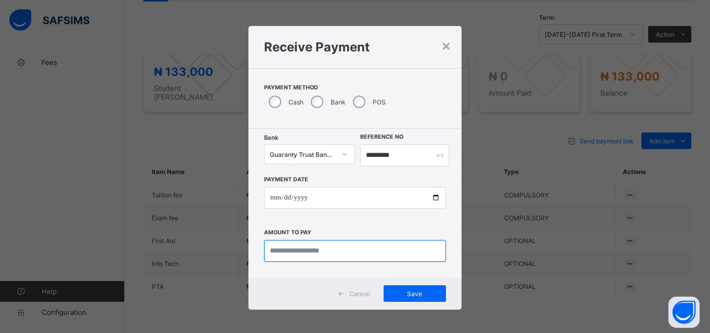
click at [286, 254] on input "currency" at bounding box center [355, 251] width 182 height 22
type input "*********"
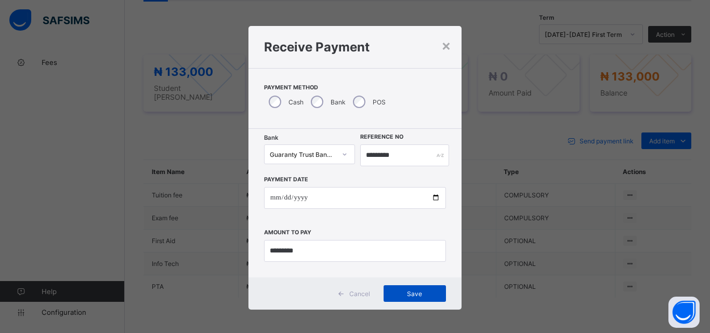
click at [398, 301] on div "Save" at bounding box center [414, 293] width 62 height 17
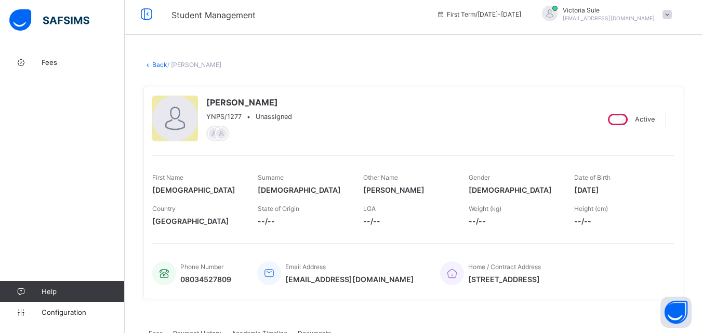
scroll to position [0, 0]
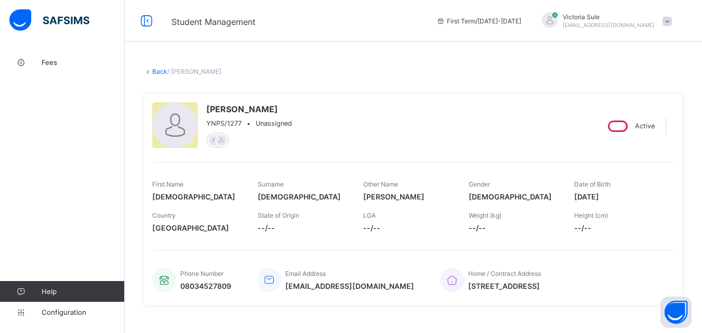
click at [155, 68] on link "Back" at bounding box center [159, 72] width 15 height 8
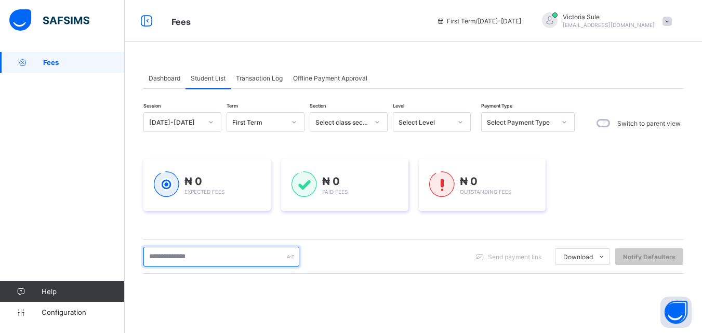
click at [187, 262] on input "text" at bounding box center [221, 257] width 156 height 20
type input "*****"
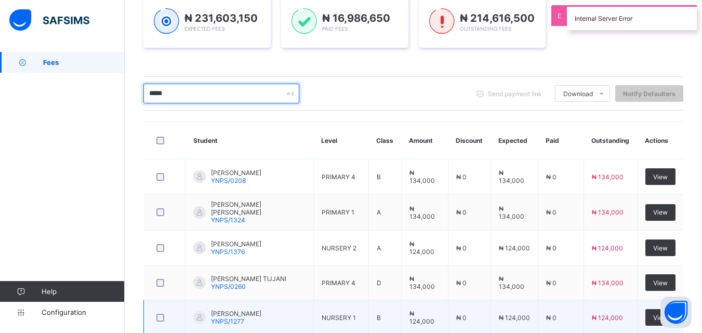
scroll to position [319, 0]
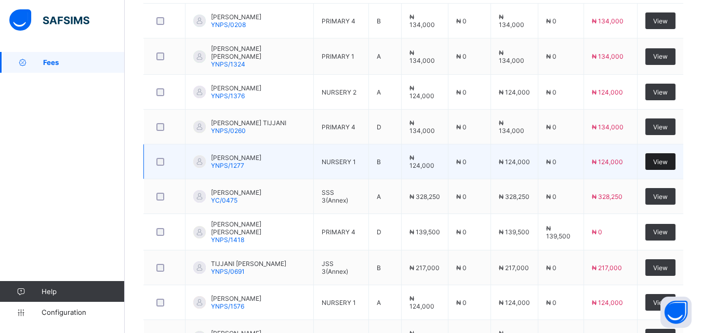
click at [661, 167] on div "View" at bounding box center [660, 161] width 30 height 17
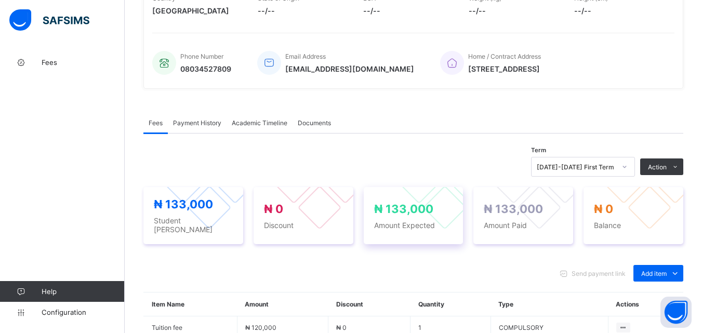
scroll to position [211, 0]
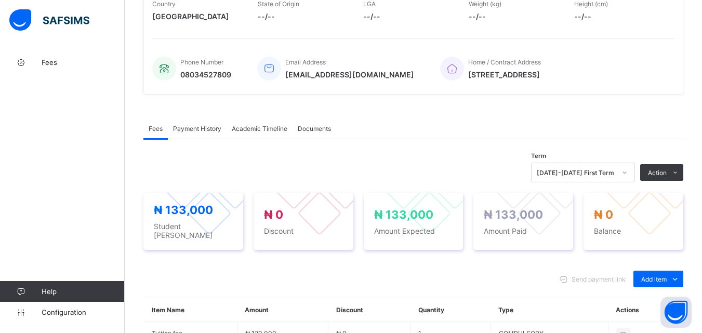
click at [204, 129] on span "Payment History" at bounding box center [197, 129] width 48 height 8
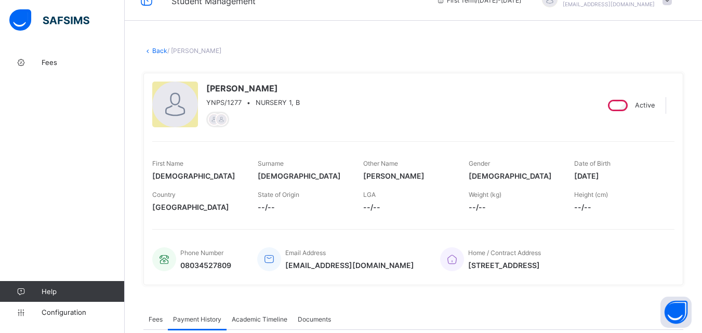
scroll to position [0, 0]
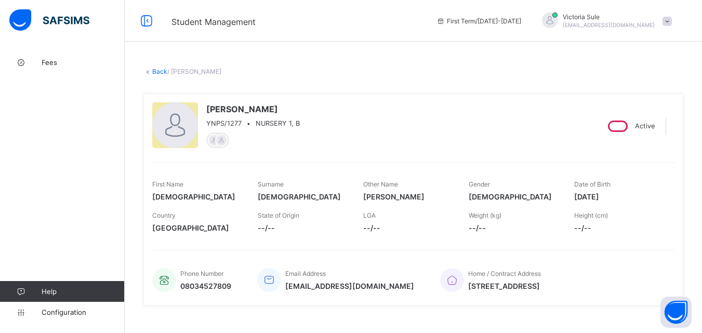
click at [158, 71] on link "Back" at bounding box center [159, 72] width 15 height 8
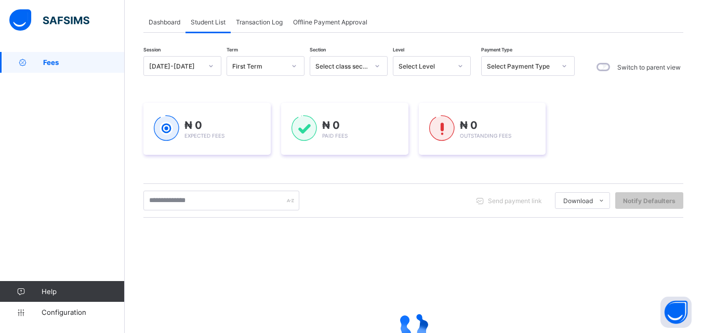
scroll to position [156, 0]
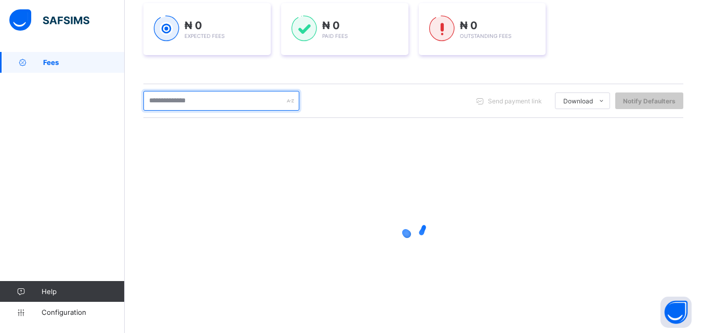
click at [209, 97] on input "text" at bounding box center [221, 101] width 156 height 20
type input "*****"
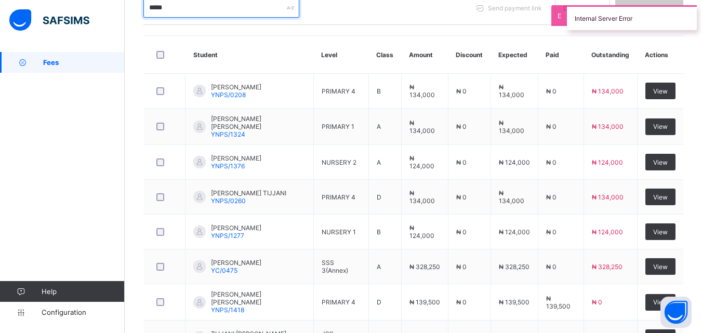
scroll to position [260, 0]
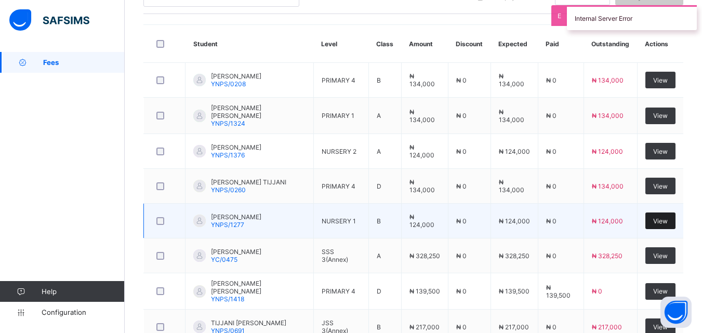
click at [668, 222] on span "View" at bounding box center [660, 221] width 15 height 8
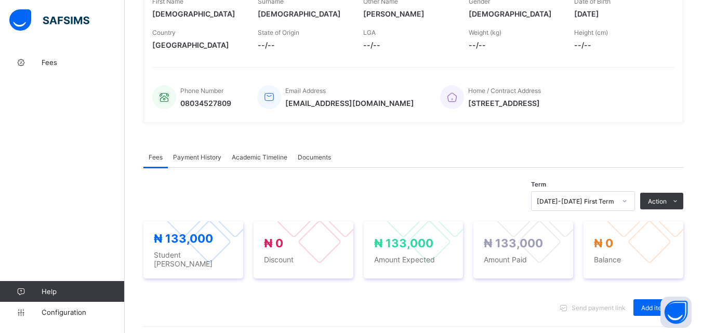
scroll to position [312, 0]
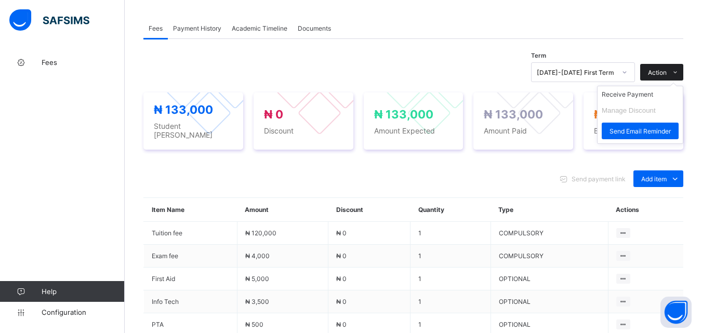
click at [666, 71] on span "Action" at bounding box center [657, 73] width 19 height 8
click at [646, 92] on li "Receive Payment" at bounding box center [639, 94] width 85 height 16
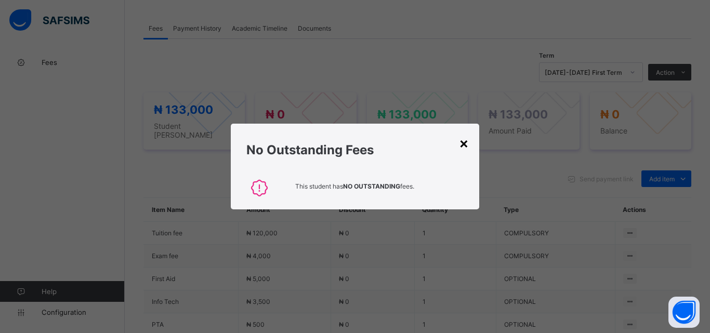
click at [464, 143] on div "×" at bounding box center [464, 143] width 10 height 18
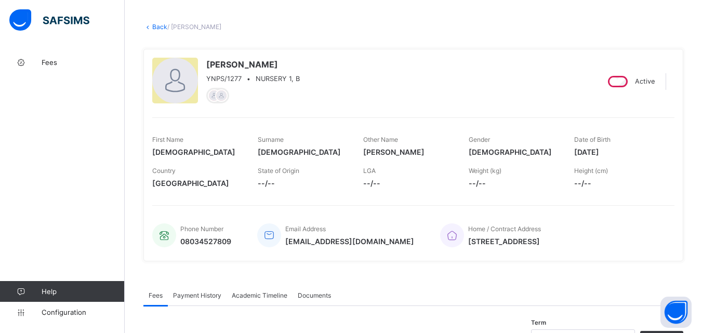
scroll to position [0, 0]
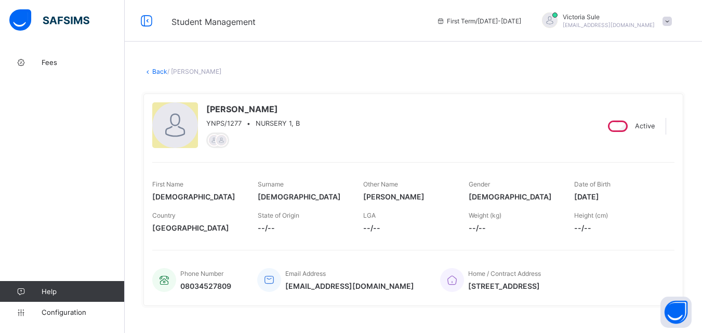
click at [156, 72] on link "Back" at bounding box center [159, 72] width 15 height 8
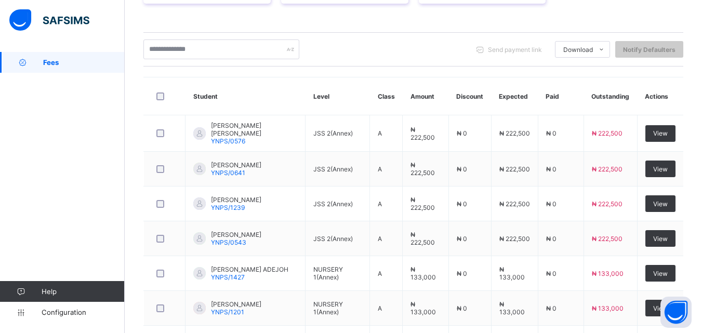
scroll to position [111, 0]
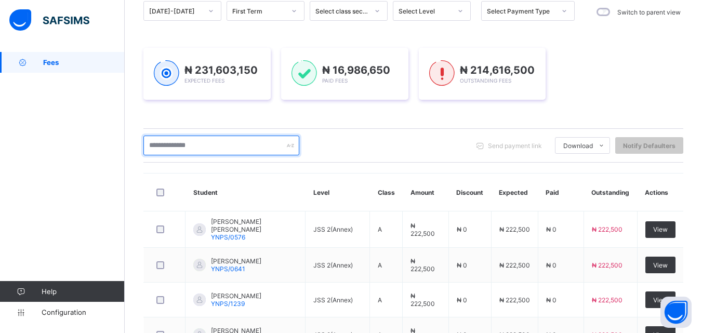
click at [273, 145] on input "text" at bounding box center [221, 146] width 156 height 20
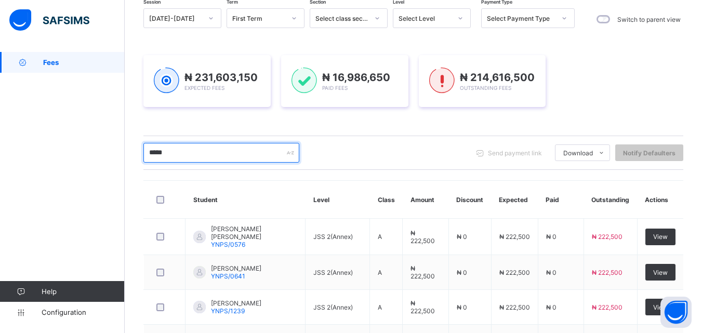
scroll to position [0, 0]
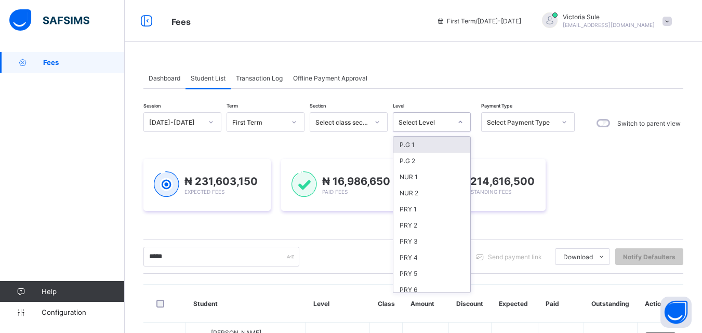
click at [461, 123] on icon at bounding box center [460, 122] width 6 height 10
click at [431, 178] on div "NUR 1" at bounding box center [431, 177] width 77 height 16
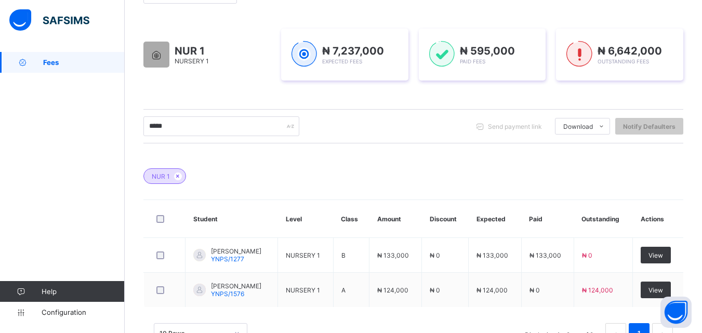
scroll to position [156, 0]
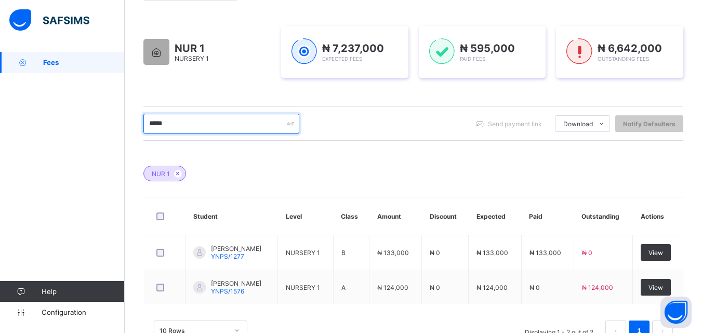
drag, startPoint x: 205, startPoint y: 127, endPoint x: 148, endPoint y: 135, distance: 57.7
click at [148, 135] on div "***** Send payment link Download Students Payment Students Payment Status Stude…" at bounding box center [413, 123] width 540 height 34
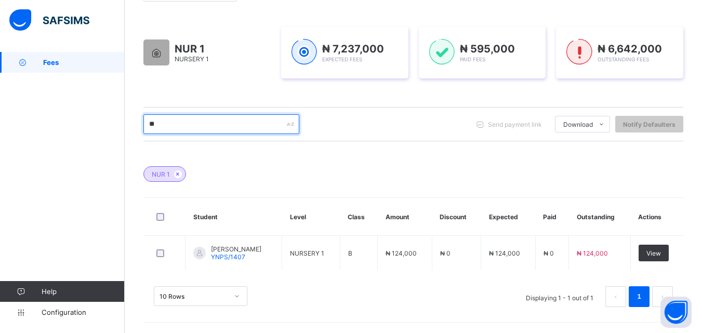
type input "*"
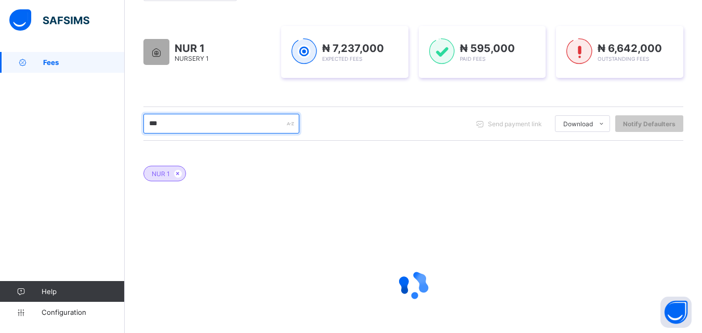
scroll to position [155, 0]
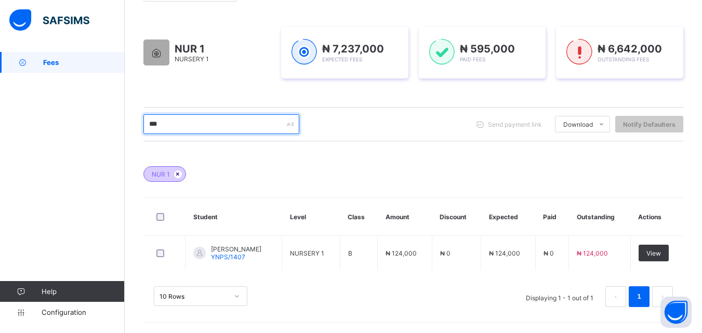
type input "***"
click at [178, 173] on icon at bounding box center [178, 174] width 9 height 6
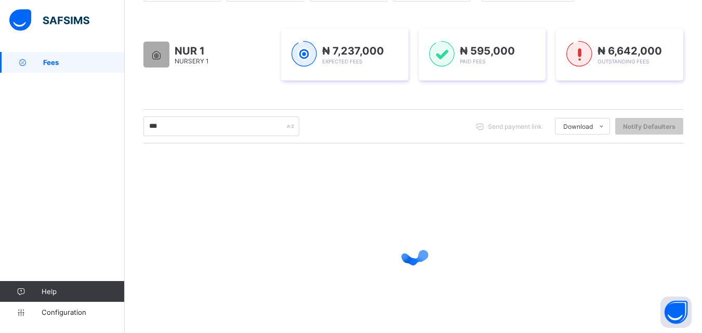
scroll to position [0, 0]
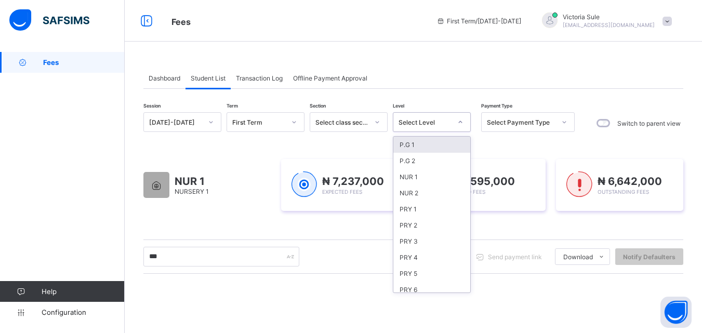
click at [449, 123] on div "Select Level" at bounding box center [424, 122] width 53 height 8
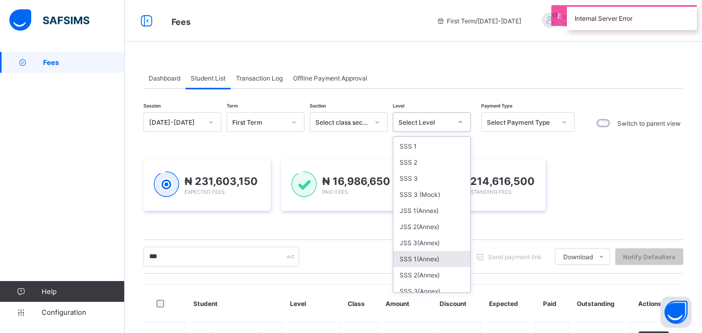
scroll to position [156, 0]
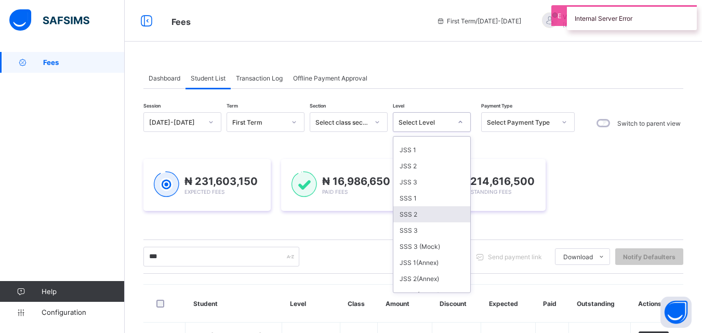
click at [418, 217] on div "SSS 2" at bounding box center [431, 214] width 77 height 16
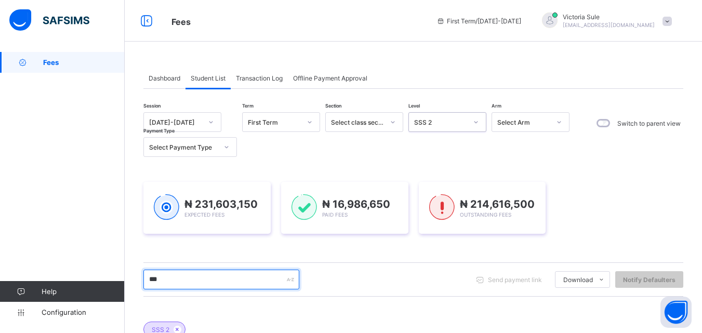
click at [192, 286] on input "***" at bounding box center [221, 280] width 156 height 20
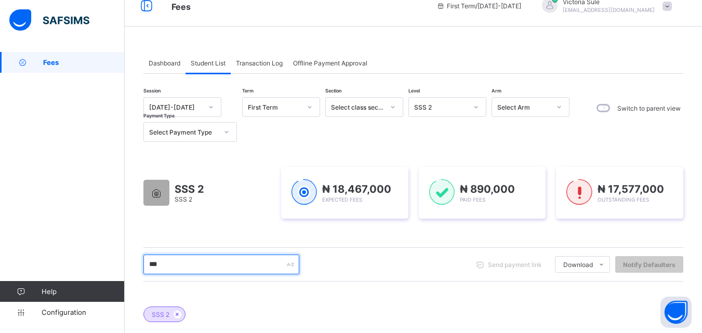
scroll to position [0, 0]
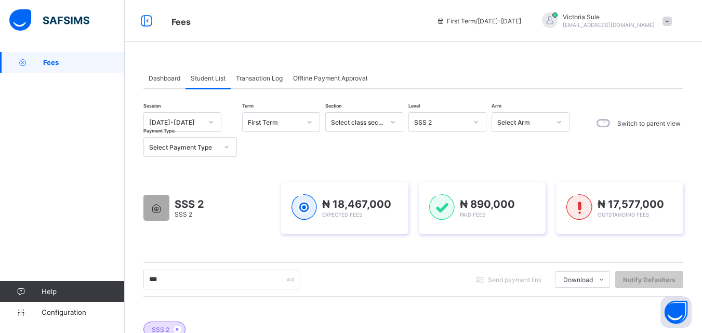
click at [435, 124] on div "SSS 2" at bounding box center [440, 122] width 53 height 8
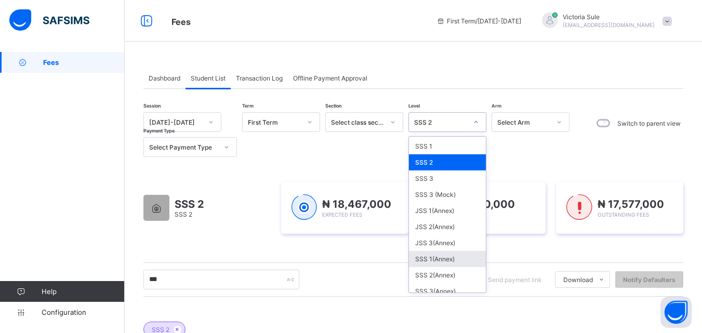
scroll to position [104, 0]
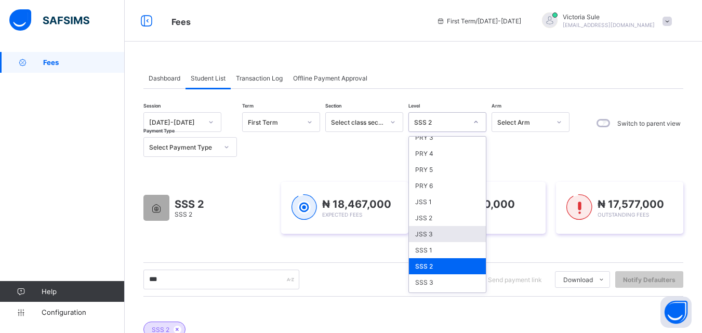
click at [429, 233] on div "JSS 3" at bounding box center [447, 234] width 77 height 16
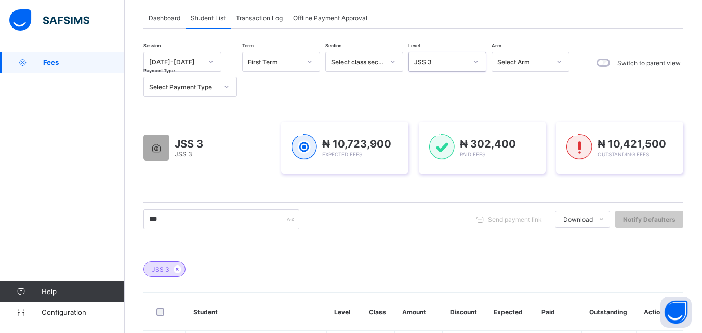
scroll to position [0, 0]
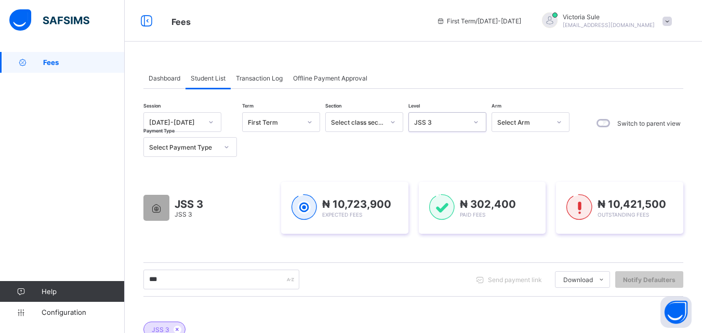
click at [463, 117] on div "JSS 3" at bounding box center [437, 122] width 57 height 15
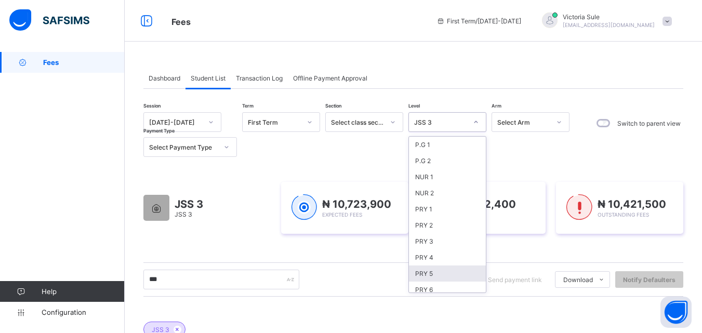
click at [437, 275] on div "PRY 5" at bounding box center [447, 273] width 77 height 16
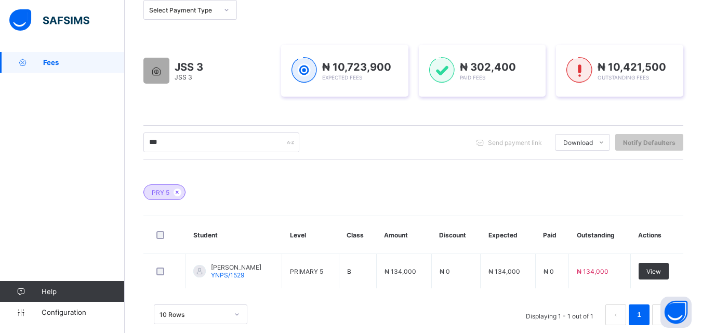
scroll to position [155, 0]
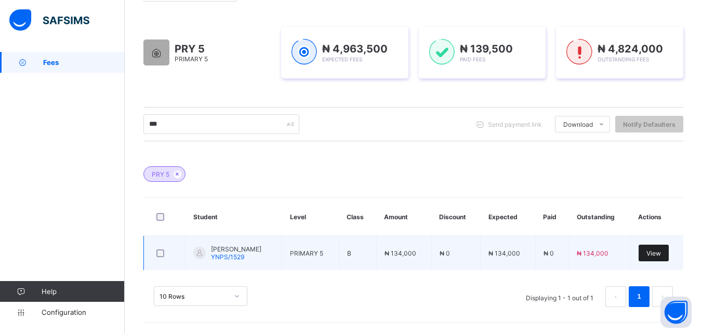
click at [661, 255] on span "View" at bounding box center [653, 253] width 15 height 8
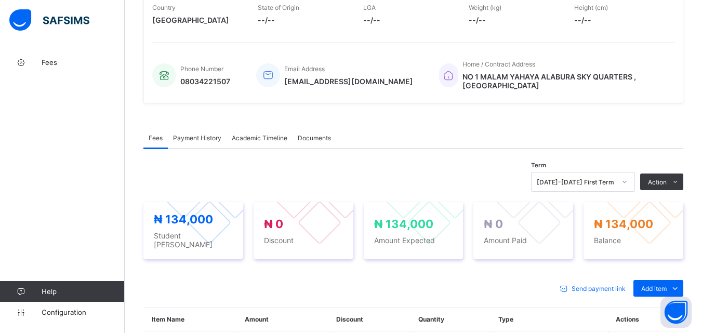
scroll to position [312, 0]
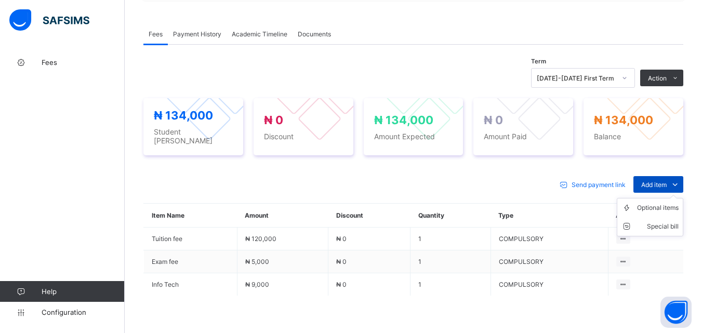
click at [666, 181] on span "Add item" at bounding box center [653, 185] width 25 height 8
click at [678, 203] on div "Optional items" at bounding box center [658, 208] width 42 height 10
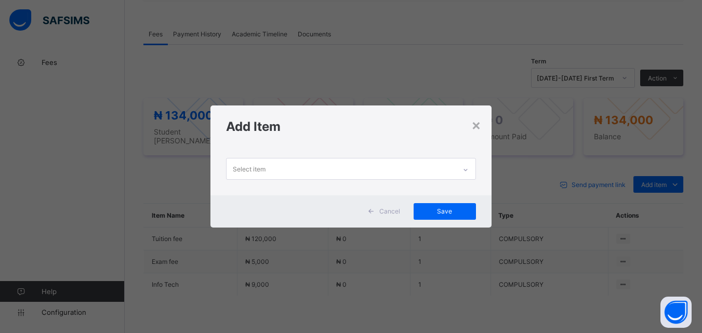
click at [467, 169] on icon at bounding box center [465, 170] width 6 height 10
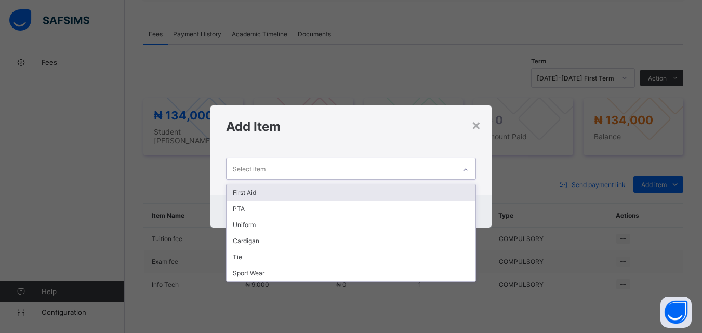
click at [460, 195] on div "First Aid" at bounding box center [350, 192] width 248 height 16
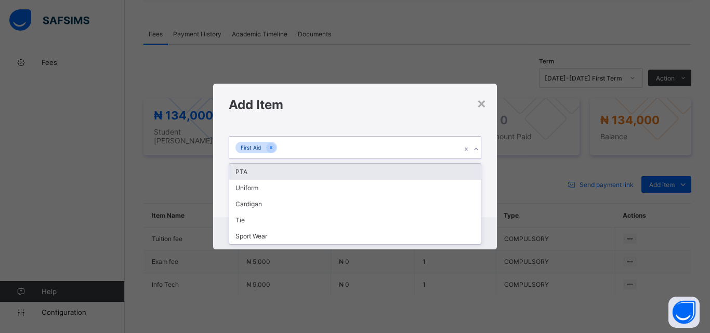
click at [475, 142] on div at bounding box center [476, 149] width 10 height 17
click at [466, 168] on div "PTA" at bounding box center [354, 172] width 251 height 16
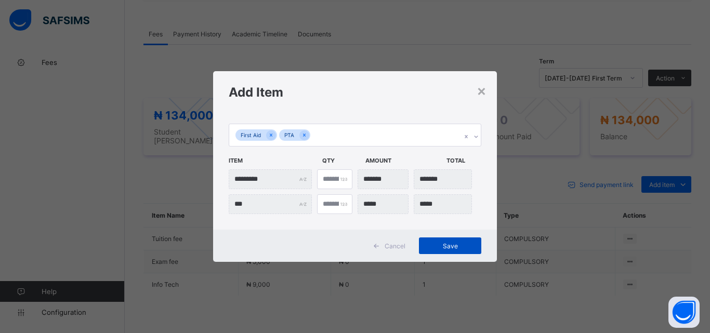
click at [455, 249] on span "Save" at bounding box center [449, 246] width 47 height 8
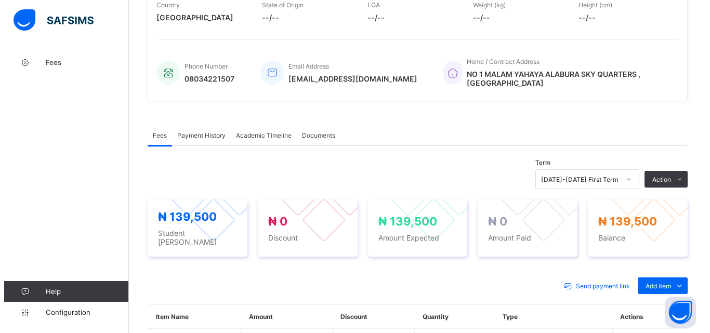
scroll to position [159, 0]
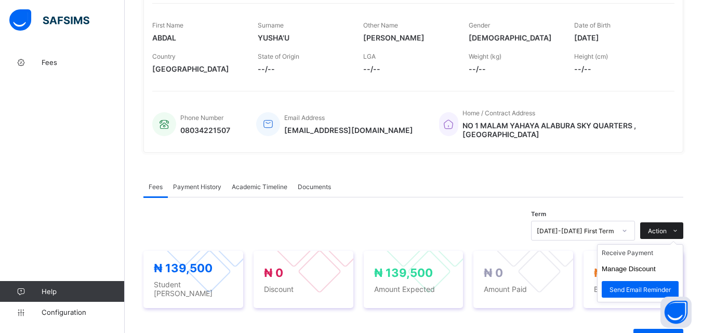
click at [676, 225] on span at bounding box center [674, 230] width 17 height 17
click at [641, 249] on li "Receive Payment" at bounding box center [639, 253] width 85 height 16
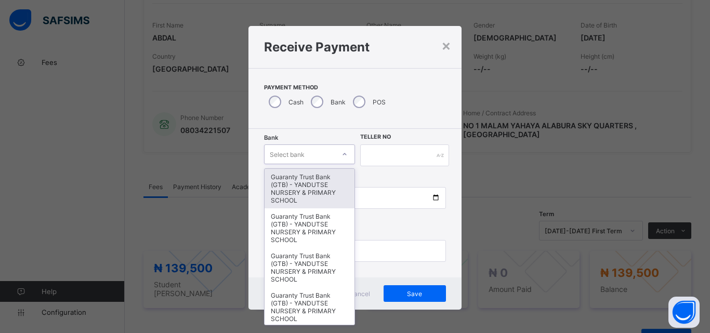
click at [342, 152] on icon at bounding box center [344, 154] width 6 height 10
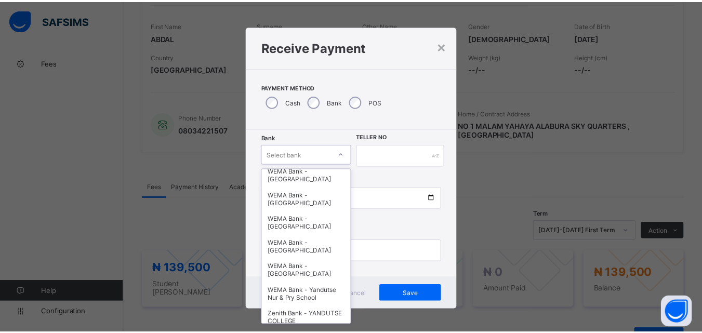
scroll to position [312, 0]
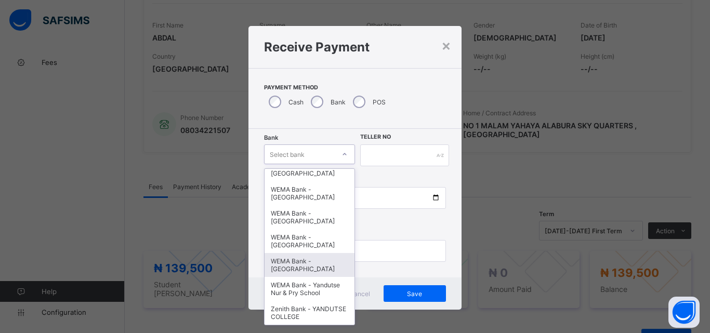
click at [307, 273] on div "WEMA Bank - YANDUTSE COLLEGE" at bounding box center [309, 265] width 90 height 24
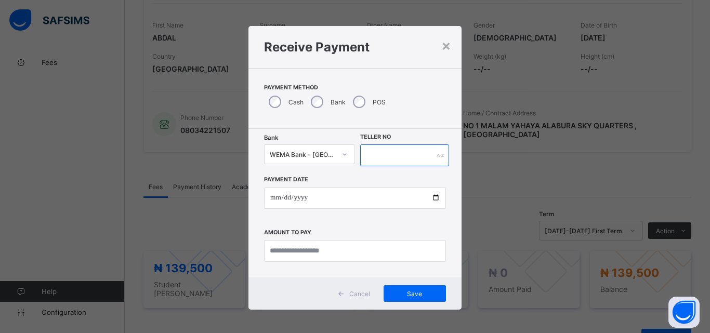
click at [387, 158] on input "text" at bounding box center [404, 155] width 89 height 22
type input "**********"
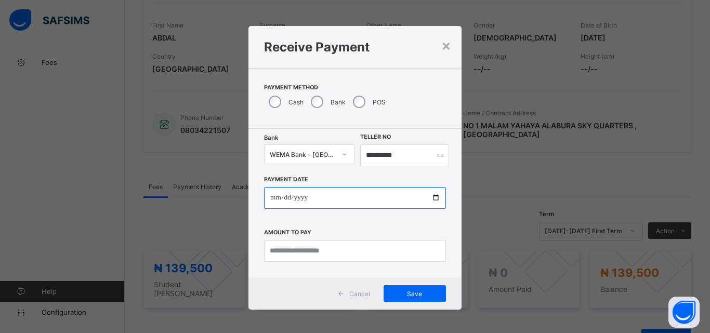
click at [430, 197] on input "date" at bounding box center [355, 198] width 182 height 22
type input "**********"
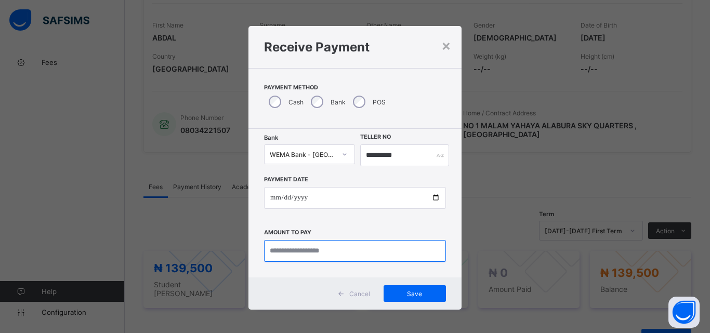
click at [296, 245] on input "currency" at bounding box center [355, 251] width 182 height 22
type input "********"
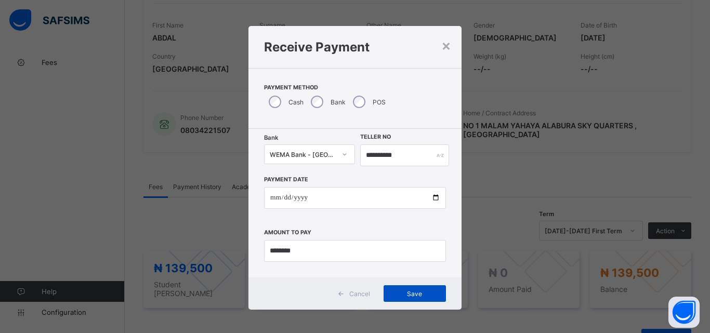
click at [421, 290] on span "Save" at bounding box center [414, 294] width 47 height 8
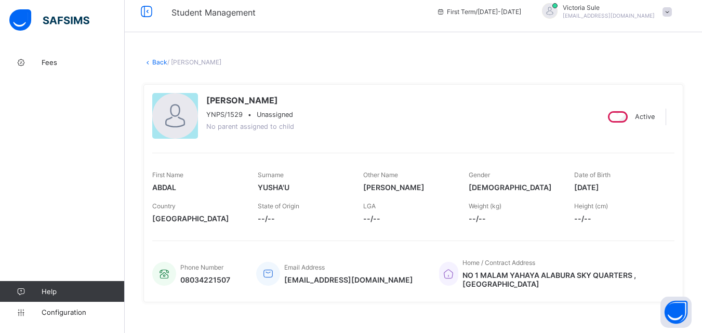
scroll to position [0, 0]
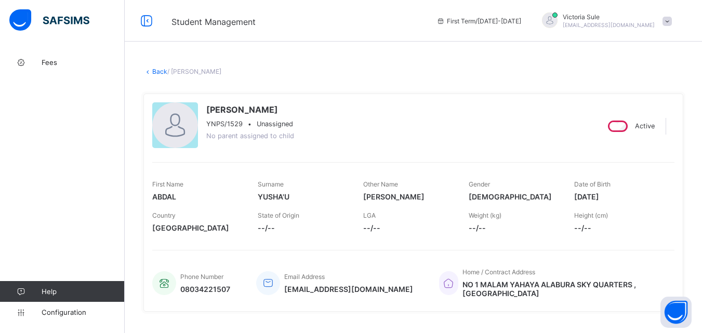
click at [159, 68] on link "Back" at bounding box center [159, 72] width 15 height 8
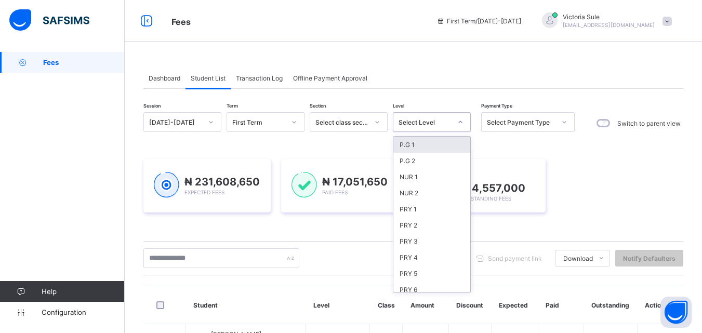
click at [414, 119] on div "Select Level" at bounding box center [424, 122] width 53 height 8
click at [418, 272] on div "PRY 5" at bounding box center [431, 273] width 77 height 16
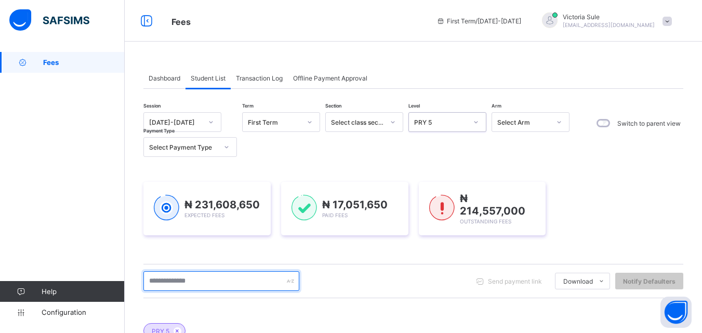
click at [216, 276] on input "text" at bounding box center [221, 281] width 156 height 20
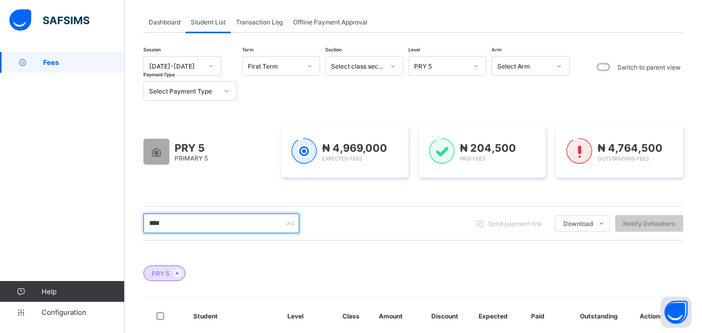
scroll to position [51, 0]
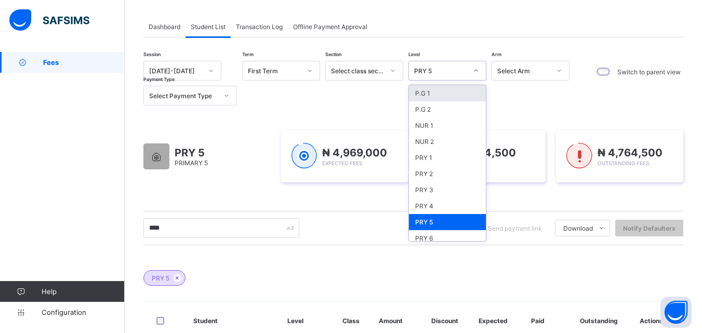
click at [454, 64] on div "PRY 5" at bounding box center [437, 70] width 57 height 15
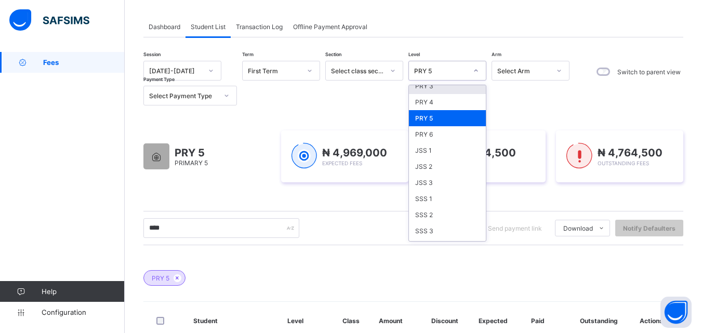
scroll to position [156, 0]
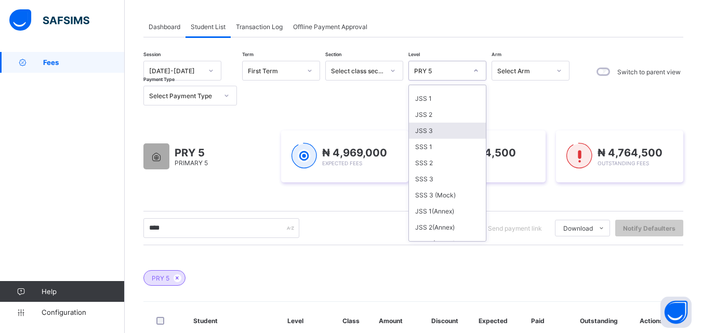
click at [427, 129] on div "JSS 3" at bounding box center [447, 131] width 77 height 16
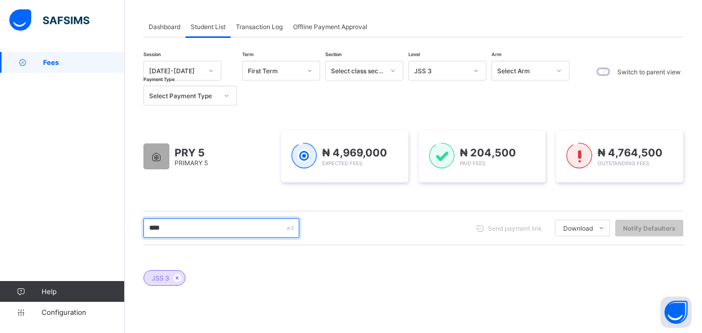
drag, startPoint x: 193, startPoint y: 233, endPoint x: 127, endPoint y: 233, distance: 66.5
click at [127, 233] on div "Dashboard Student List Transaction Log Offline Payment Approval Student List Mo…" at bounding box center [413, 252] width 577 height 503
type input "*****"
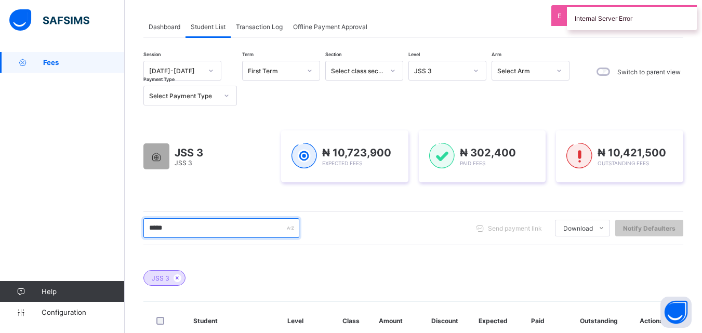
scroll to position [155, 0]
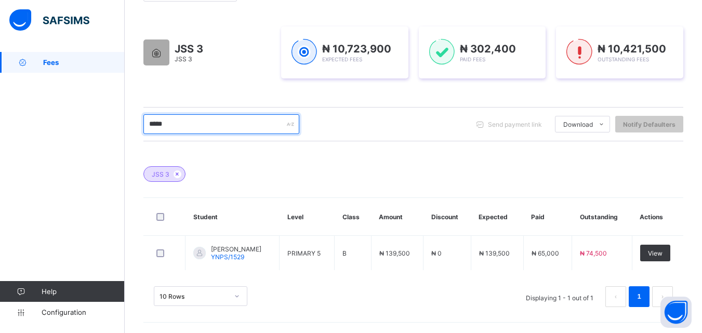
drag, startPoint x: 183, startPoint y: 119, endPoint x: 102, endPoint y: 134, distance: 82.8
click at [102, 134] on div "Fees First Term / 2025-2026 Victoria Sule sulevictoria9@gmail.com Fees Help Con…" at bounding box center [351, 89] width 702 height 488
click at [331, 179] on div "JSS 3" at bounding box center [413, 169] width 540 height 36
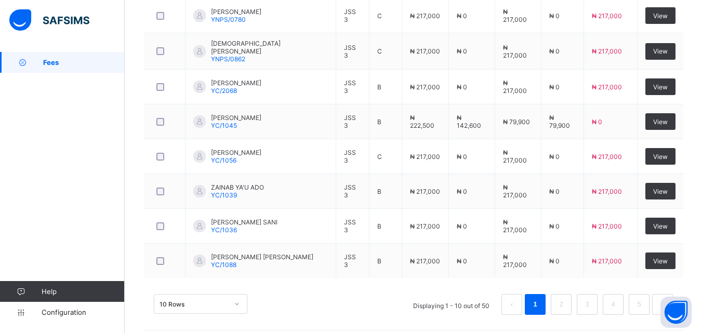
scroll to position [469, 0]
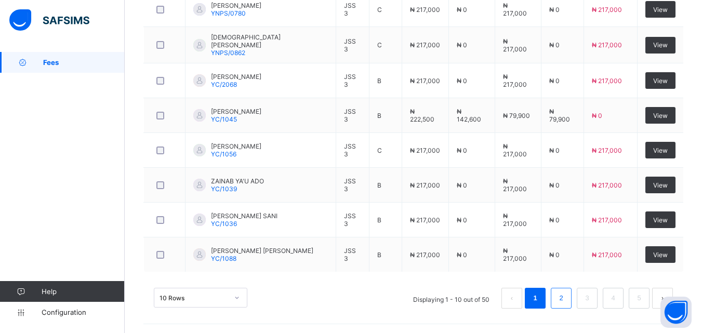
click at [571, 300] on li "2" at bounding box center [561, 298] width 21 height 21
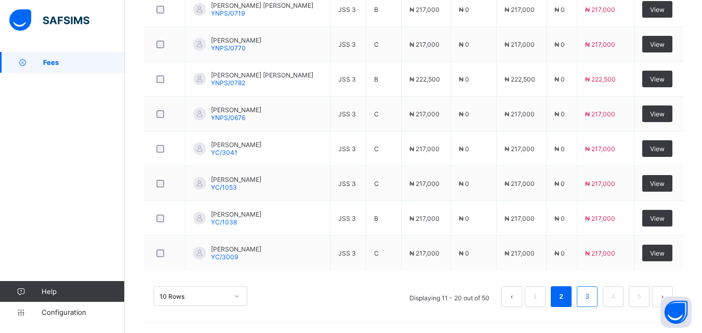
click at [592, 297] on link "3" at bounding box center [587, 297] width 10 height 14
click at [618, 300] on link "4" at bounding box center [613, 297] width 10 height 14
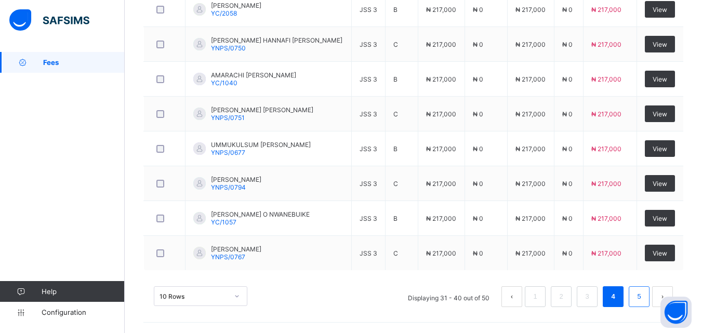
click at [644, 300] on link "5" at bounding box center [639, 297] width 10 height 14
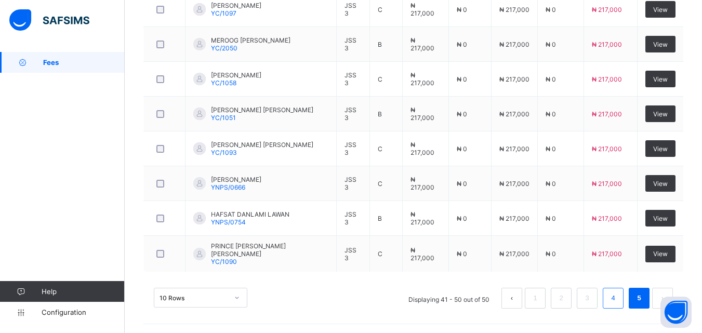
click at [618, 294] on link "4" at bounding box center [613, 298] width 10 height 14
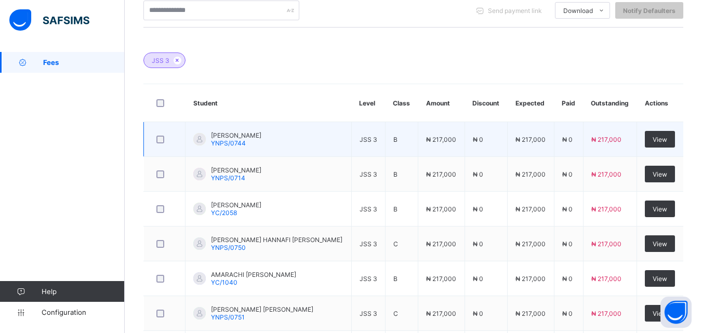
scroll to position [209, 0]
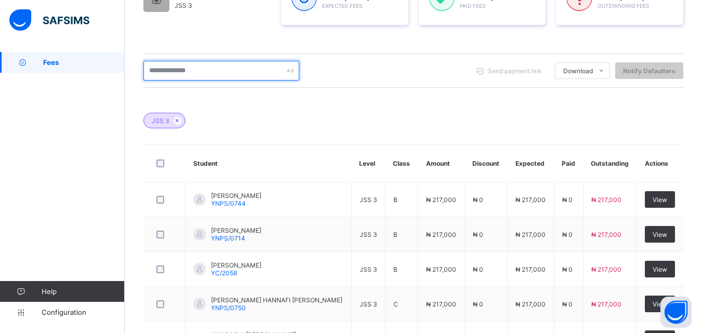
click at [183, 64] on input "text" at bounding box center [221, 71] width 156 height 20
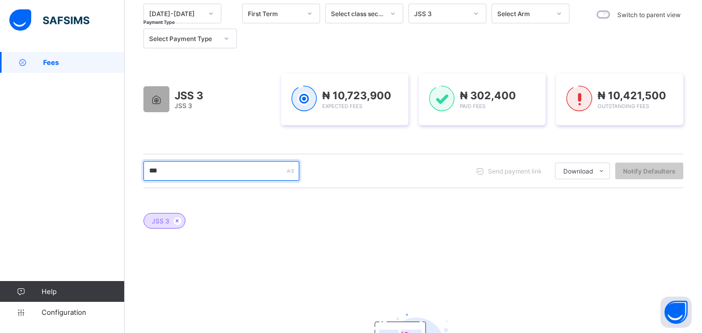
scroll to position [0, 0]
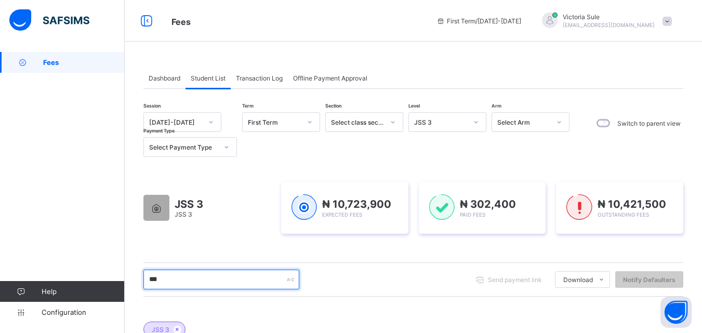
type input "***"
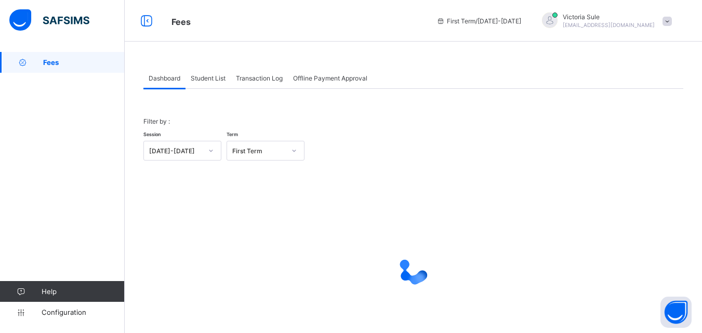
click at [203, 76] on span "Student List" at bounding box center [208, 78] width 35 height 8
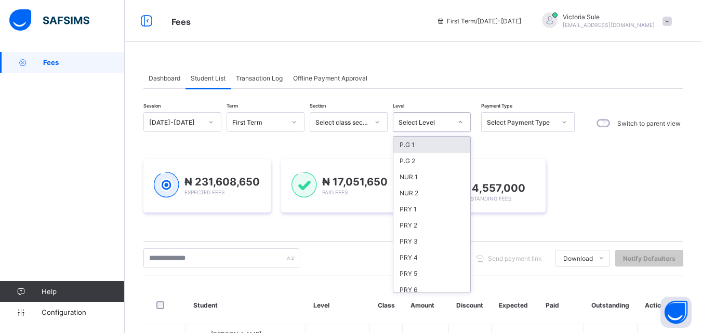
click at [423, 123] on div "Select Level" at bounding box center [424, 122] width 53 height 8
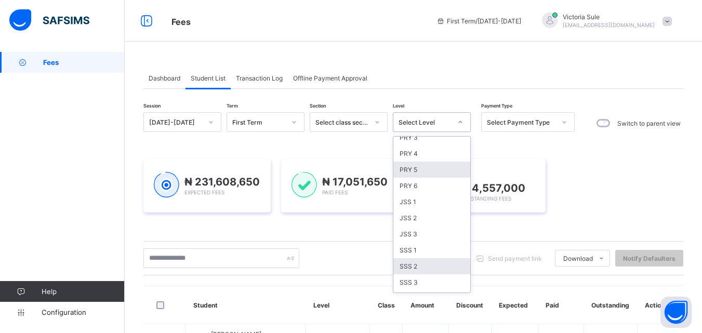
scroll to position [260, 0]
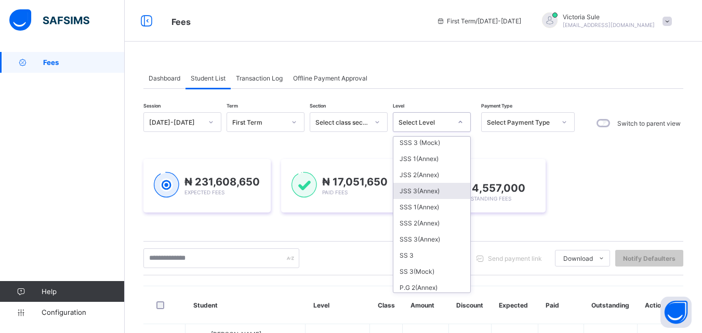
click at [432, 196] on div "JSS 3(Annex)" at bounding box center [431, 191] width 77 height 16
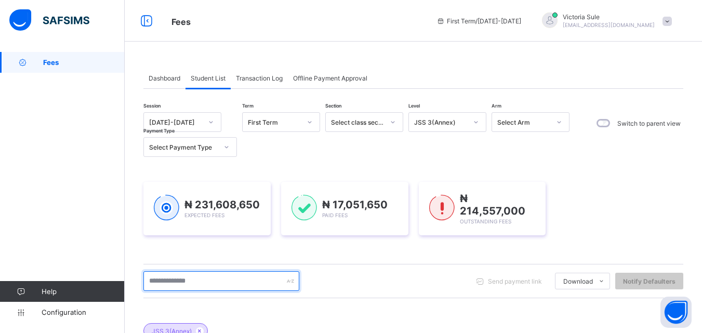
click at [249, 279] on input "text" at bounding box center [221, 281] width 156 height 20
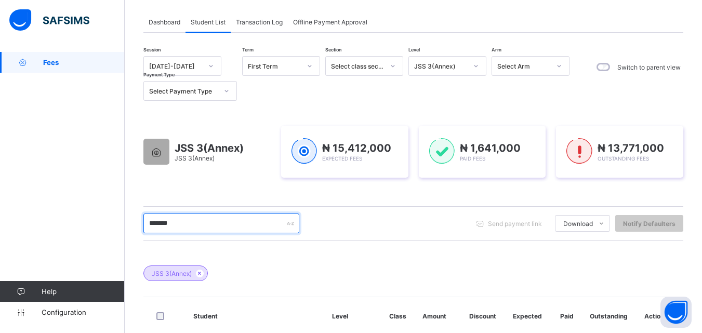
scroll to position [52, 0]
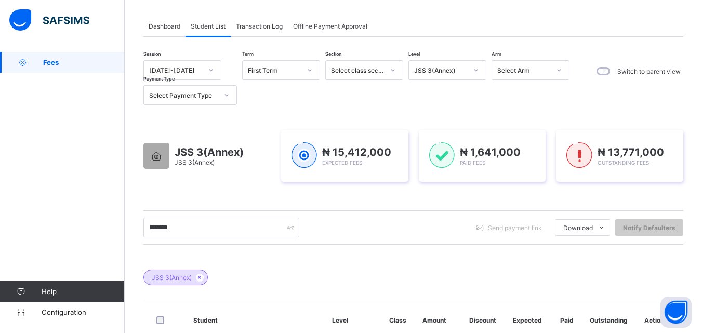
click at [442, 76] on div "JSS 3(Annex)" at bounding box center [437, 70] width 57 height 15
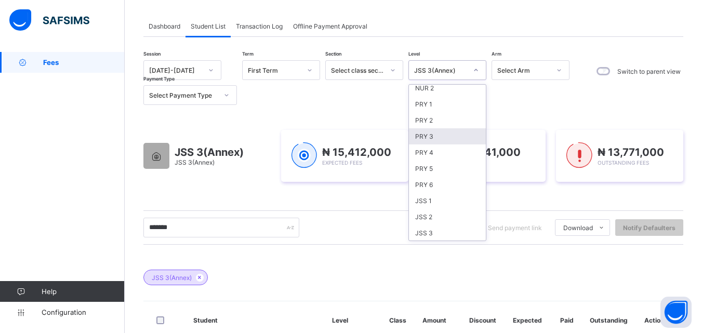
scroll to position [104, 0]
click at [436, 184] on div "JSS 3" at bounding box center [447, 182] width 77 height 16
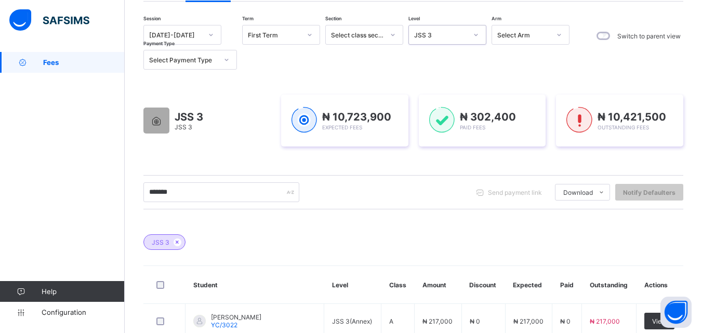
scroll to position [86, 0]
click at [439, 32] on div "JSS 3" at bounding box center [440, 36] width 53 height 8
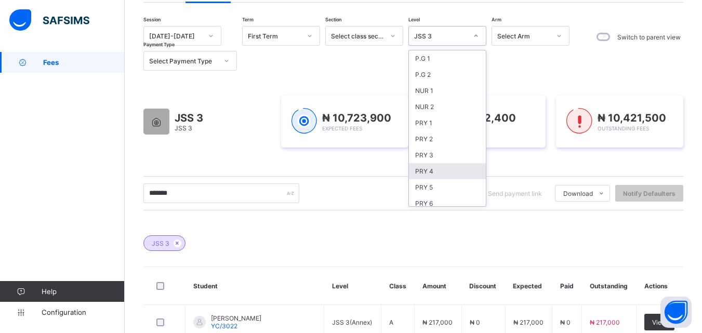
scroll to position [52, 0]
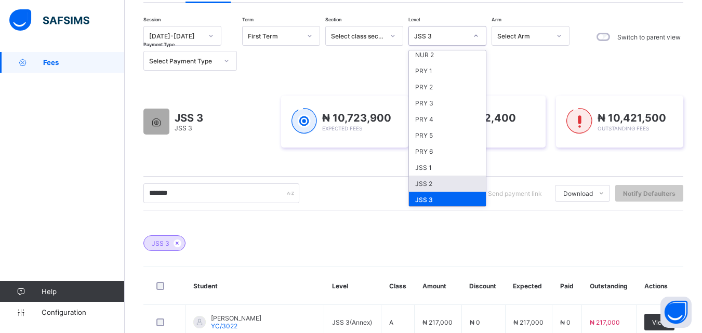
click at [436, 180] on div "JSS 2" at bounding box center [447, 184] width 77 height 16
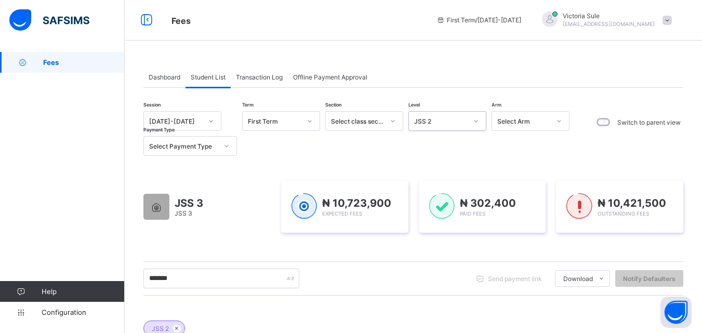
scroll to position [0, 0]
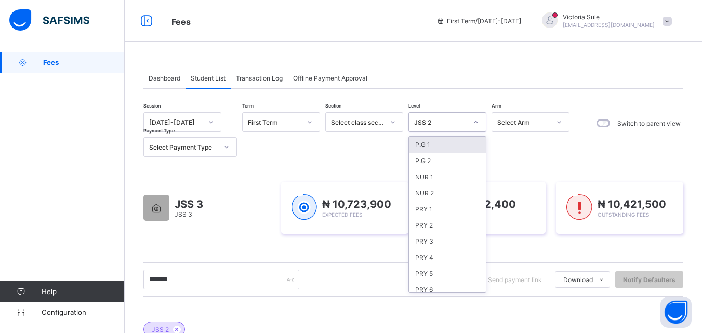
click at [446, 127] on div "JSS 2" at bounding box center [437, 122] width 57 height 15
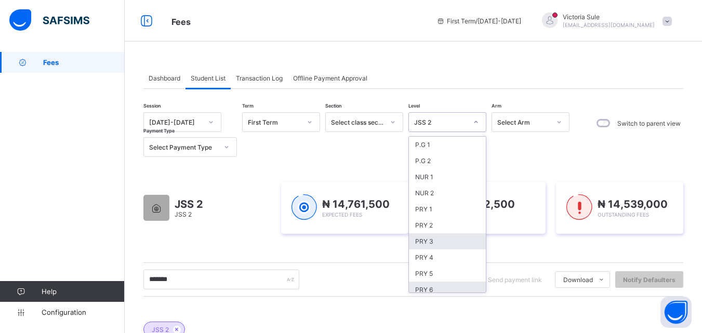
scroll to position [104, 0]
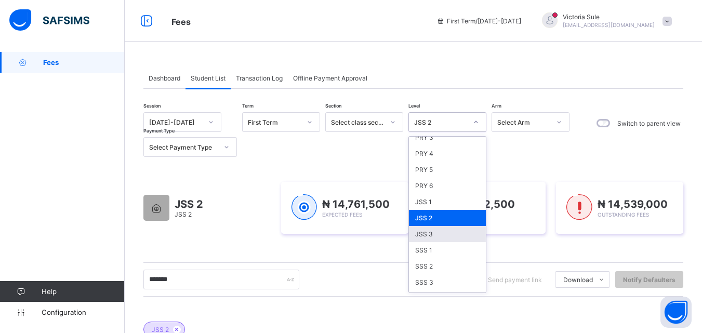
click at [442, 236] on div "JSS 3" at bounding box center [447, 234] width 77 height 16
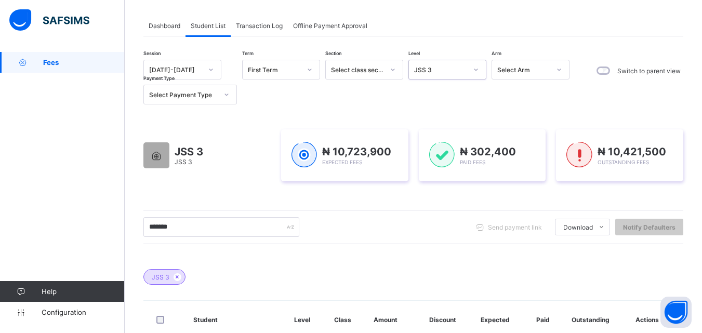
scroll to position [51, 0]
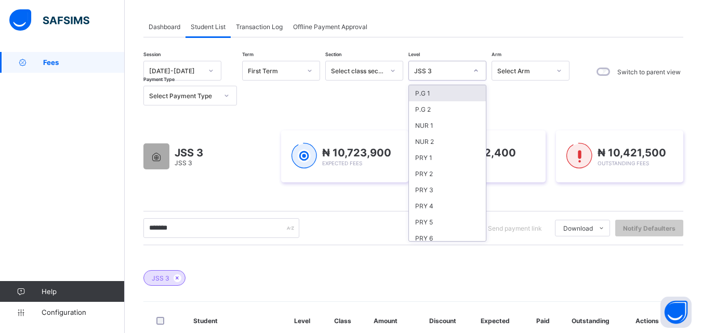
click at [443, 71] on div "JSS 3" at bounding box center [440, 71] width 53 height 8
click at [432, 229] on div "PRY 5" at bounding box center [447, 222] width 77 height 16
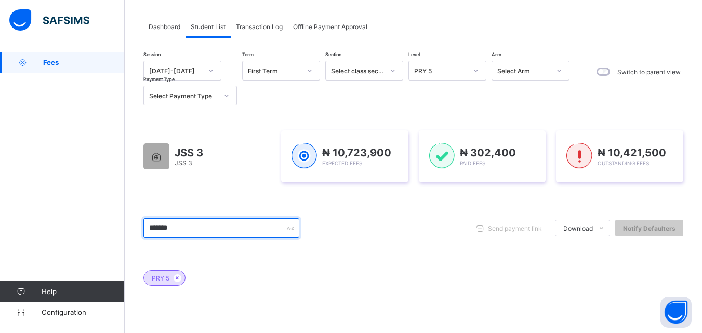
drag, startPoint x: 187, startPoint y: 234, endPoint x: 136, endPoint y: 234, distance: 51.4
click at [136, 234] on div "Dashboard Student List Transaction Log Offline Payment Approval Student List Mo…" at bounding box center [413, 256] width 577 height 510
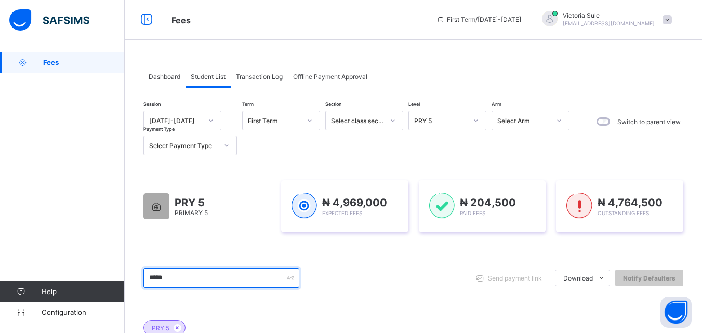
scroll to position [0, 0]
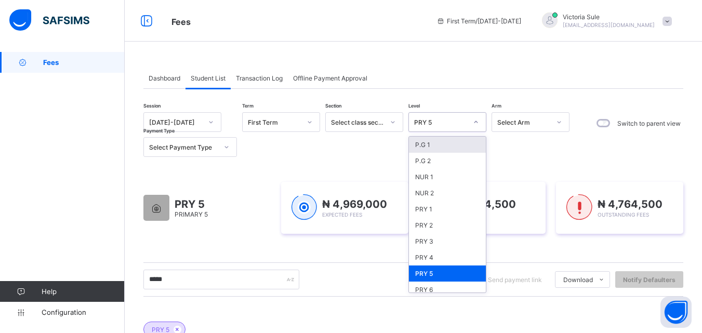
click at [443, 128] on div "PRY 5" at bounding box center [447, 122] width 78 height 20
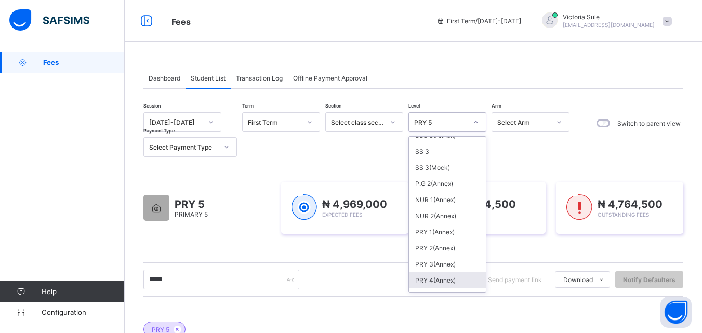
scroll to position [376, 0]
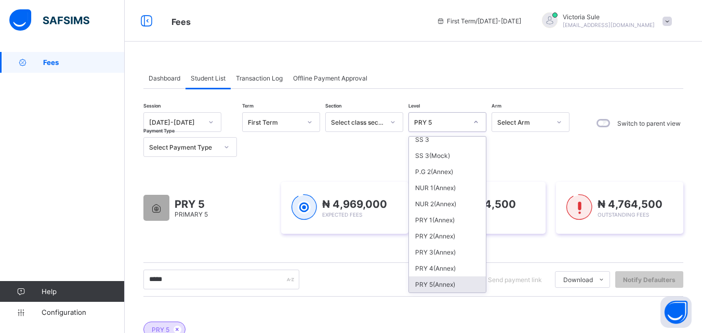
click at [444, 284] on div "PRY 5(Annex)" at bounding box center [447, 284] width 77 height 16
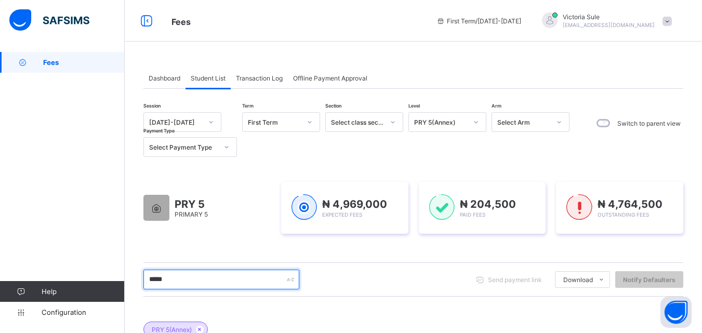
drag, startPoint x: 187, startPoint y: 278, endPoint x: 123, endPoint y: 295, distance: 65.9
click at [123, 295] on div "Fees First Term / [DATE]-[DATE] [PERSON_NAME] [EMAIL_ADDRESS][DOMAIN_NAME] Fees…" at bounding box center [351, 281] width 702 height 562
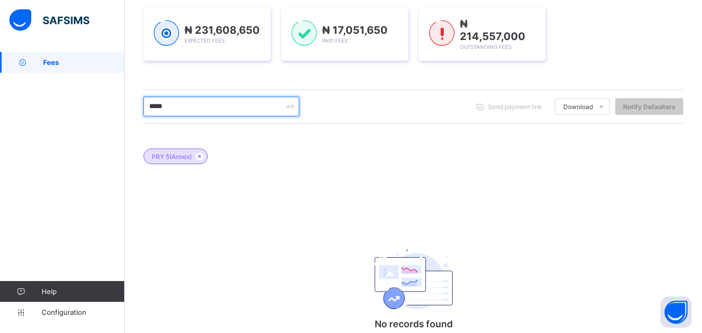
scroll to position [156, 0]
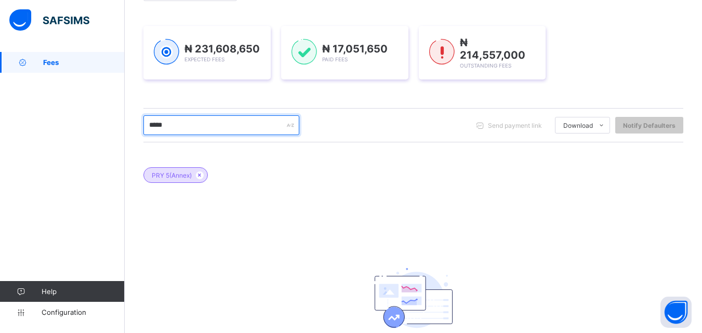
drag, startPoint x: 177, startPoint y: 123, endPoint x: 132, endPoint y: 132, distance: 46.0
click at [132, 132] on div "Dashboard Student List Transaction Log Offline Payment Approval Student List Mo…" at bounding box center [413, 152] width 577 height 512
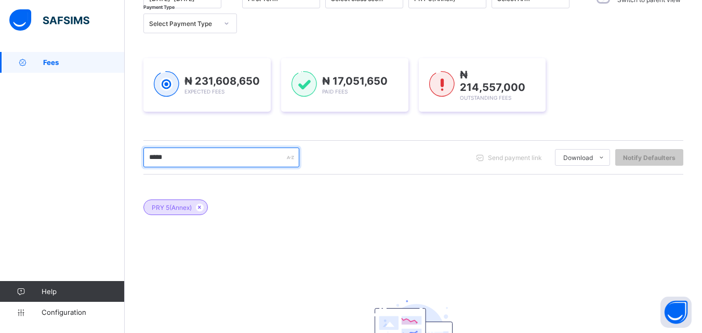
scroll to position [0, 0]
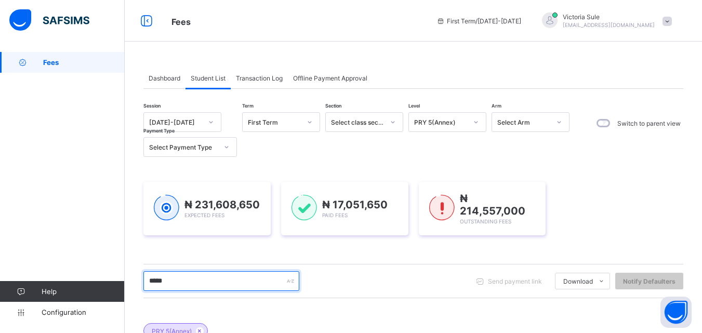
type input "*****"
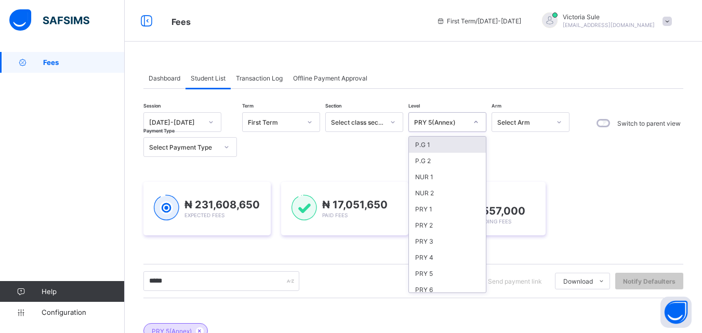
click at [451, 124] on div "PRY 5(Annex)" at bounding box center [440, 122] width 53 height 8
click at [434, 259] on div "PRY 4" at bounding box center [447, 257] width 77 height 16
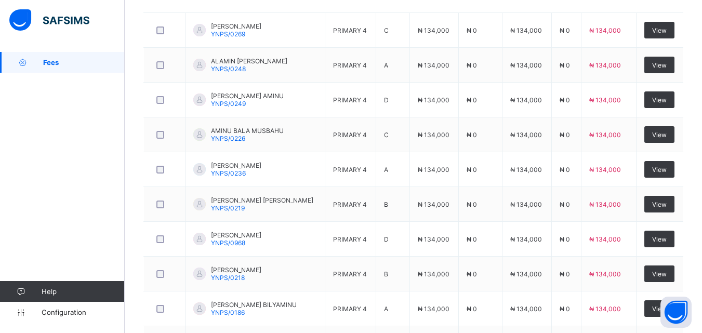
scroll to position [469, 0]
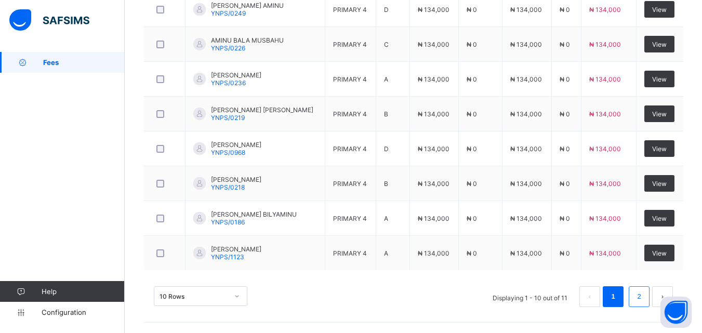
click at [643, 297] on link "2" at bounding box center [639, 297] width 10 height 14
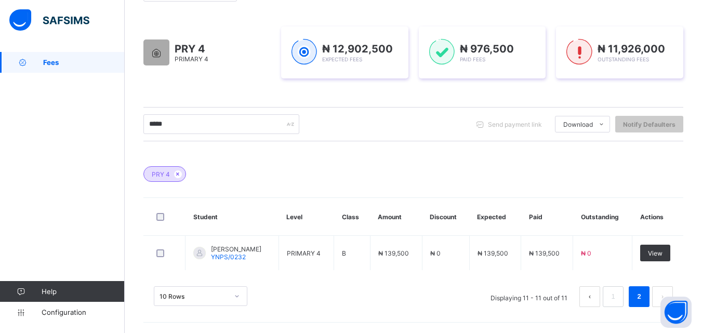
scroll to position [155, 0]
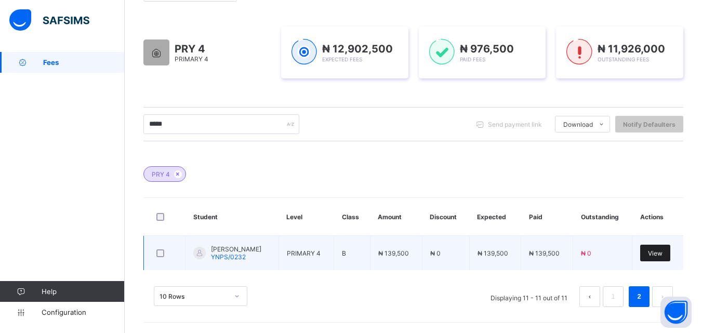
click at [662, 256] on span "View" at bounding box center [655, 253] width 15 height 8
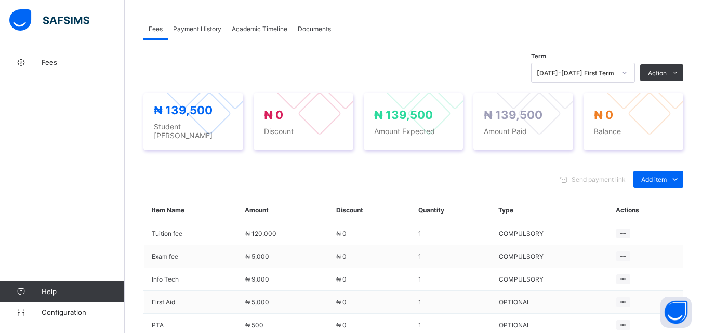
scroll to position [155, 0]
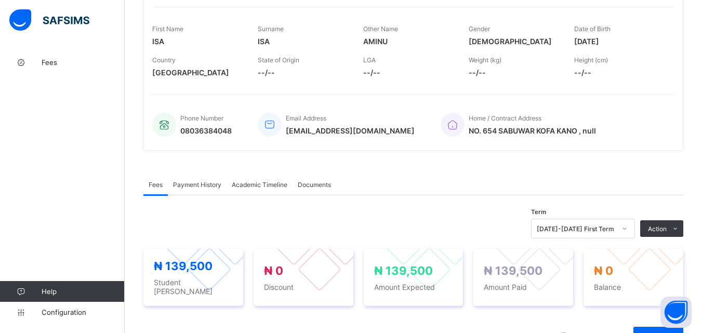
click at [189, 186] on span "Payment History" at bounding box center [197, 185] width 48 height 8
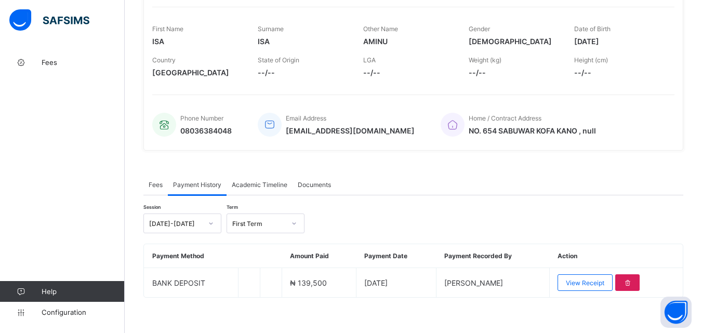
scroll to position [162, 0]
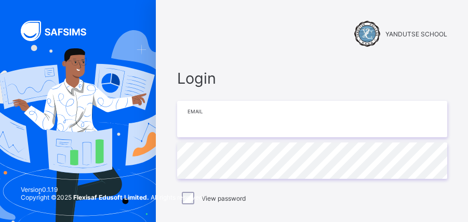
type input "**********"
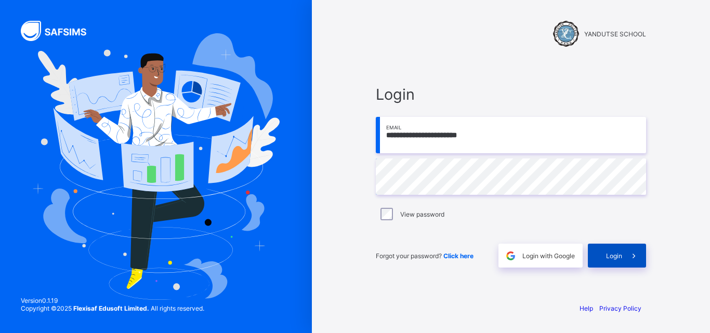
click at [468, 221] on span "Login" at bounding box center [614, 256] width 16 height 8
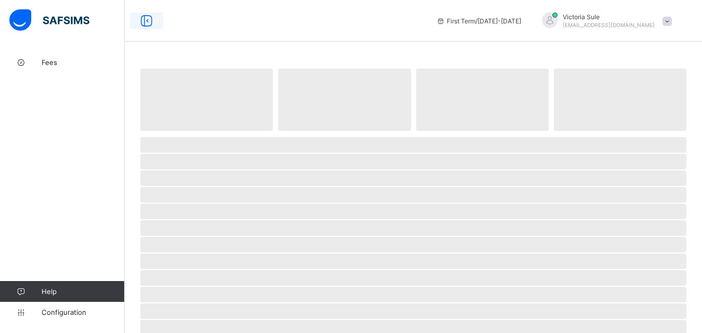
click at [146, 24] on icon at bounding box center [147, 21] width 18 height 15
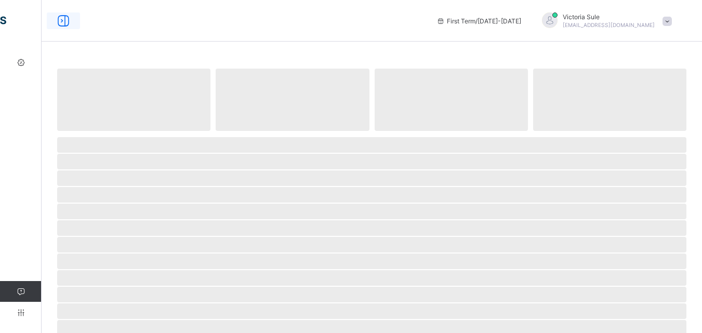
click at [64, 18] on icon at bounding box center [64, 21] width 18 height 15
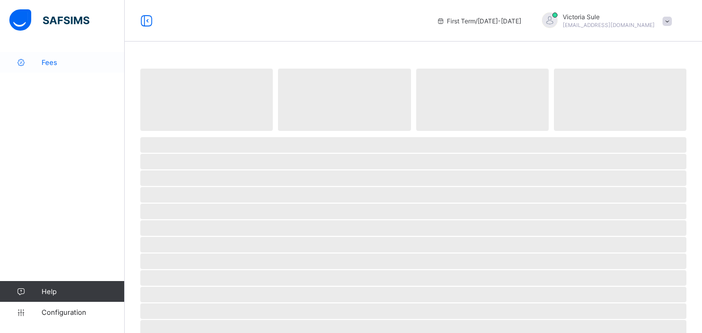
click at [57, 63] on span "Fees" at bounding box center [83, 62] width 83 height 8
click at [62, 221] on span "Configuration" at bounding box center [83, 312] width 83 height 8
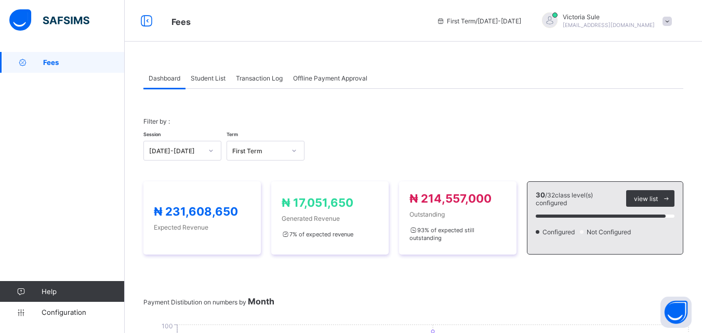
click at [199, 76] on span "Student List" at bounding box center [208, 78] width 35 height 8
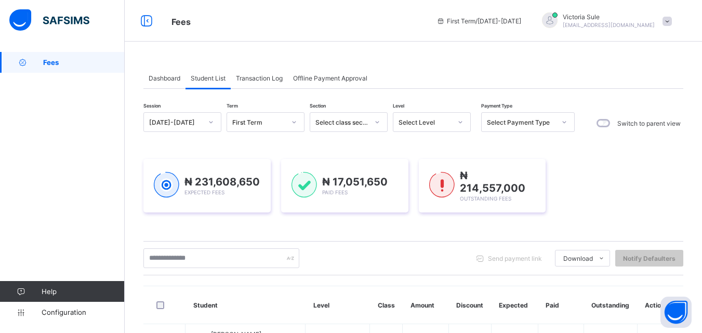
click at [418, 117] on div "Select Level" at bounding box center [421, 122] width 57 height 15
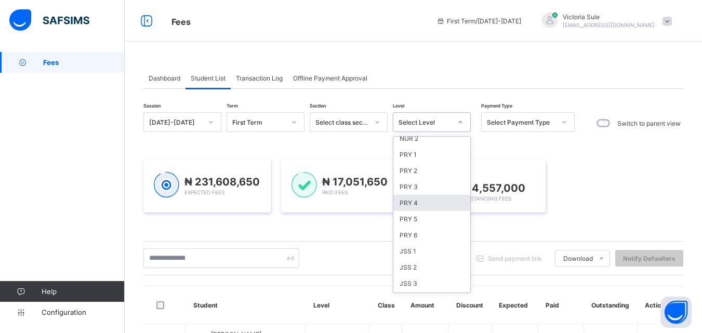
scroll to position [104, 0]
click at [409, 220] on div "JSS 2" at bounding box center [431, 218] width 77 height 16
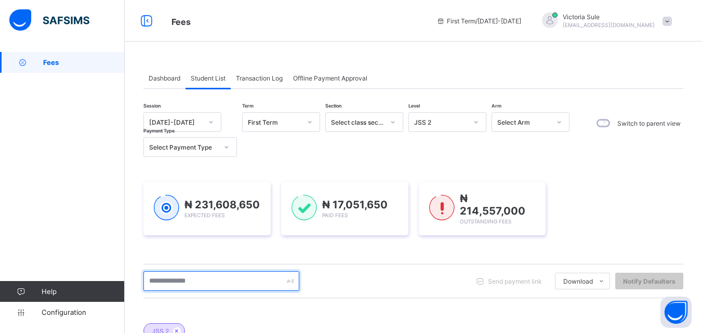
click at [188, 276] on input "text" at bounding box center [221, 281] width 156 height 20
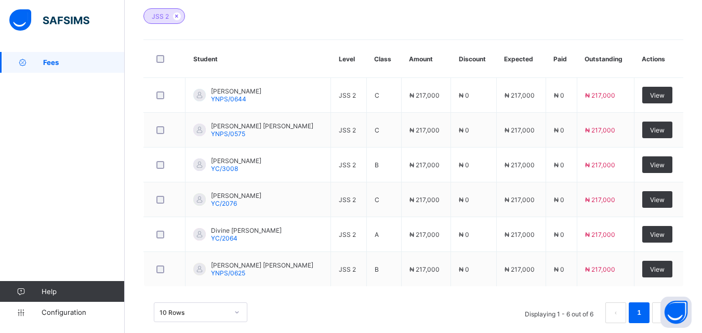
scroll to position [329, 0]
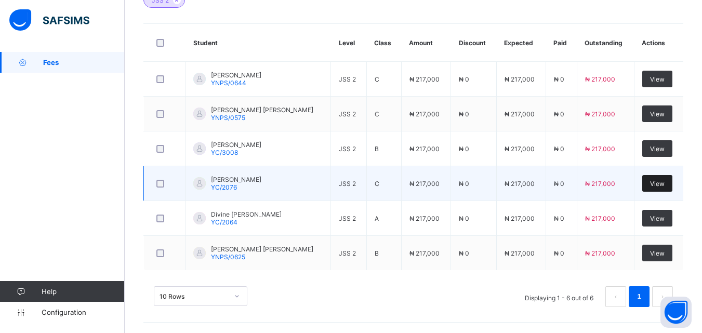
type input "*****"
click at [658, 185] on span "View" at bounding box center [657, 184] width 15 height 8
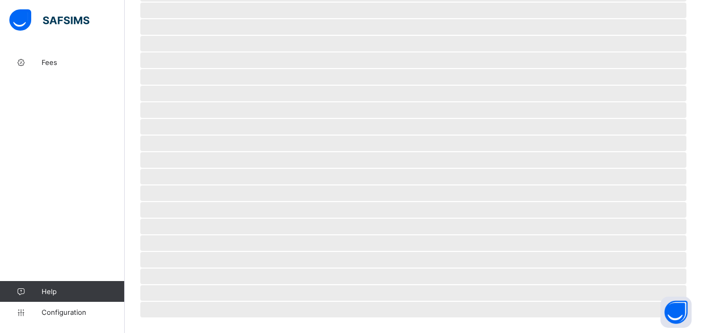
scroll to position [234, 0]
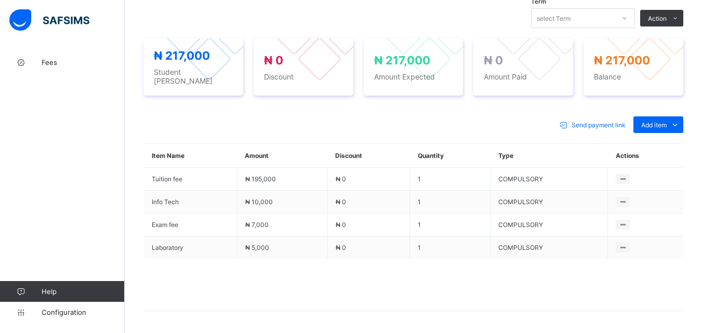
scroll to position [396, 0]
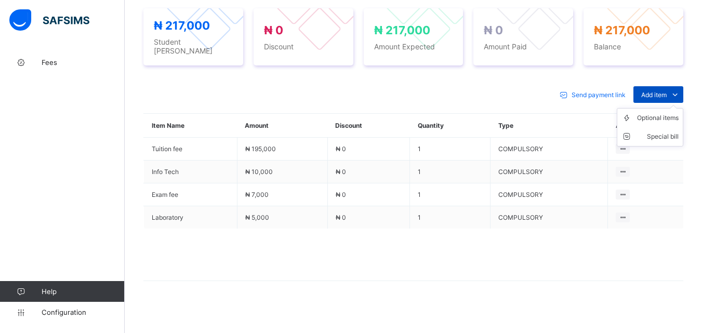
click at [666, 92] on span "Add item" at bounding box center [653, 95] width 25 height 8
click at [668, 117] on div "Optional items" at bounding box center [658, 118] width 42 height 10
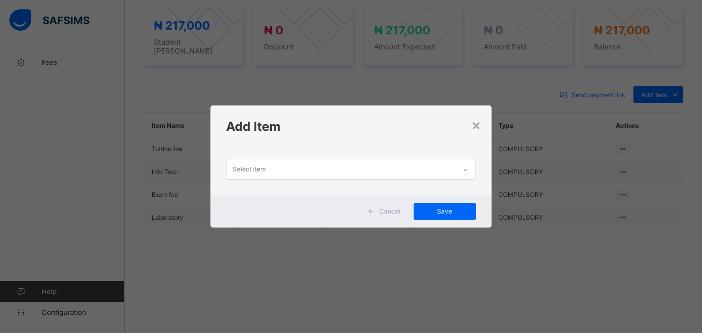
click at [468, 172] on div at bounding box center [466, 170] width 18 height 17
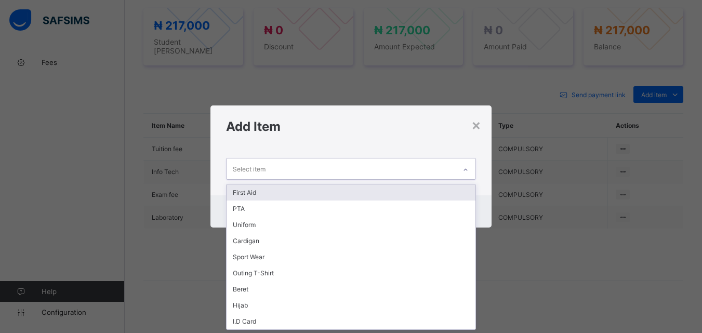
click at [461, 193] on div "First Aid" at bounding box center [350, 192] width 248 height 16
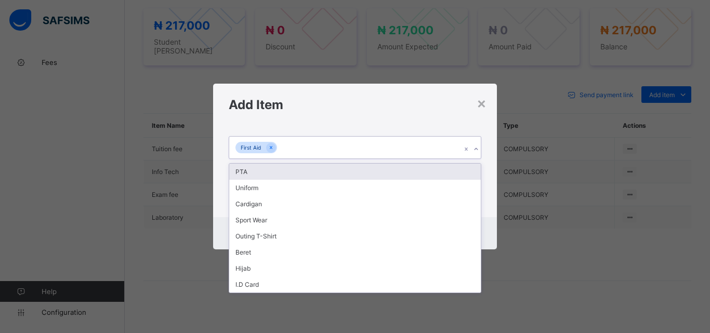
click at [474, 146] on icon at bounding box center [476, 149] width 6 height 10
click at [463, 172] on div "PTA" at bounding box center [354, 172] width 251 height 16
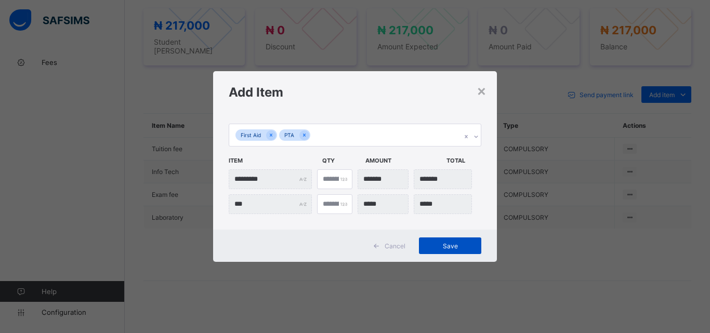
click at [442, 246] on span "Save" at bounding box center [449, 246] width 47 height 8
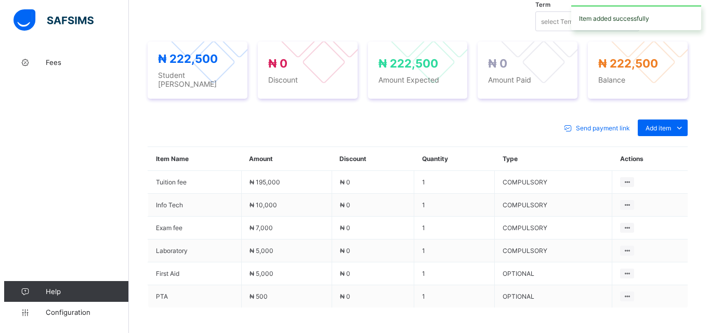
scroll to position [240, 0]
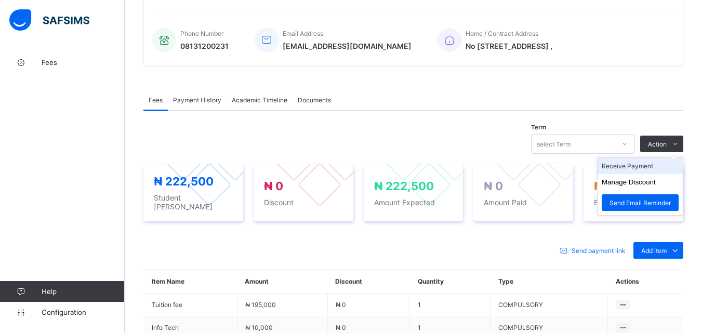
click at [644, 164] on li "Receive Payment" at bounding box center [639, 166] width 85 height 16
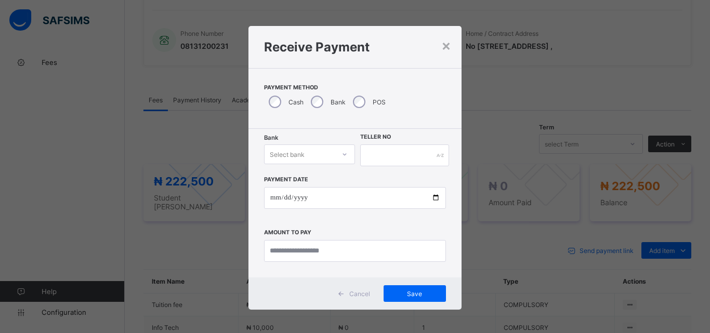
click at [322, 143] on div "Bank Select bank Teller No Payment Date Amount to pay" at bounding box center [354, 203] width 213 height 149
click at [324, 150] on div "Select bank" at bounding box center [299, 154] width 70 height 15
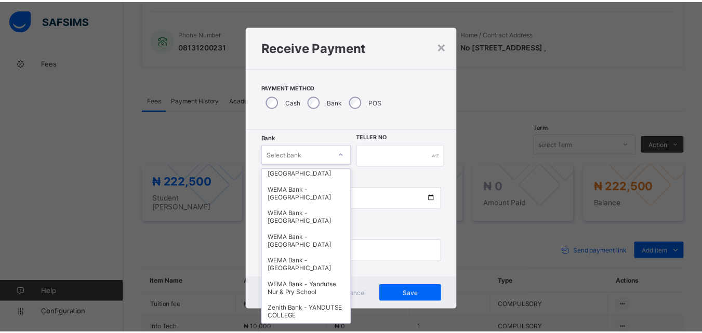
scroll to position [319, 0]
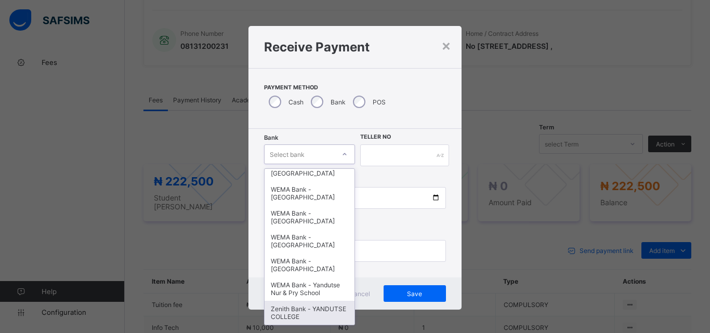
click at [296, 317] on div "Zenith Bank - YANDUTSE COLLEGE" at bounding box center [309, 313] width 90 height 24
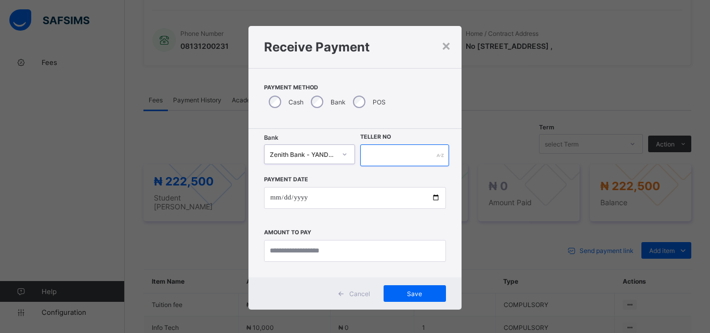
click at [405, 156] on input "text" at bounding box center [404, 155] width 89 height 22
type input "**********"
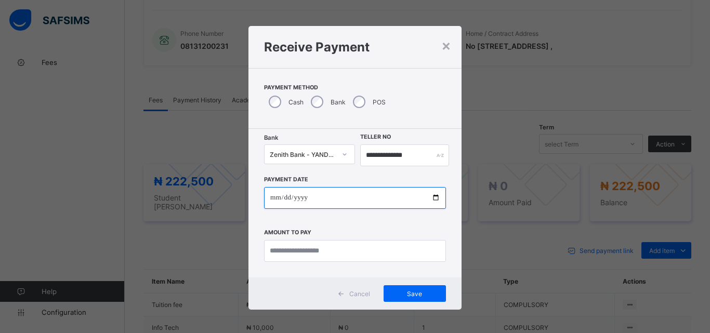
click at [429, 196] on input "date" at bounding box center [355, 198] width 182 height 22
type input "**********"
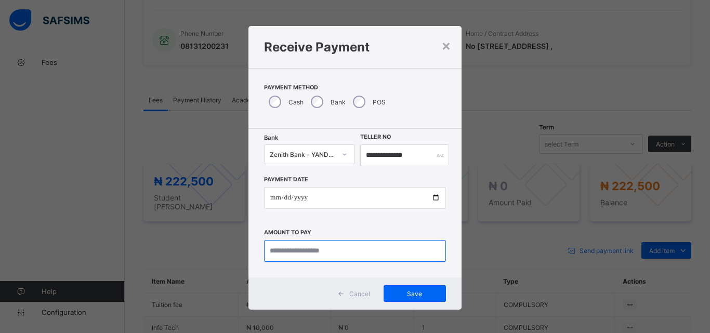
click at [275, 246] on input "currency" at bounding box center [355, 251] width 182 height 22
type input "*********"
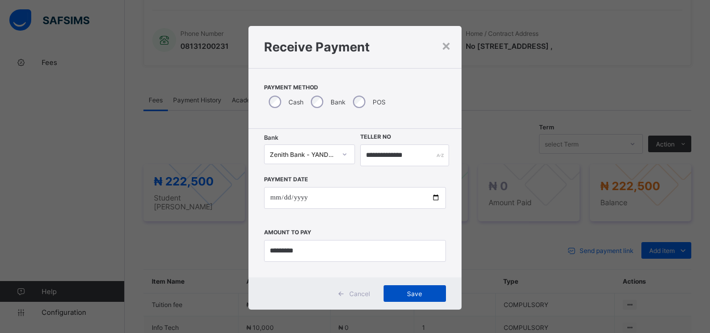
click at [418, 292] on span "Save" at bounding box center [414, 294] width 47 height 8
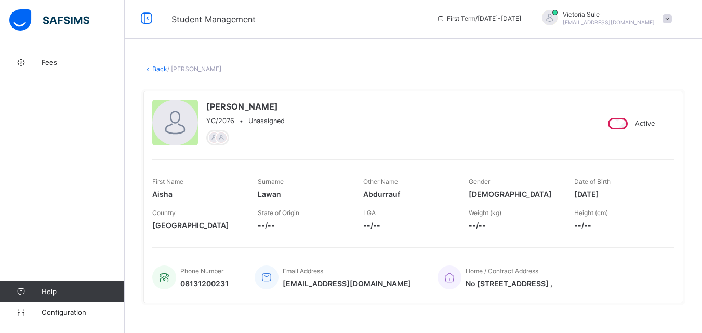
scroll to position [0, 0]
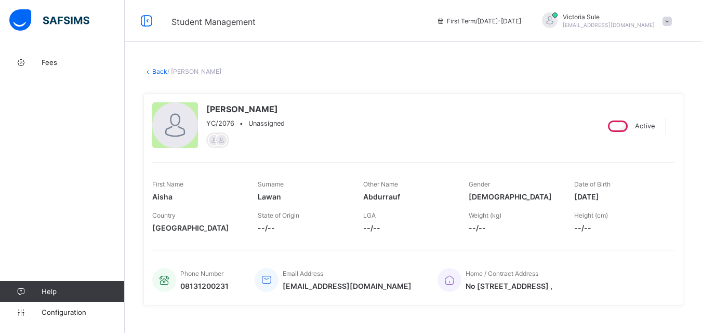
click at [156, 71] on link "Back" at bounding box center [159, 72] width 15 height 8
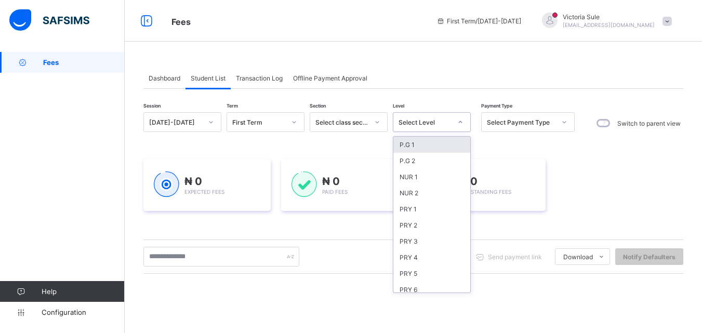
click at [460, 122] on icon at bounding box center [460, 122] width 6 height 10
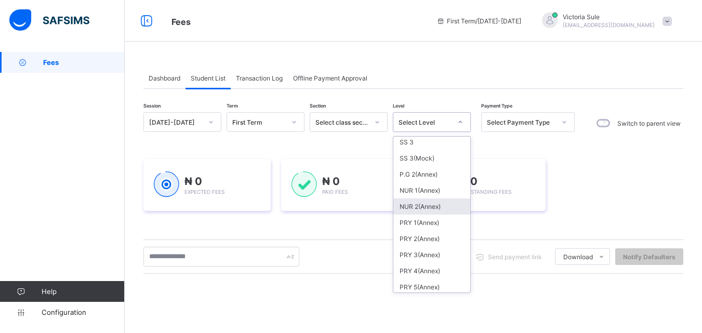
scroll to position [376, 0]
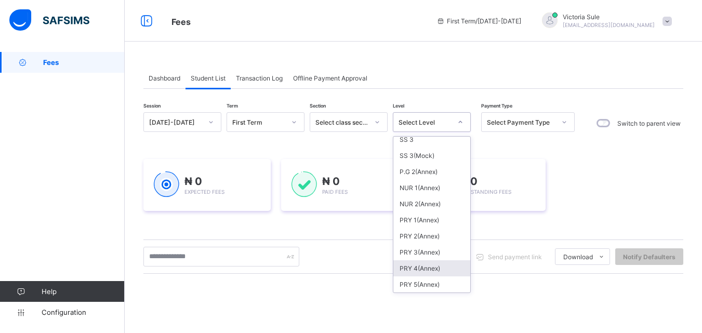
click at [426, 268] on div "PRY 4(Annex)" at bounding box center [431, 268] width 77 height 16
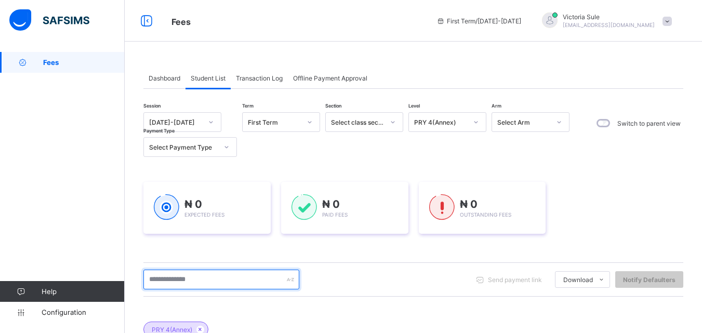
click at [181, 285] on input "text" at bounding box center [221, 280] width 156 height 20
type input "*****"
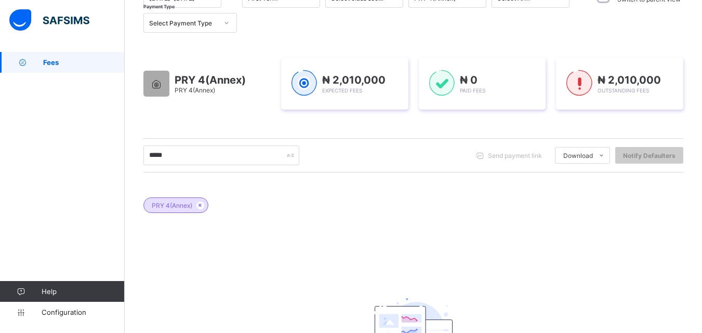
scroll to position [0, 0]
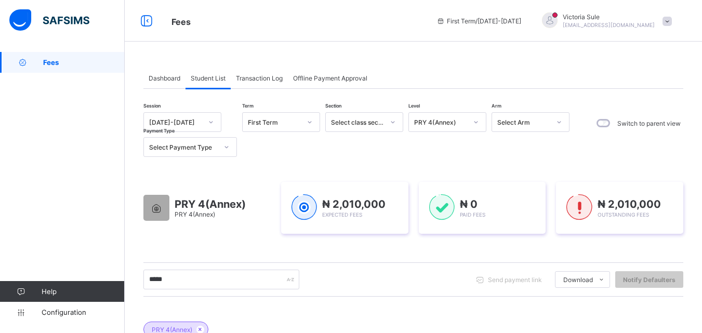
click at [434, 119] on div "PRY 4(Annex)" at bounding box center [440, 122] width 53 height 8
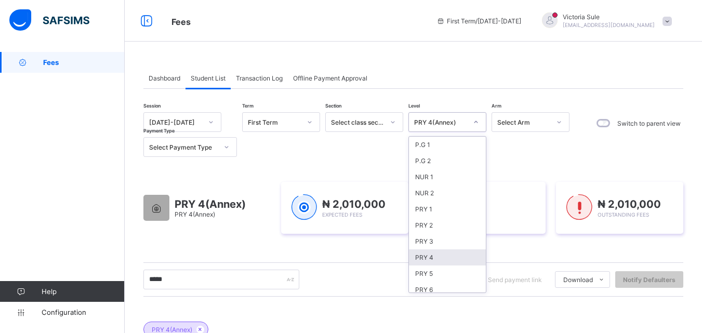
click at [432, 258] on div "PRY 4" at bounding box center [447, 257] width 77 height 16
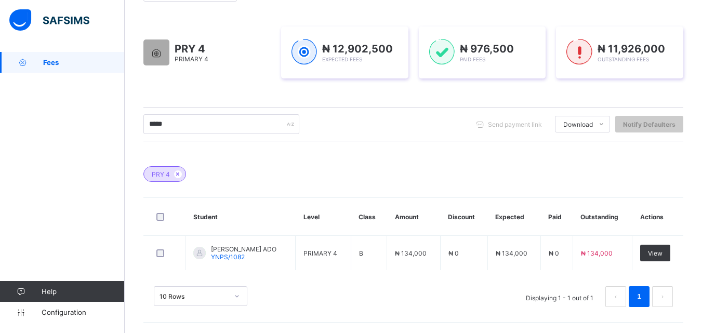
scroll to position [155, 0]
click at [175, 170] on span at bounding box center [178, 174] width 8 height 8
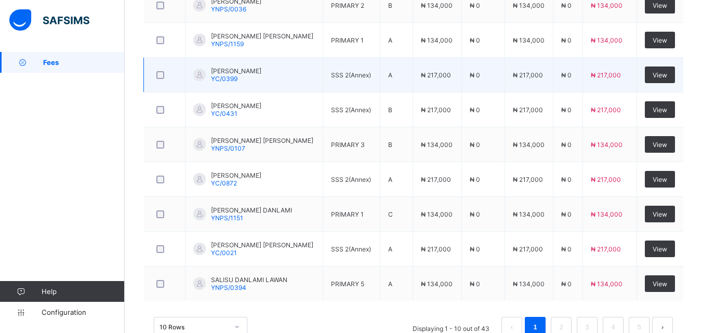
scroll to position [400, 0]
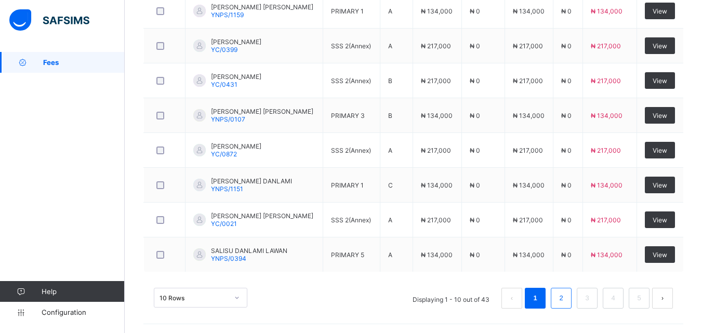
click at [571, 298] on li "2" at bounding box center [561, 298] width 21 height 21
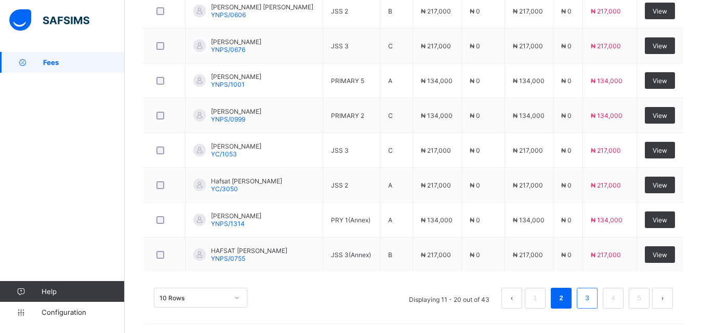
click at [597, 296] on li "3" at bounding box center [587, 298] width 21 height 21
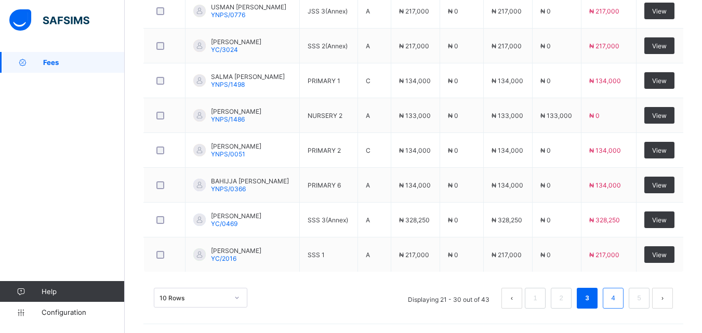
click at [618, 299] on link "4" at bounding box center [613, 298] width 10 height 14
click at [644, 297] on link "5" at bounding box center [639, 298] width 10 height 14
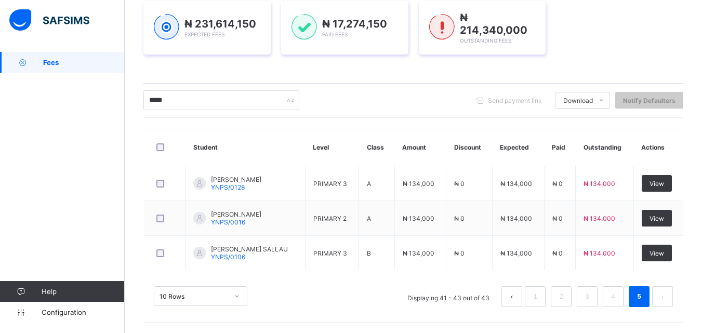
scroll to position [156, 0]
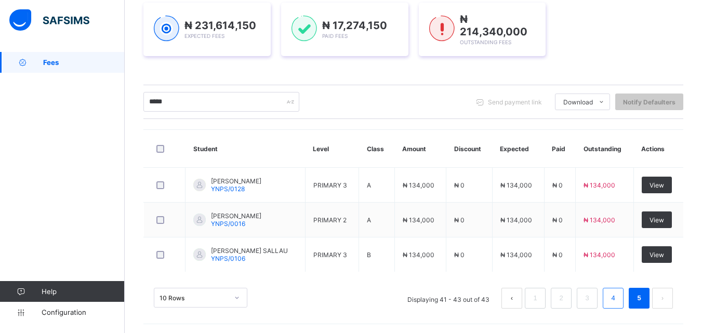
click at [623, 299] on li "4" at bounding box center [613, 298] width 21 height 21
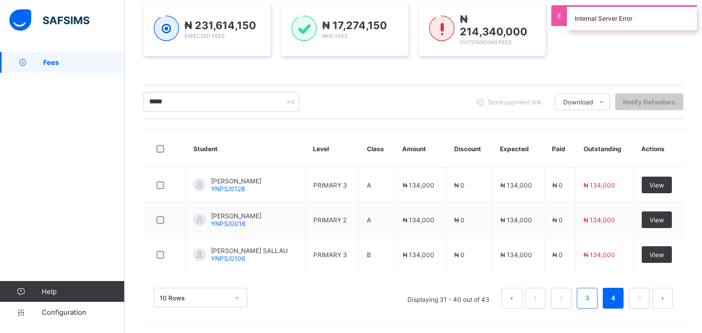
click at [597, 298] on li "3" at bounding box center [587, 298] width 21 height 21
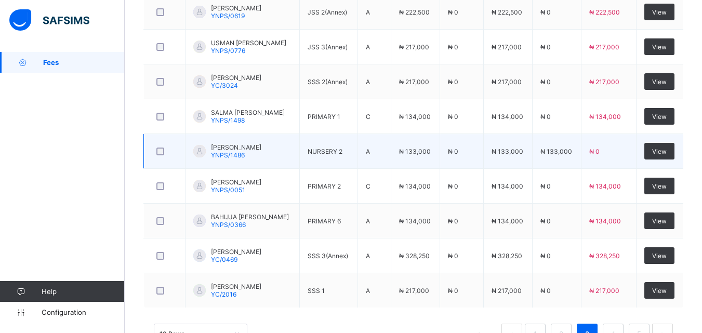
scroll to position [400, 0]
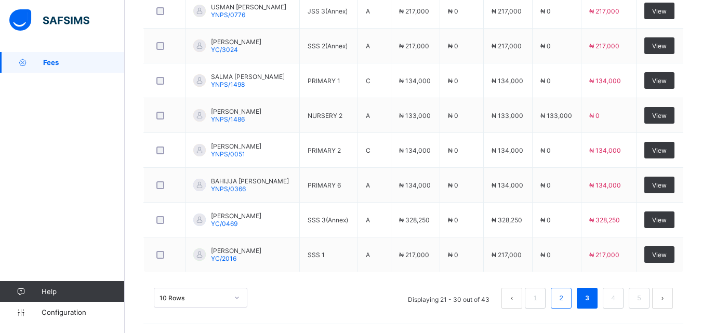
click at [566, 295] on link "2" at bounding box center [561, 298] width 10 height 14
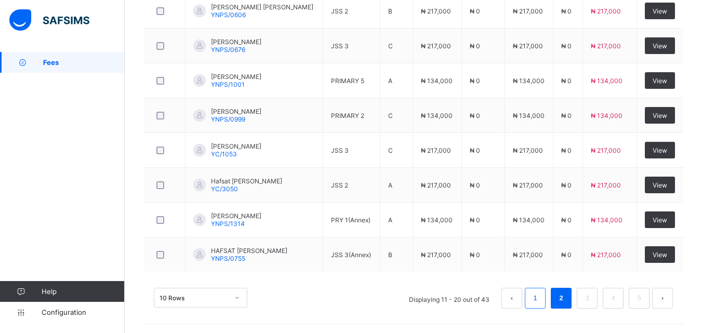
click at [540, 297] on link "1" at bounding box center [535, 298] width 10 height 14
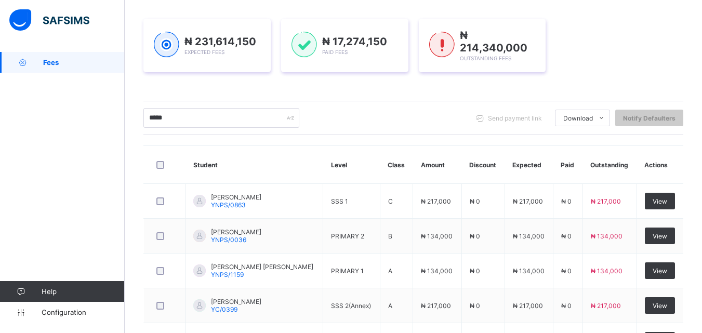
scroll to position [0, 0]
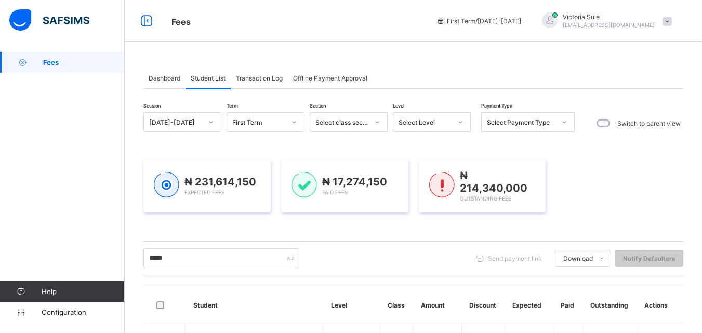
click at [450, 123] on div at bounding box center [460, 122] width 20 height 19
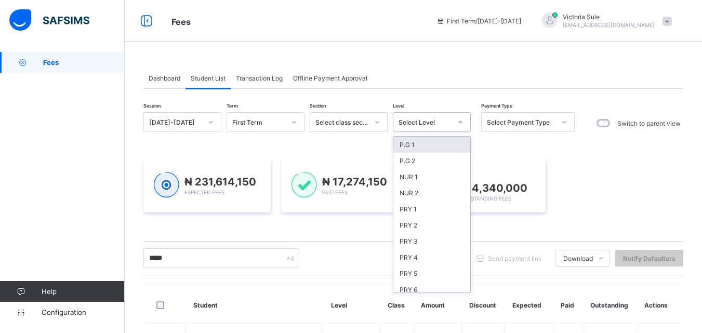
click at [450, 123] on div at bounding box center [460, 122] width 20 height 19
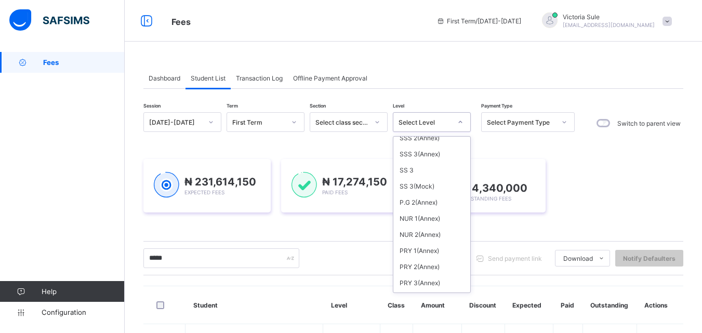
scroll to position [364, 0]
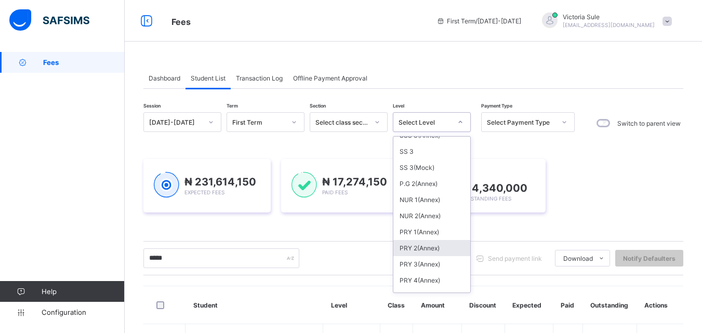
click at [411, 247] on div "PRY 2(Annex)" at bounding box center [431, 248] width 77 height 16
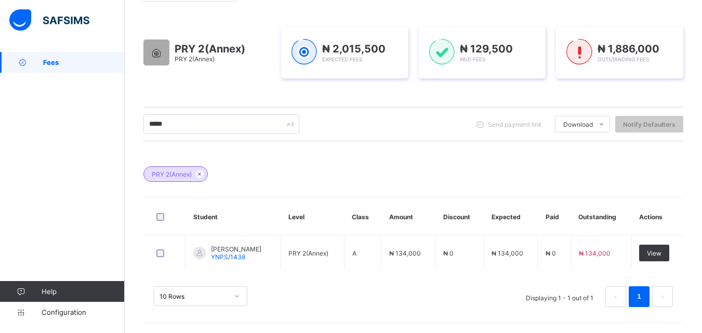
scroll to position [155, 0]
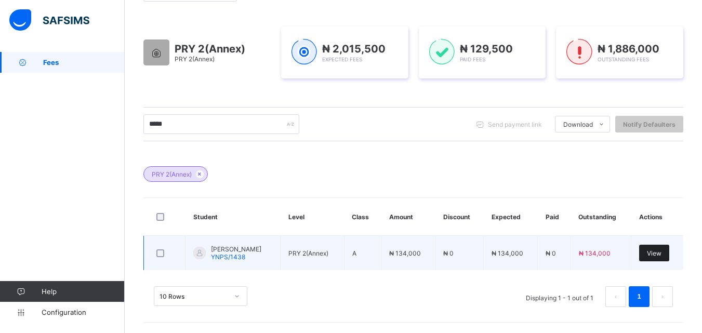
click at [661, 250] on span "View" at bounding box center [654, 253] width 15 height 8
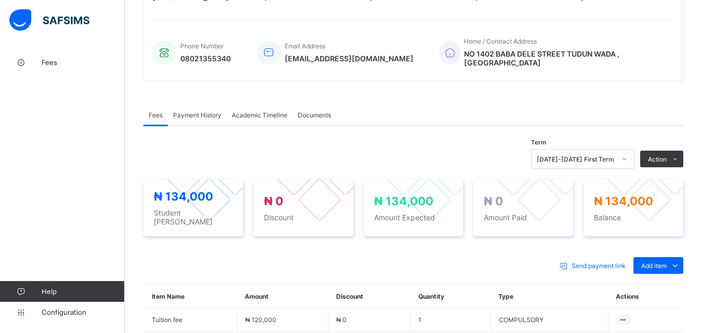
scroll to position [259, 0]
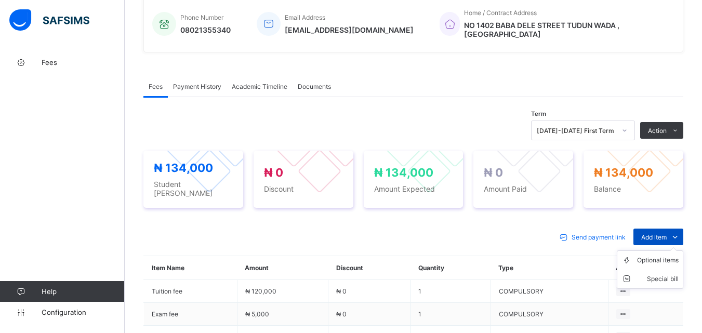
click at [681, 232] on icon at bounding box center [674, 237] width 11 height 10
click at [665, 255] on div "Optional items" at bounding box center [658, 260] width 42 height 10
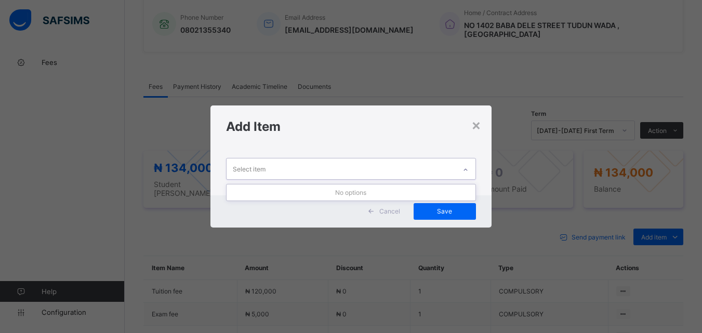
click at [466, 170] on icon at bounding box center [465, 170] width 6 height 10
click at [479, 128] on div "×" at bounding box center [476, 125] width 10 height 18
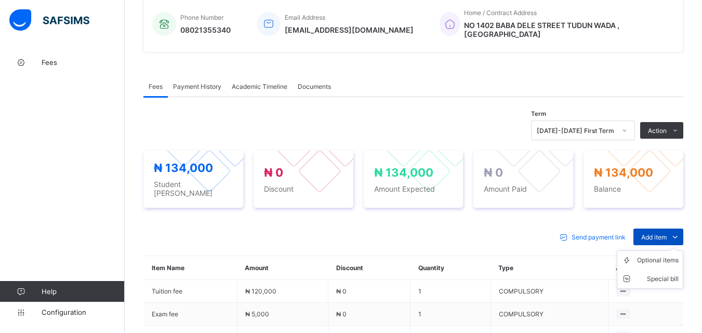
click at [677, 232] on icon at bounding box center [674, 237] width 11 height 10
click at [675, 255] on div "Optional items" at bounding box center [658, 260] width 42 height 10
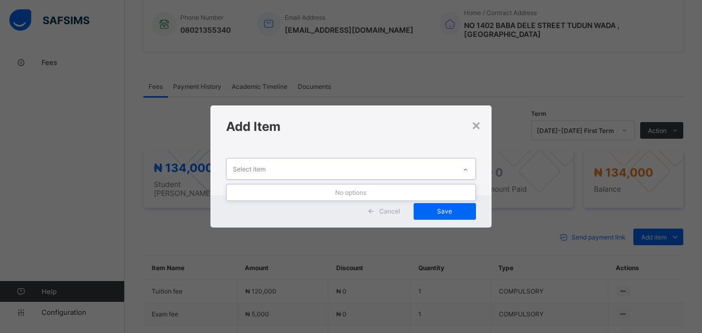
click at [462, 165] on div at bounding box center [466, 170] width 18 height 17
click at [481, 131] on div "×" at bounding box center [476, 125] width 10 height 18
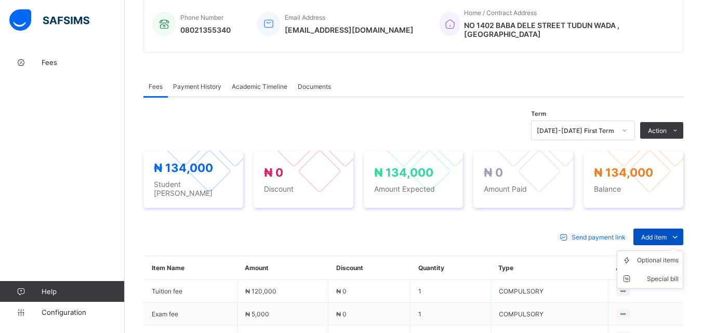
click at [661, 233] on span "Add item" at bounding box center [653, 237] width 25 height 8
click at [654, 255] on div "Optional items" at bounding box center [658, 260] width 42 height 10
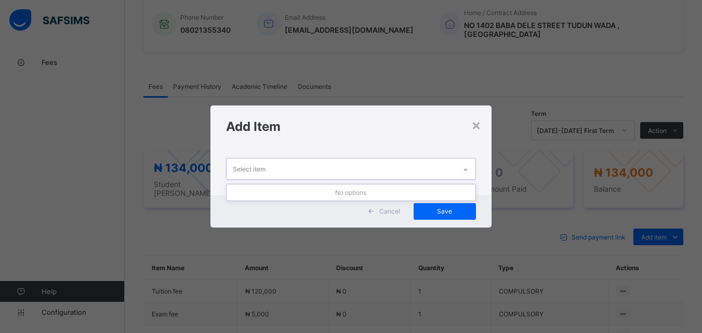
click at [468, 166] on icon at bounding box center [465, 170] width 6 height 10
click at [483, 128] on div "Add Item" at bounding box center [350, 126] width 281 height 42
click at [478, 128] on div "×" at bounding box center [476, 125] width 10 height 18
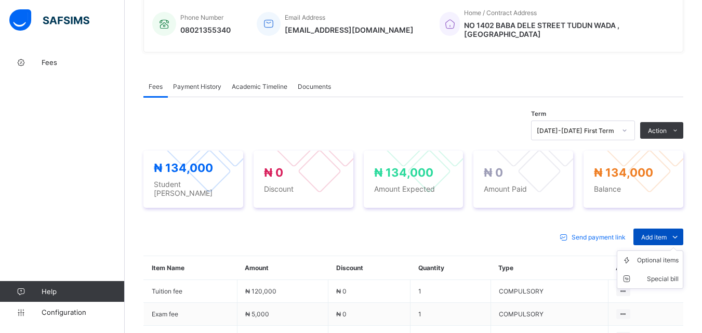
click at [663, 229] on div "Add item" at bounding box center [658, 237] width 50 height 17
click at [659, 255] on div "Optional items" at bounding box center [658, 260] width 42 height 10
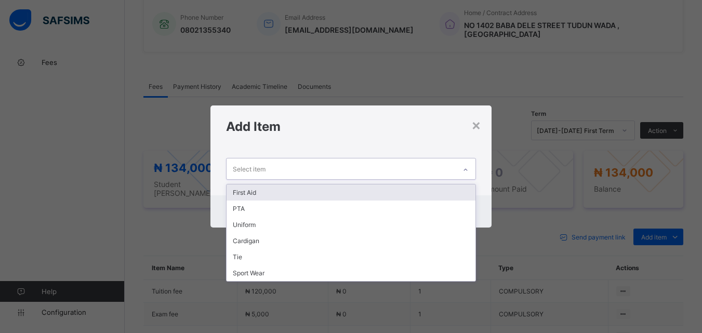
click at [466, 171] on icon at bounding box center [465, 170] width 6 height 10
click at [436, 188] on div "First Aid" at bounding box center [350, 192] width 248 height 16
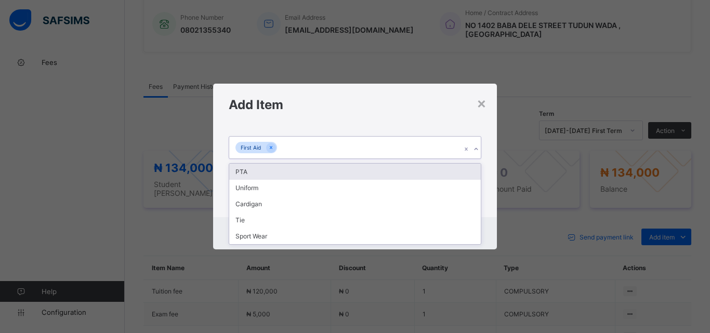
click at [475, 151] on icon at bounding box center [476, 149] width 6 height 10
click at [454, 176] on div "PTA" at bounding box center [354, 172] width 251 height 16
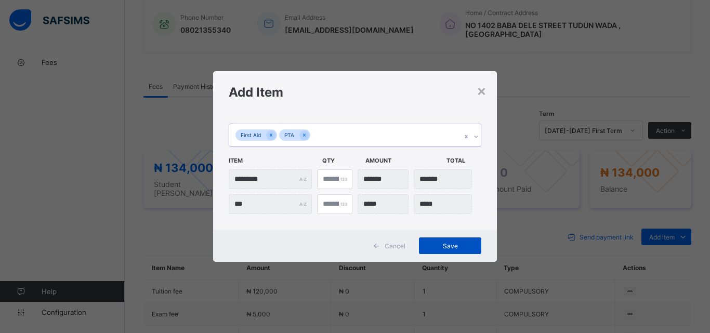
click at [449, 249] on span "Save" at bounding box center [449, 246] width 47 height 8
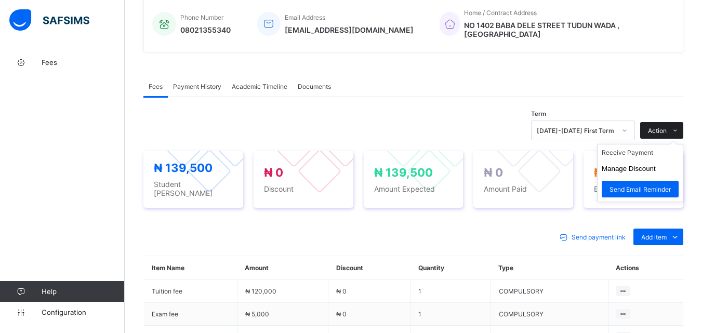
click at [675, 123] on span at bounding box center [674, 130] width 17 height 17
click at [638, 151] on li "Receive Payment" at bounding box center [639, 152] width 85 height 16
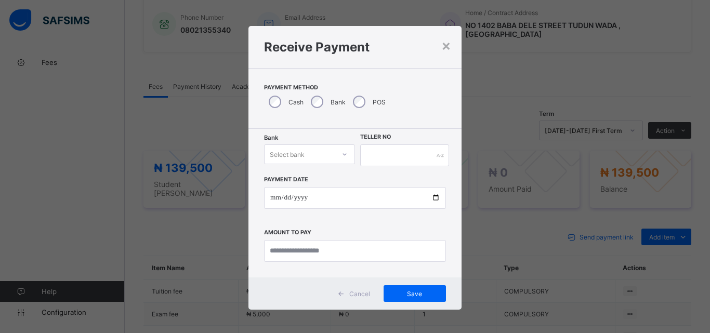
click at [339, 157] on div at bounding box center [345, 154] width 18 height 17
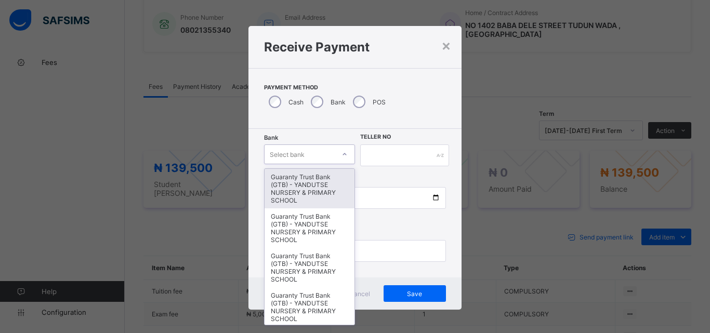
click at [308, 195] on div "Guaranty Trust Bank (GTB) - YANDUTSE NURSERY & PRIMARY SCHOOL" at bounding box center [309, 188] width 90 height 39
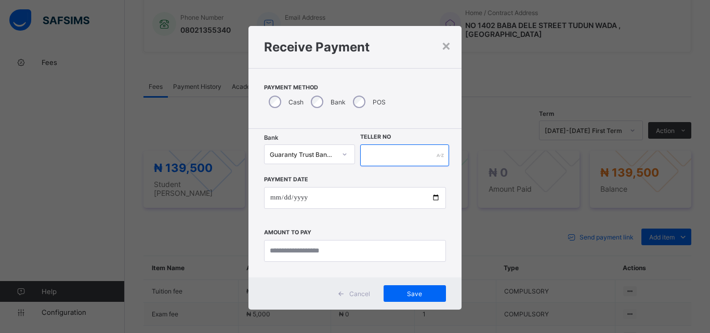
click at [380, 151] on input "text" at bounding box center [404, 155] width 89 height 22
type input "**********"
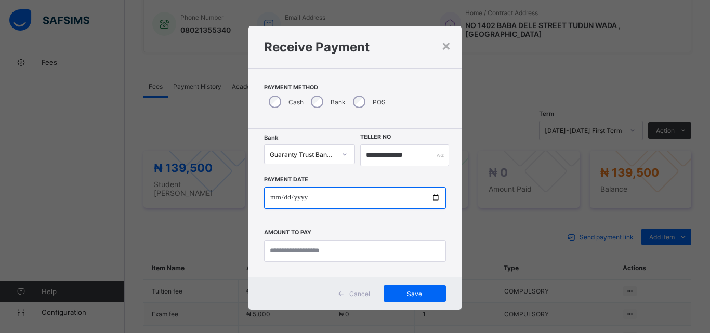
click at [435, 196] on input "date" at bounding box center [355, 198] width 182 height 22
type input "**********"
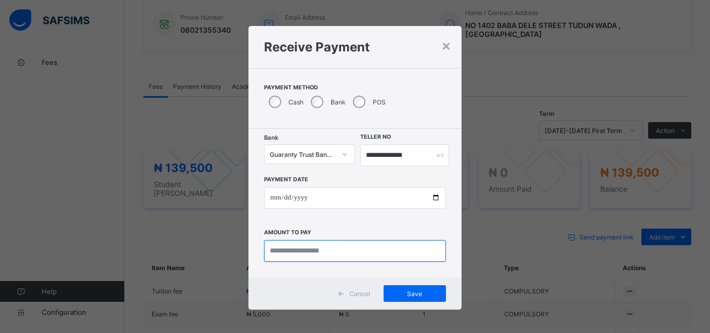
click at [288, 257] on input "currency" at bounding box center [355, 251] width 182 height 22
type input "*********"
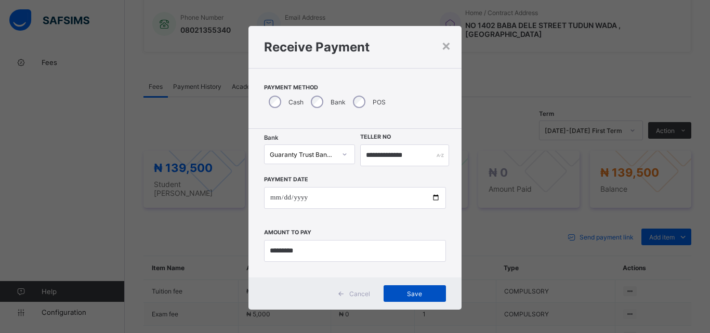
click at [420, 287] on div "Save" at bounding box center [414, 293] width 62 height 17
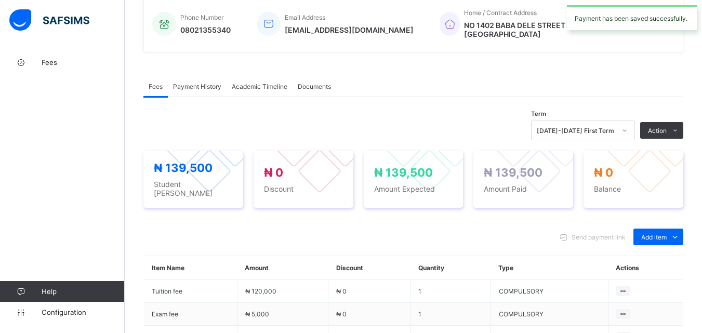
click at [214, 83] on span "Payment History" at bounding box center [197, 87] width 48 height 8
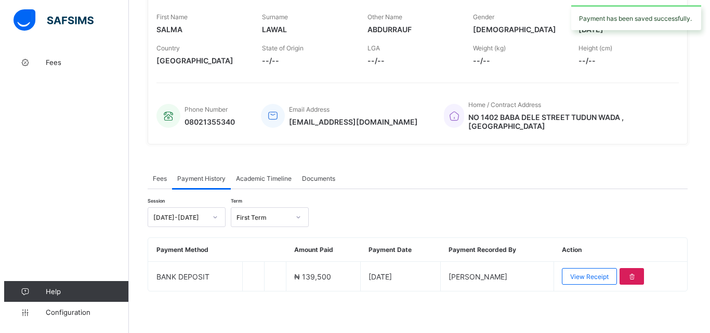
scroll to position [162, 0]
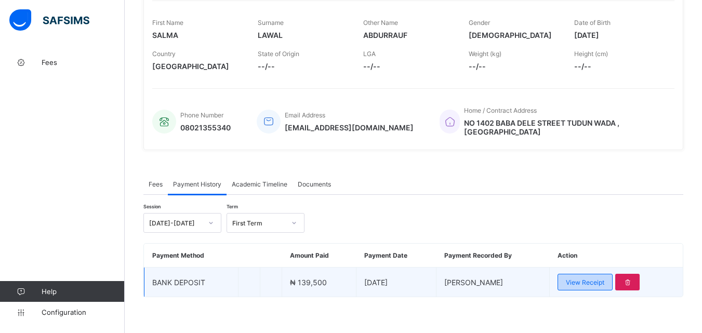
click at [578, 278] on span "View Receipt" at bounding box center [585, 282] width 38 height 8
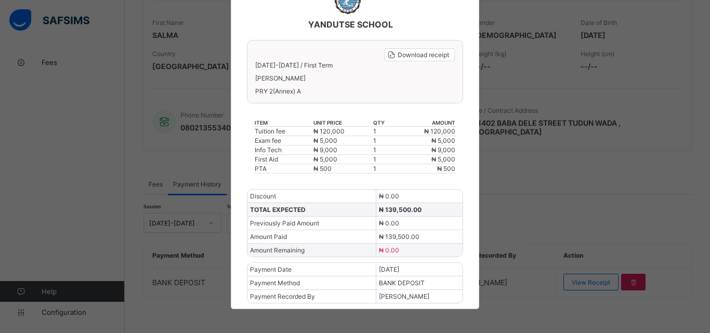
scroll to position [74, 0]
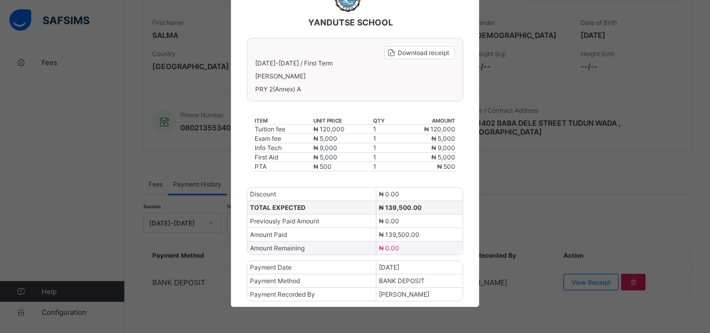
click at [559, 189] on div "× YANDUTSE SCHOOL Download receipt 2025-2026 / First Term SALMA ABDURRAUF LAWAL…" at bounding box center [355, 166] width 710 height 333
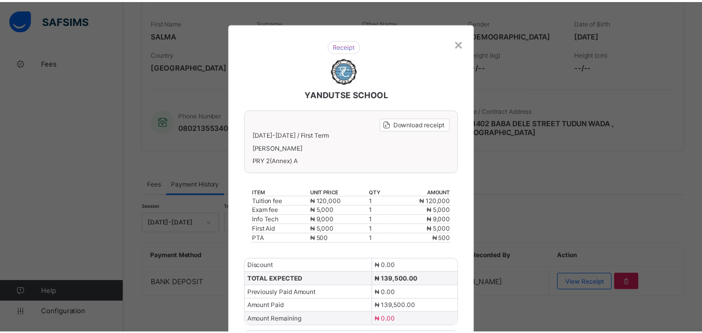
scroll to position [0, 0]
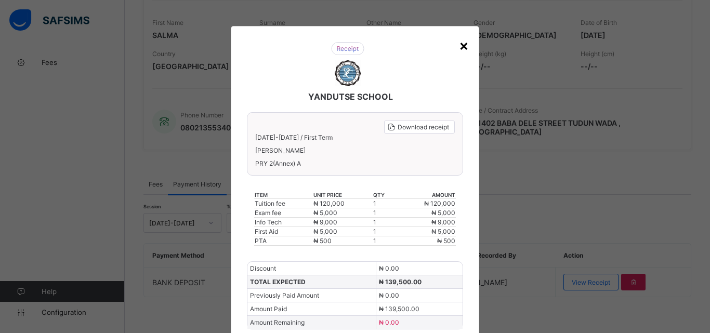
click at [462, 47] on div "×" at bounding box center [464, 45] width 10 height 18
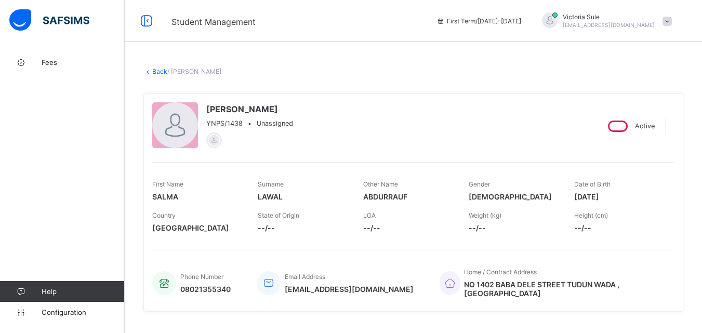
click at [158, 72] on link "Back" at bounding box center [159, 72] width 15 height 8
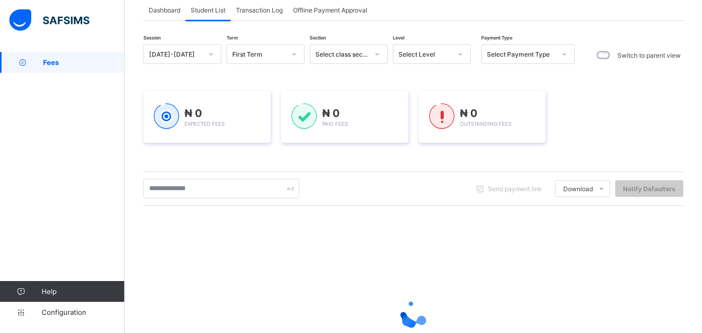
scroll to position [104, 0]
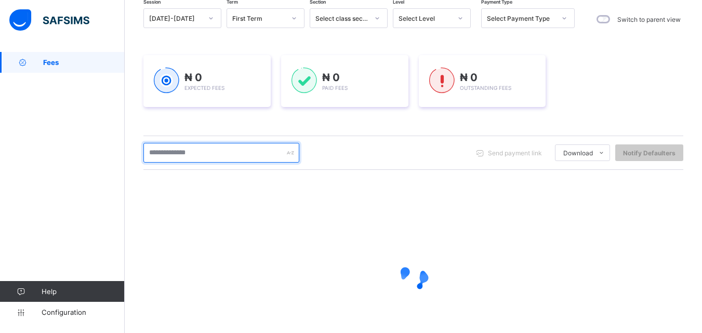
click at [183, 154] on input "text" at bounding box center [221, 153] width 156 height 20
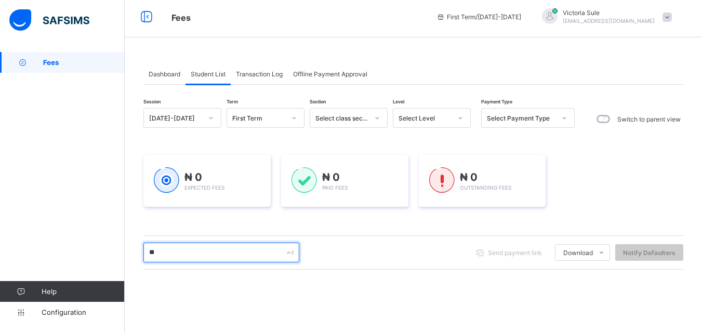
scroll to position [0, 0]
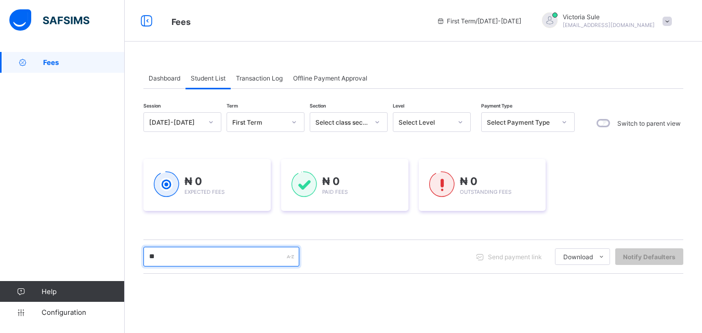
type input "**"
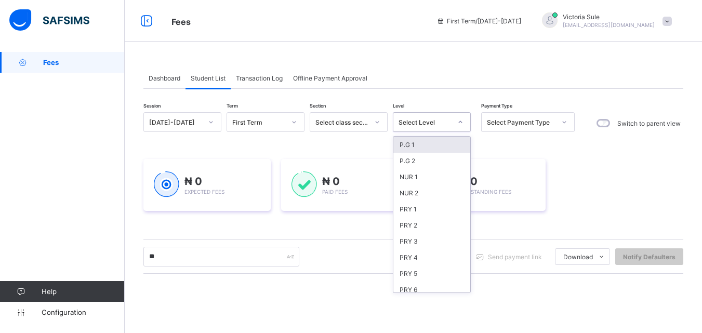
click at [447, 121] on div "Select Level" at bounding box center [424, 122] width 53 height 8
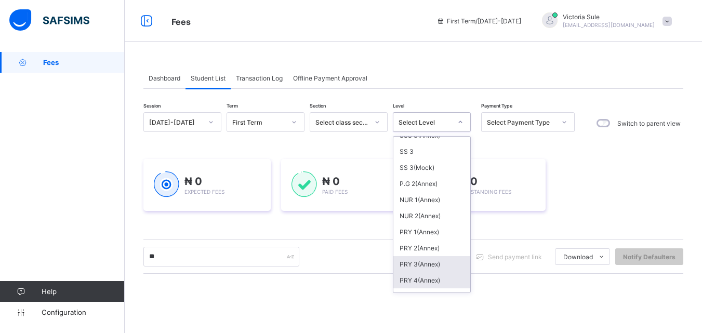
scroll to position [376, 0]
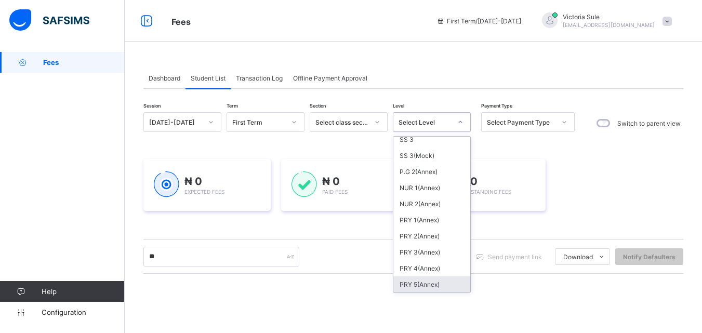
click at [418, 286] on div "PRY 5(Annex)" at bounding box center [431, 284] width 77 height 16
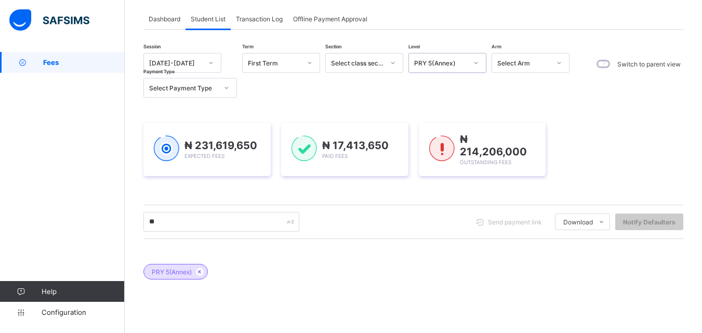
scroll to position [52, 0]
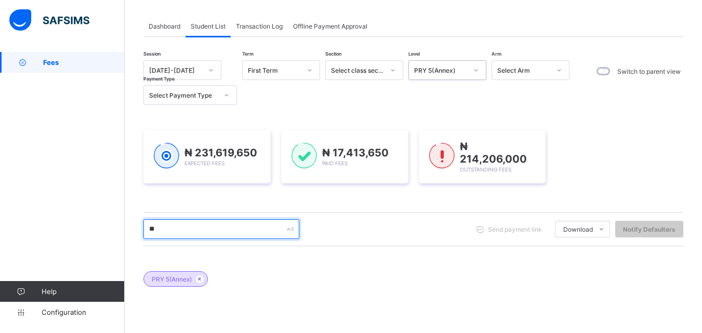
click at [175, 230] on input "**" at bounding box center [221, 229] width 156 height 20
click at [168, 232] on input "**" at bounding box center [221, 229] width 156 height 20
drag, startPoint x: 168, startPoint y: 232, endPoint x: 127, endPoint y: 234, distance: 41.1
click at [127, 234] on div "Dashboard Student List Transaction Log Offline Payment Approval Student List Mo…" at bounding box center [413, 256] width 577 height 512
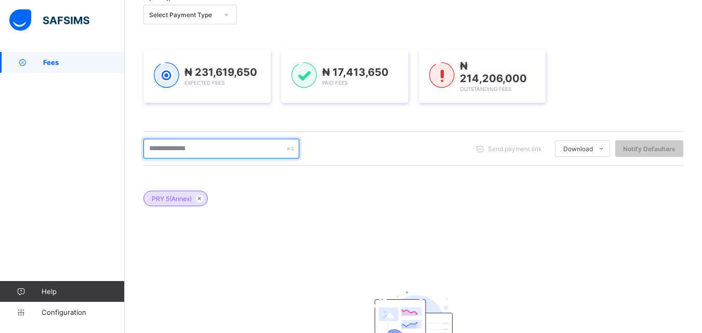
scroll to position [118, 0]
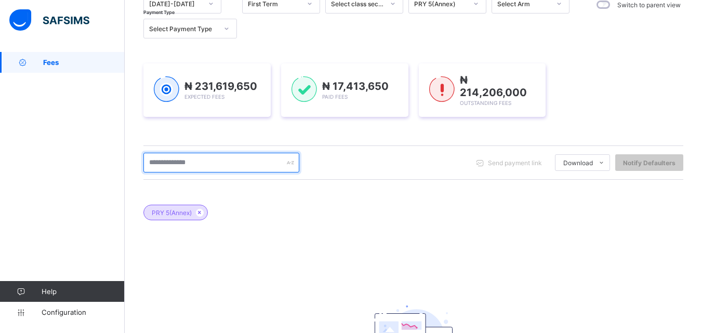
click at [195, 164] on input "text" at bounding box center [221, 163] width 156 height 20
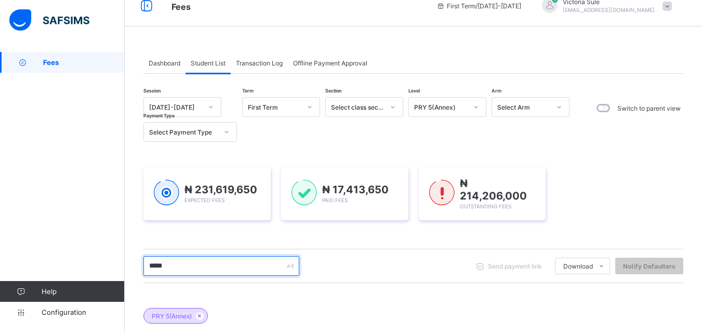
scroll to position [15, 0]
type input "*****"
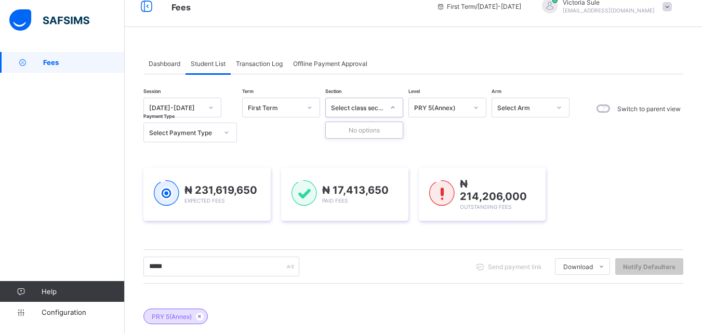
click at [402, 108] on div at bounding box center [393, 107] width 20 height 19
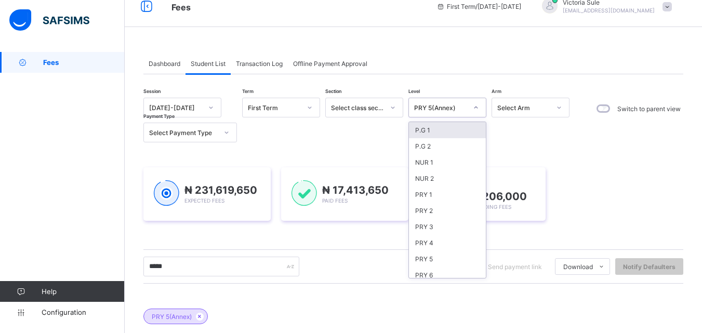
click at [454, 105] on div "PRY 5(Annex)" at bounding box center [440, 108] width 53 height 8
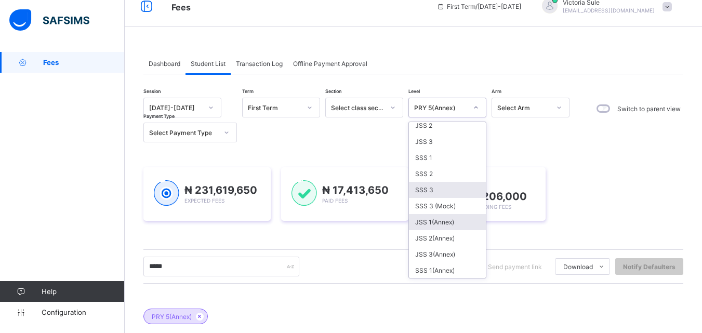
scroll to position [156, 0]
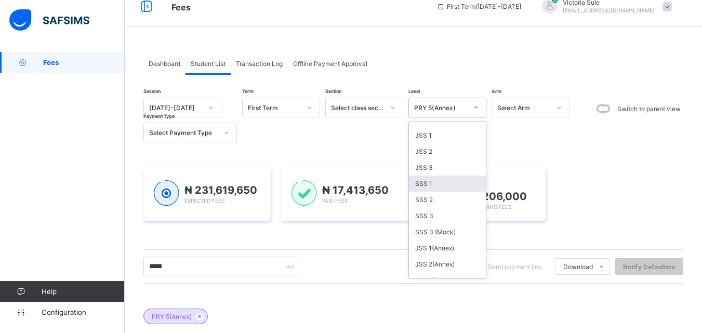
click at [438, 187] on div "SSS 1" at bounding box center [447, 184] width 77 height 16
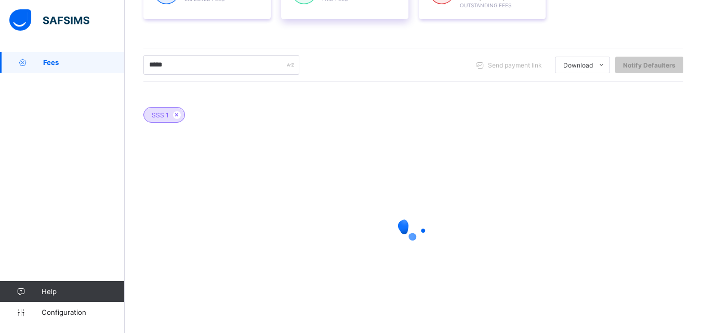
scroll to position [222, 0]
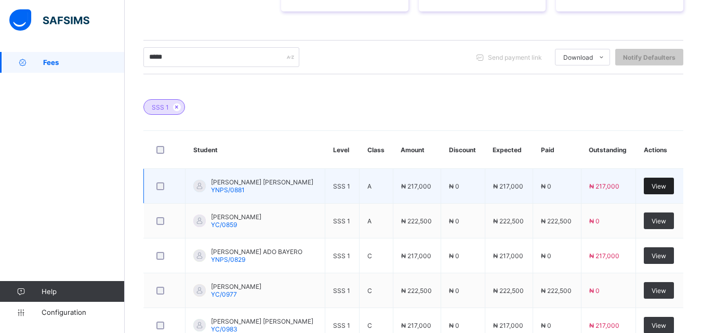
click at [666, 183] on span "View" at bounding box center [658, 186] width 15 height 8
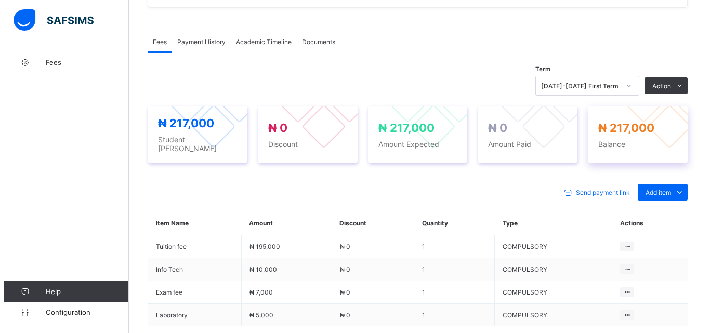
scroll to position [326, 0]
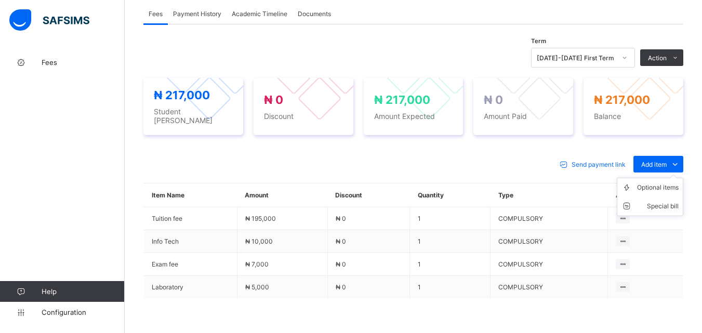
click at [661, 178] on ul "Optional items Special bill" at bounding box center [650, 197] width 66 height 38
click at [659, 182] on div "Optional items" at bounding box center [658, 187] width 42 height 10
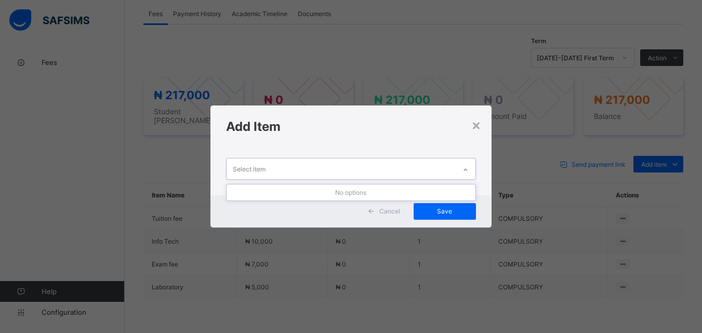
click at [462, 168] on div at bounding box center [466, 170] width 18 height 17
click at [476, 122] on div "×" at bounding box center [476, 125] width 10 height 18
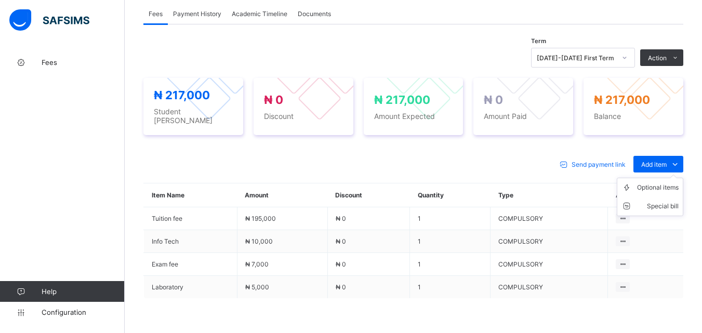
drag, startPoint x: 661, startPoint y: 162, endPoint x: 658, endPoint y: 169, distance: 7.7
click at [661, 163] on div "Add item Optional items Special bill" at bounding box center [658, 164] width 50 height 17
click at [656, 178] on ul "Optional items Special bill" at bounding box center [650, 197] width 66 height 38
click at [654, 182] on div "Optional items" at bounding box center [658, 187] width 42 height 10
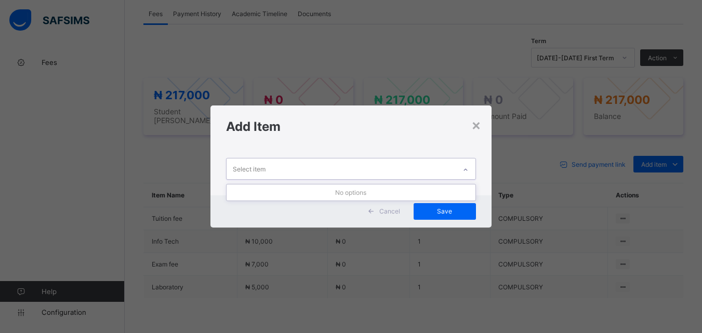
click at [471, 169] on div at bounding box center [466, 170] width 18 height 17
click at [471, 124] on h1 "Add Item" at bounding box center [350, 126] width 249 height 15
click at [477, 123] on div "×" at bounding box center [476, 125] width 10 height 18
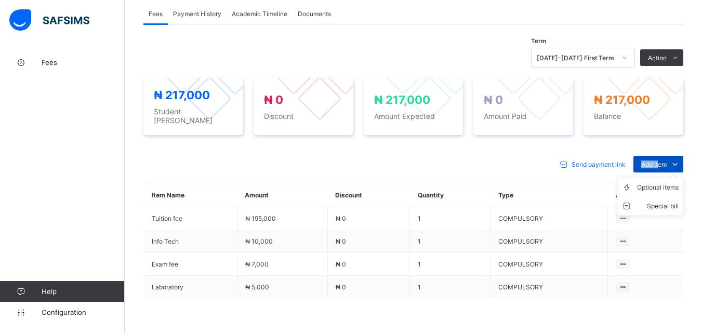
click at [665, 156] on div "Send payment link Add item Optional items Special bill Item Name Amount Discoun…" at bounding box center [413, 258] width 540 height 226
click at [652, 182] on div "Optional items" at bounding box center [658, 187] width 42 height 10
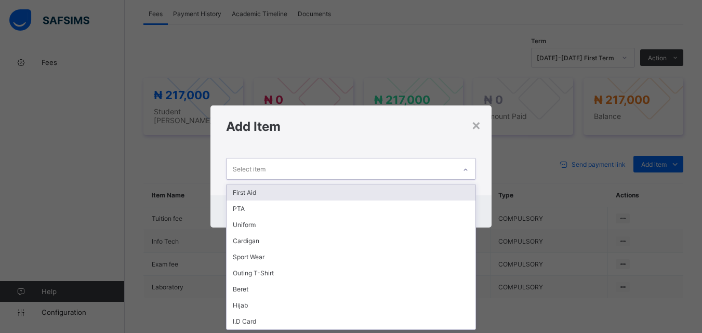
click at [466, 168] on icon at bounding box center [465, 170] width 6 height 10
click at [437, 194] on div "First Aid" at bounding box center [350, 192] width 248 height 16
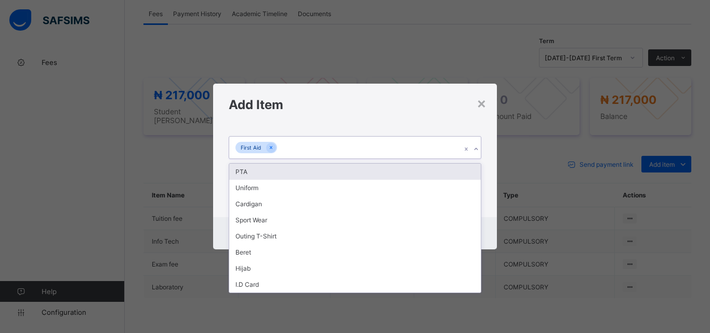
click at [477, 150] on icon at bounding box center [476, 149] width 6 height 10
click at [461, 169] on div "PTA" at bounding box center [354, 172] width 251 height 16
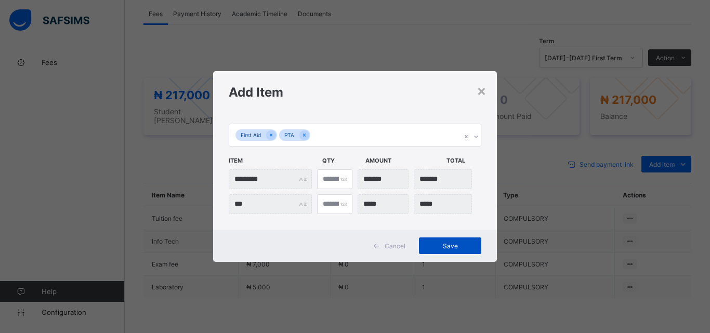
click at [457, 245] on span "Save" at bounding box center [449, 246] width 47 height 8
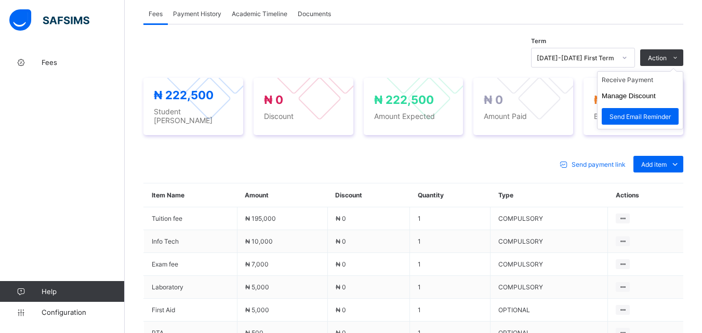
click at [660, 71] on ul "Receive Payment Manage Discount Send Email Reminder" at bounding box center [640, 100] width 86 height 58
click at [647, 81] on li "Receive Payment" at bounding box center [639, 80] width 85 height 16
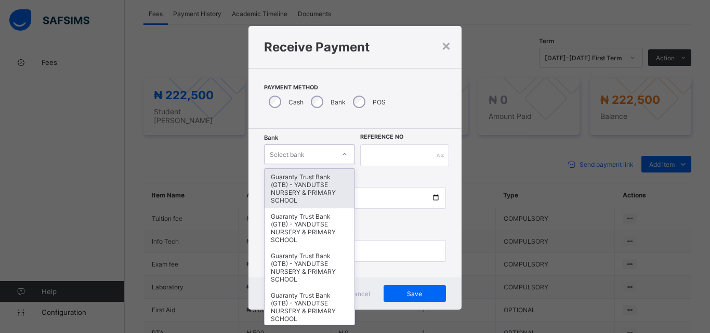
click at [329, 154] on div "Select bank" at bounding box center [299, 154] width 70 height 15
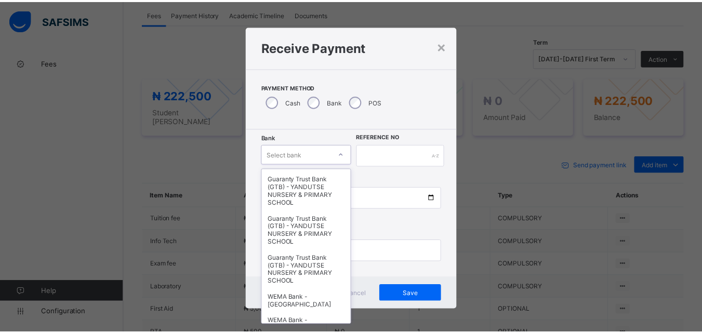
scroll to position [319, 0]
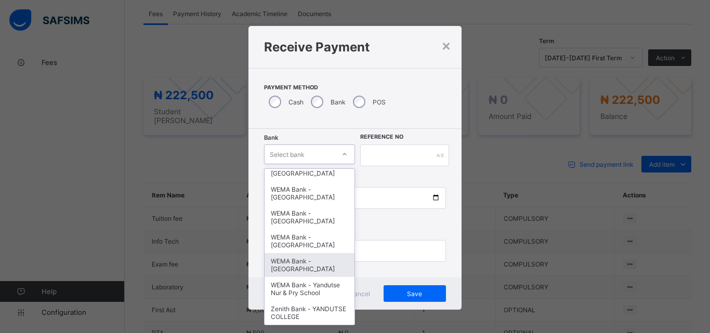
click at [310, 258] on div "WEMA Bank - [GEOGRAPHIC_DATA]" at bounding box center [309, 265] width 90 height 24
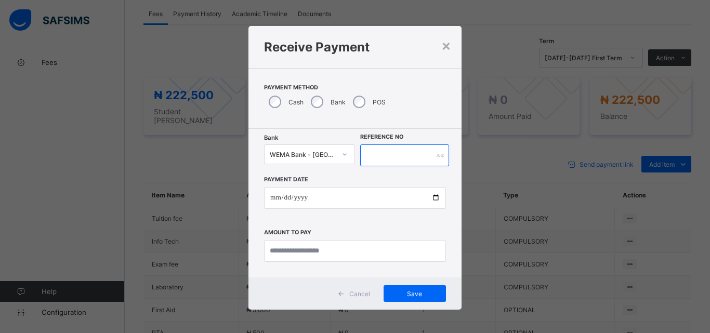
click at [392, 157] on input "text" at bounding box center [404, 155] width 89 height 22
type input "*********"
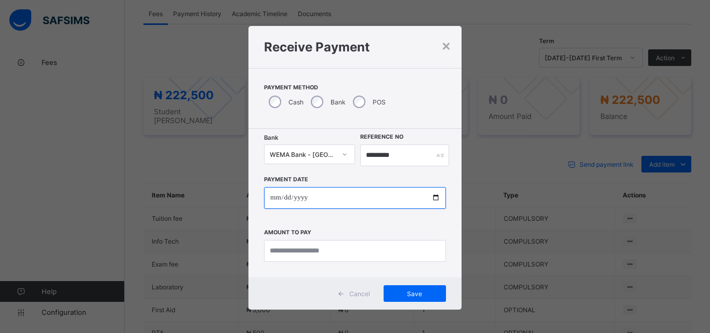
click at [431, 205] on input "date" at bounding box center [355, 198] width 182 height 22
click at [431, 197] on input "date" at bounding box center [355, 198] width 182 height 22
type input "**********"
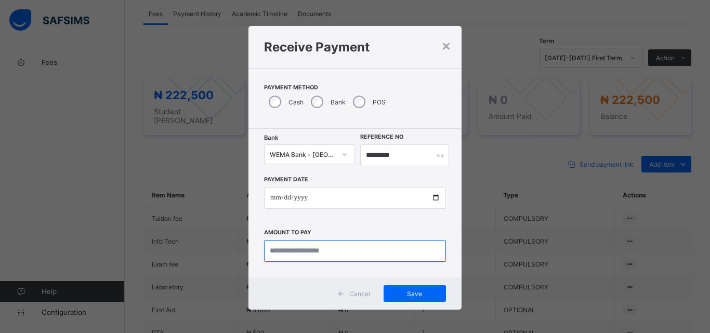
click at [297, 246] on input "currency" at bounding box center [355, 251] width 182 height 22
type input "*********"
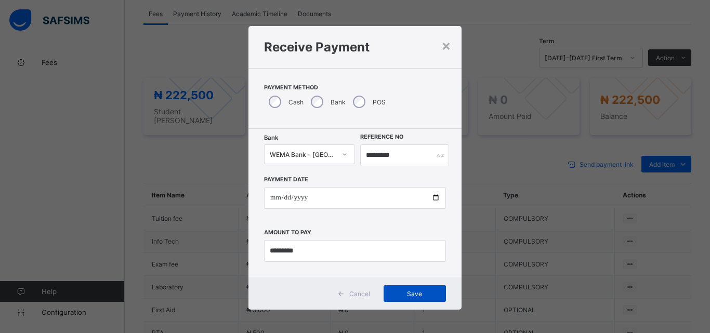
click at [425, 291] on span "Save" at bounding box center [414, 294] width 47 height 8
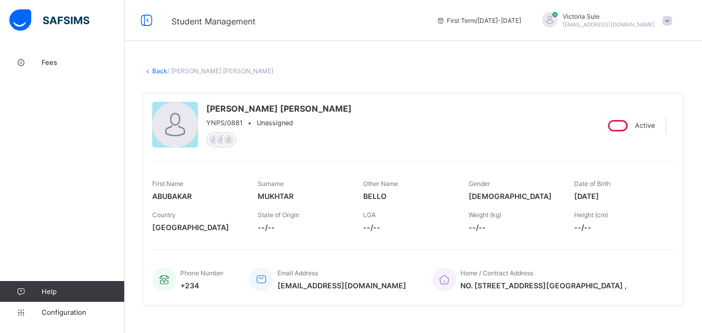
scroll to position [0, 0]
click at [156, 71] on link "Back" at bounding box center [159, 72] width 15 height 8
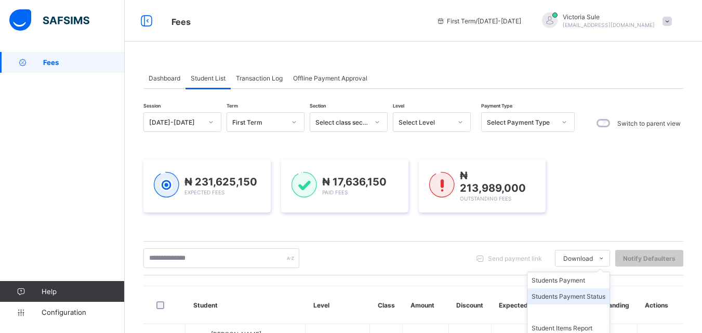
click at [542, 297] on li "Students Payment Status" at bounding box center [568, 296] width 82 height 16
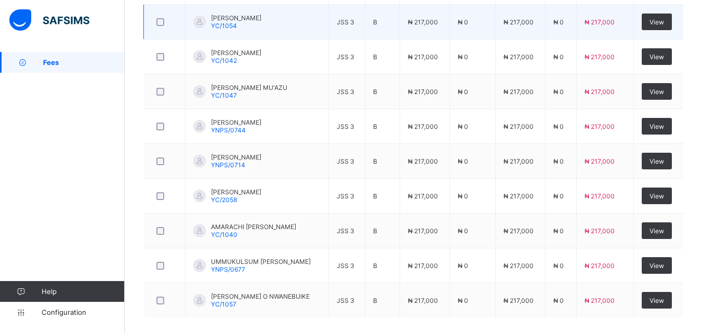
scroll to position [244, 0]
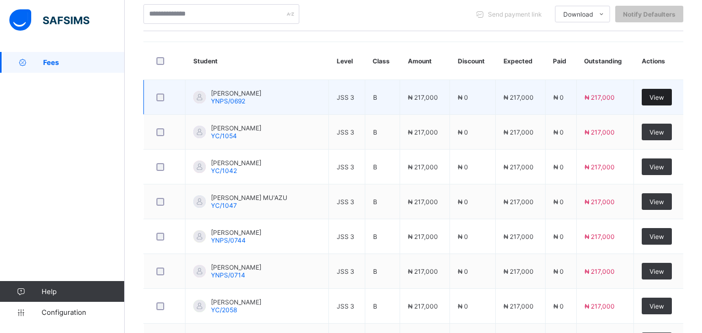
click at [664, 94] on span "View" at bounding box center [656, 98] width 15 height 8
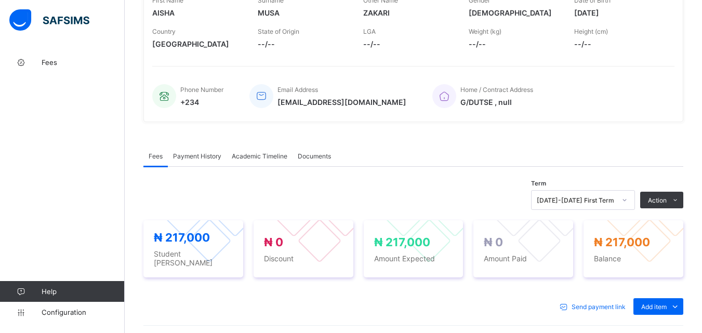
scroll to position [296, 0]
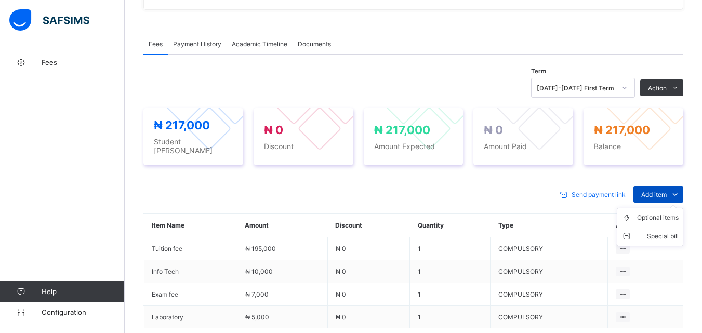
click at [675, 192] on span at bounding box center [674, 194] width 17 height 17
click at [660, 212] on div "Optional items" at bounding box center [658, 217] width 42 height 10
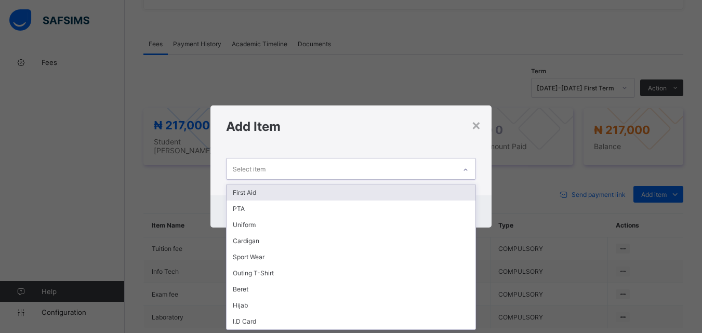
click at [466, 166] on icon at bounding box center [465, 170] width 6 height 10
click at [457, 195] on div "First Aid" at bounding box center [350, 192] width 248 height 16
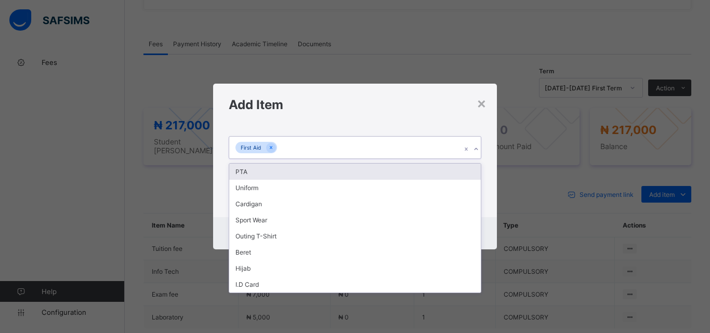
click at [474, 151] on icon at bounding box center [476, 149] width 6 height 10
click at [468, 165] on div "PTA" at bounding box center [354, 172] width 251 height 16
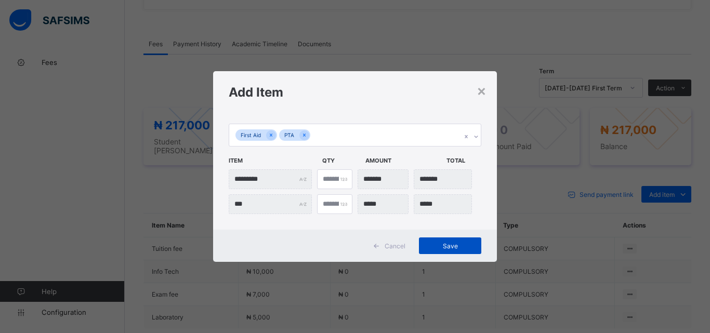
click at [449, 249] on span "Save" at bounding box center [449, 246] width 47 height 8
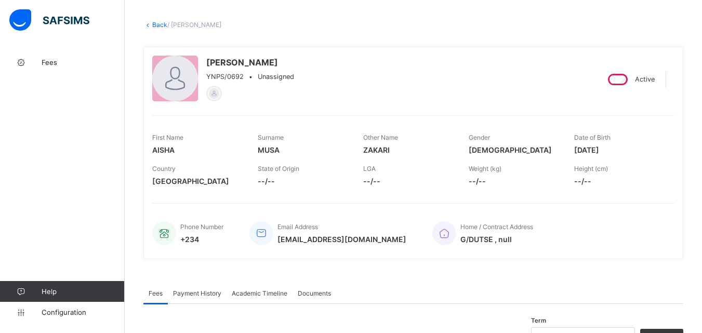
scroll to position [36, 0]
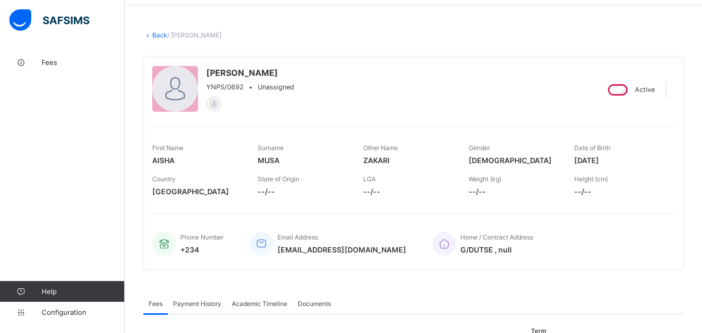
click at [162, 34] on link "Back" at bounding box center [159, 35] width 15 height 8
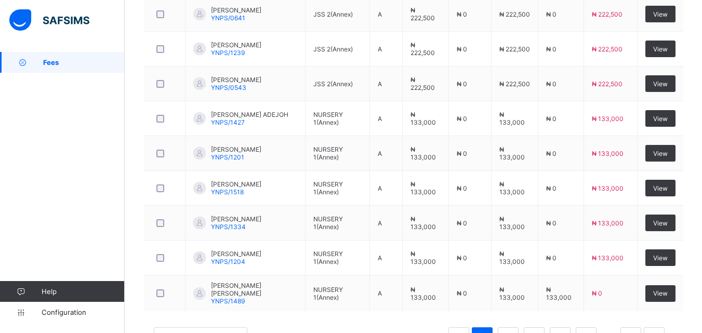
scroll to position [405, 0]
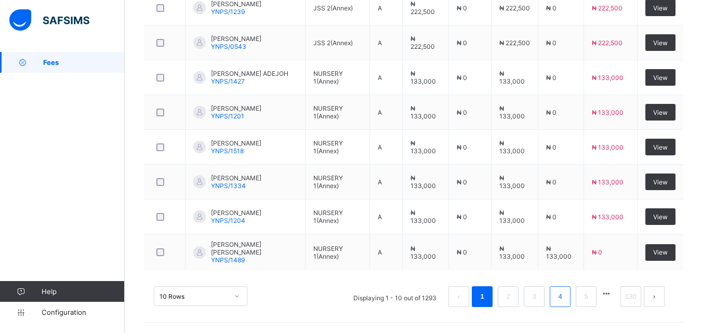
click at [565, 299] on link "4" at bounding box center [560, 297] width 10 height 14
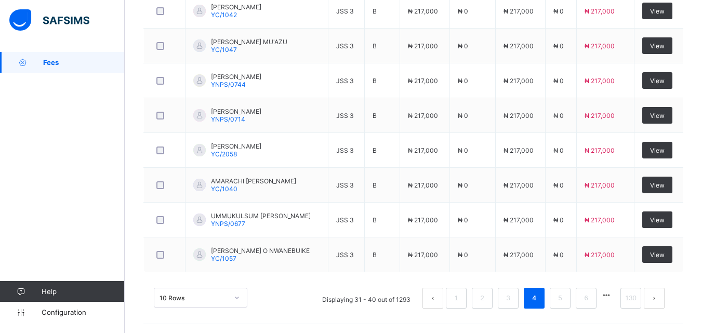
scroll to position [244, 0]
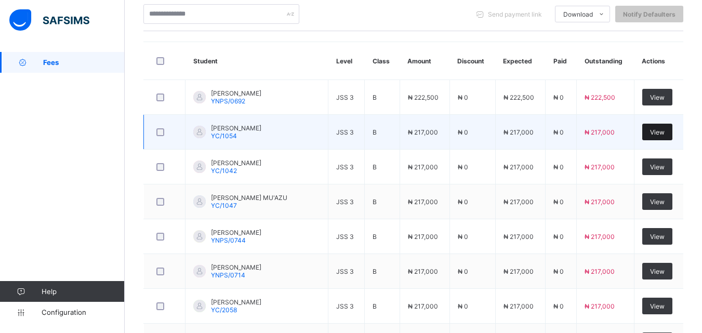
click at [664, 137] on div "View" at bounding box center [657, 132] width 30 height 17
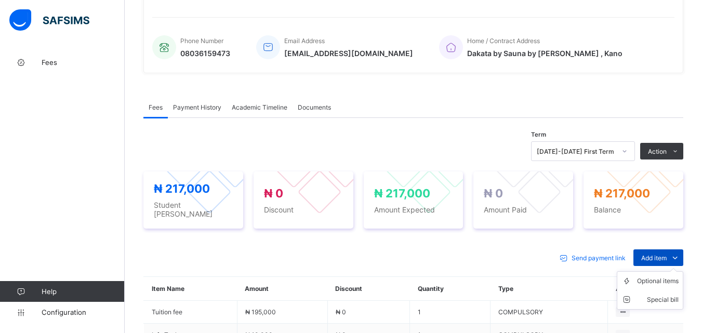
scroll to position [244, 0]
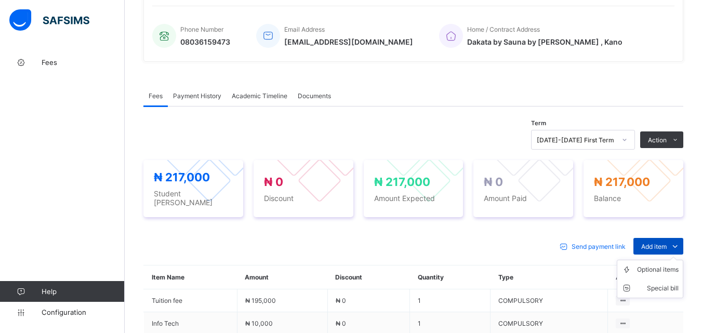
click at [666, 243] on span "Add item" at bounding box center [653, 247] width 25 height 8
click at [661, 264] on div "Optional items" at bounding box center [658, 269] width 42 height 10
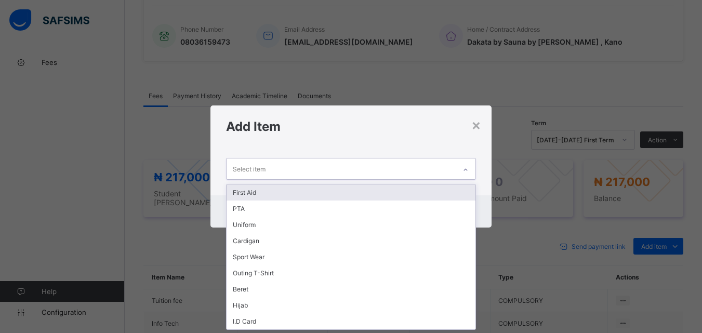
click at [470, 164] on div at bounding box center [466, 170] width 18 height 17
click at [457, 193] on div "First Aid" at bounding box center [350, 192] width 248 height 16
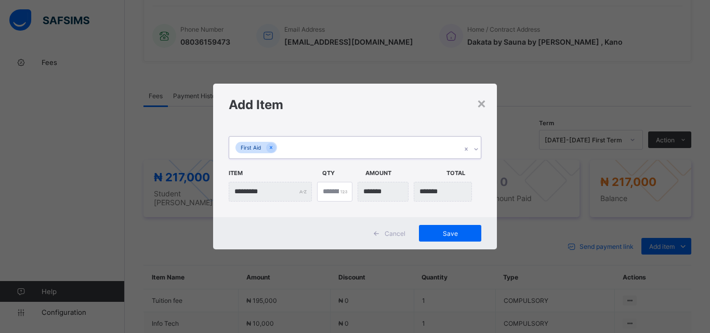
click at [476, 149] on icon at bounding box center [476, 149] width 6 height 10
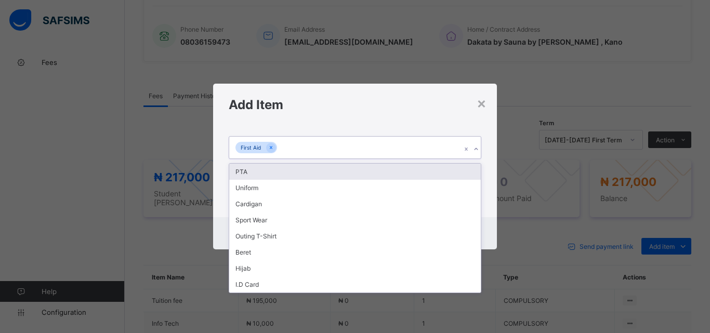
click at [469, 172] on div "PTA" at bounding box center [354, 172] width 251 height 16
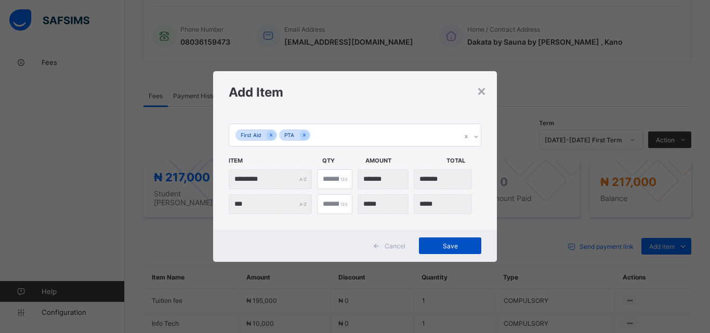
click at [451, 249] on span "Save" at bounding box center [449, 246] width 47 height 8
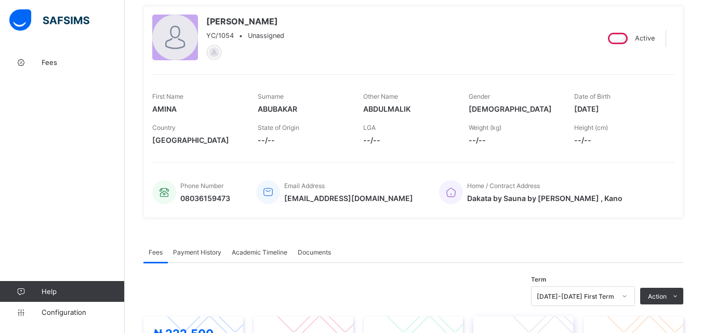
scroll to position [0, 0]
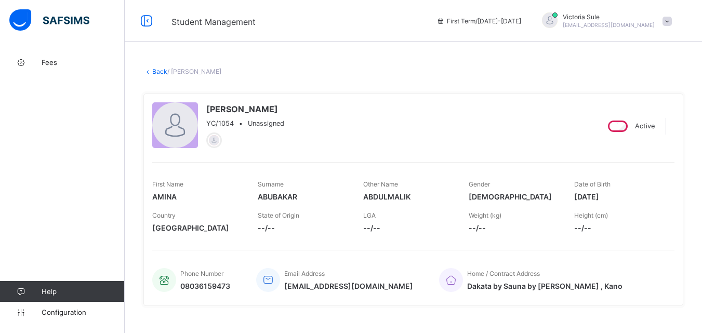
click at [158, 73] on link "Back" at bounding box center [159, 72] width 15 height 8
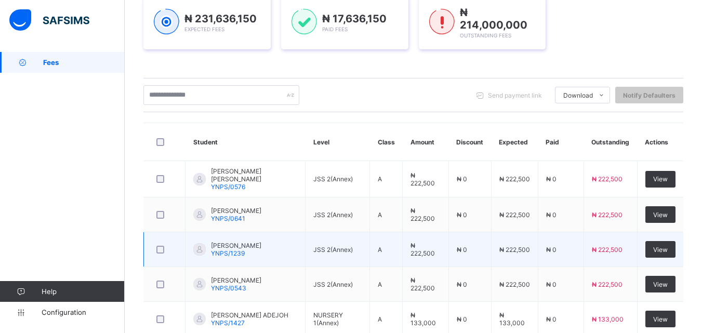
scroll to position [335, 0]
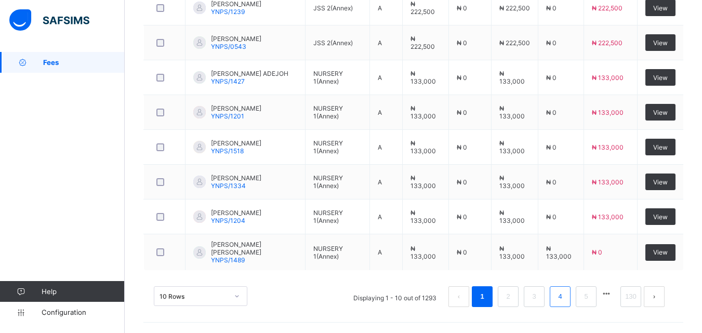
click at [565, 302] on link "4" at bounding box center [560, 297] width 10 height 14
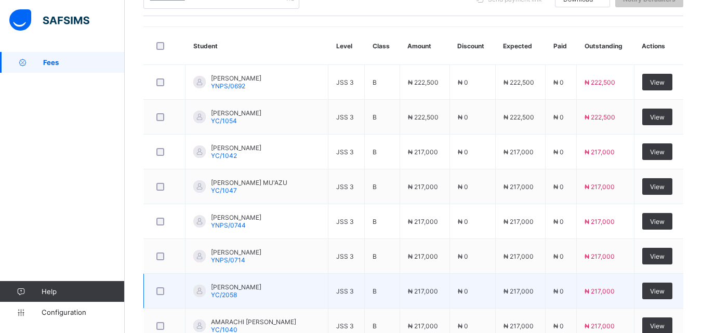
scroll to position [244, 0]
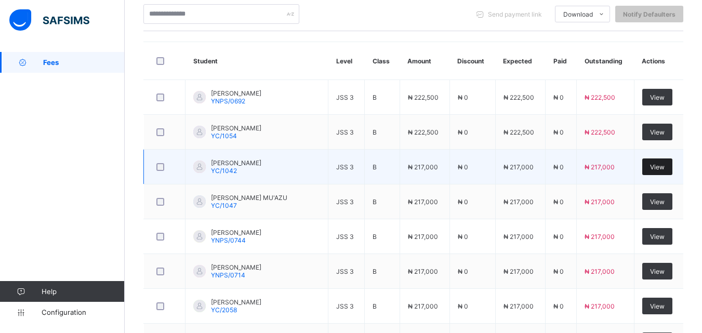
click at [662, 163] on span "View" at bounding box center [657, 167] width 15 height 8
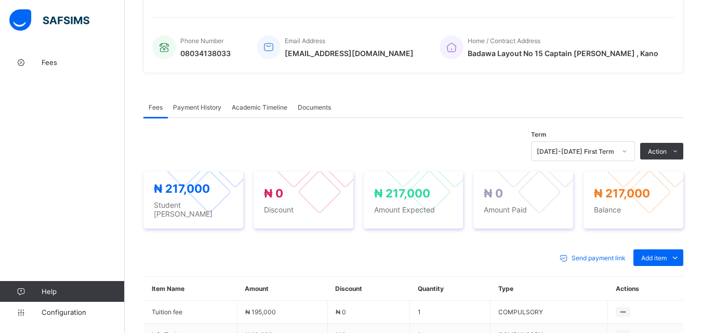
scroll to position [244, 0]
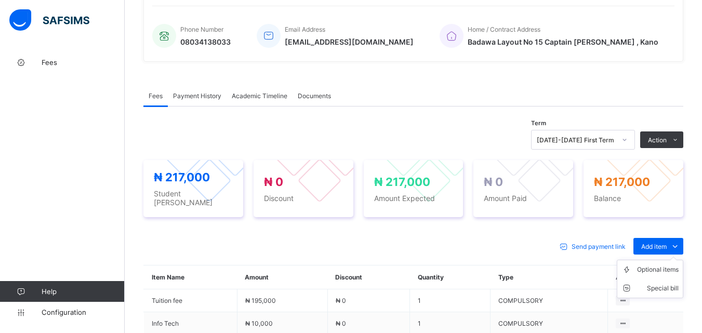
click at [662, 260] on ul "Optional items Special bill" at bounding box center [650, 279] width 66 height 38
click at [659, 268] on div "Optional items" at bounding box center [658, 269] width 42 height 10
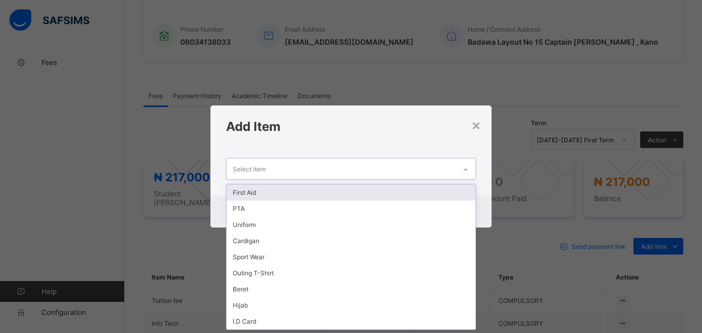
click at [463, 170] on icon at bounding box center [465, 170] width 6 height 10
click at [453, 196] on div "First Aid" at bounding box center [350, 192] width 248 height 16
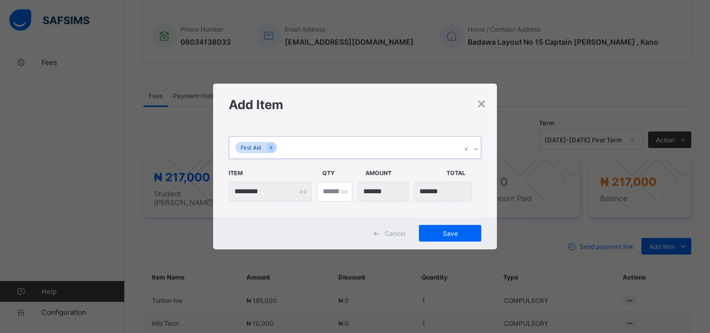
click at [476, 146] on icon at bounding box center [476, 149] width 6 height 10
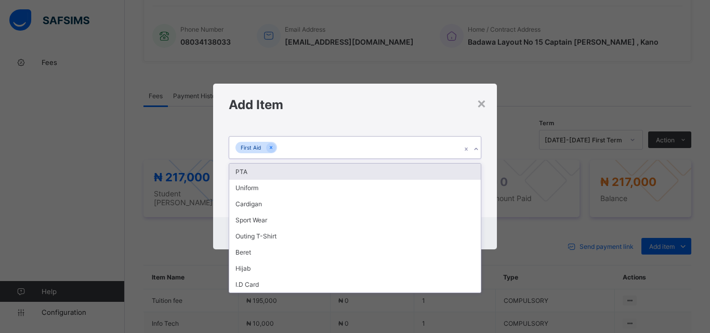
click at [463, 175] on div "PTA" at bounding box center [354, 172] width 251 height 16
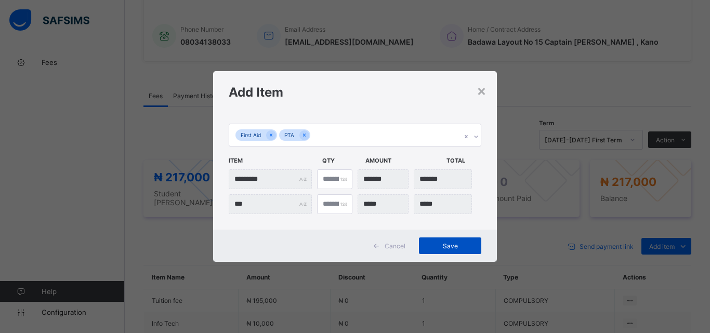
click at [453, 243] on span "Save" at bounding box center [449, 246] width 47 height 8
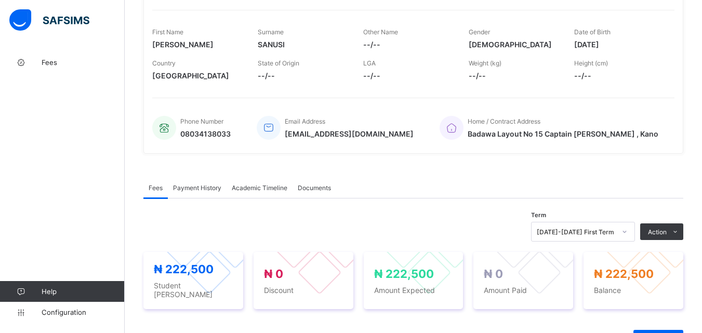
scroll to position [36, 0]
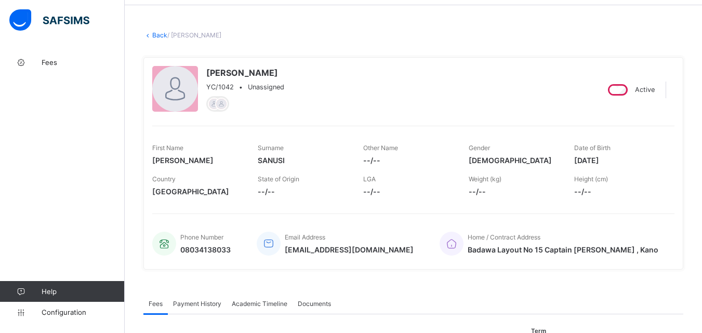
click at [159, 33] on link "Back" at bounding box center [159, 35] width 15 height 8
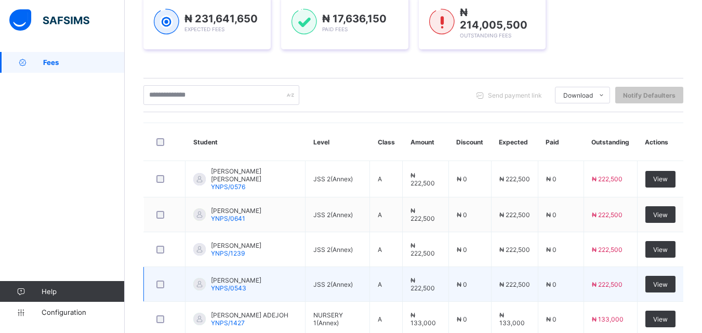
scroll to position [405, 0]
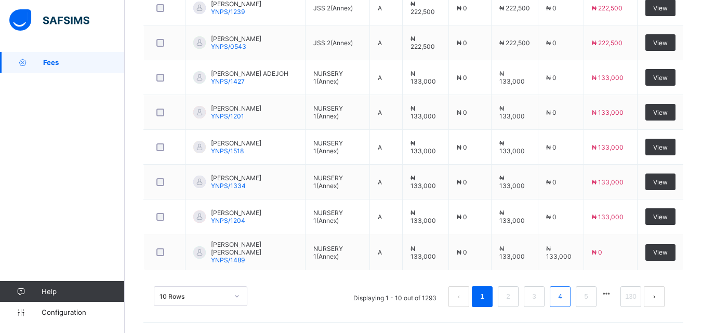
click at [569, 304] on li "4" at bounding box center [560, 296] width 21 height 21
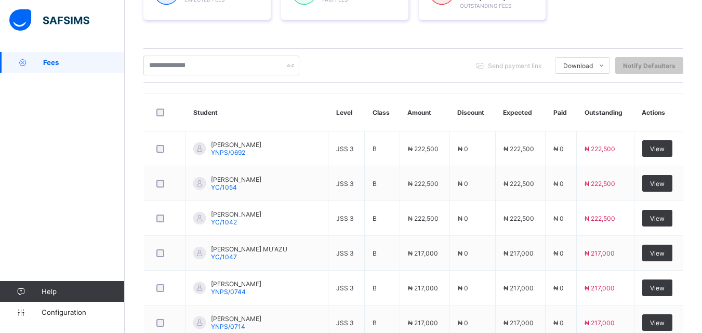
scroll to position [192, 0]
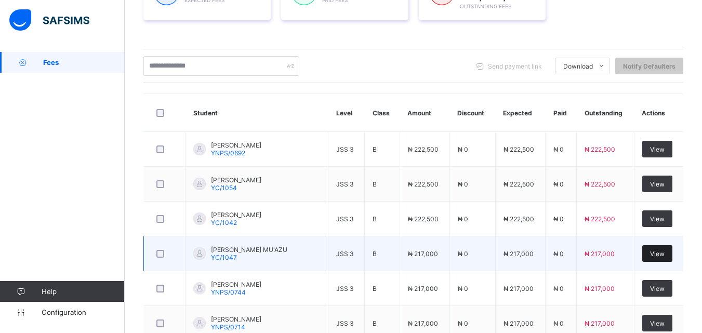
click at [664, 250] on span "View" at bounding box center [657, 254] width 15 height 8
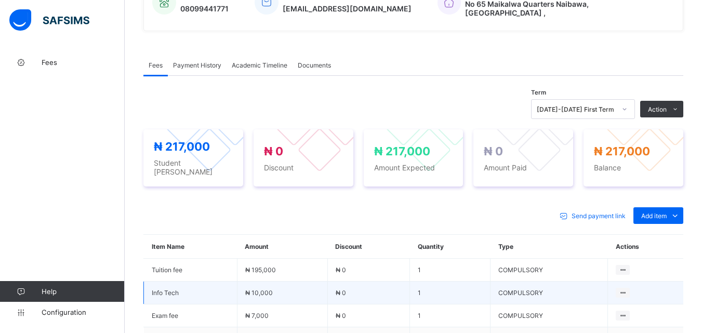
scroll to position [396, 0]
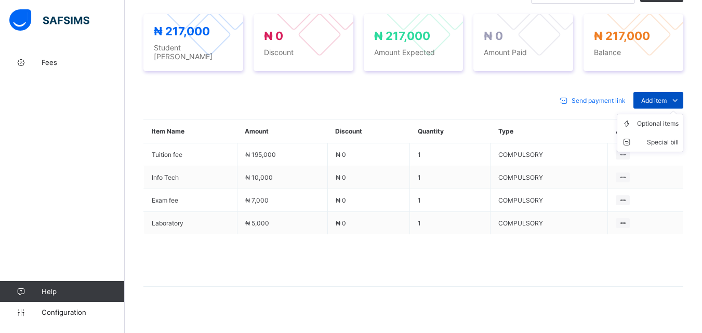
click at [669, 92] on div "Add item" at bounding box center [658, 100] width 50 height 17
click at [669, 118] on div "Optional items" at bounding box center [658, 123] width 42 height 10
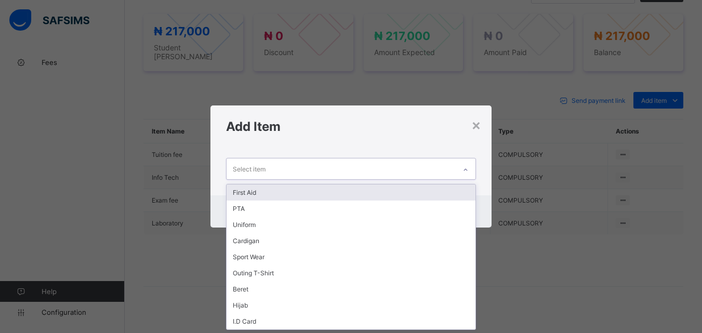
click at [463, 164] on div at bounding box center [466, 170] width 18 height 17
click at [438, 197] on div "First Aid" at bounding box center [350, 192] width 248 height 16
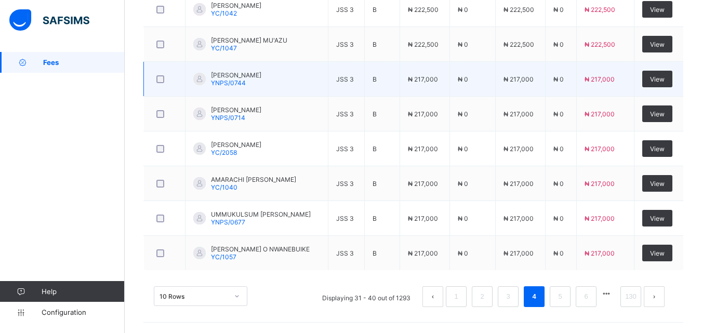
scroll to position [296, 0]
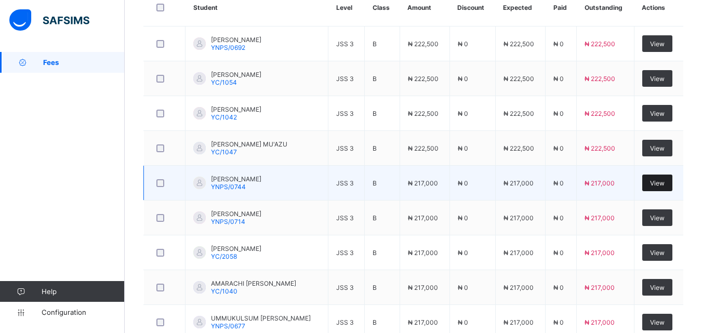
click at [664, 184] on span "View" at bounding box center [657, 183] width 15 height 8
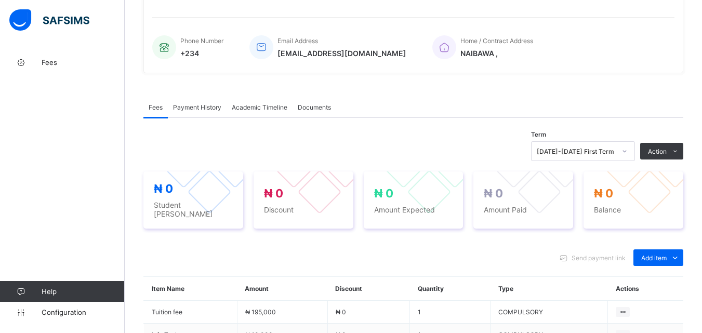
scroll to position [296, 0]
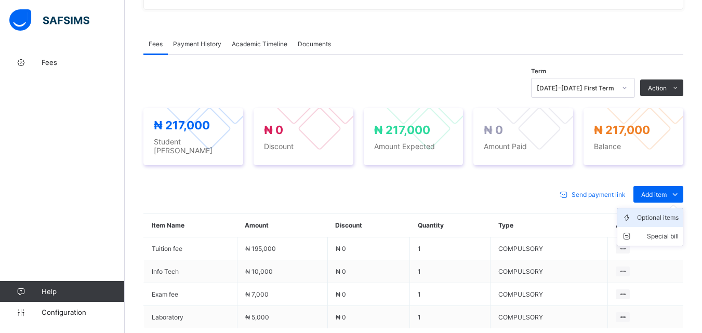
click at [660, 212] on div "Optional items" at bounding box center [658, 217] width 42 height 10
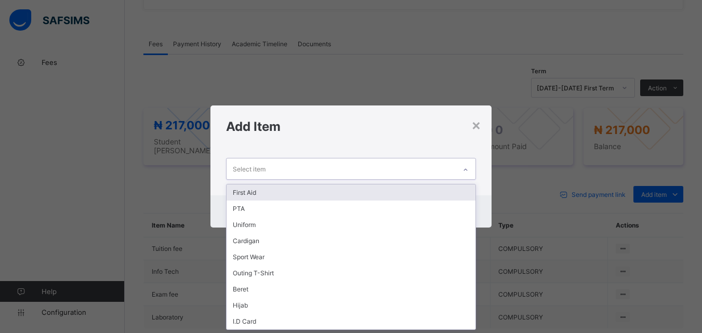
click at [468, 163] on div at bounding box center [466, 170] width 18 height 17
click at [454, 194] on div "First Aid" at bounding box center [350, 192] width 248 height 16
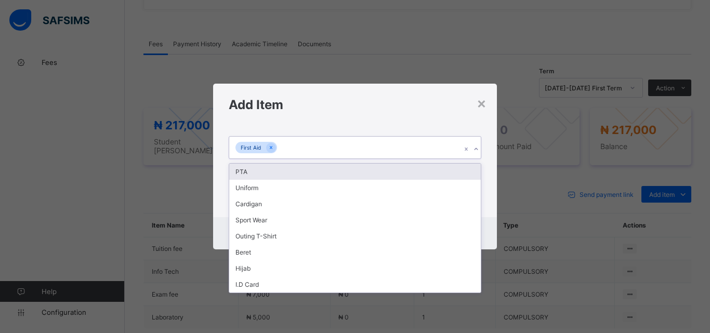
click at [477, 146] on icon at bounding box center [476, 149] width 6 height 10
click at [468, 175] on div "PTA" at bounding box center [354, 172] width 251 height 16
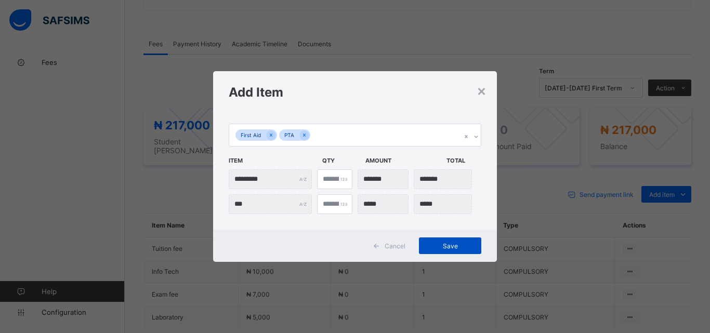
click at [447, 246] on span "Save" at bounding box center [449, 246] width 47 height 8
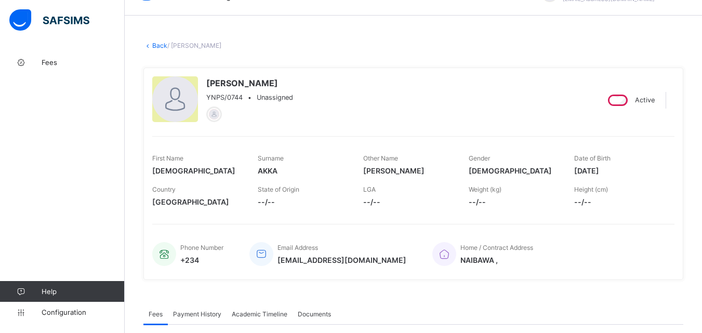
scroll to position [0, 0]
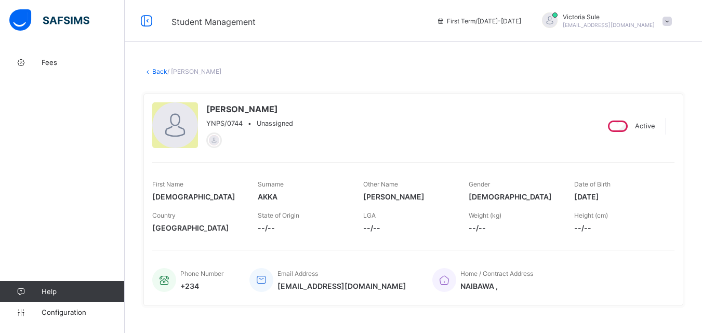
click at [154, 72] on link "Back" at bounding box center [159, 72] width 15 height 8
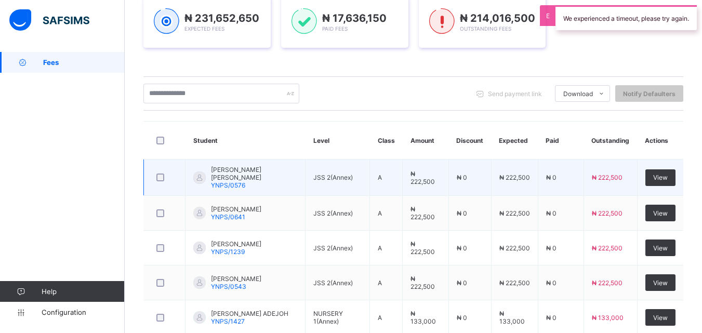
scroll to position [405, 0]
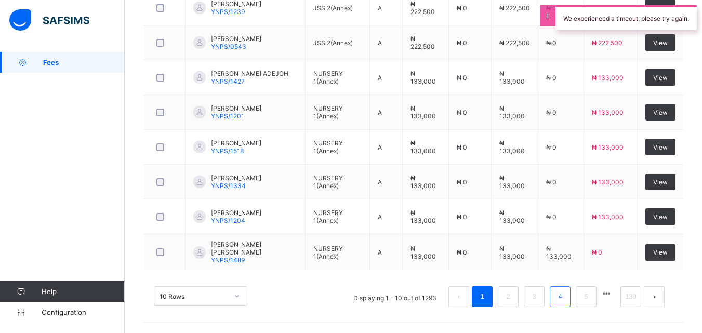
click at [565, 296] on link "4" at bounding box center [560, 297] width 10 height 14
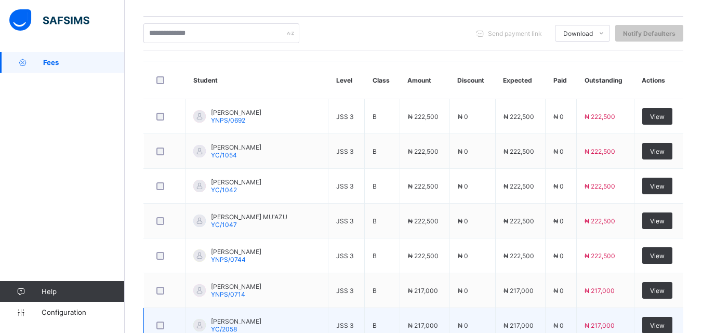
scroll to position [400, 0]
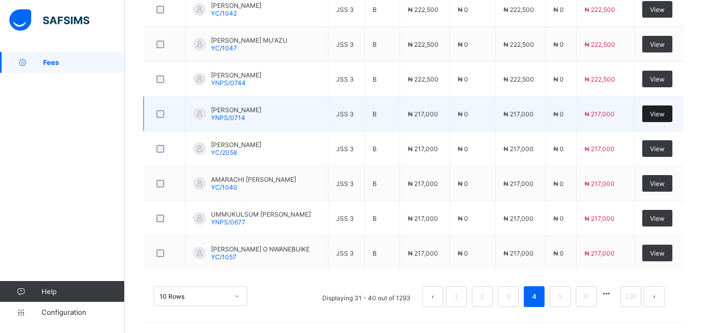
click at [664, 113] on span "View" at bounding box center [657, 114] width 15 height 8
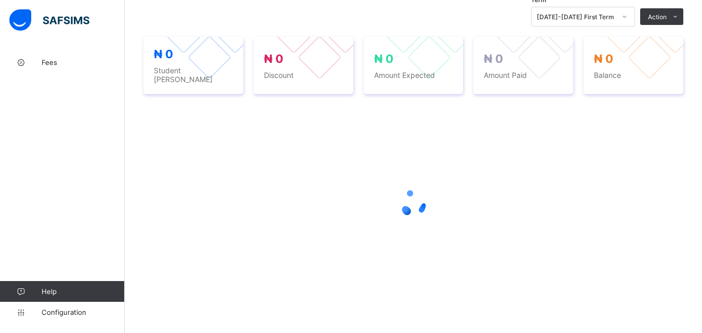
scroll to position [396, 0]
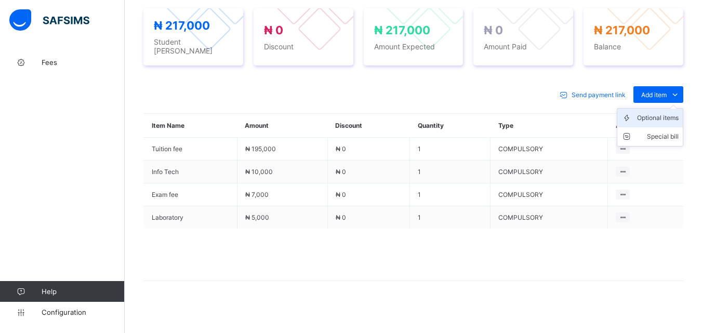
click at [658, 116] on div "Optional items" at bounding box center [658, 118] width 42 height 10
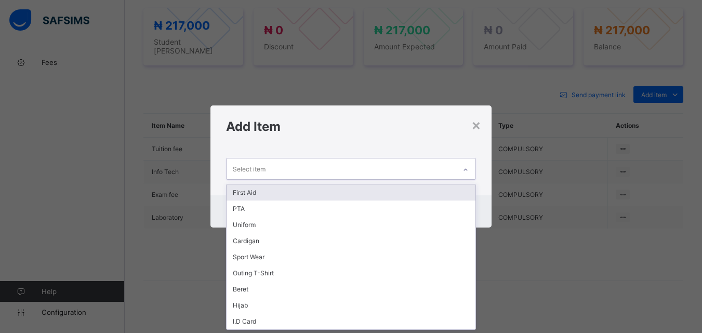
click at [467, 166] on icon at bounding box center [465, 170] width 6 height 10
click at [462, 186] on div "First Aid" at bounding box center [350, 192] width 248 height 16
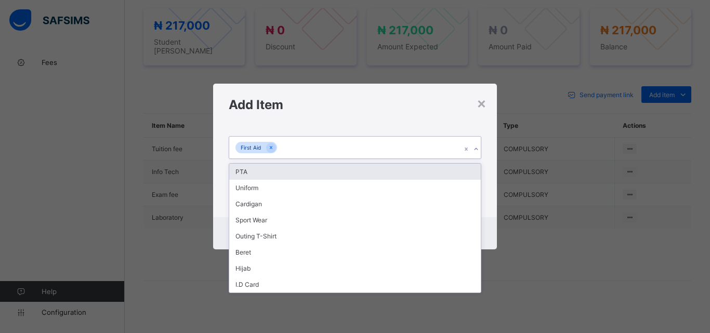
click at [474, 149] on icon at bounding box center [476, 149] width 6 height 10
click at [466, 172] on div "PTA" at bounding box center [354, 172] width 251 height 16
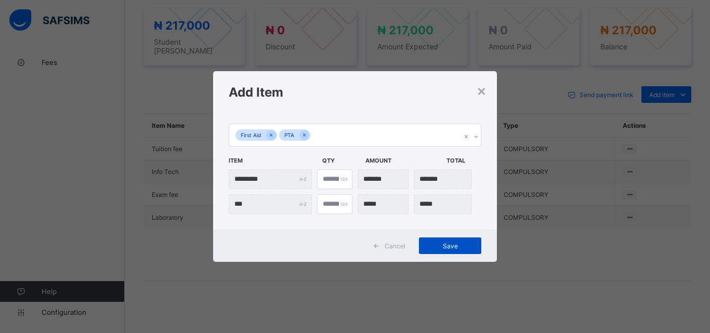
click at [449, 251] on div "Save" at bounding box center [450, 245] width 62 height 17
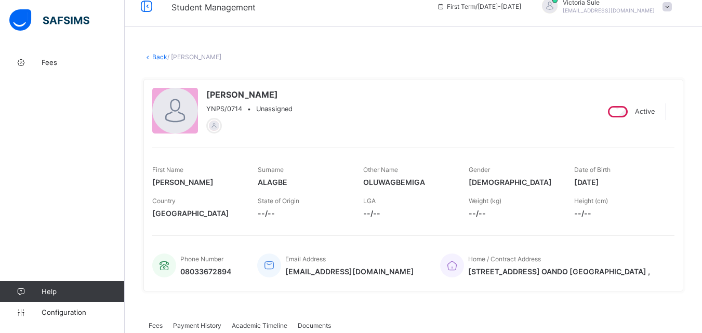
scroll to position [0, 0]
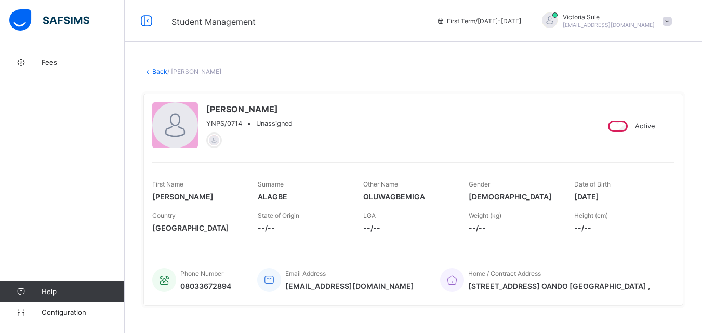
click at [158, 71] on link "Back" at bounding box center [159, 72] width 15 height 8
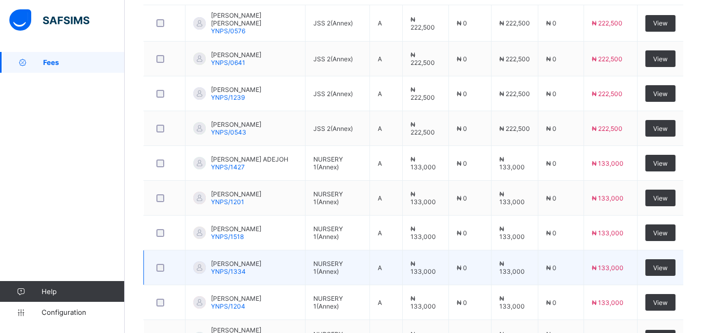
scroll to position [405, 0]
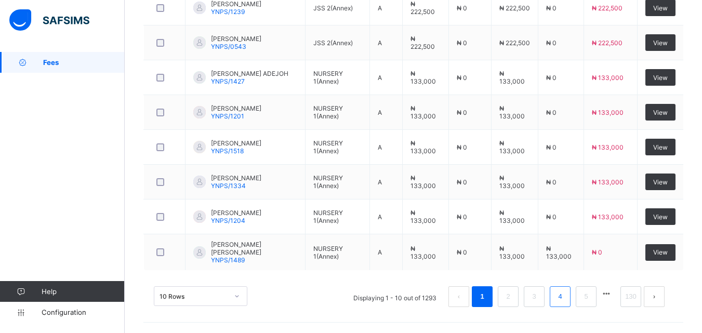
click at [565, 295] on link "4" at bounding box center [560, 297] width 10 height 14
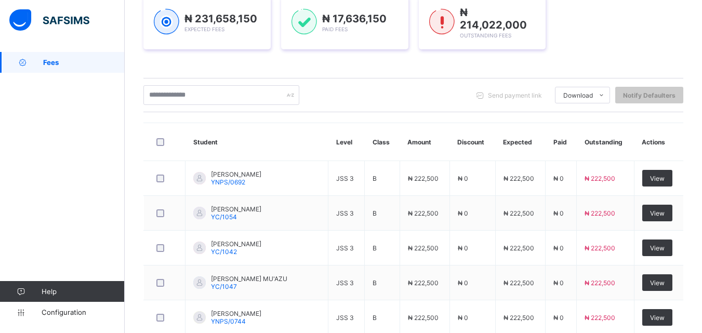
scroll to position [400, 0]
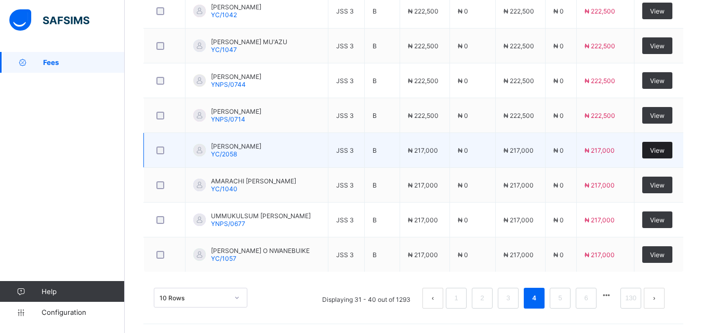
click at [664, 147] on span "View" at bounding box center [657, 150] width 15 height 8
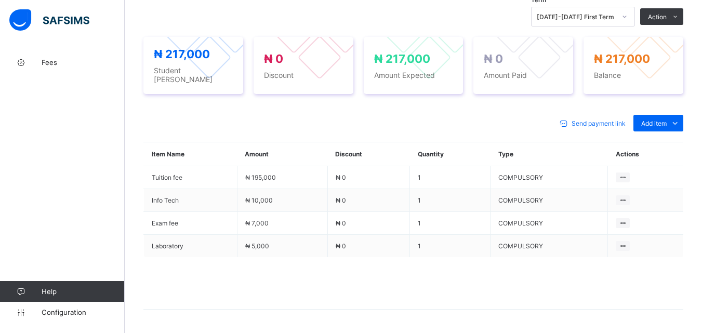
scroll to position [396, 0]
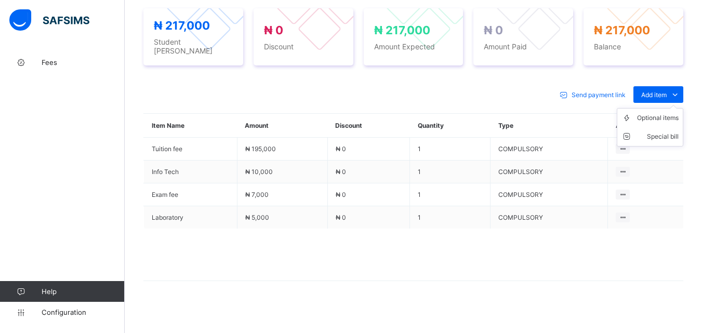
click at [655, 108] on ul "Optional items Special bill" at bounding box center [650, 127] width 66 height 38
click at [655, 113] on div "Optional items" at bounding box center [658, 118] width 42 height 10
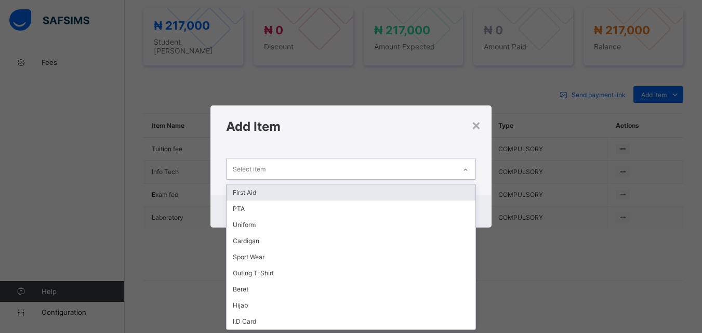
click at [463, 161] on div at bounding box center [466, 168] width 20 height 20
click at [457, 190] on div "First Aid" at bounding box center [350, 192] width 248 height 16
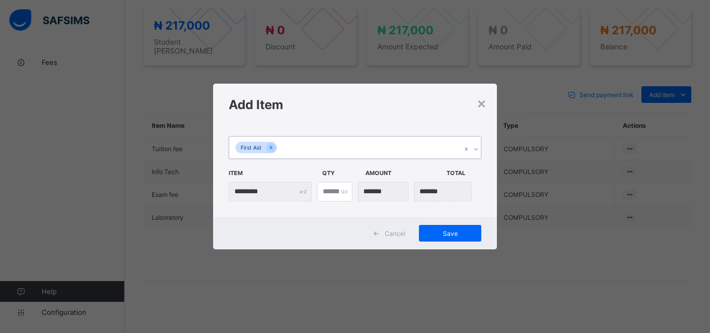
click at [473, 145] on icon at bounding box center [476, 149] width 6 height 10
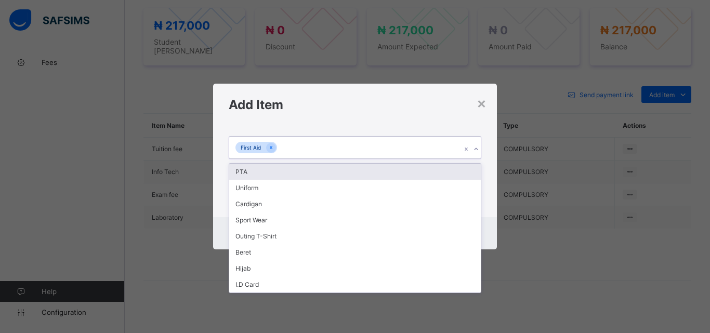
click at [465, 166] on div "PTA" at bounding box center [354, 172] width 251 height 16
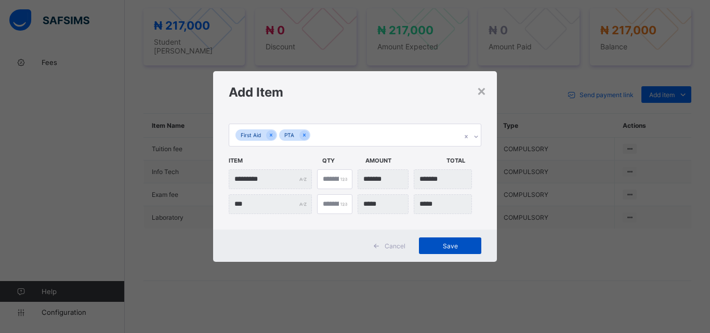
click at [448, 243] on span "Save" at bounding box center [449, 246] width 47 height 8
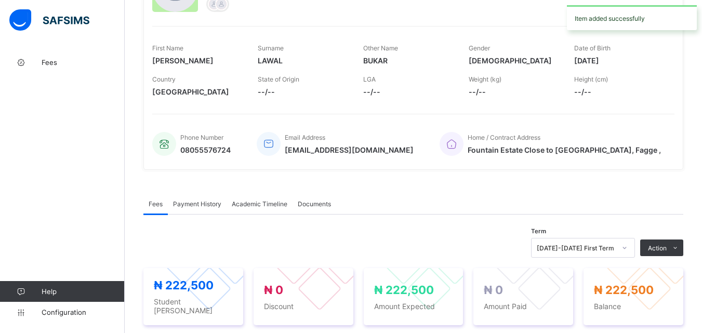
scroll to position [0, 0]
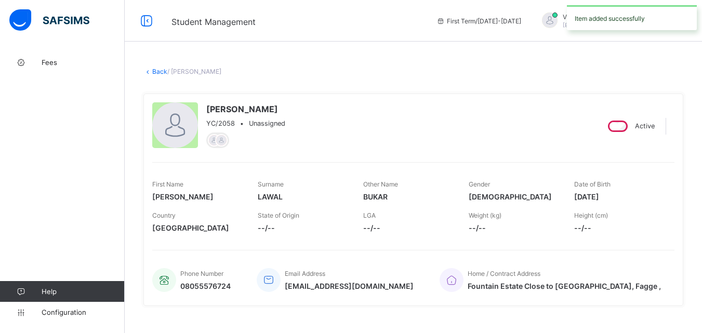
click at [157, 72] on link "Back" at bounding box center [159, 72] width 15 height 8
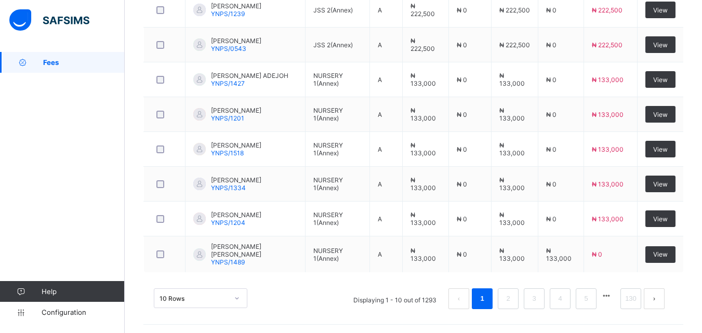
scroll to position [197, 0]
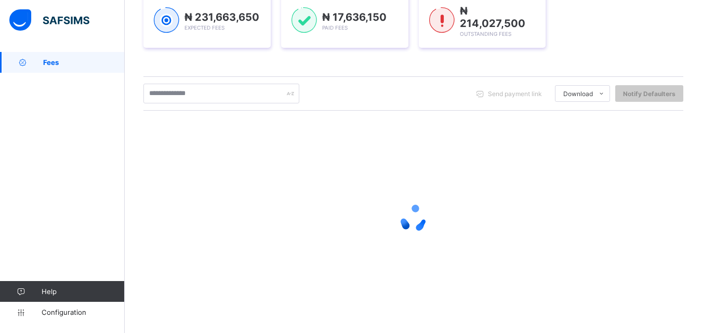
scroll to position [163, 0]
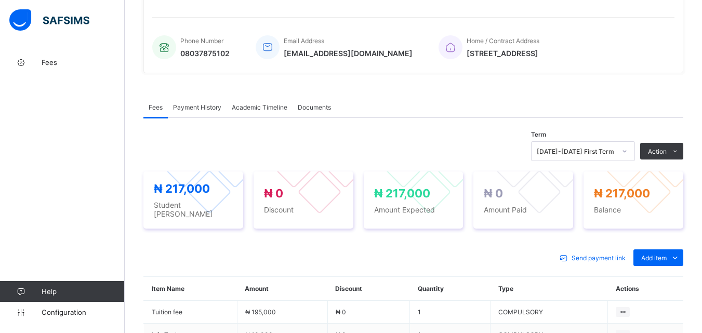
scroll to position [396, 0]
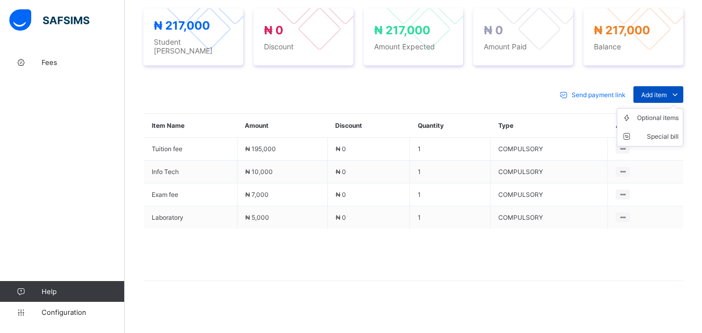
click at [666, 91] on span "Add item" at bounding box center [653, 95] width 25 height 8
click at [665, 113] on div "Optional items" at bounding box center [658, 118] width 42 height 10
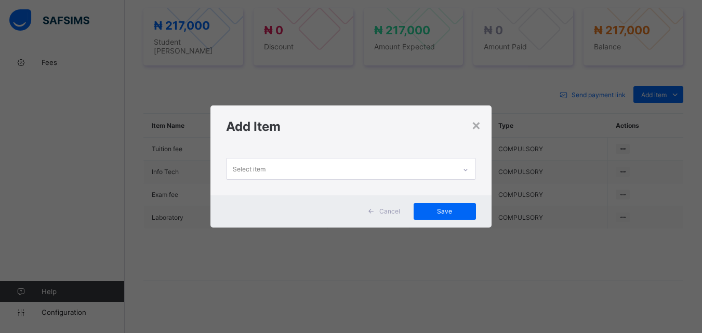
click at [468, 170] on icon at bounding box center [465, 170] width 6 height 10
click at [473, 169] on div at bounding box center [466, 170] width 18 height 17
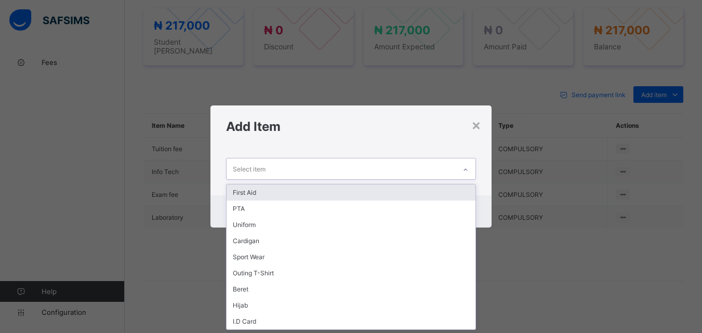
click at [466, 171] on icon at bounding box center [465, 170] width 6 height 10
click at [451, 190] on div "First Aid" at bounding box center [350, 192] width 248 height 16
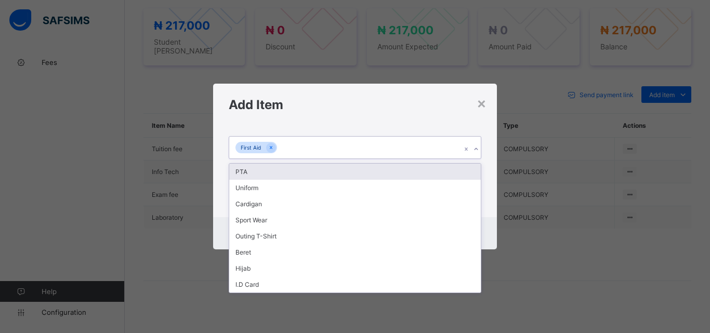
click at [475, 146] on icon at bounding box center [476, 149] width 6 height 10
click at [463, 174] on div "PTA" at bounding box center [354, 172] width 251 height 16
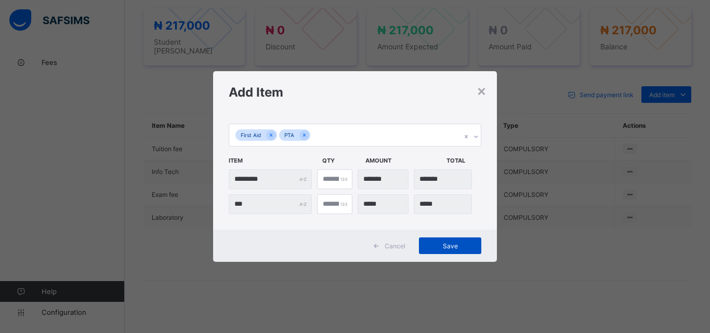
click at [449, 249] on span "Save" at bounding box center [449, 246] width 47 height 8
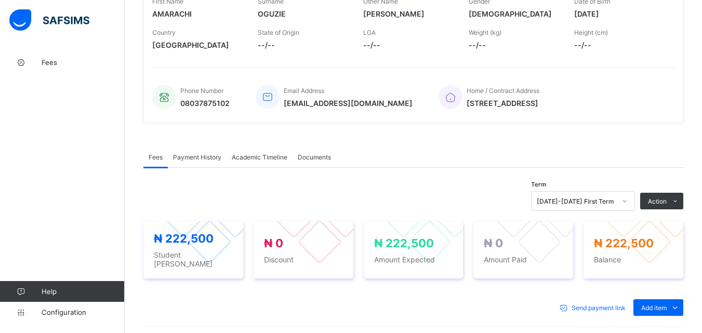
scroll to position [182, 0]
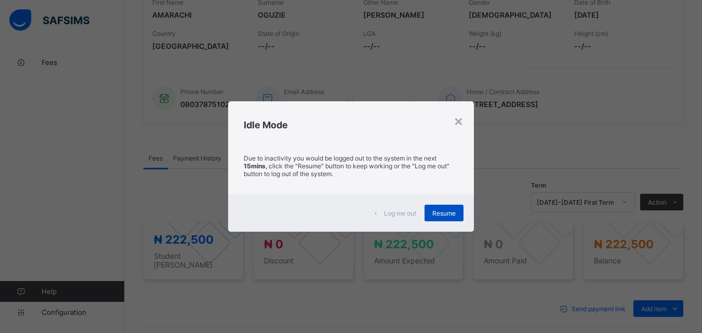
click at [447, 217] on span "Resume" at bounding box center [443, 213] width 23 height 8
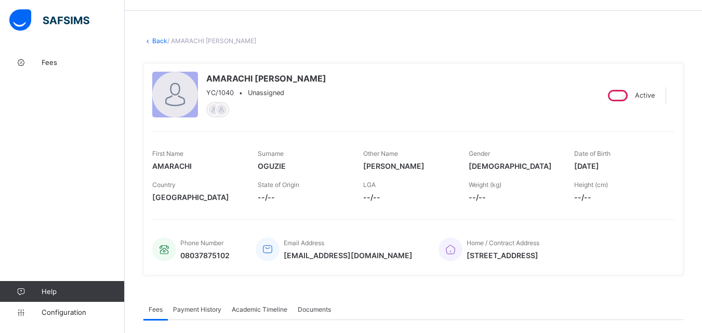
scroll to position [0, 0]
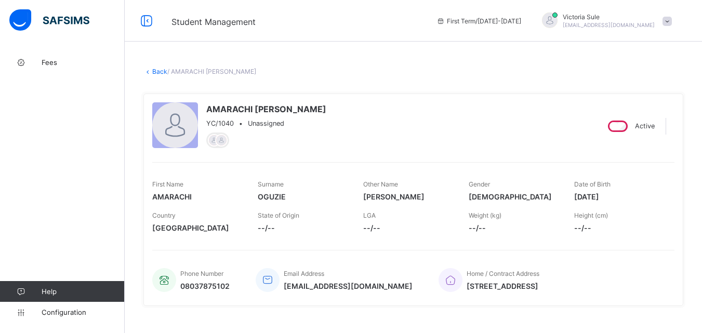
drag, startPoint x: 483, startPoint y: 226, endPoint x: 344, endPoint y: 137, distance: 165.4
click at [344, 137] on div "AMARACHI [PERSON_NAME] YC/1040 • Unassigned" at bounding box center [370, 125] width 437 height 47
click at [156, 71] on link "Back" at bounding box center [159, 72] width 15 height 8
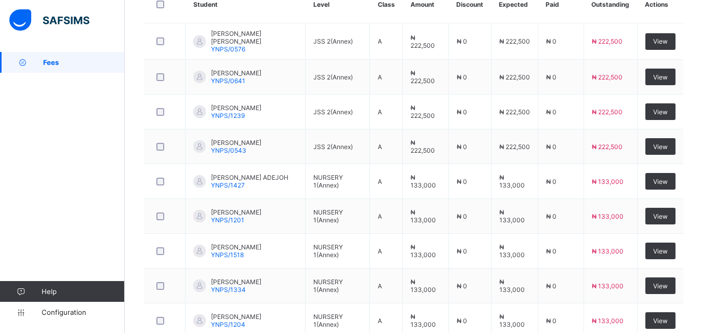
scroll to position [405, 0]
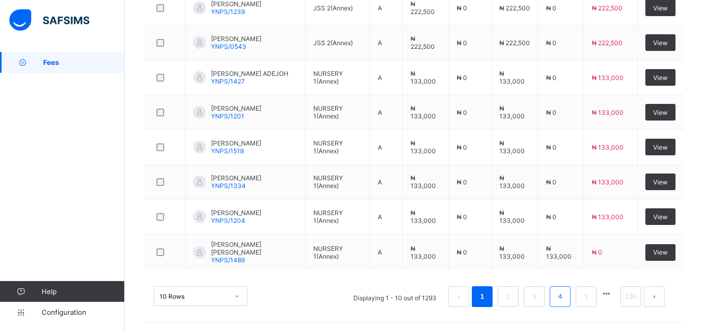
click at [565, 297] on link "4" at bounding box center [560, 297] width 10 height 14
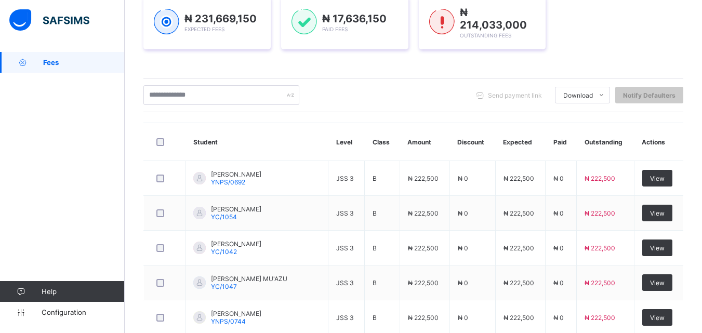
scroll to position [400, 0]
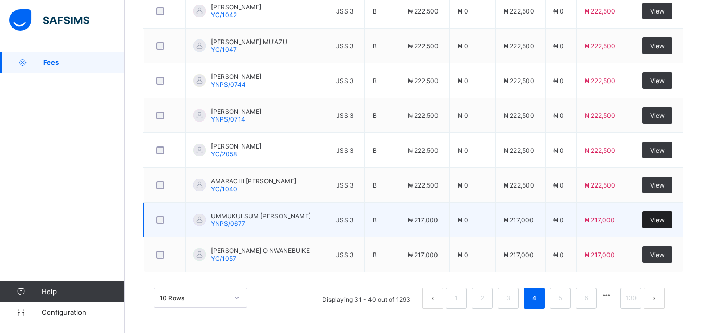
click at [655, 224] on div "View" at bounding box center [657, 219] width 30 height 17
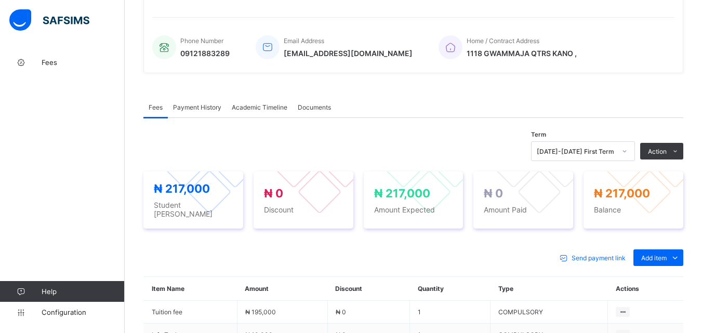
scroll to position [396, 0]
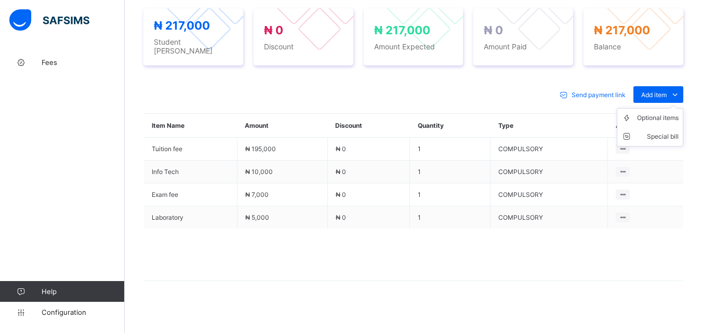
click at [665, 108] on ul "Optional items Special bill" at bounding box center [650, 127] width 66 height 38
click at [668, 113] on div "Optional items" at bounding box center [658, 118] width 42 height 10
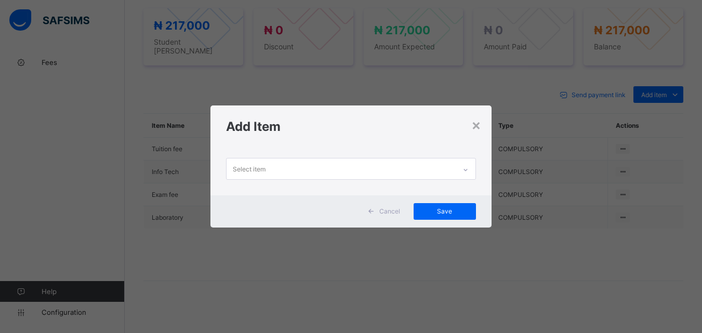
click at [465, 167] on icon at bounding box center [465, 170] width 6 height 10
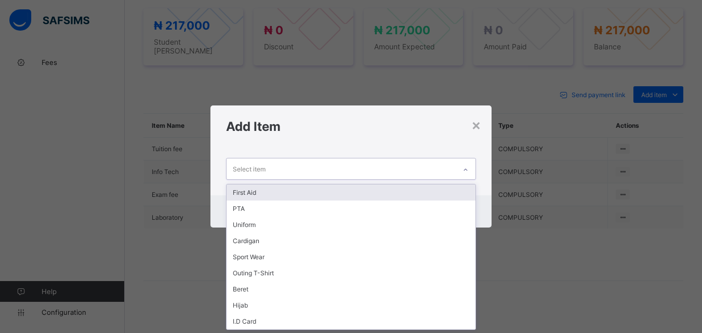
click at [455, 194] on div "First Aid" at bounding box center [350, 192] width 248 height 16
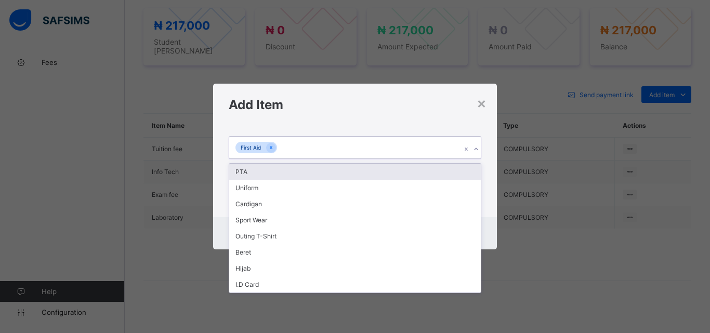
click at [473, 146] on div at bounding box center [476, 149] width 10 height 17
click at [451, 174] on div "PTA" at bounding box center [354, 172] width 251 height 16
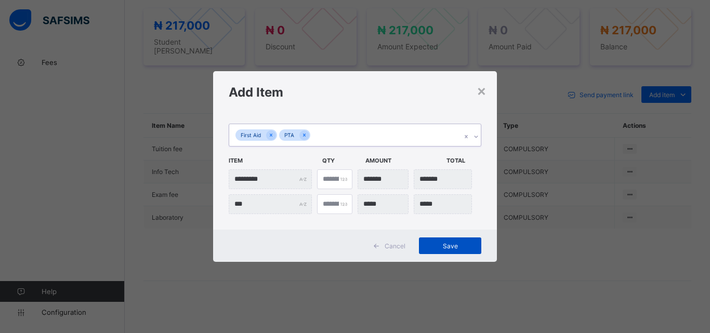
click at [436, 248] on span "Save" at bounding box center [449, 246] width 47 height 8
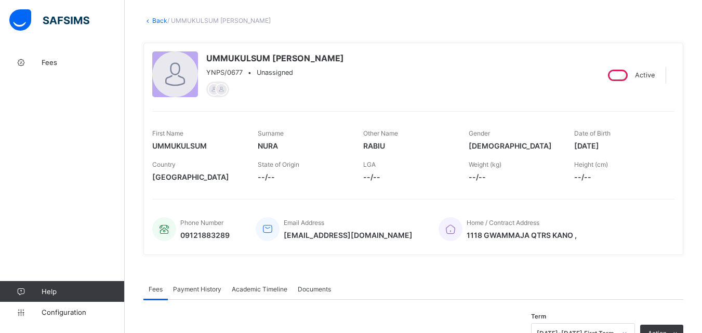
scroll to position [0, 0]
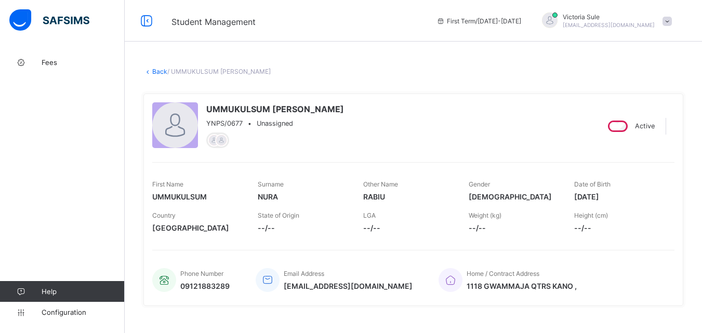
click at [158, 71] on link "Back" at bounding box center [159, 72] width 15 height 8
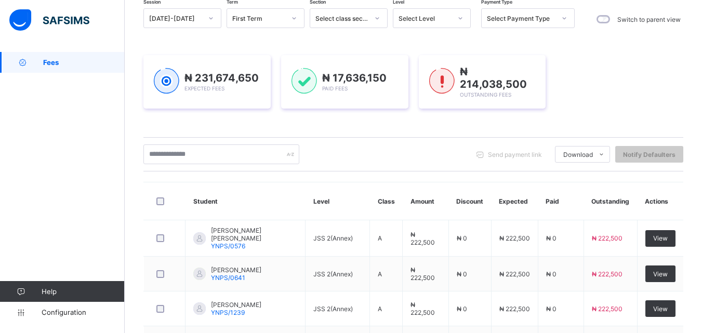
scroll to position [405, 0]
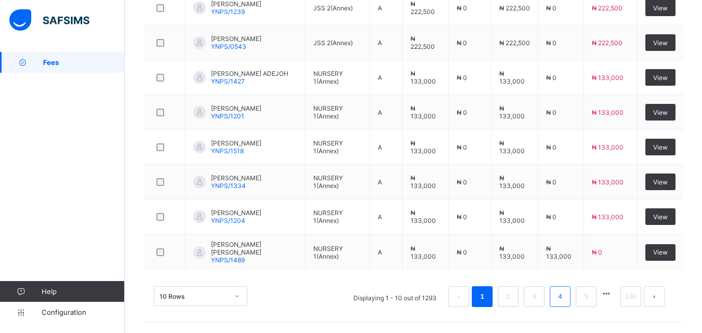
click at [562, 299] on li "4" at bounding box center [560, 296] width 21 height 21
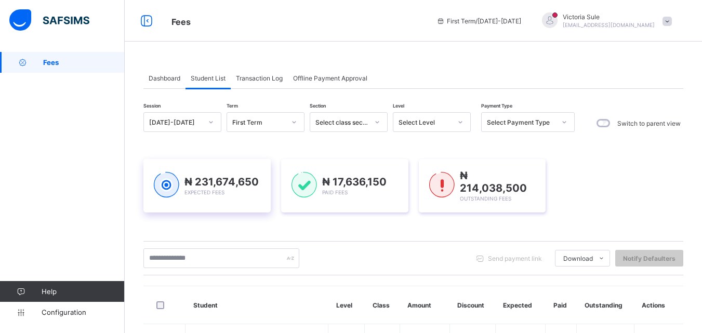
scroll to position [104, 0]
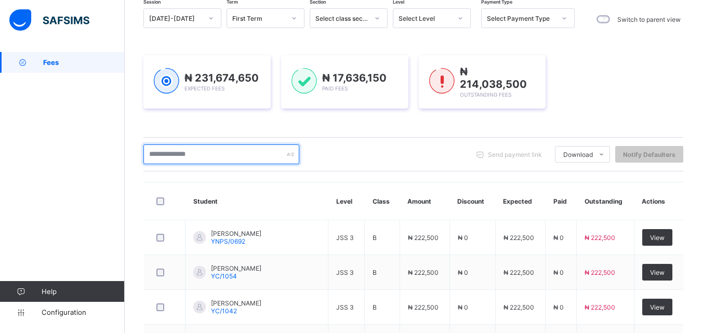
click at [221, 155] on input "text" at bounding box center [221, 154] width 156 height 20
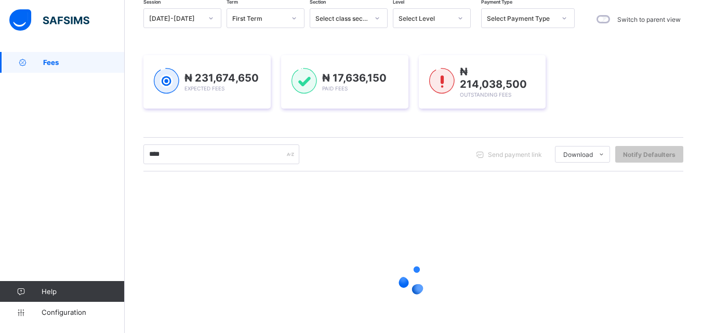
click at [414, 19] on div "Select Level" at bounding box center [424, 19] width 53 height 8
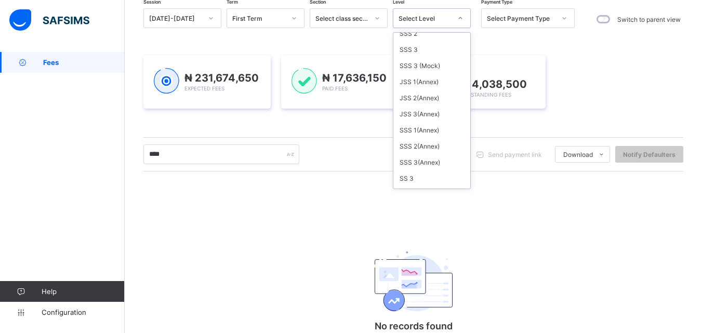
scroll to position [220, 0]
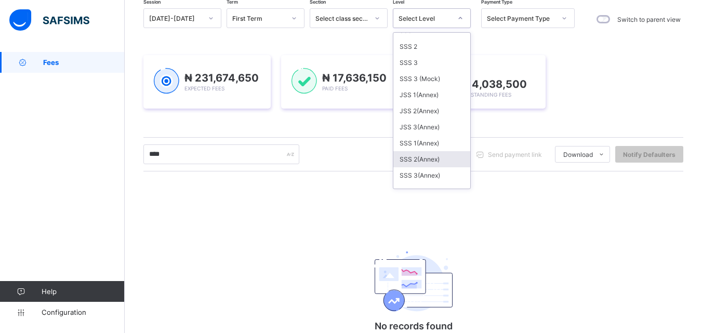
click at [428, 158] on div "SSS 2(Annex)" at bounding box center [431, 159] width 77 height 16
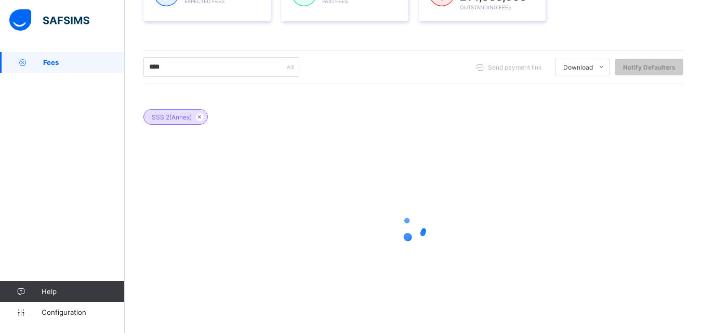
scroll to position [222, 0]
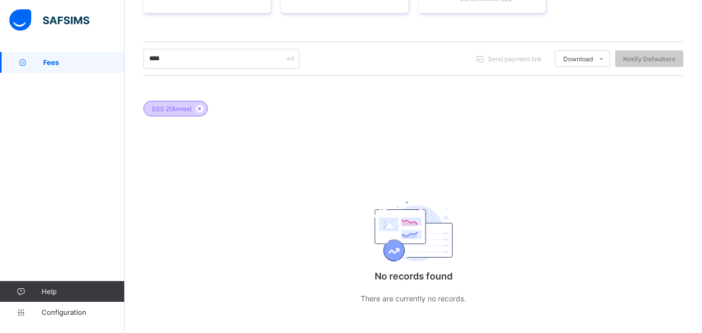
click at [174, 106] on span "SSS 2(Annex)" at bounding box center [172, 109] width 40 height 8
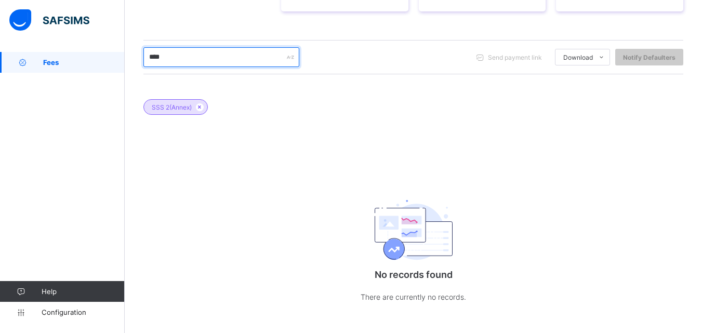
click at [222, 54] on input "****" at bounding box center [221, 57] width 156 height 20
type input "*"
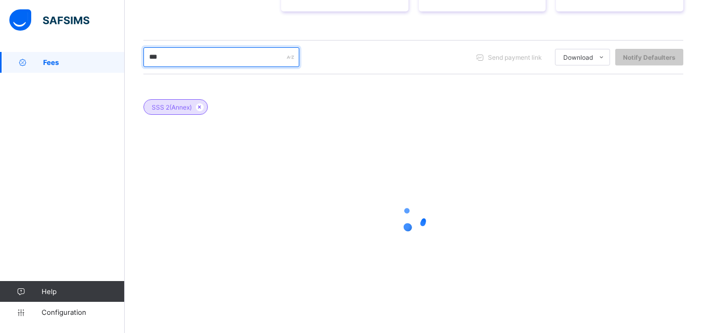
type input "*****"
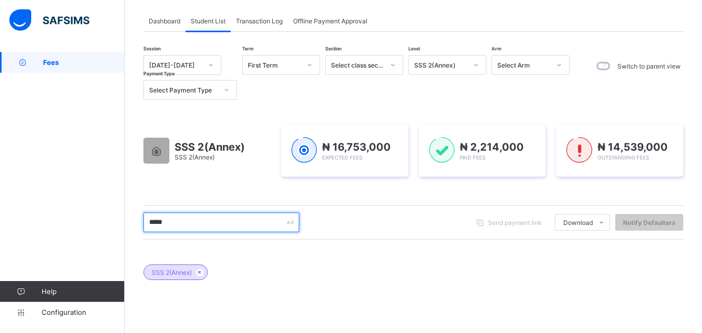
scroll to position [15, 0]
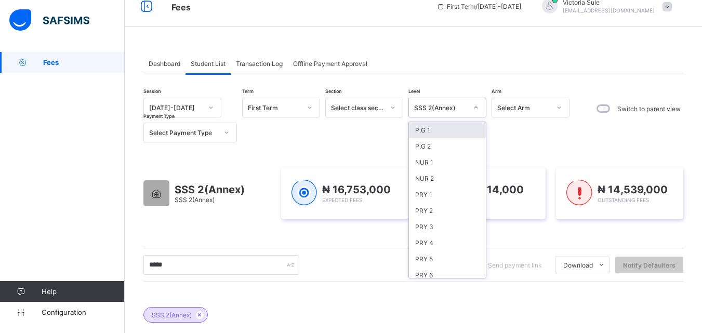
click at [433, 109] on div "SSS 2(Annex)" at bounding box center [440, 108] width 53 height 8
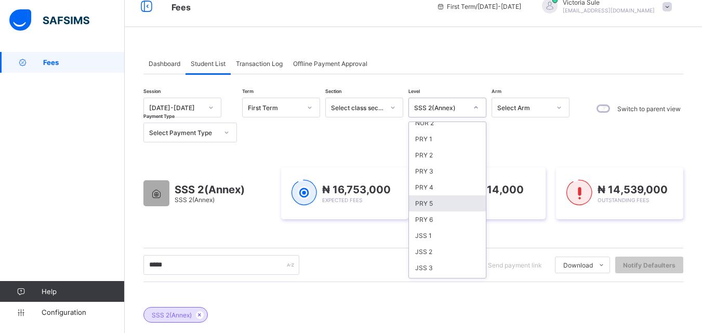
scroll to position [104, 0]
click at [434, 255] on div "SSS 2" at bounding box center [447, 252] width 77 height 16
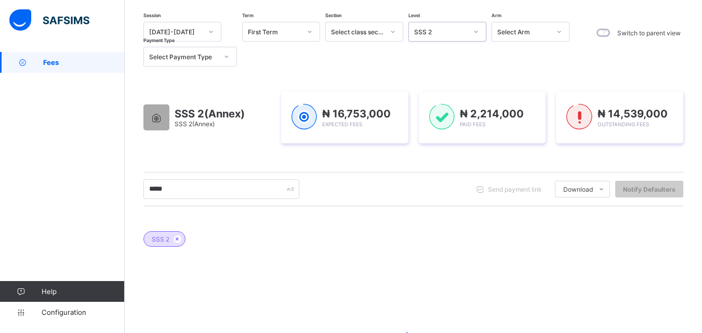
scroll to position [66, 0]
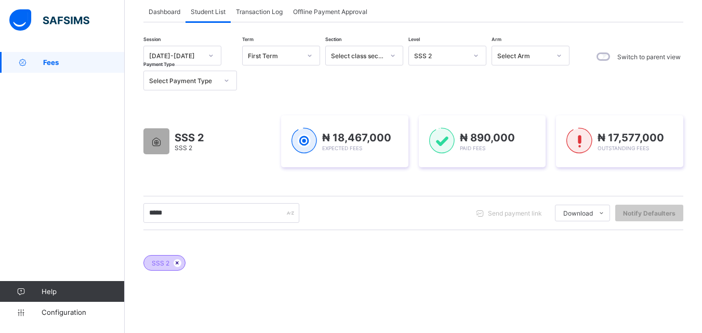
click at [178, 263] on icon at bounding box center [177, 263] width 9 height 6
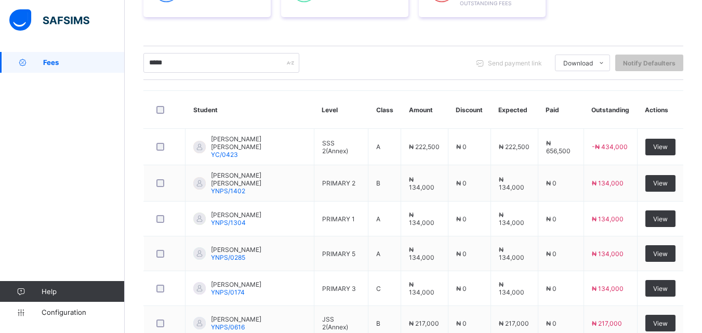
scroll to position [208, 0]
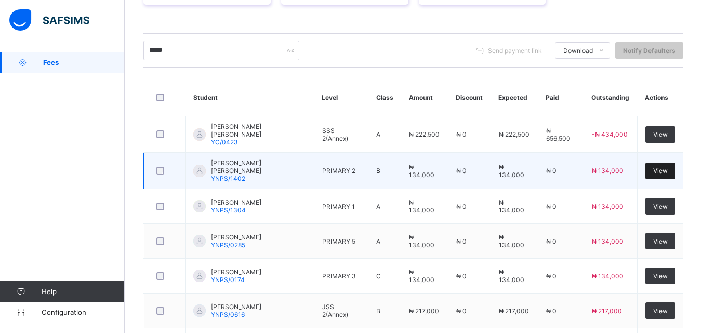
click at [664, 171] on div "View" at bounding box center [660, 171] width 30 height 17
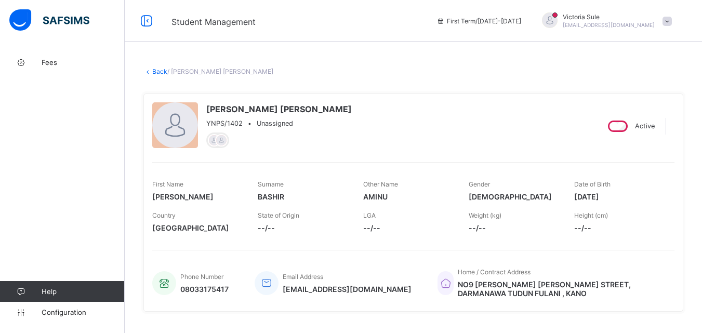
click at [158, 75] on link "Back" at bounding box center [159, 72] width 15 height 8
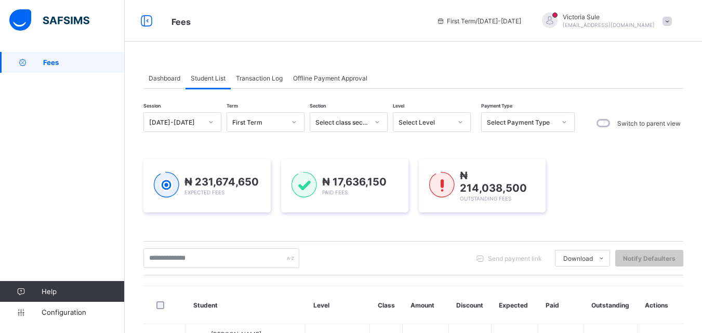
click at [425, 122] on div "Select Level" at bounding box center [424, 122] width 53 height 8
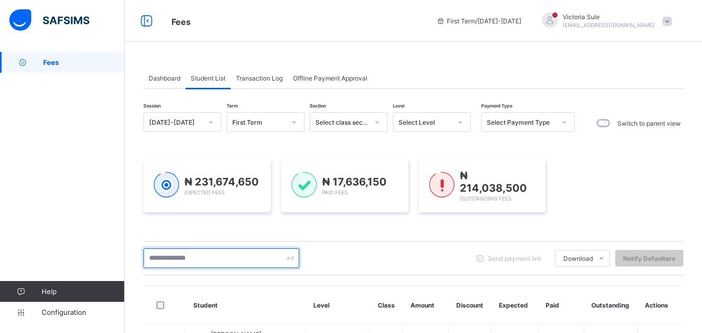
click at [214, 256] on input "text" at bounding box center [221, 258] width 156 height 20
click at [218, 260] on input "text" at bounding box center [221, 258] width 156 height 20
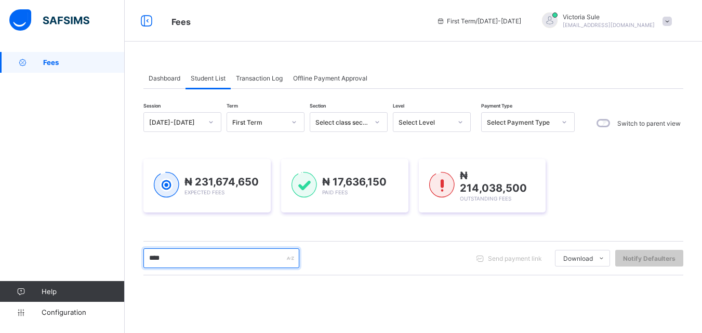
drag, startPoint x: 184, startPoint y: 255, endPoint x: 126, endPoint y: 262, distance: 58.6
click at [126, 262] on div "Dashboard Student List Transaction Log Offline Payment Approval Student List Mo…" at bounding box center [413, 275] width 577 height 446
click at [189, 261] on input "*****" at bounding box center [221, 258] width 156 height 20
type input "******"
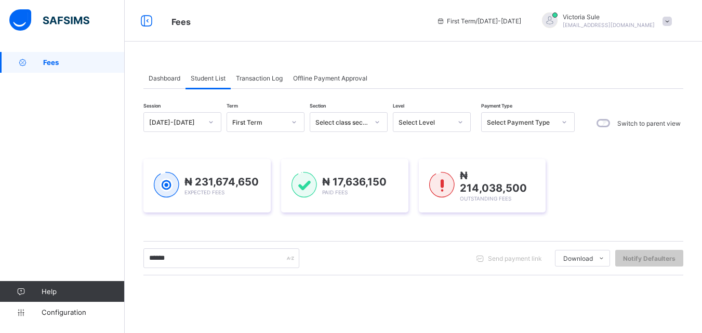
click at [448, 124] on div "Select Level" at bounding box center [424, 122] width 53 height 8
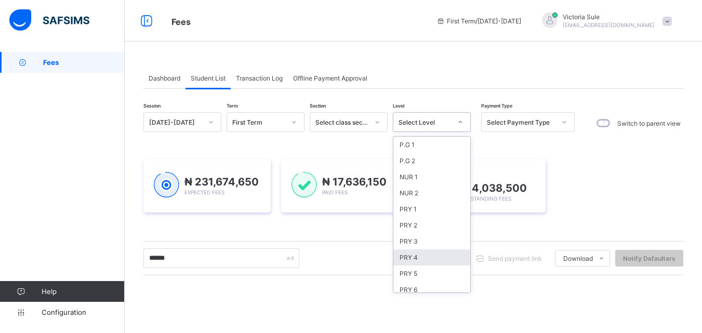
click at [419, 255] on div "PRY 4" at bounding box center [431, 257] width 77 height 16
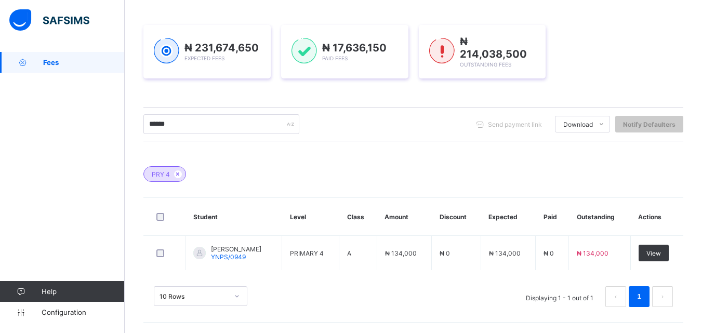
scroll to position [155, 0]
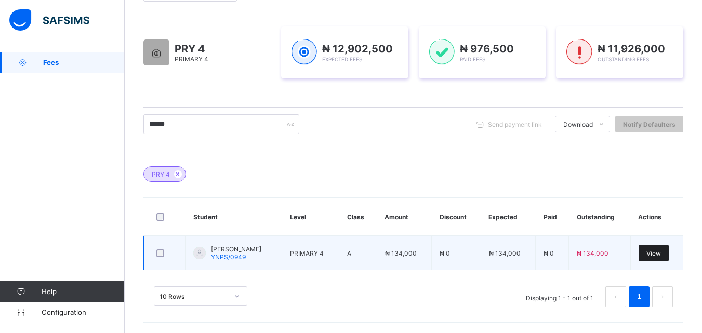
click at [660, 250] on span "View" at bounding box center [653, 253] width 15 height 8
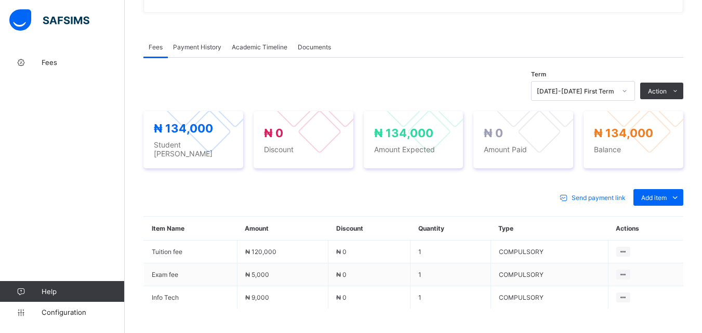
scroll to position [373, 0]
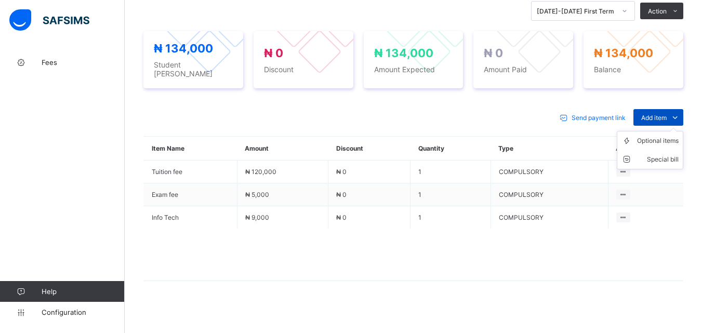
click at [663, 114] on span "Add item" at bounding box center [653, 118] width 25 height 8
click at [663, 139] on div "Optional items" at bounding box center [658, 141] width 42 height 10
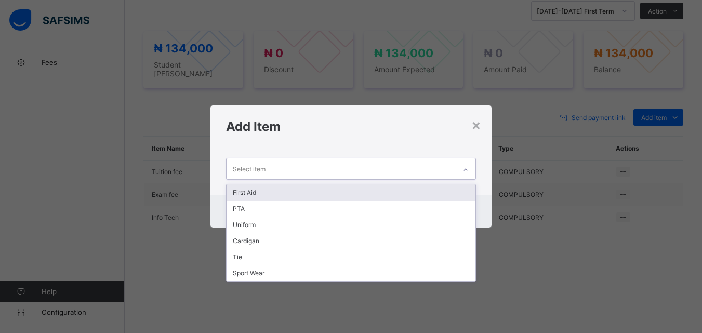
click at [461, 167] on div at bounding box center [466, 170] width 18 height 17
click at [461, 194] on div "First Aid" at bounding box center [350, 192] width 248 height 16
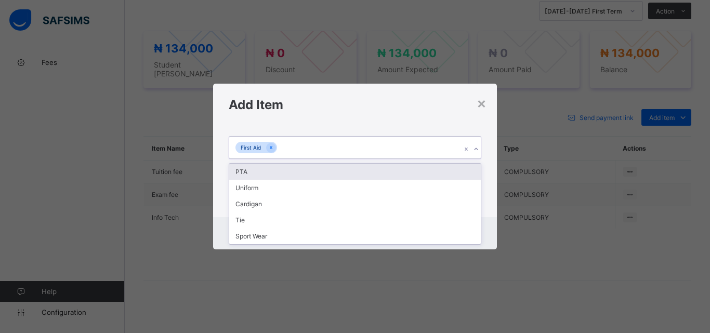
click at [475, 143] on div at bounding box center [476, 149] width 10 height 17
click at [465, 173] on div "PTA" at bounding box center [354, 172] width 251 height 16
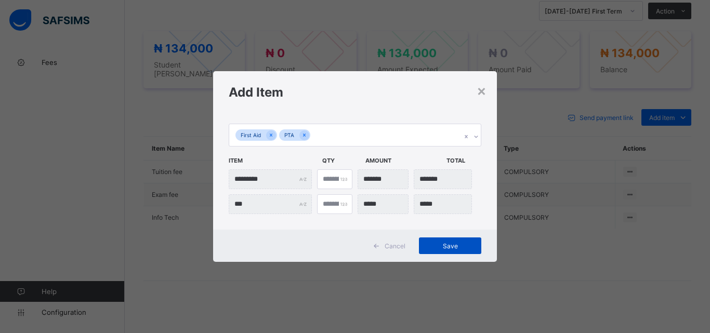
click at [449, 247] on span "Save" at bounding box center [449, 246] width 47 height 8
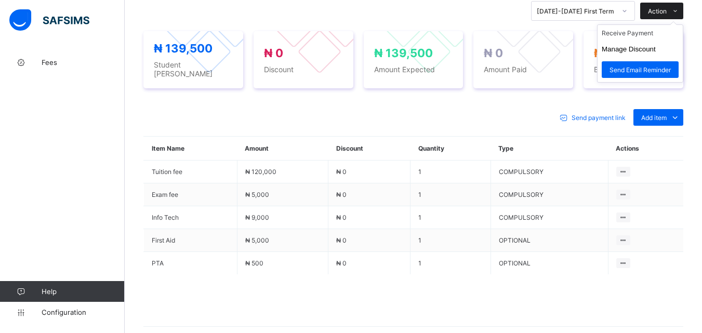
click at [678, 8] on span at bounding box center [674, 11] width 17 height 17
click at [652, 36] on li "Receive Payment" at bounding box center [639, 33] width 85 height 16
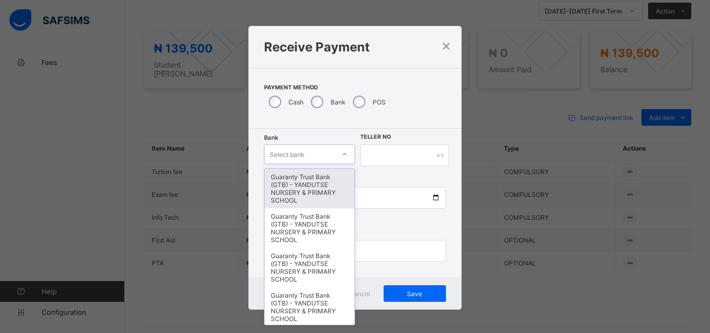
click at [341, 155] on icon at bounding box center [344, 154] width 6 height 10
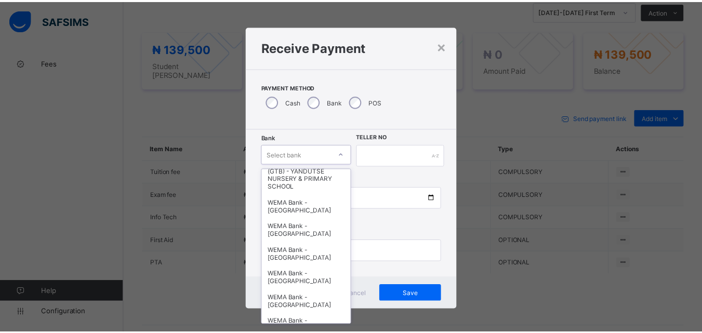
scroll to position [260, 0]
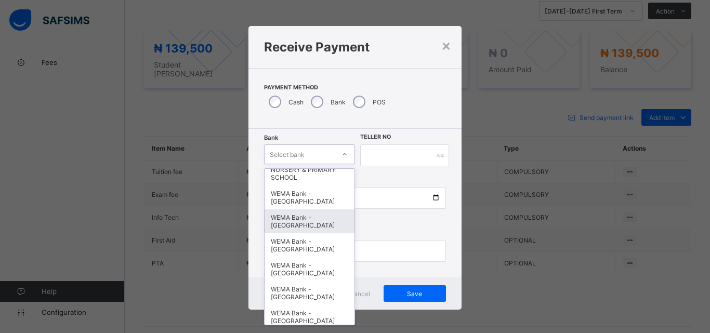
click at [308, 228] on div "WEMA Bank - [GEOGRAPHIC_DATA]" at bounding box center [309, 221] width 90 height 24
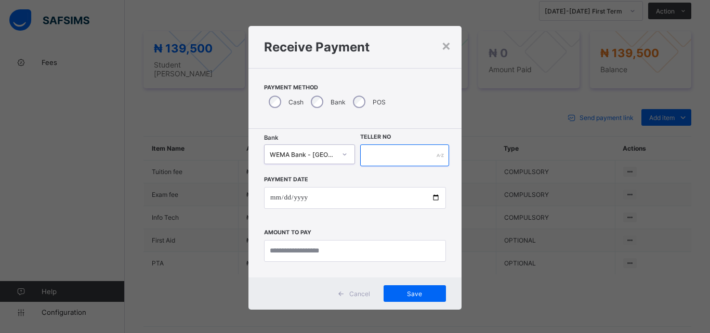
click at [398, 162] on input "text" at bounding box center [404, 155] width 89 height 22
type input "**********"
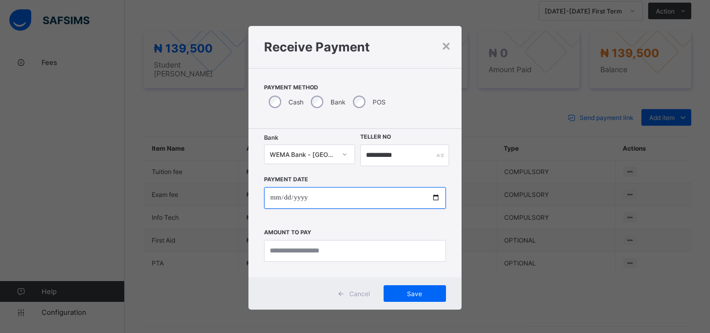
click at [429, 197] on input "date" at bounding box center [355, 198] width 182 height 22
type input "**********"
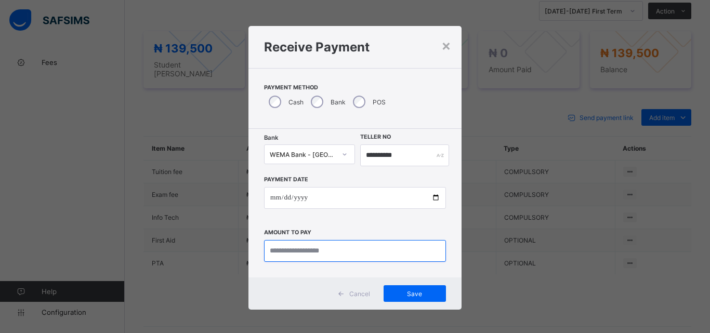
click at [294, 255] on input "currency" at bounding box center [355, 251] width 182 height 22
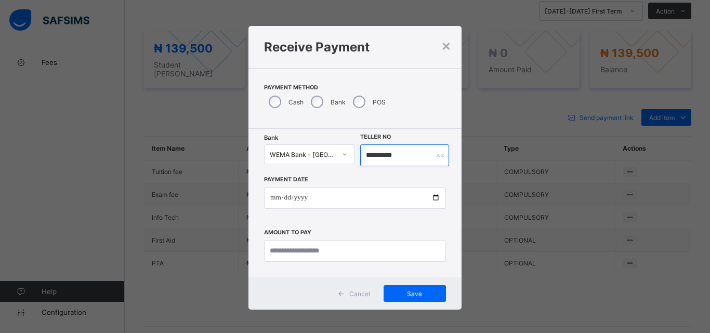
click at [420, 150] on input "**********" at bounding box center [404, 155] width 89 height 22
type input "**********"
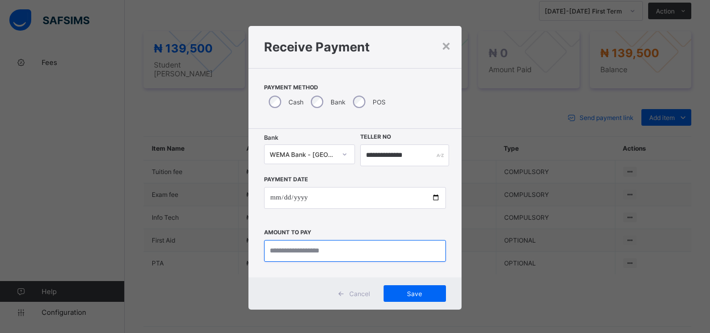
click at [323, 252] on input "currency" at bounding box center [355, 251] width 182 height 22
type input "*********"
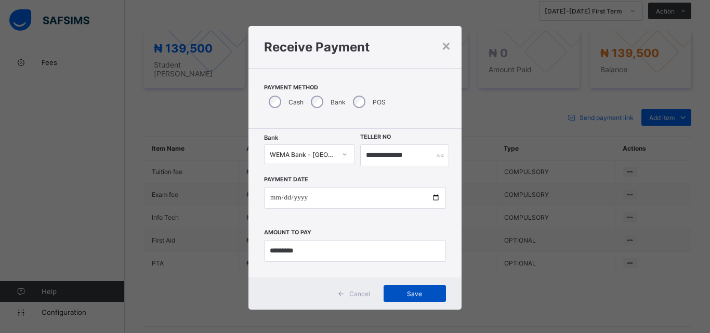
click at [405, 290] on span "Save" at bounding box center [414, 294] width 47 height 8
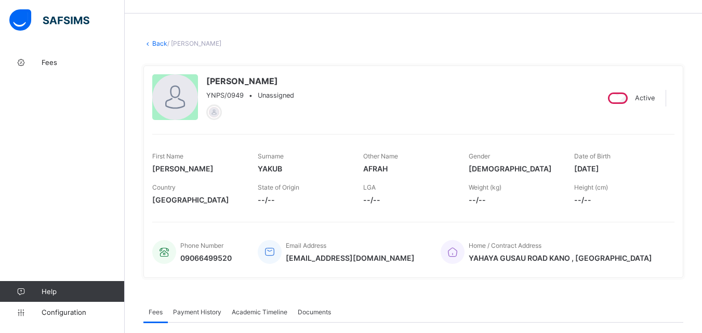
scroll to position [0, 0]
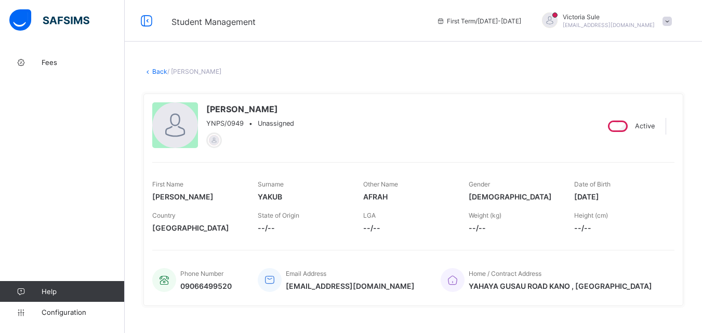
click at [157, 72] on link "Back" at bounding box center [159, 72] width 15 height 8
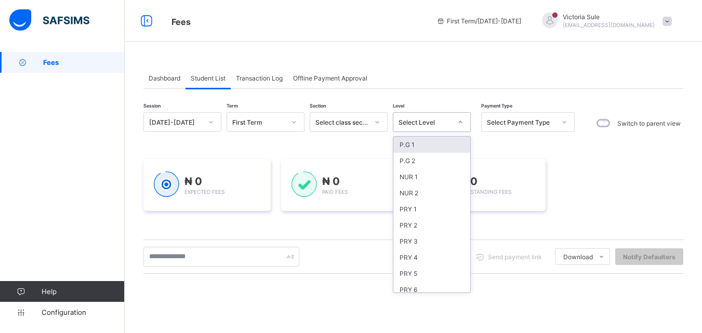
click at [419, 125] on div "Select Level" at bounding box center [424, 122] width 53 height 8
click at [408, 240] on div "PRY 3" at bounding box center [431, 241] width 77 height 16
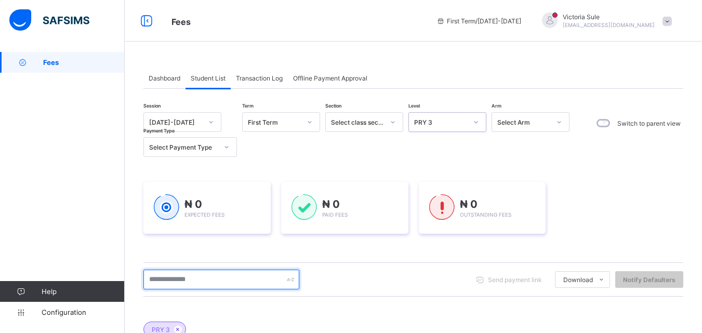
click at [225, 277] on input "text" at bounding box center [221, 280] width 156 height 20
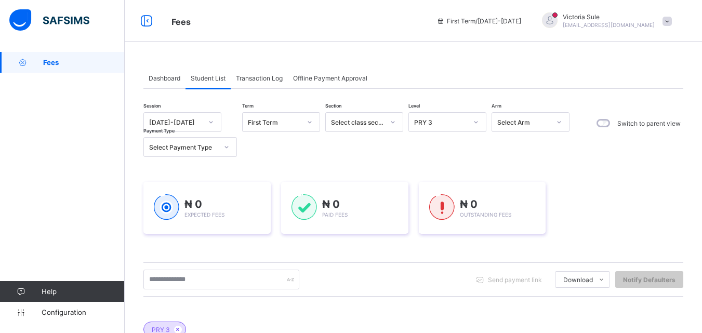
click at [460, 125] on div "PRY 3" at bounding box center [440, 122] width 53 height 8
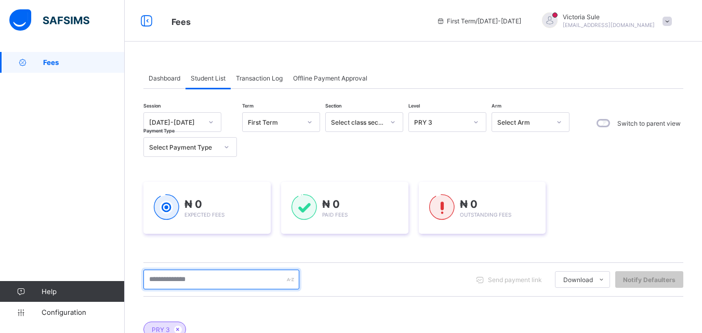
click at [212, 283] on input "text" at bounding box center [221, 280] width 156 height 20
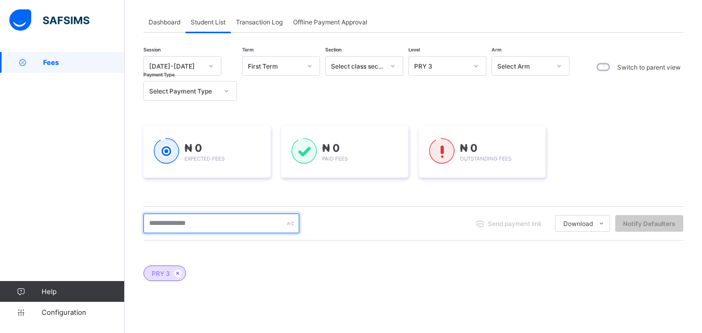
scroll to position [156, 0]
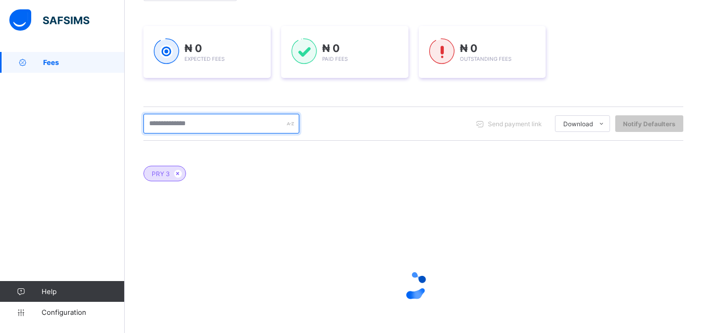
click at [187, 119] on input "text" at bounding box center [221, 124] width 156 height 20
type input "*****"
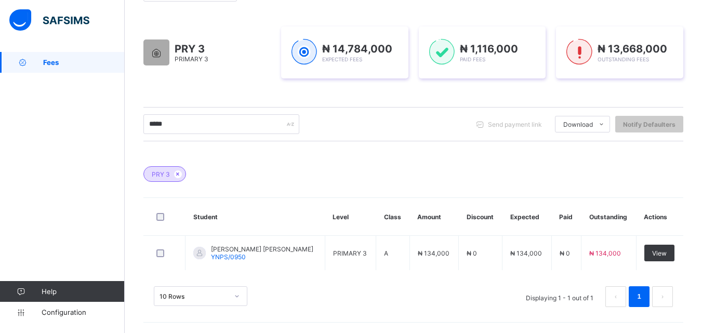
scroll to position [155, 0]
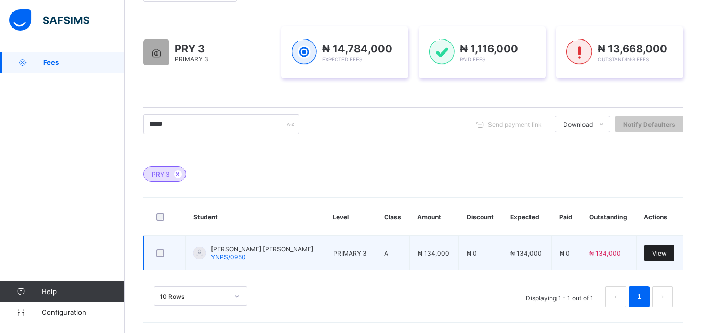
click at [664, 251] on span "View" at bounding box center [659, 253] width 15 height 8
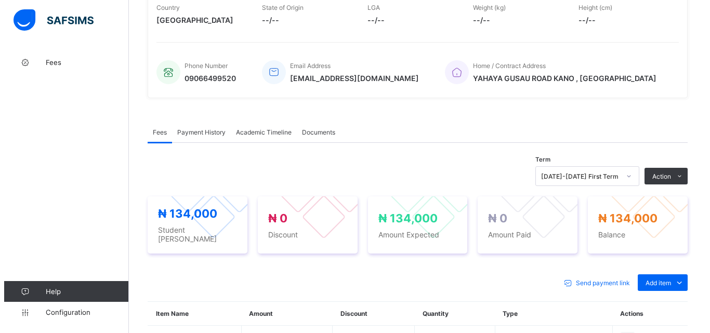
scroll to position [342, 0]
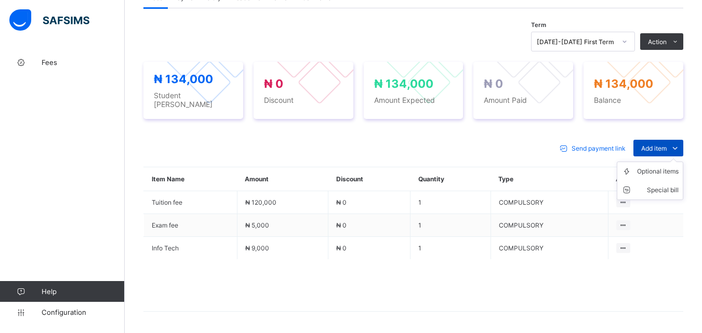
click at [675, 142] on span at bounding box center [674, 148] width 17 height 17
click at [667, 166] on div "Optional items" at bounding box center [658, 171] width 42 height 10
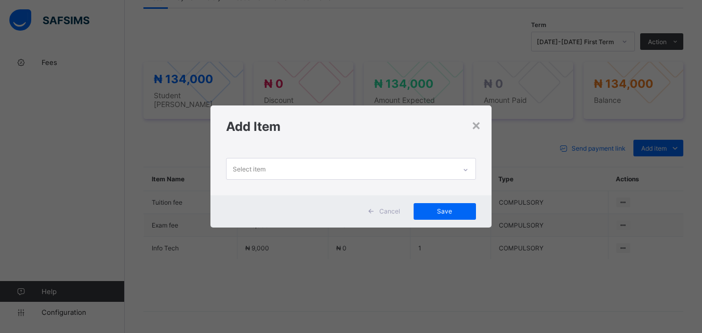
click at [465, 171] on icon at bounding box center [465, 170] width 6 height 10
click at [468, 167] on icon at bounding box center [465, 170] width 6 height 10
click at [468, 165] on icon at bounding box center [465, 170] width 6 height 10
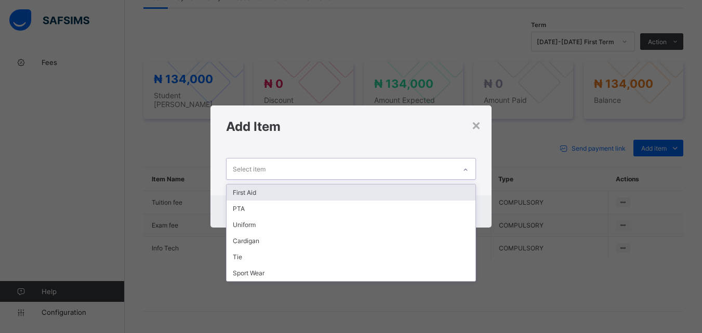
click at [456, 191] on div "First Aid" at bounding box center [350, 192] width 248 height 16
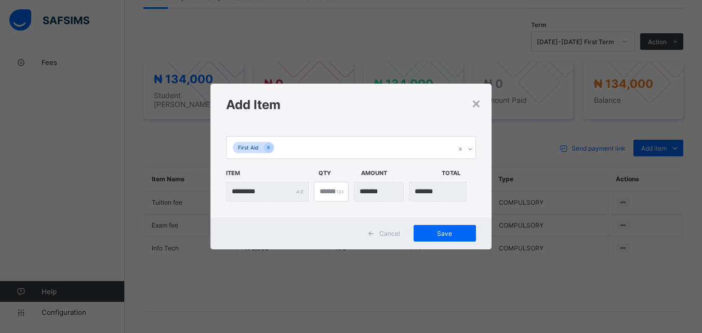
click at [472, 149] on div at bounding box center [470, 149] width 10 height 17
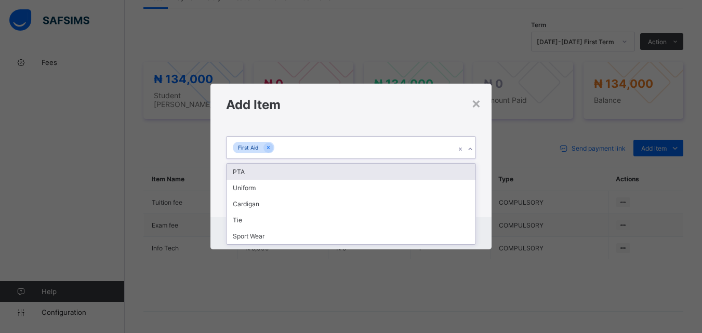
click at [357, 175] on div "PTA" at bounding box center [350, 172] width 248 height 16
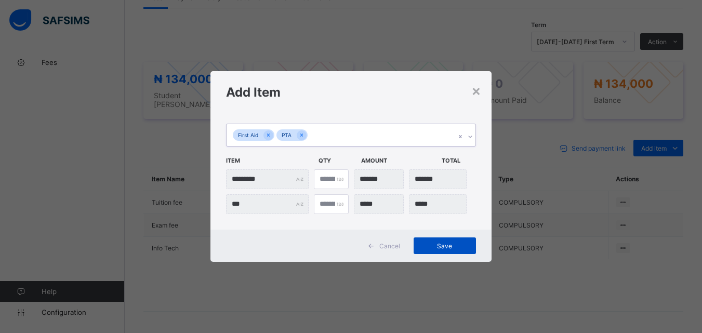
click at [437, 245] on span "Save" at bounding box center [444, 246] width 47 height 8
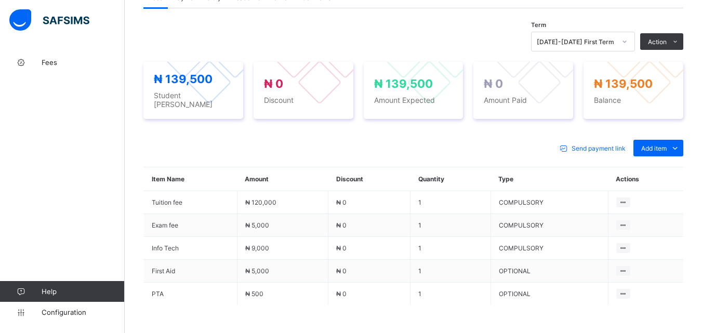
drag, startPoint x: 666, startPoint y: 45, endPoint x: 643, endPoint y: 62, distance: 29.0
click at [0, 0] on ul "Receive Payment Manage Discount Send Email Reminder" at bounding box center [0, 0] width 0 height 0
click at [0, 0] on li "Receive Payment" at bounding box center [0, 0] width 0 height 0
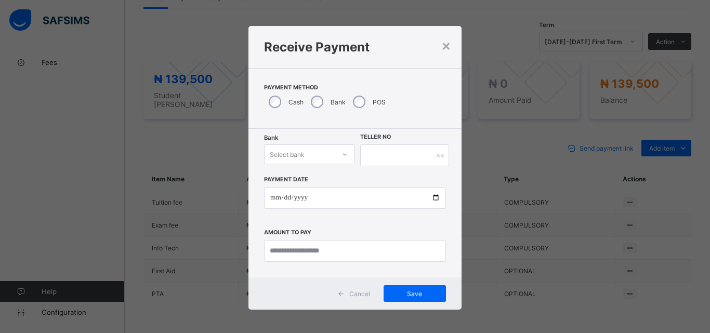
click at [325, 158] on div "Select bank" at bounding box center [299, 154] width 70 height 15
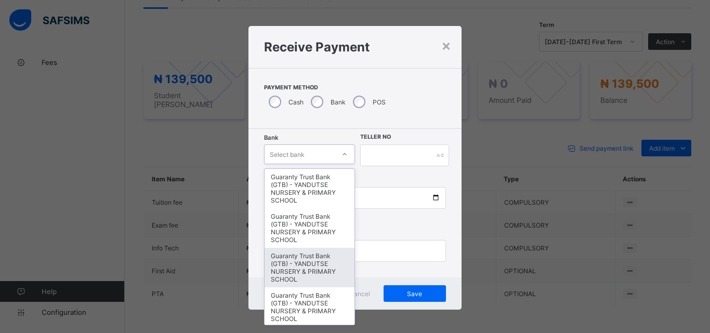
scroll to position [319, 0]
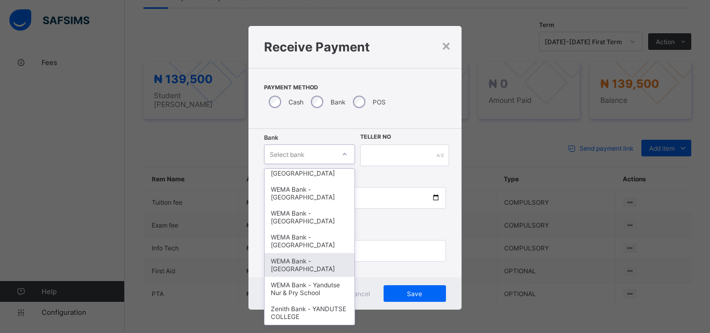
click at [306, 260] on div "WEMA Bank - [GEOGRAPHIC_DATA]" at bounding box center [309, 265] width 90 height 24
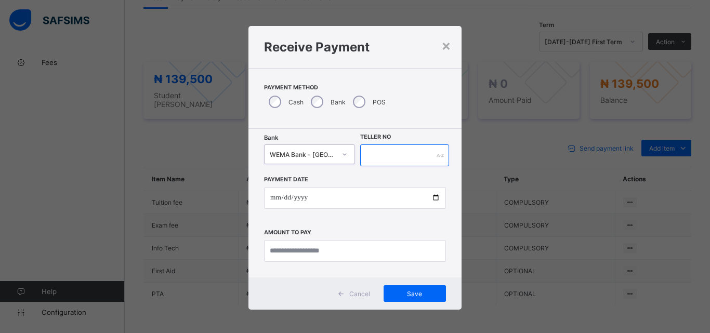
click at [411, 164] on input "text" at bounding box center [404, 155] width 89 height 22
type input "**********"
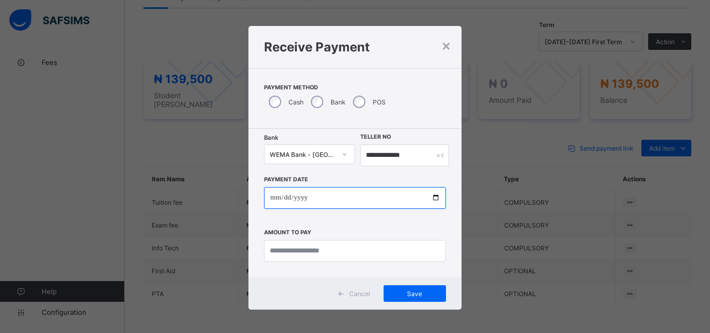
click at [436, 197] on input "date" at bounding box center [355, 198] width 182 height 22
type input "**********"
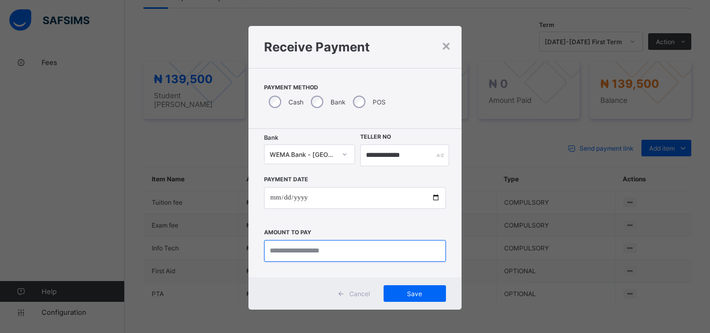
click at [304, 257] on input "currency" at bounding box center [355, 251] width 182 height 22
type input "*********"
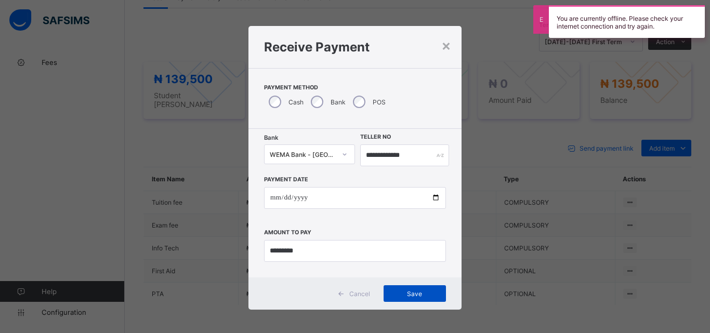
click at [408, 292] on div "Student Management First Term / [DATE]-[DATE] [PERSON_NAME] [EMAIL_ADDRESS][DOM…" at bounding box center [355, 36] width 710 height 757
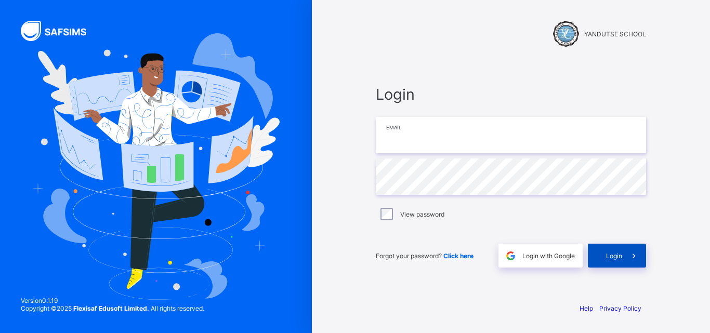
type input "**********"
click at [612, 259] on span "Login" at bounding box center [614, 256] width 16 height 8
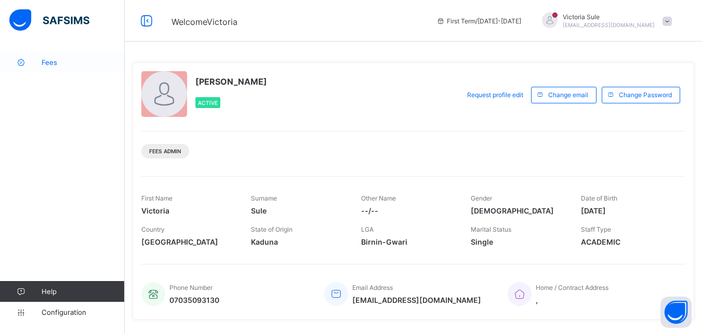
click at [70, 60] on span "Fees" at bounding box center [83, 62] width 83 height 8
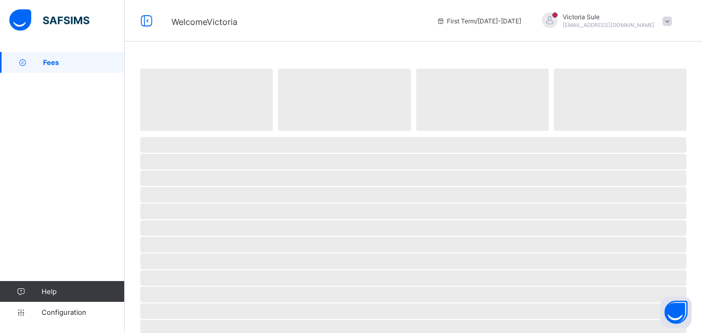
scroll to position [52, 0]
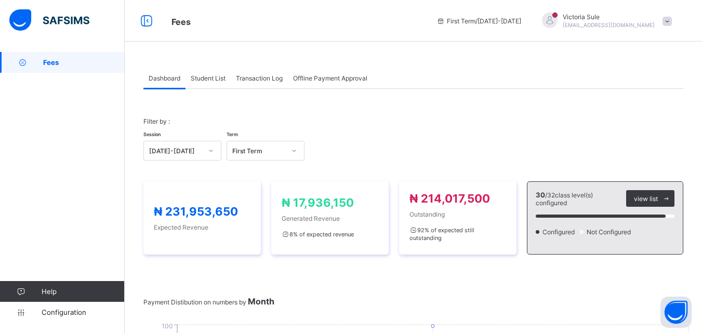
click at [214, 82] on span "Student List" at bounding box center [208, 78] width 35 height 8
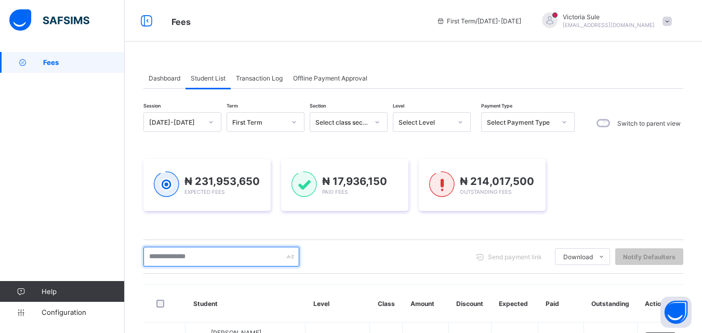
click at [201, 260] on input "text" at bounding box center [221, 257] width 156 height 20
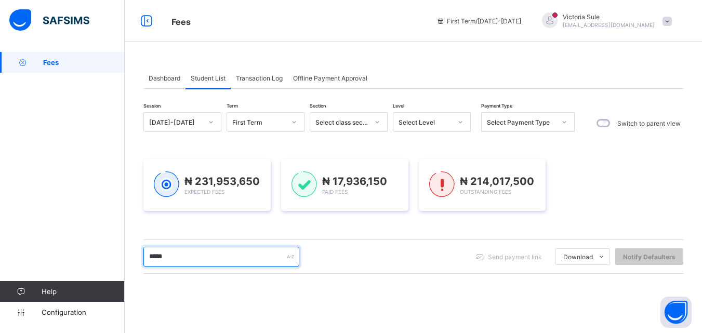
type input "*****"
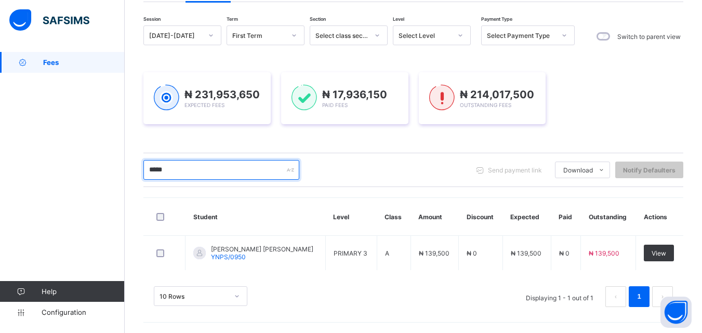
scroll to position [87, 0]
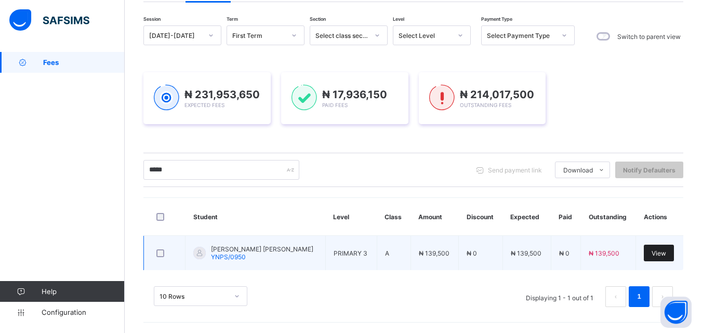
click at [660, 254] on span "View" at bounding box center [658, 253] width 15 height 8
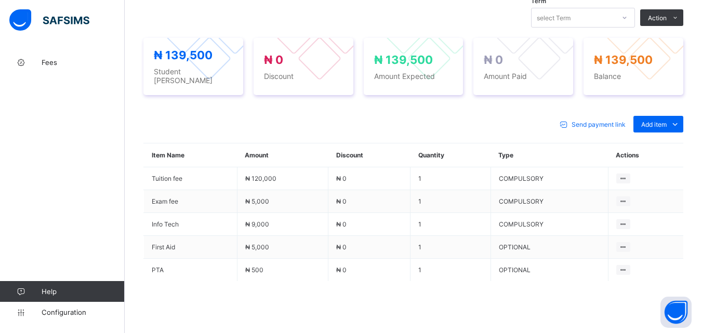
scroll to position [315, 0]
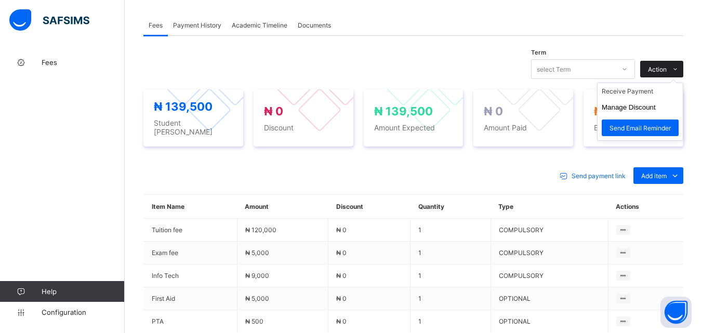
click at [666, 71] on span "Action" at bounding box center [657, 69] width 19 height 8
click at [660, 93] on li "Receive Payment" at bounding box center [639, 91] width 85 height 16
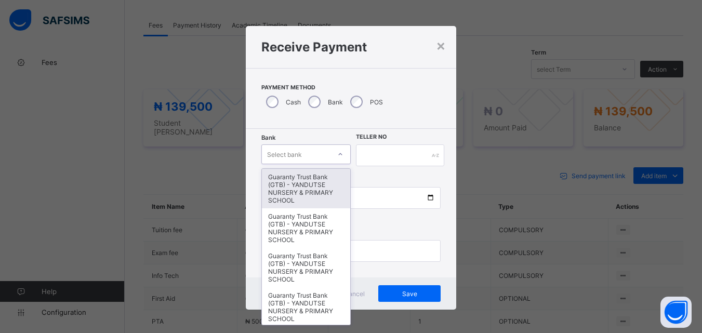
click at [339, 155] on icon at bounding box center [341, 154] width 4 height 2
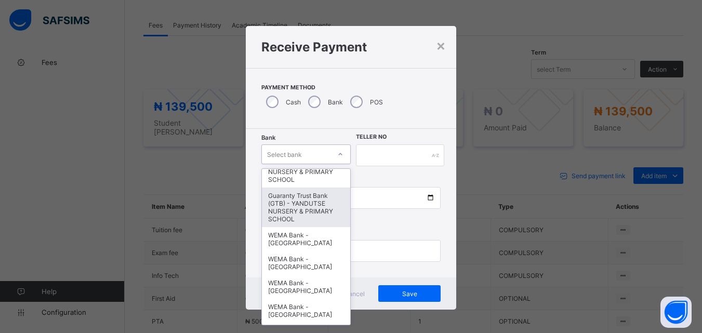
scroll to position [312, 0]
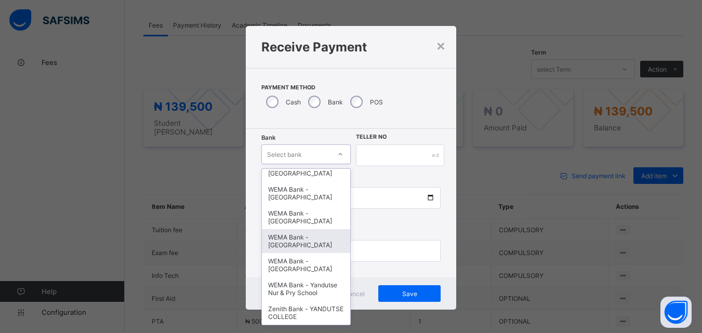
click at [309, 246] on div "WEMA Bank - [GEOGRAPHIC_DATA]" at bounding box center [306, 241] width 89 height 24
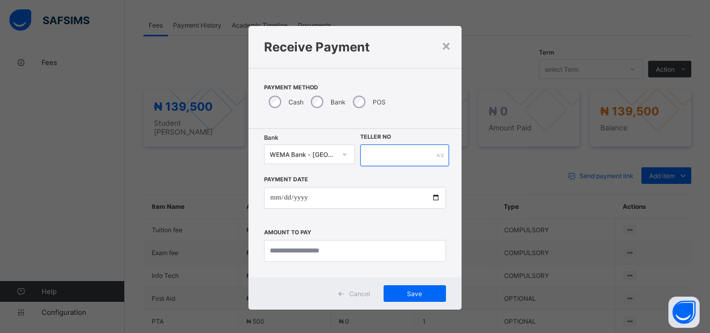
click at [384, 151] on input "text" at bounding box center [404, 155] width 89 height 22
type input "**********"
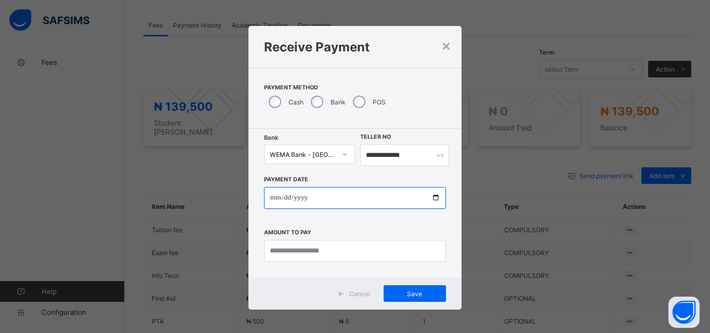
click at [435, 195] on input "date" at bounding box center [355, 198] width 182 height 22
type input "**********"
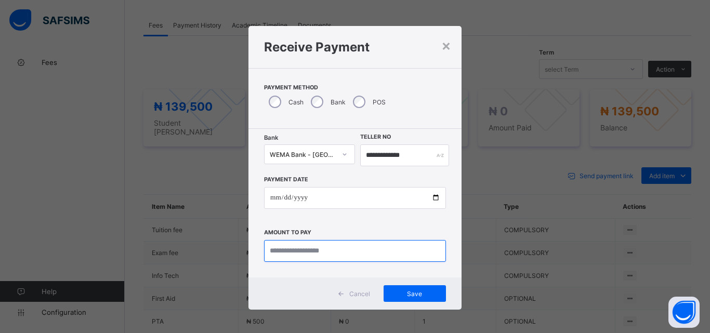
click at [310, 252] on input "currency" at bounding box center [355, 251] width 182 height 22
type input "*********"
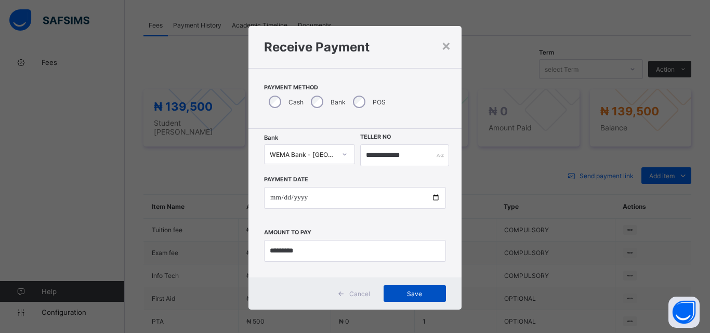
click at [431, 292] on span "Save" at bounding box center [414, 294] width 47 height 8
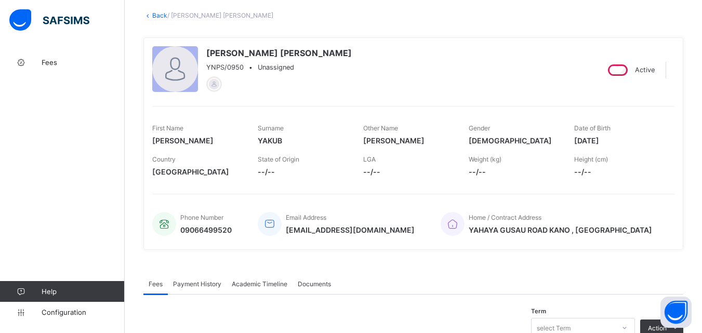
scroll to position [55, 0]
click at [161, 18] on link "Back" at bounding box center [159, 16] width 15 height 8
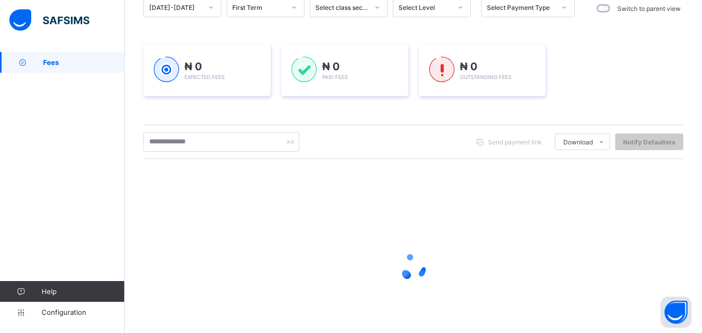
scroll to position [156, 0]
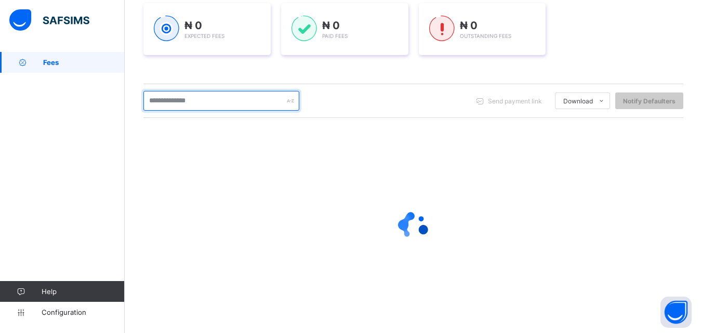
click at [199, 109] on input "text" at bounding box center [221, 101] width 156 height 20
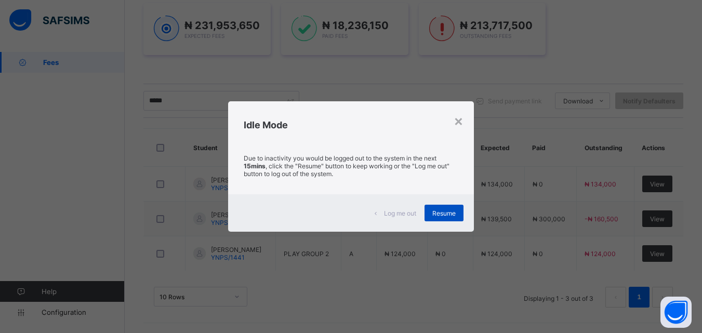
click at [447, 212] on span "Resume" at bounding box center [443, 213] width 23 height 8
click at [459, 216] on div "Resume" at bounding box center [443, 213] width 39 height 17
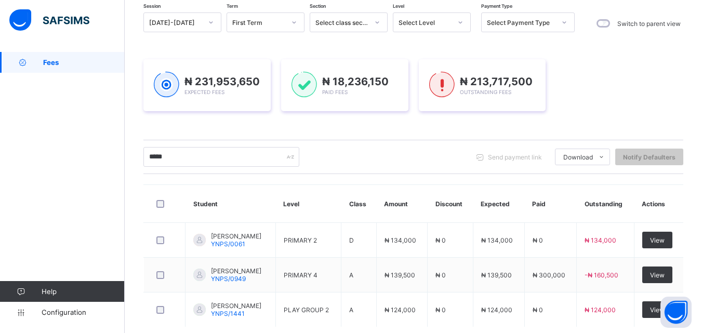
scroll to position [104, 0]
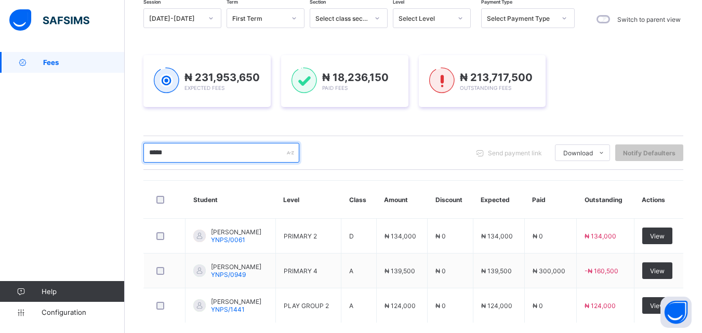
drag, startPoint x: 199, startPoint y: 151, endPoint x: 139, endPoint y: 169, distance: 62.3
click at [139, 169] on div "Dashboard Student List Transaction Log Offline Payment Approval Student List Mo…" at bounding box center [413, 166] width 577 height 437
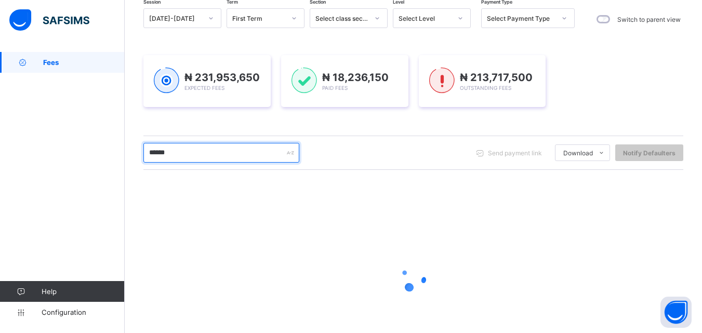
scroll to position [52, 0]
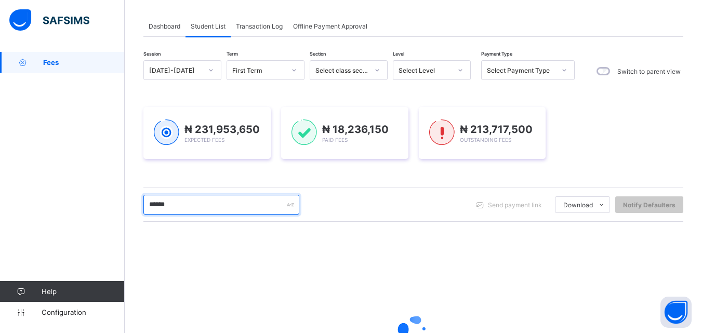
type input "******"
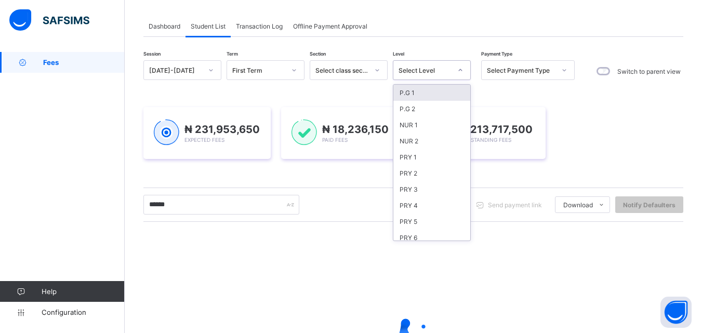
click at [420, 77] on div "Select Level" at bounding box center [432, 70] width 78 height 20
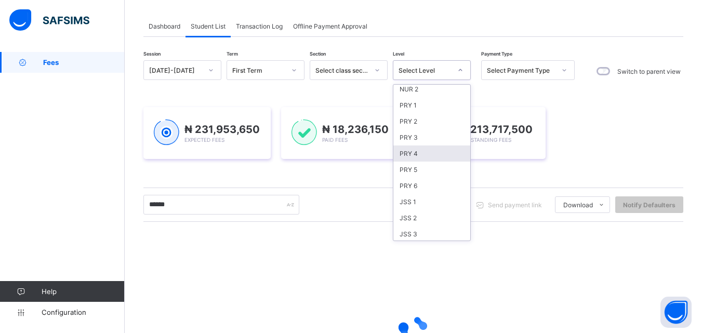
click at [420, 157] on div "PRY 4" at bounding box center [431, 153] width 77 height 16
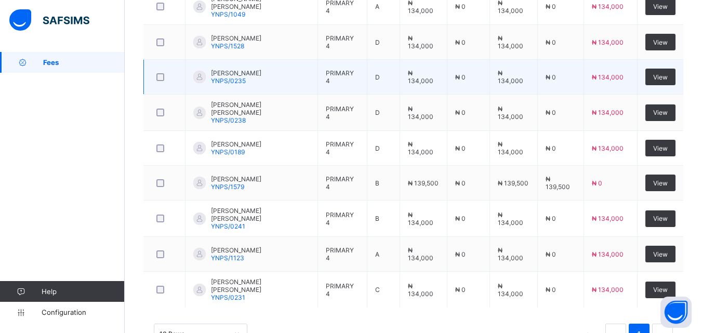
scroll to position [430, 0]
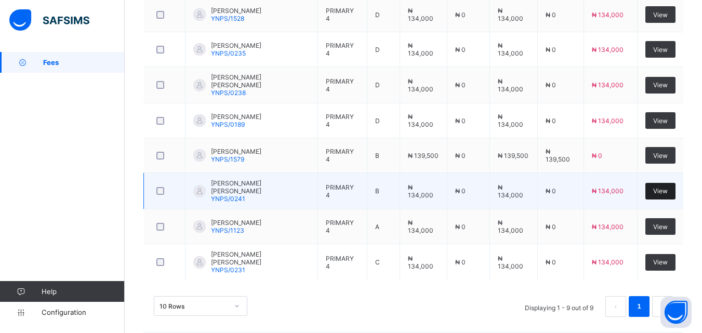
click at [674, 192] on div "View" at bounding box center [660, 191] width 30 height 17
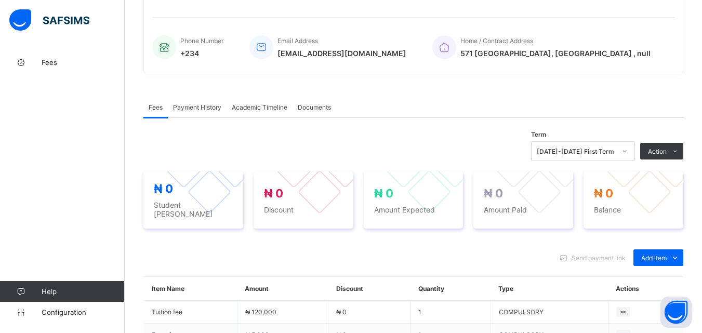
scroll to position [373, 0]
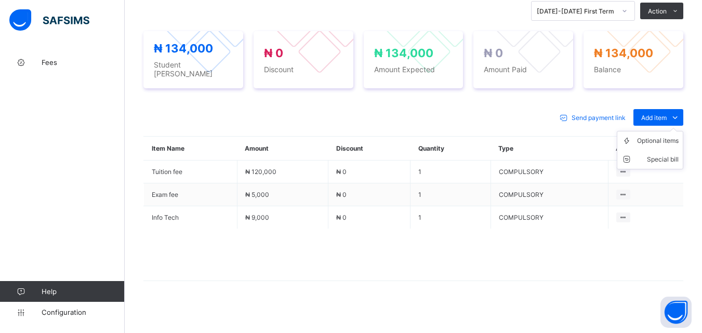
click at [661, 131] on ul "Optional items Special bill" at bounding box center [650, 150] width 66 height 38
click at [666, 139] on div "Optional items" at bounding box center [658, 141] width 42 height 10
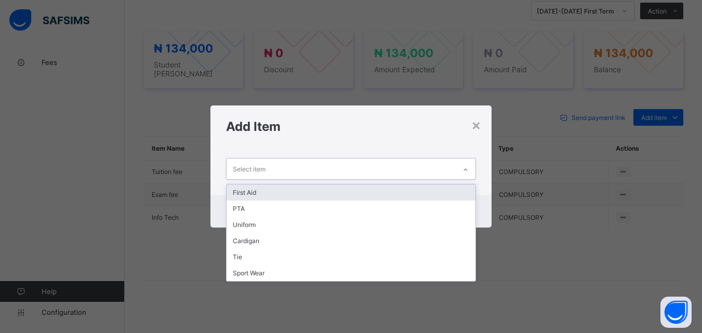
click at [466, 169] on icon at bounding box center [465, 170] width 6 height 10
click at [463, 195] on div "First Aid" at bounding box center [350, 192] width 248 height 16
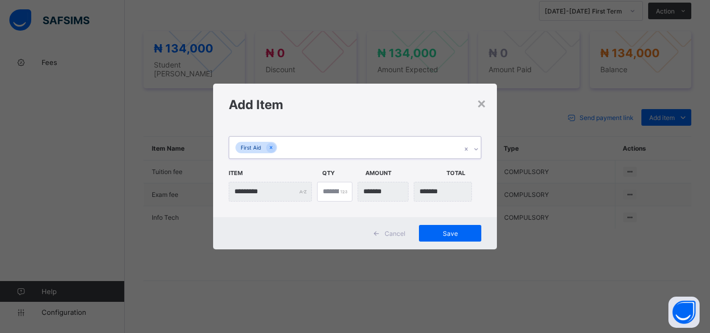
click at [477, 152] on icon at bounding box center [476, 149] width 6 height 10
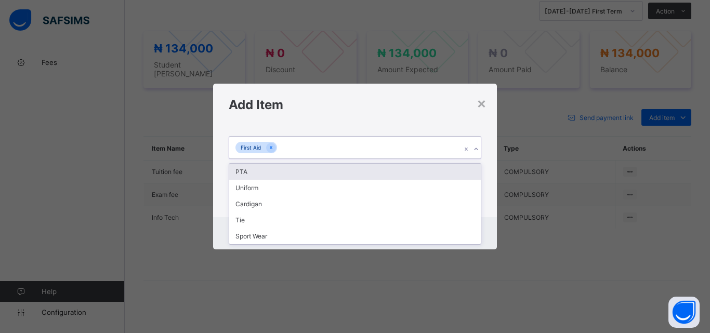
click at [468, 176] on div "PTA" at bounding box center [354, 172] width 251 height 16
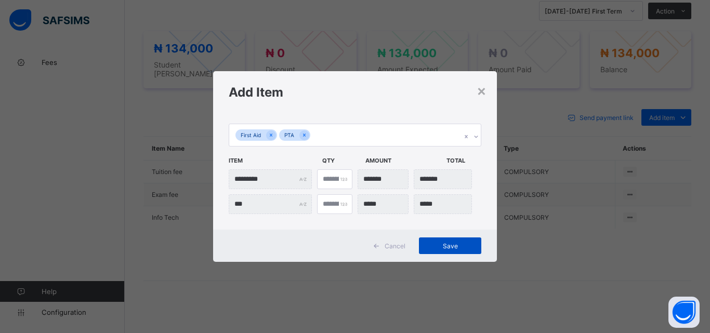
click at [455, 247] on span "Save" at bounding box center [449, 246] width 47 height 8
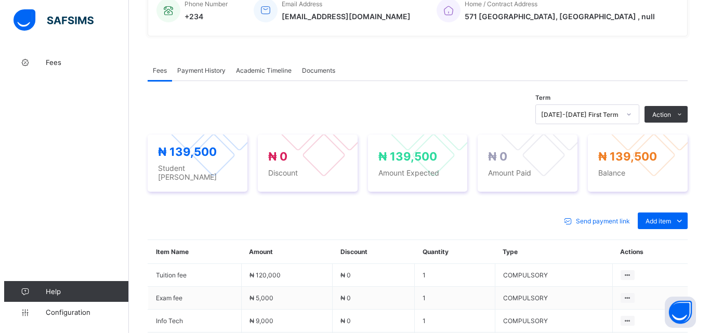
scroll to position [269, 0]
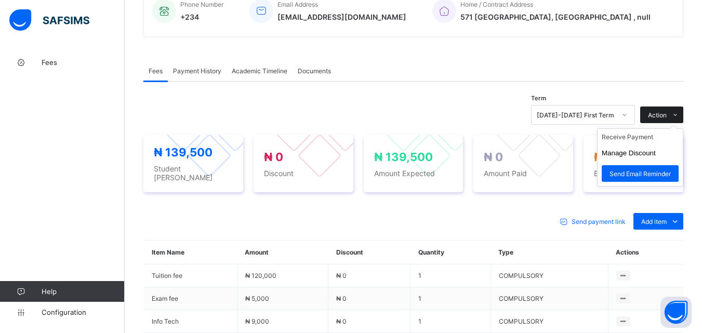
click at [666, 113] on span "Action" at bounding box center [657, 115] width 19 height 8
click at [657, 142] on li "Receive Payment" at bounding box center [639, 137] width 85 height 16
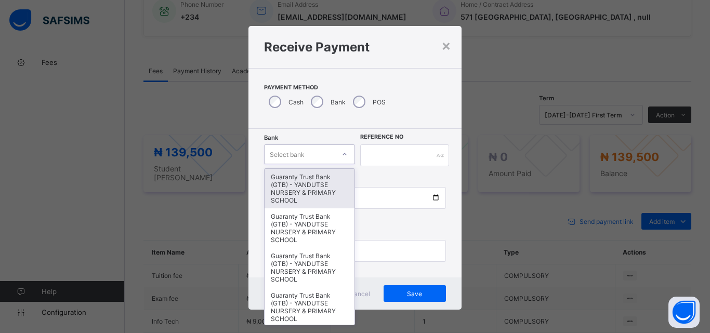
click at [346, 157] on div at bounding box center [345, 154] width 18 height 17
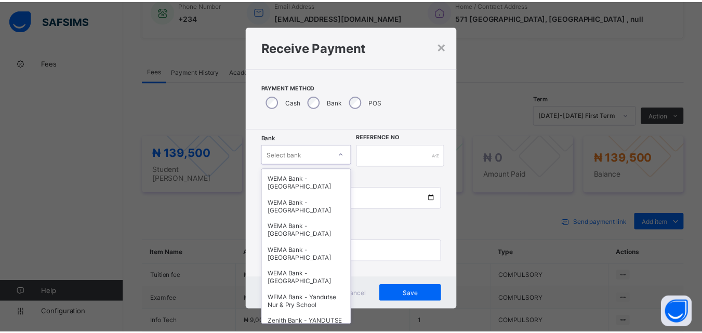
scroll to position [312, 0]
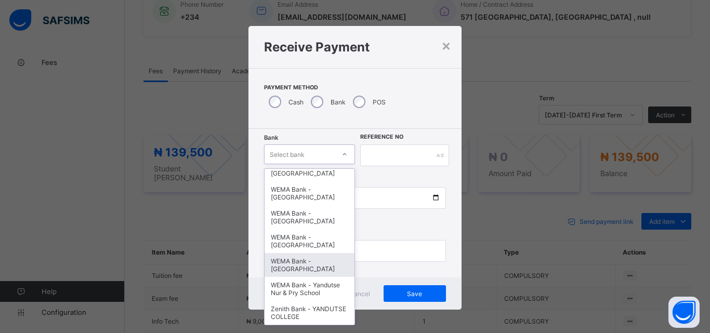
click at [304, 259] on div "WEMA Bank - [GEOGRAPHIC_DATA]" at bounding box center [309, 265] width 90 height 24
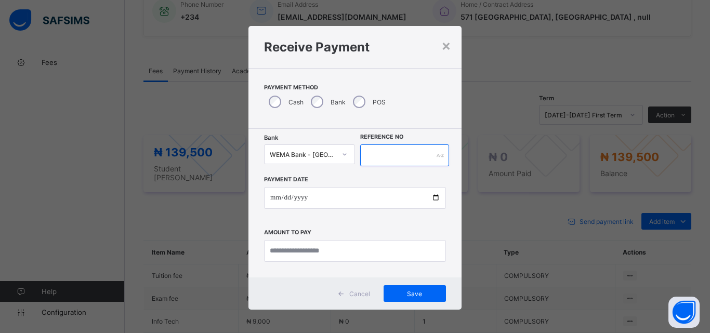
click at [383, 151] on input "text" at bounding box center [404, 155] width 89 height 22
type input "*********"
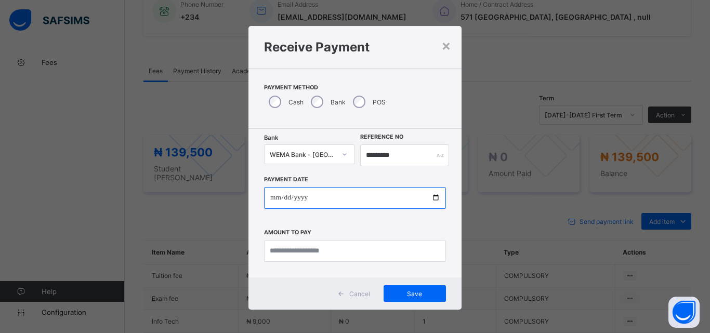
click at [433, 196] on input "date" at bounding box center [355, 198] width 182 height 22
type input "**********"
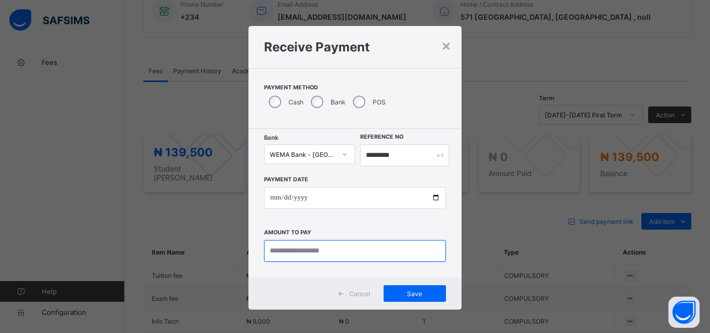
click at [322, 251] on input "currency" at bounding box center [355, 251] width 182 height 22
type input "*********"
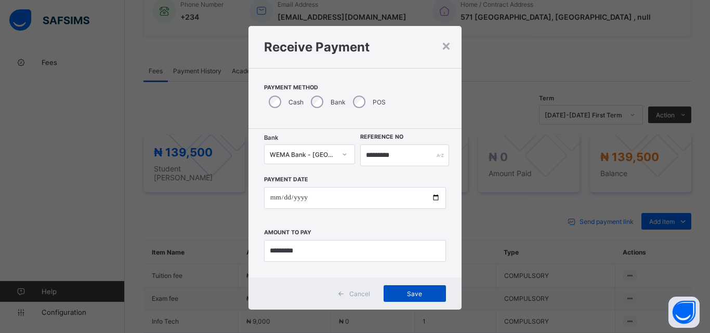
click at [402, 291] on span "Save" at bounding box center [414, 294] width 47 height 8
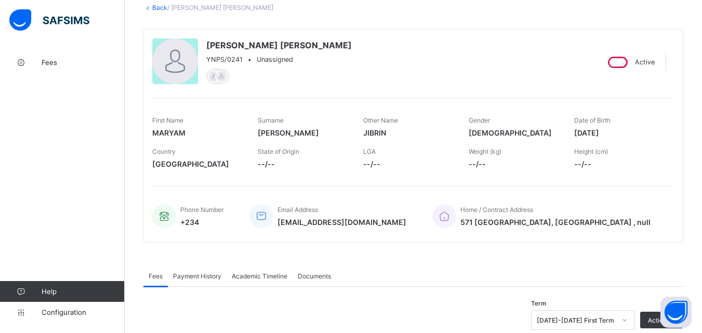
scroll to position [0, 0]
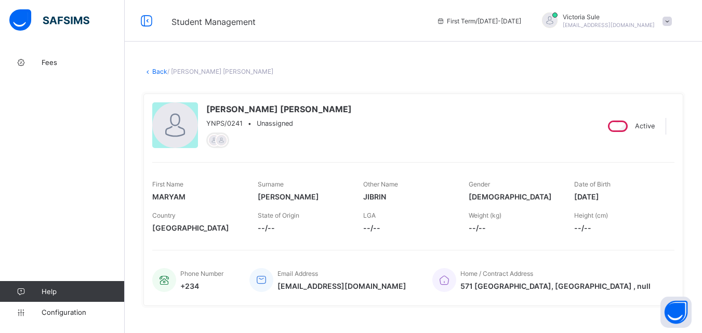
click at [154, 73] on link "Back" at bounding box center [159, 72] width 15 height 8
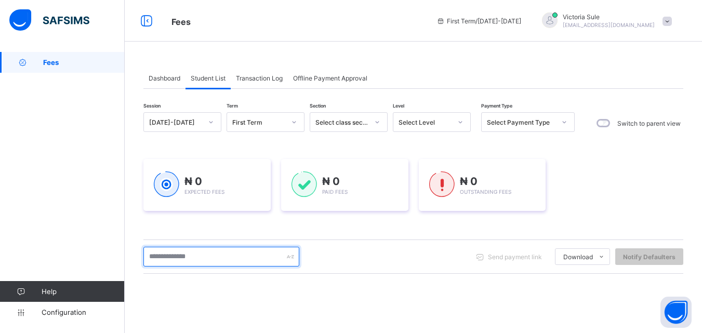
click at [237, 258] on input "text" at bounding box center [221, 257] width 156 height 20
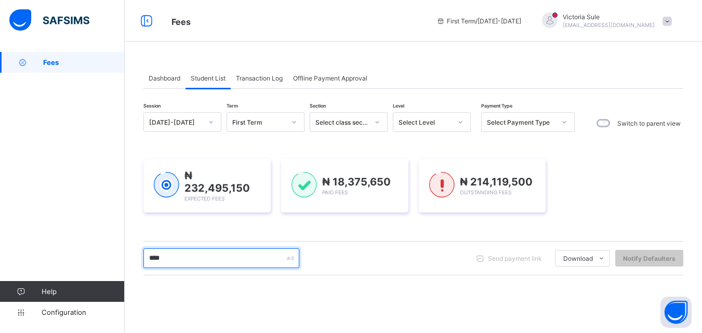
type input "****"
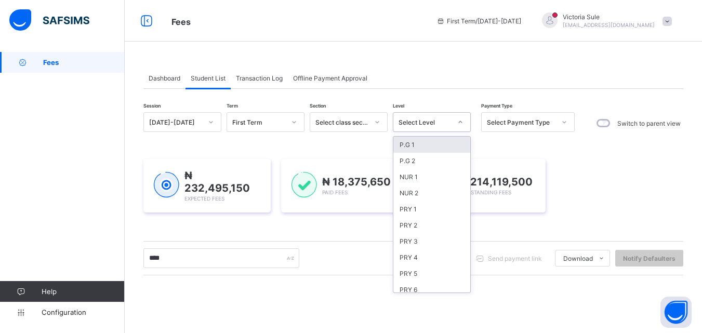
click at [438, 126] on div "Select Level" at bounding box center [424, 122] width 53 height 8
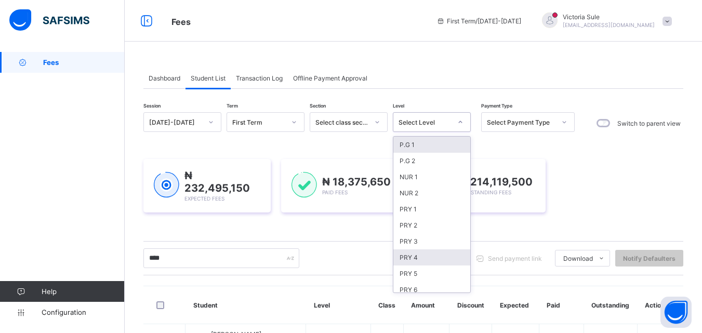
click at [417, 256] on div "PRY 4" at bounding box center [431, 257] width 77 height 16
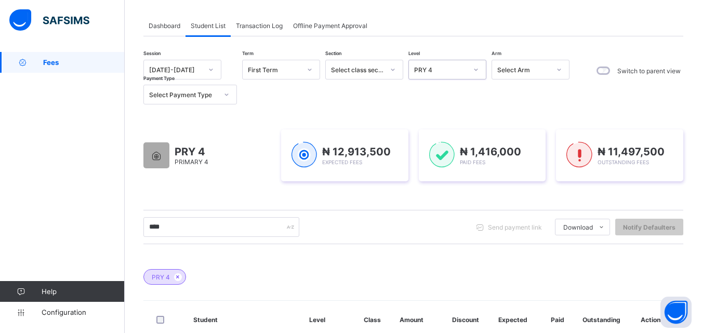
scroll to position [51, 0]
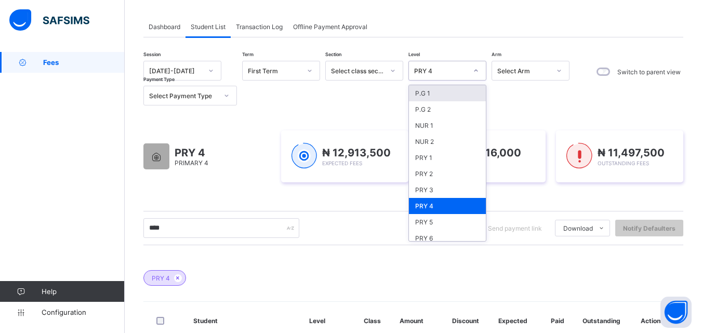
click at [454, 65] on div "PRY 4" at bounding box center [437, 70] width 57 height 15
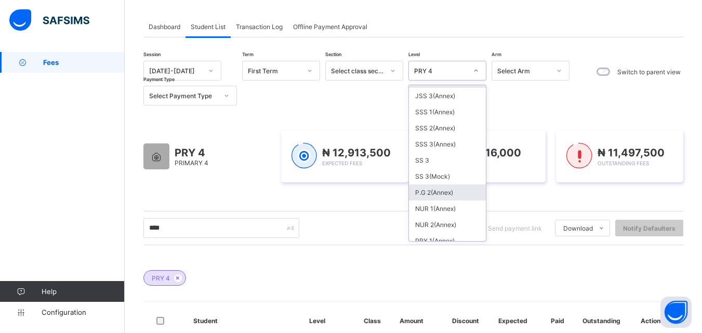
scroll to position [364, 0]
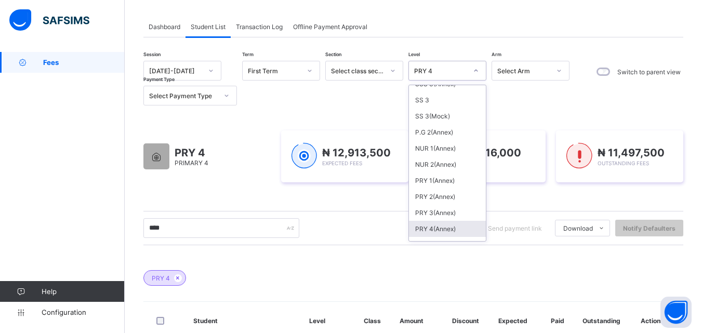
click at [427, 232] on div "PRY 4(Annex)" at bounding box center [447, 229] width 77 height 16
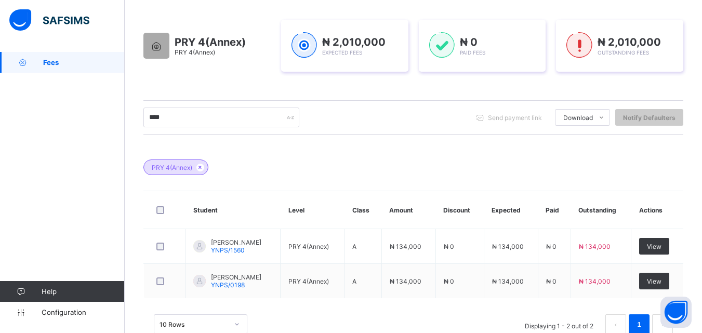
scroll to position [190, 0]
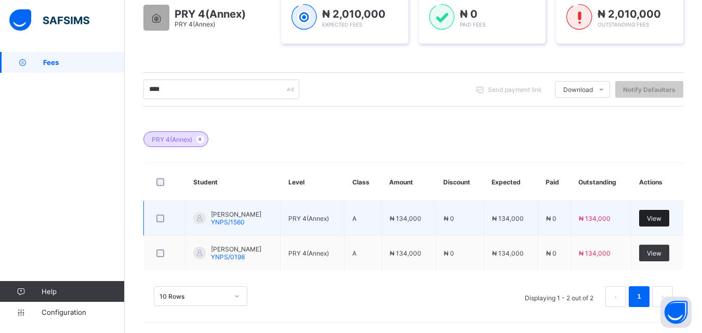
click at [661, 215] on span "View" at bounding box center [654, 219] width 15 height 8
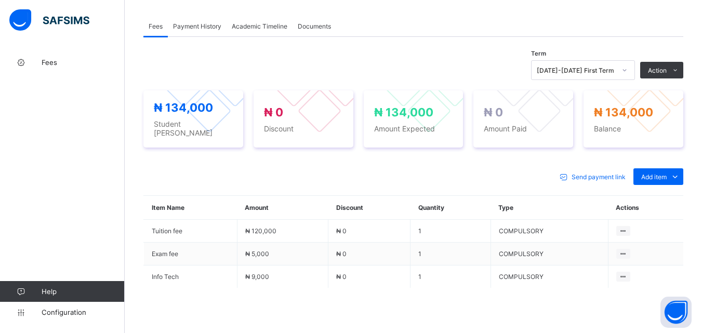
scroll to position [346, 0]
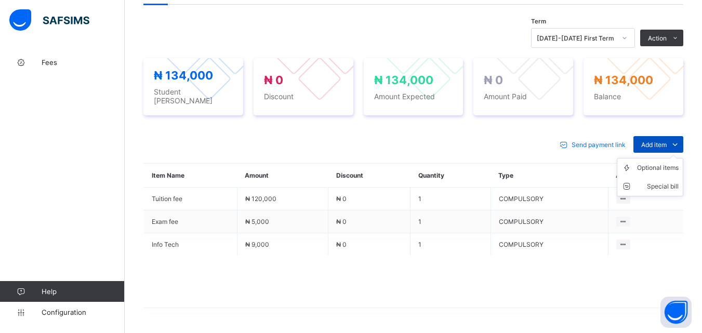
click at [652, 141] on span "Add item" at bounding box center [653, 145] width 25 height 8
click at [658, 163] on div "Optional items" at bounding box center [658, 168] width 42 height 10
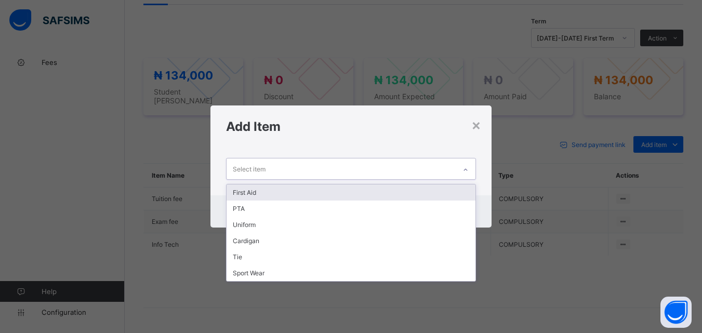
click at [465, 168] on icon at bounding box center [465, 170] width 6 height 10
click at [439, 189] on div "First Aid" at bounding box center [350, 192] width 248 height 16
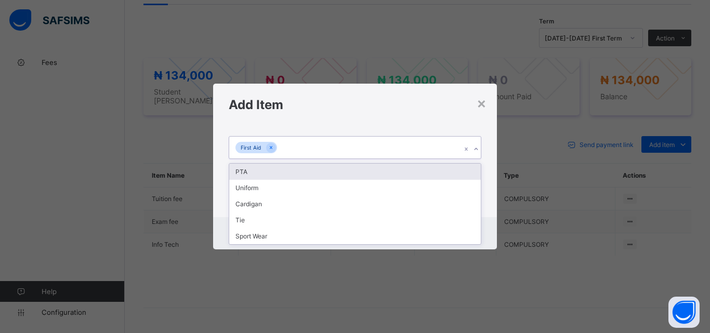
click at [479, 144] on div at bounding box center [476, 149] width 10 height 17
click at [462, 169] on div "PTA" at bounding box center [354, 172] width 251 height 16
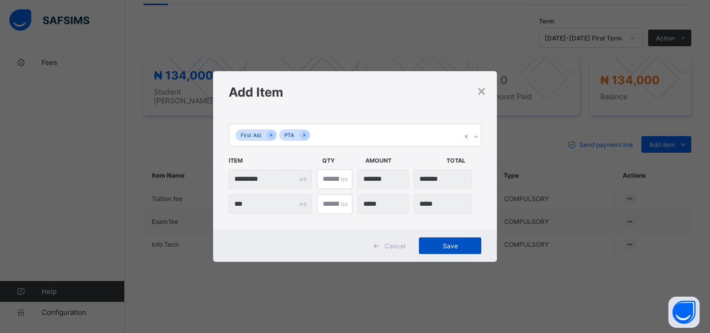
click at [453, 248] on span "Save" at bounding box center [449, 246] width 47 height 8
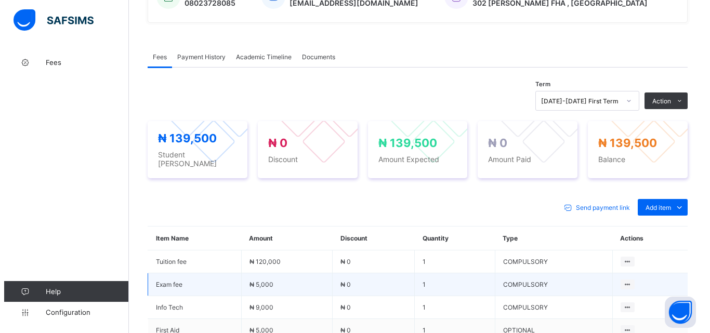
scroll to position [294, 0]
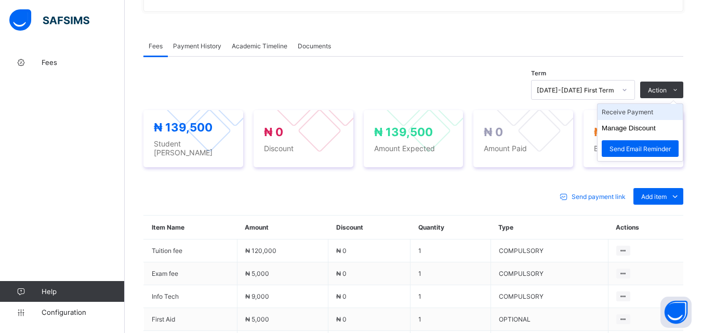
click at [631, 112] on li "Receive Payment" at bounding box center [639, 112] width 85 height 16
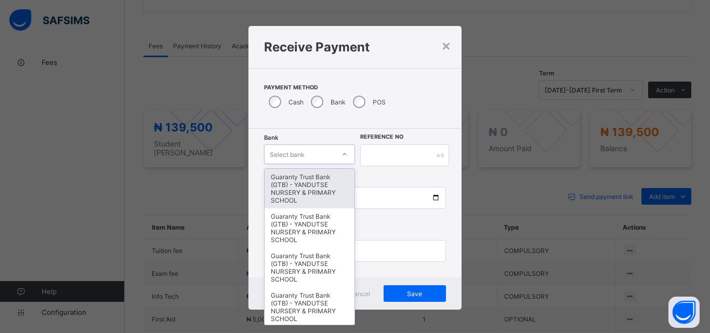
click at [336, 154] on div at bounding box center [345, 154] width 18 height 17
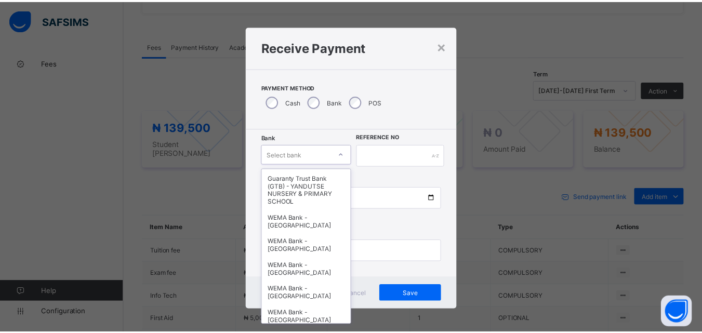
scroll to position [260, 0]
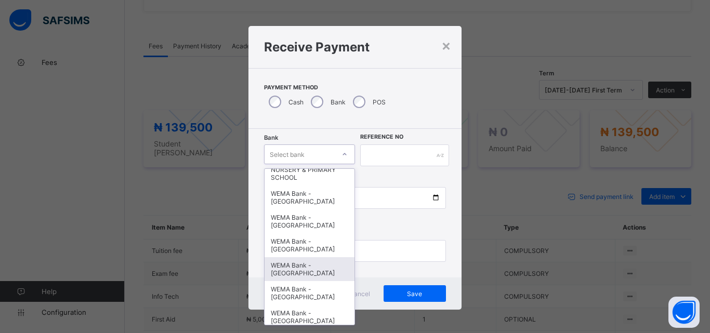
click at [321, 267] on div "WEMA Bank - [GEOGRAPHIC_DATA]" at bounding box center [309, 269] width 90 height 24
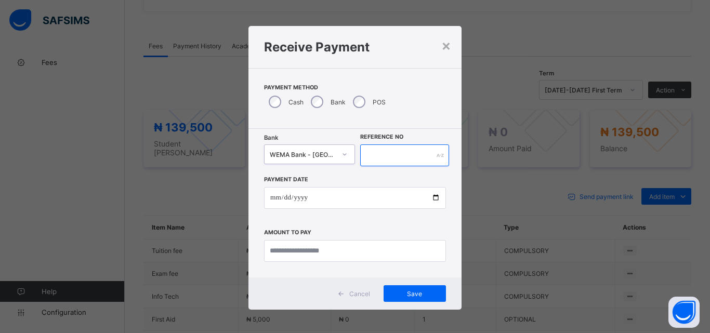
click at [369, 163] on input "text" at bounding box center [404, 155] width 89 height 22
type input "*********"
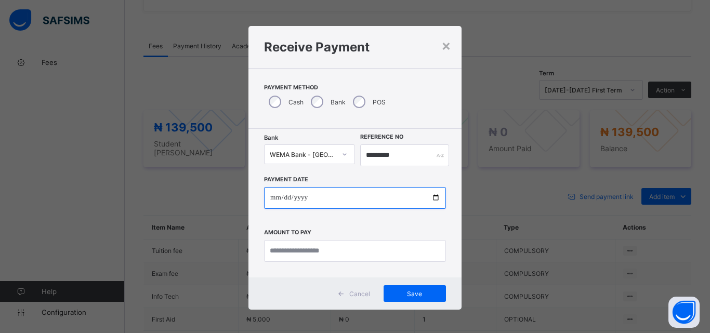
click at [434, 198] on input "date" at bounding box center [355, 198] width 182 height 22
click at [434, 200] on input "**********" at bounding box center [355, 198] width 182 height 22
type input "**********"
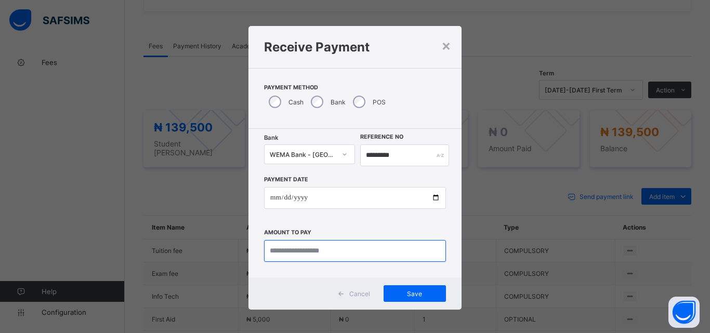
click at [306, 257] on input "currency" at bounding box center [355, 251] width 182 height 22
type input "*********"
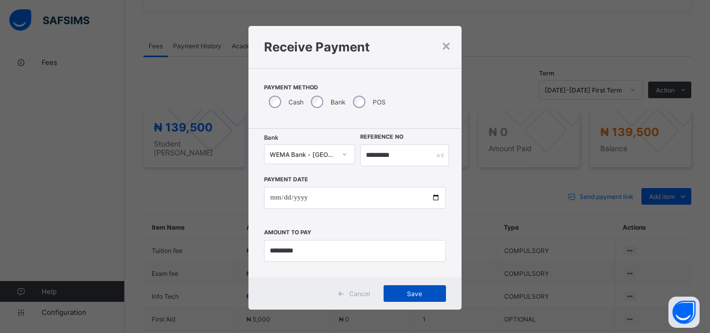
click at [423, 299] on div "Save" at bounding box center [414, 293] width 62 height 17
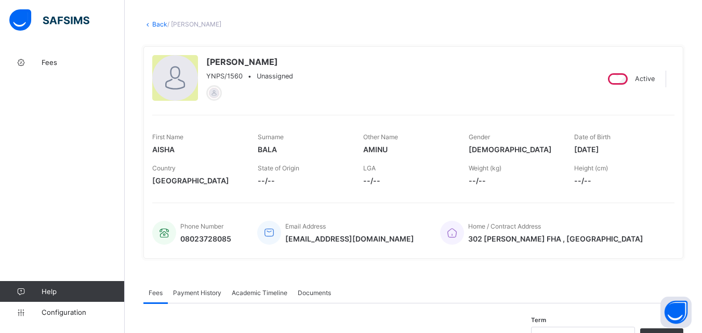
scroll to position [34, 0]
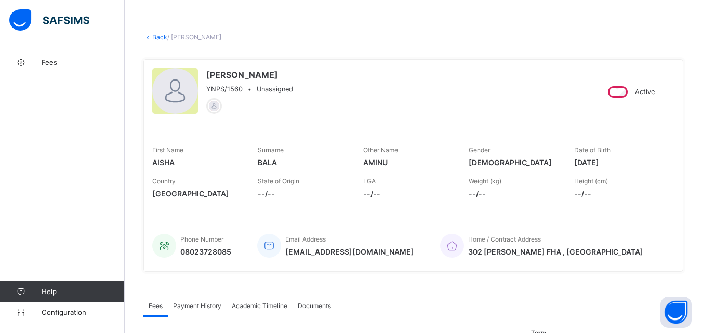
click at [158, 37] on link "Back" at bounding box center [159, 37] width 15 height 8
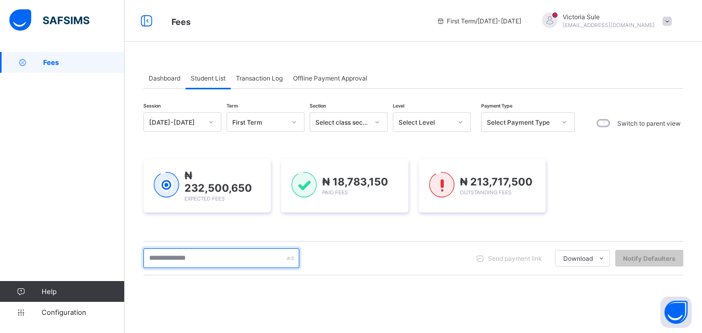
click at [203, 255] on input "text" at bounding box center [221, 258] width 156 height 20
type input "*****"
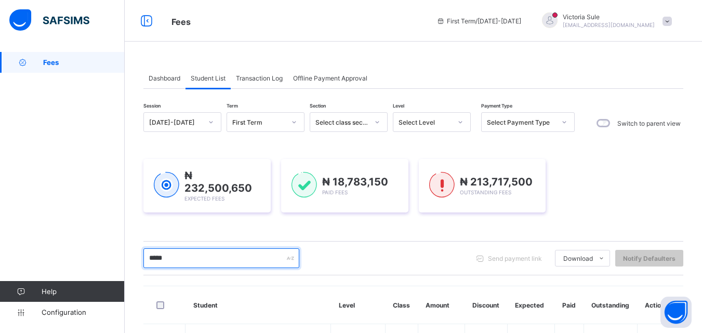
scroll to position [208, 0]
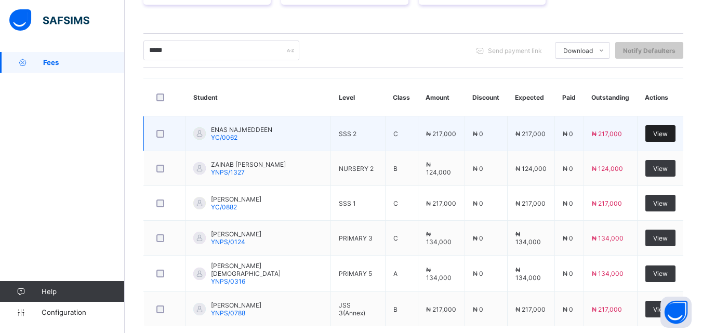
click at [658, 132] on span "View" at bounding box center [660, 134] width 15 height 8
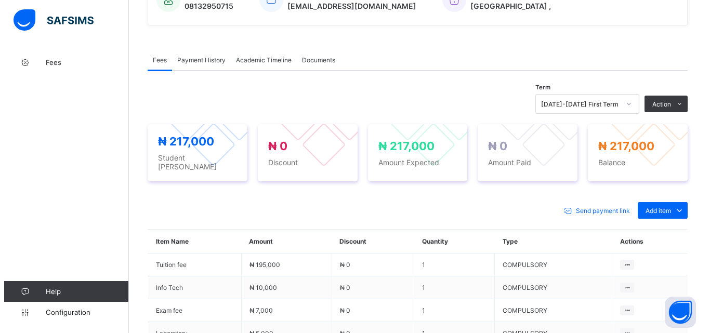
scroll to position [364, 0]
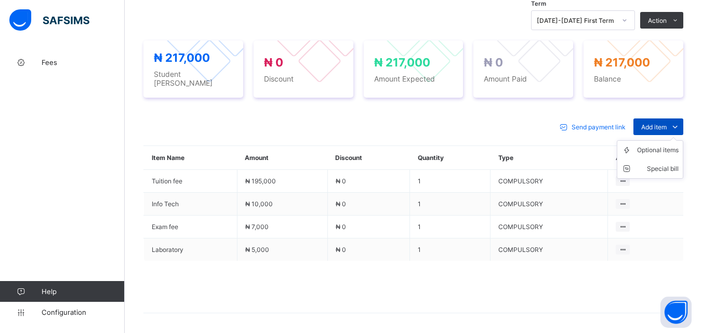
click at [676, 122] on icon at bounding box center [674, 127] width 11 height 10
click at [664, 145] on div "Optional items" at bounding box center [658, 150] width 42 height 10
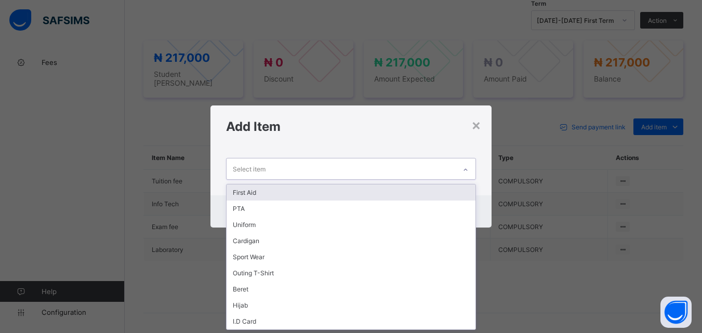
click at [468, 167] on icon at bounding box center [465, 170] width 6 height 10
click at [460, 196] on div "First Aid" at bounding box center [350, 192] width 248 height 16
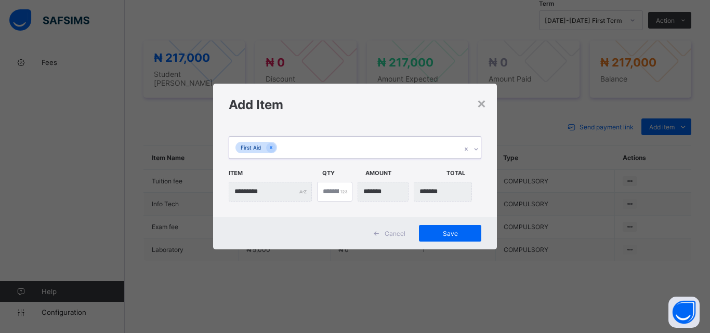
click at [477, 149] on div "option First Aid, selected. 0 results available. Select is focused ,type to ref…" at bounding box center [355, 171] width 284 height 91
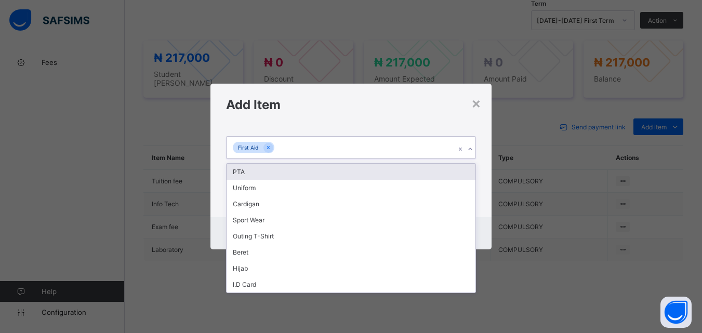
click at [471, 174] on div "PTA" at bounding box center [350, 172] width 248 height 16
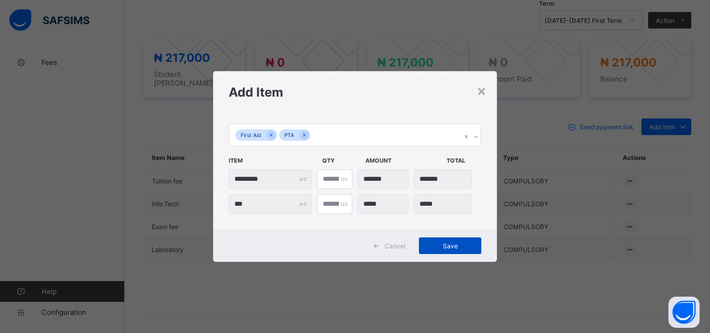
click at [443, 249] on span "Save" at bounding box center [449, 246] width 47 height 8
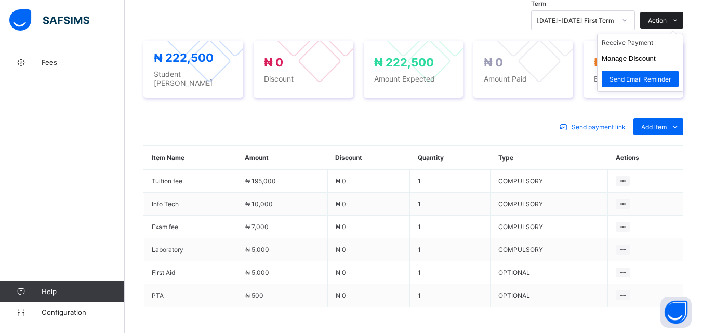
click at [661, 20] on span "Action" at bounding box center [657, 21] width 19 height 8
click at [647, 39] on li "Receive Payment" at bounding box center [639, 42] width 85 height 16
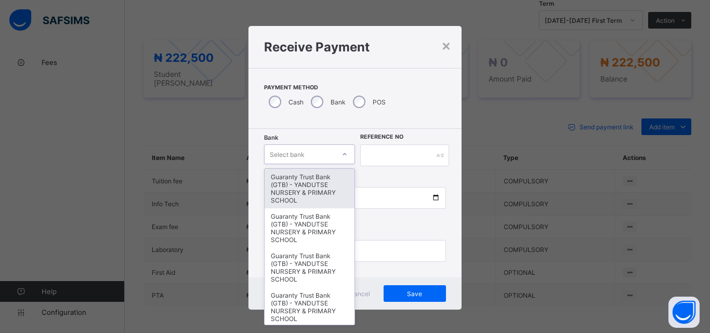
click at [341, 156] on icon at bounding box center [344, 154] width 6 height 10
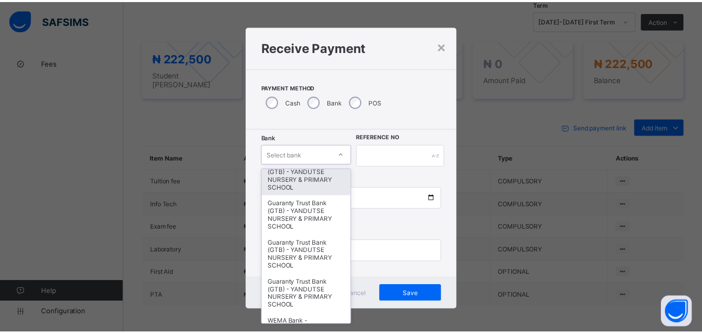
scroll to position [208, 0]
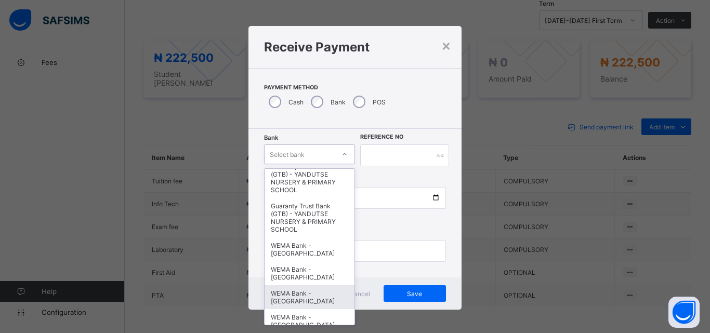
click at [284, 295] on div "WEMA Bank - [GEOGRAPHIC_DATA]" at bounding box center [309, 297] width 90 height 24
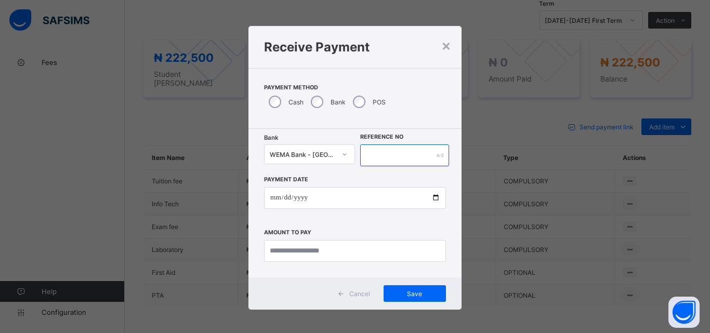
click at [402, 151] on input "text" at bounding box center [404, 155] width 89 height 22
type input "*********"
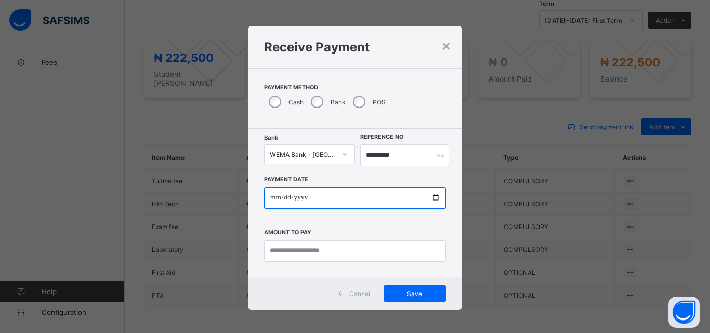
click at [430, 201] on input "date" at bounding box center [355, 198] width 182 height 22
type input "**********"
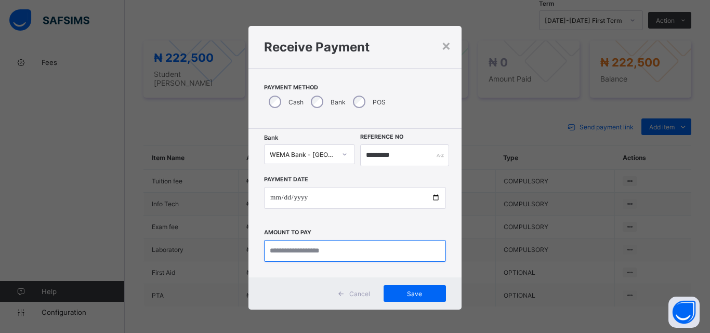
click at [291, 248] on input "currency" at bounding box center [355, 251] width 182 height 22
type input "*********"
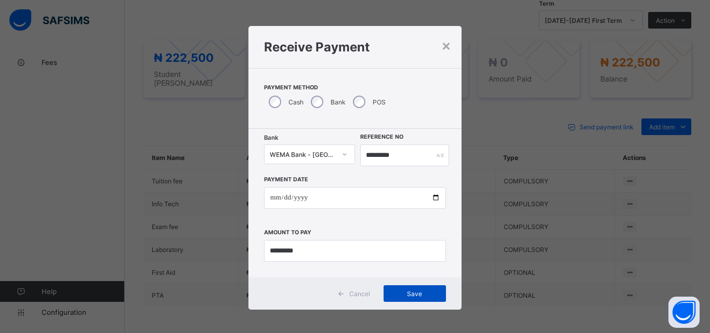
click at [417, 301] on div "Save" at bounding box center [414, 293] width 62 height 17
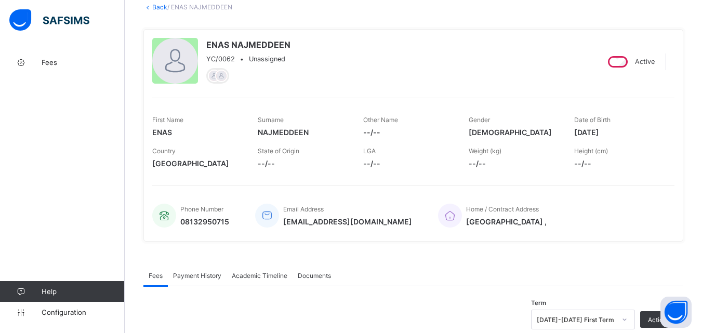
scroll to position [52, 0]
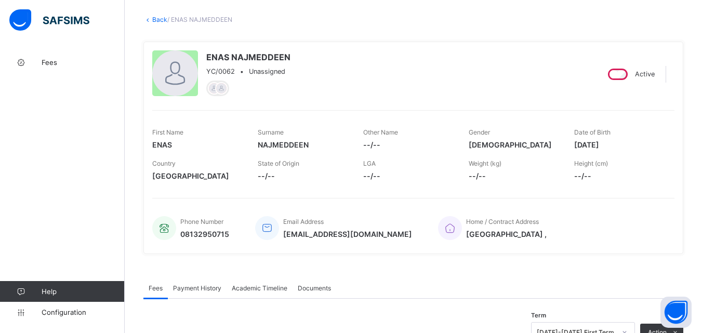
click at [157, 21] on link "Back" at bounding box center [159, 20] width 15 height 8
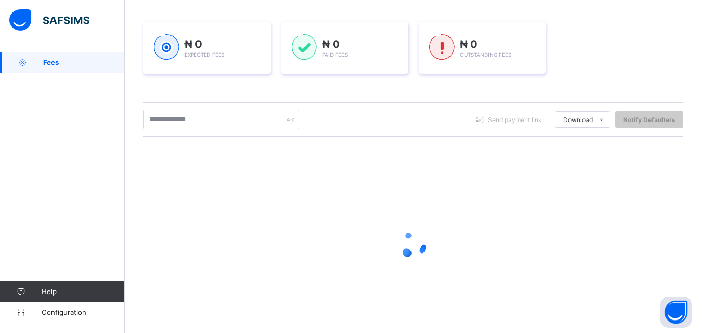
scroll to position [156, 0]
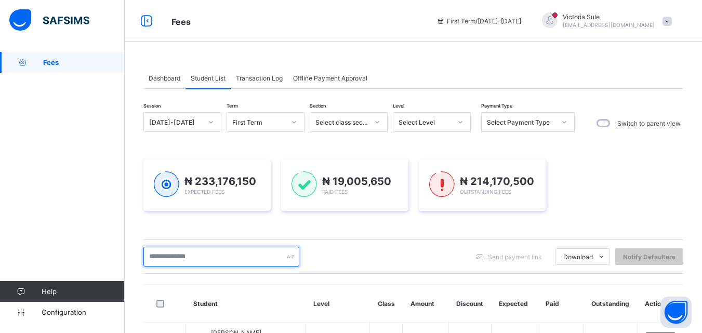
click at [175, 258] on input "text" at bounding box center [221, 257] width 156 height 20
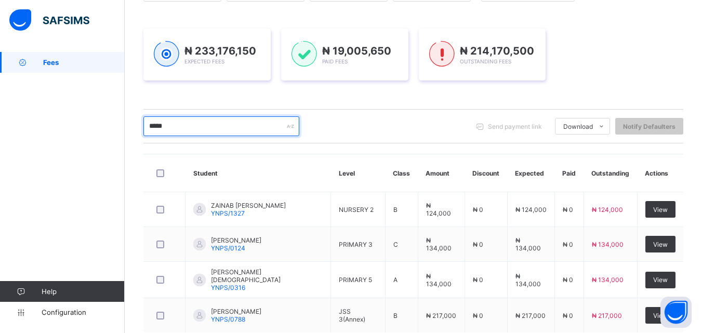
scroll to position [87, 0]
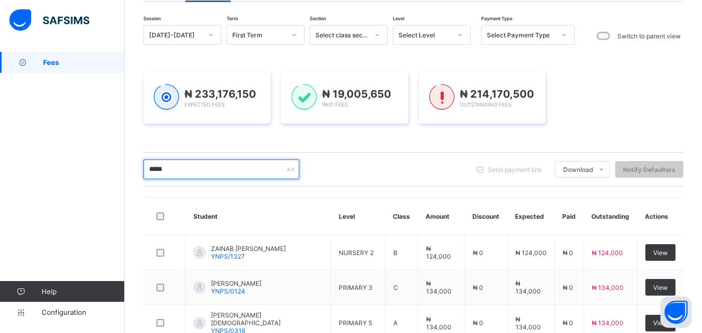
click at [201, 167] on input "*****" at bounding box center [221, 169] width 156 height 20
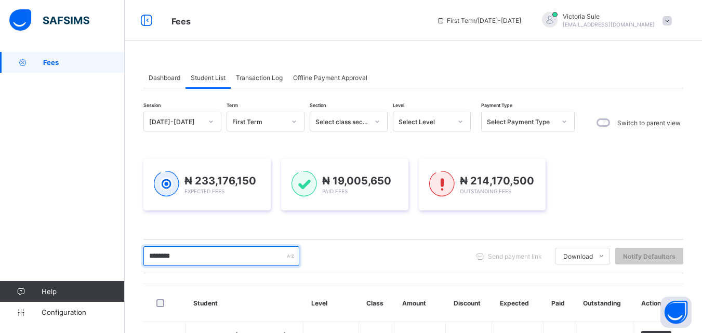
scroll to position [0, 0]
click at [195, 260] on input "********" at bounding box center [221, 257] width 156 height 20
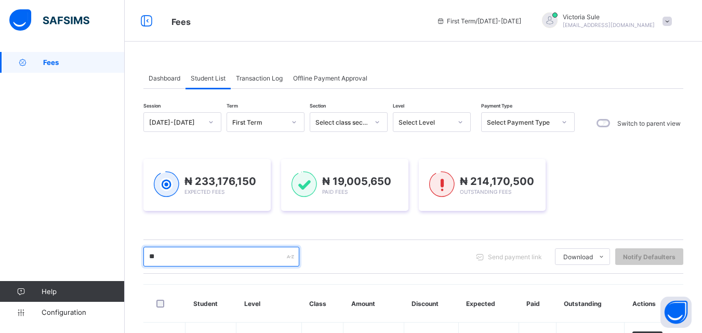
type input "*"
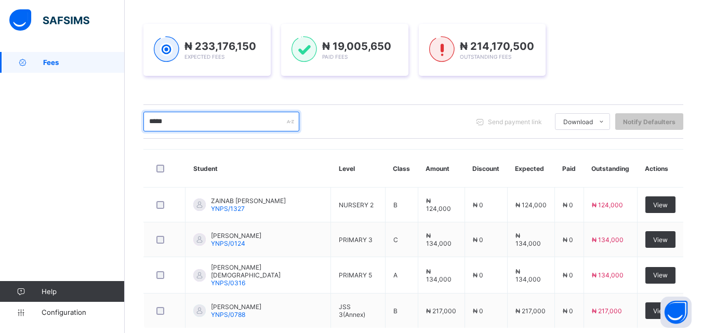
scroll to position [156, 0]
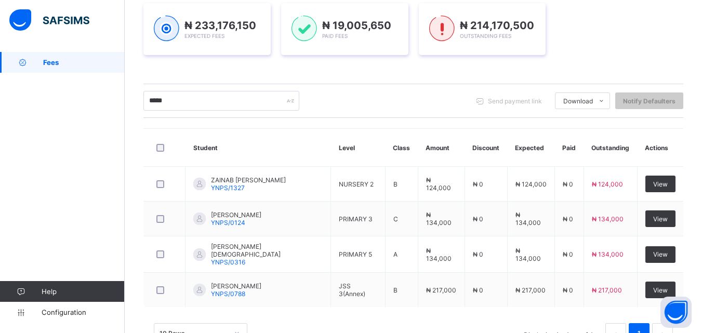
click at [190, 222] on td "[PERSON_NAME] YNPS/0124" at bounding box center [257, 219] width 145 height 35
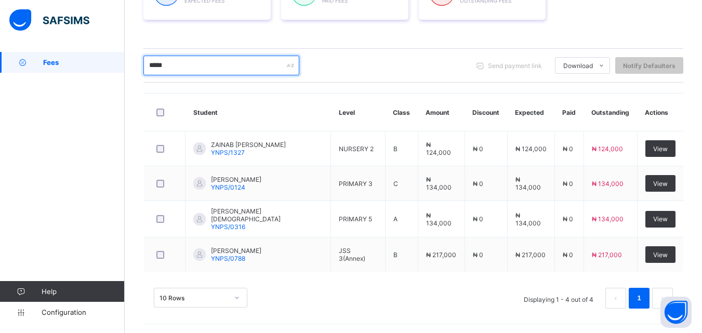
click at [193, 68] on input "*****" at bounding box center [221, 66] width 156 height 20
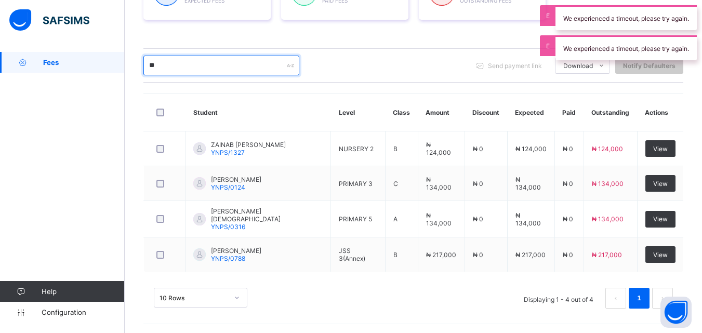
type input "*"
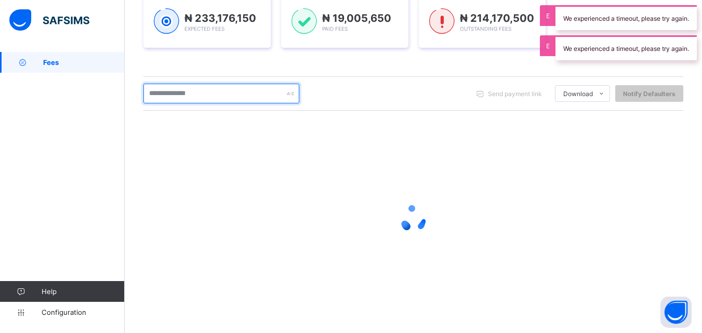
scroll to position [163, 0]
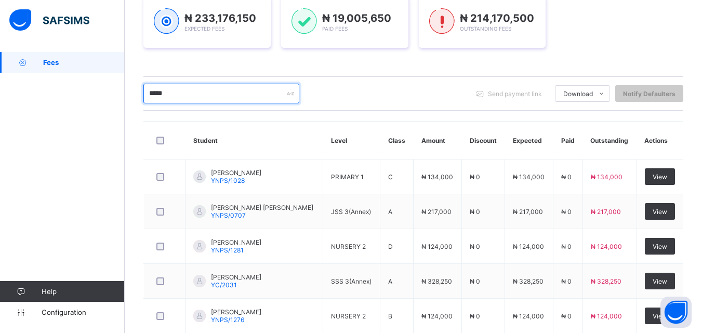
type input "*****"
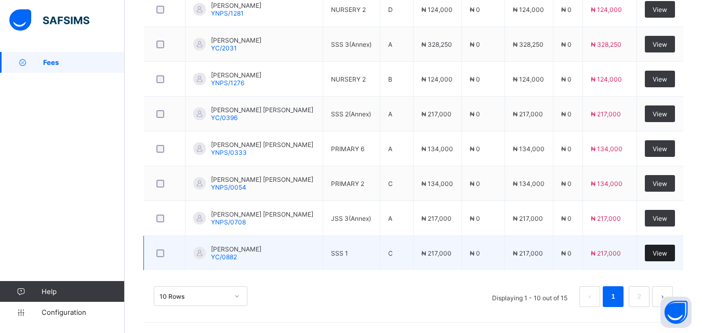
click at [667, 254] on span "View" at bounding box center [659, 253] width 15 height 8
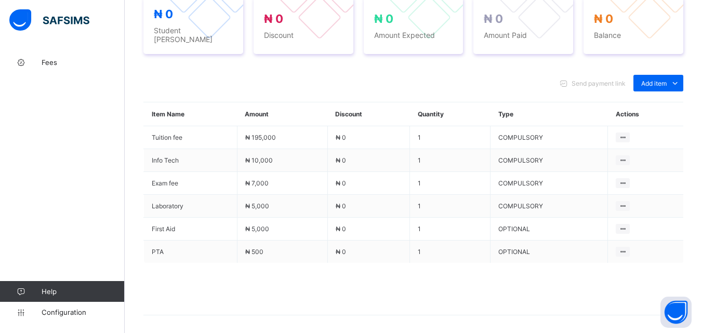
scroll to position [151, 0]
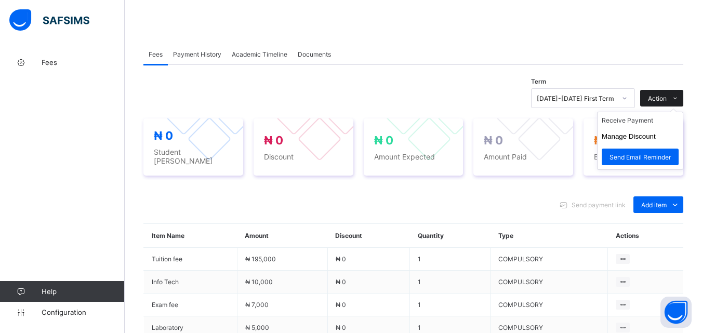
click at [666, 99] on span "Action" at bounding box center [657, 99] width 19 height 8
click at [654, 122] on li "Receive Payment" at bounding box center [639, 120] width 85 height 16
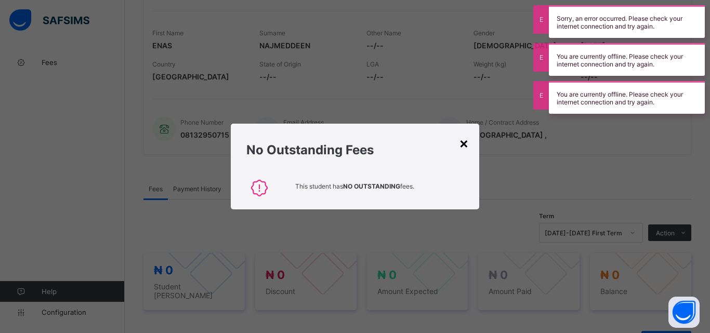
click at [464, 147] on div "×" at bounding box center [464, 143] width 10 height 18
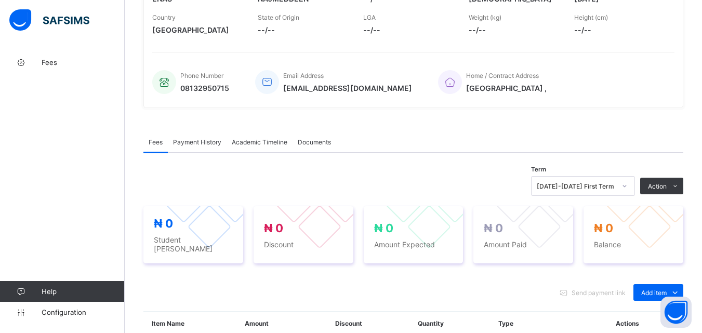
scroll to position [260, 0]
